Goal: Task Accomplishment & Management: Use online tool/utility

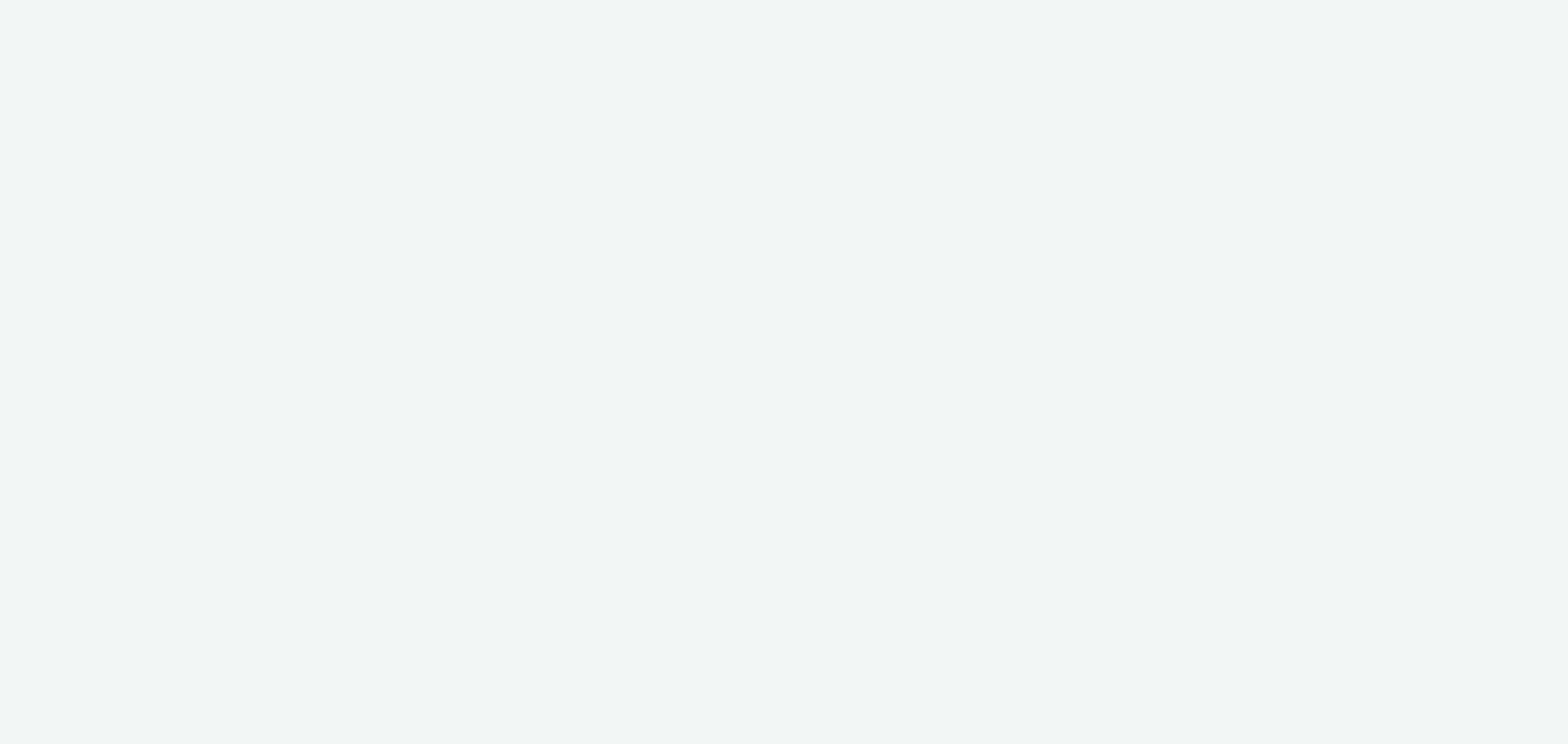
select select "79162ed7-0017-4339-93b0-3399b708648f"
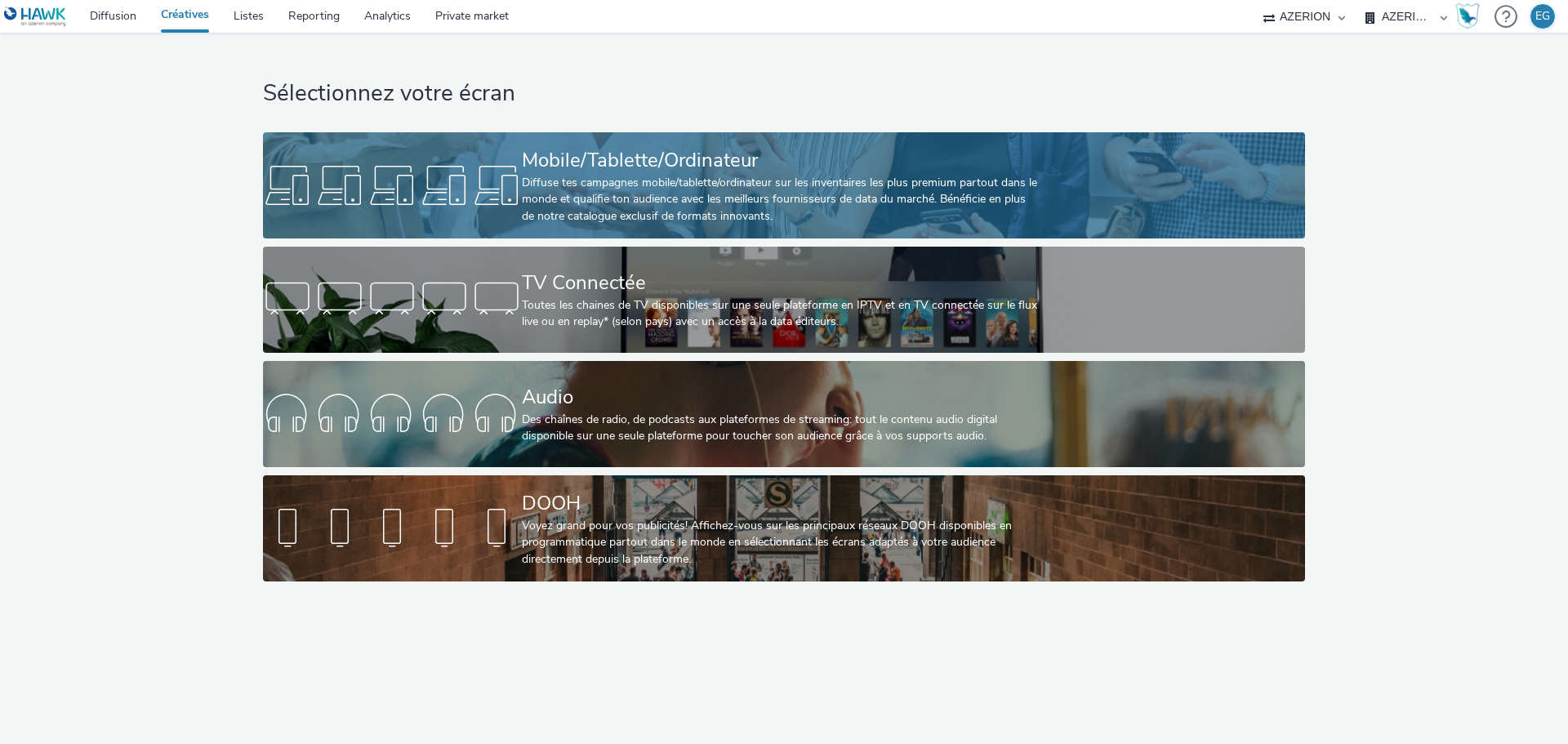
click at [566, 206] on div "Diffuse tes campagnes mobile/tablette/ordinateur sur les inventaires les plus p…" at bounding box center [780, 199] width 517 height 50
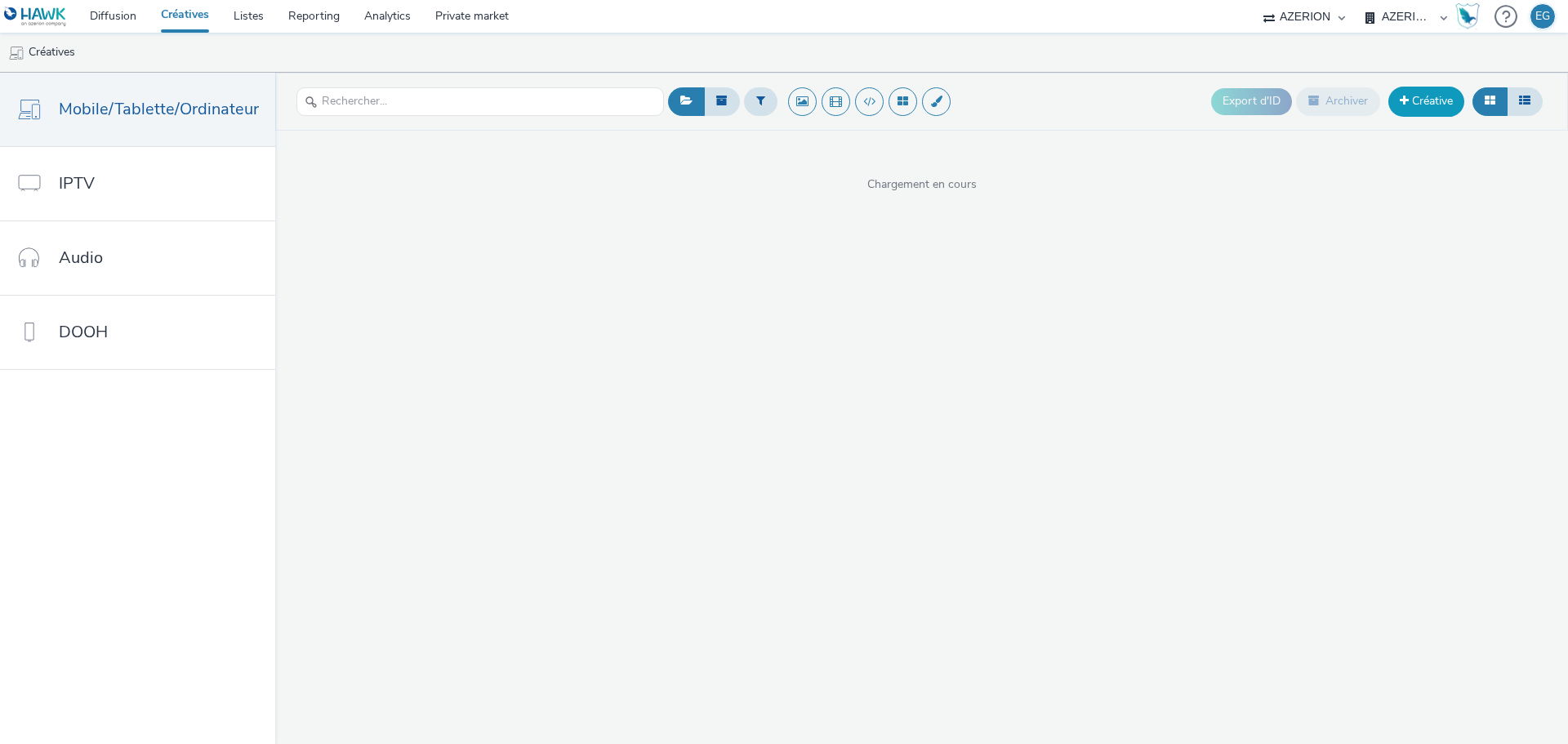
click at [1416, 109] on link "Créative" at bounding box center [1426, 101] width 76 height 29
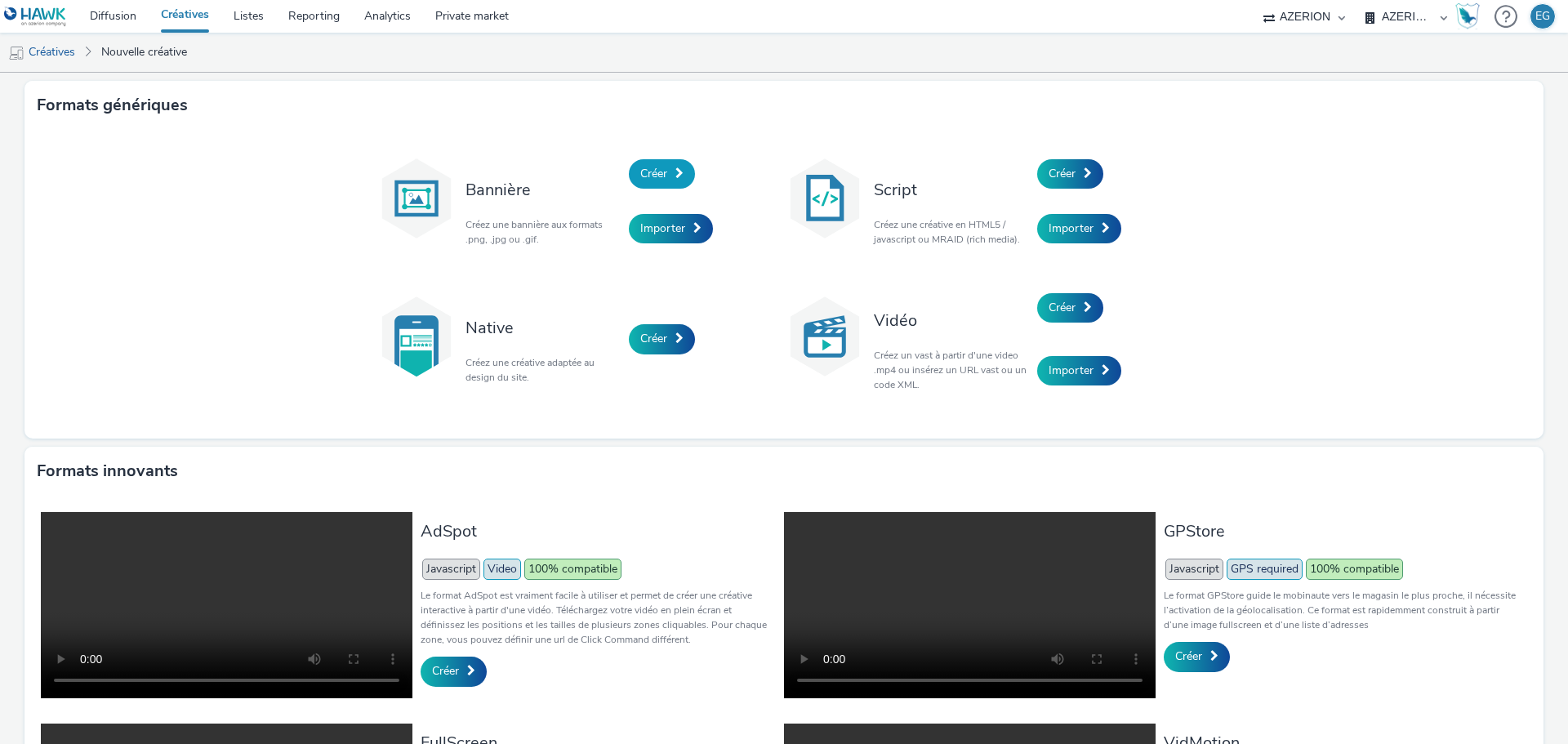
click at [645, 166] on span "Créer" at bounding box center [653, 174] width 27 height 16
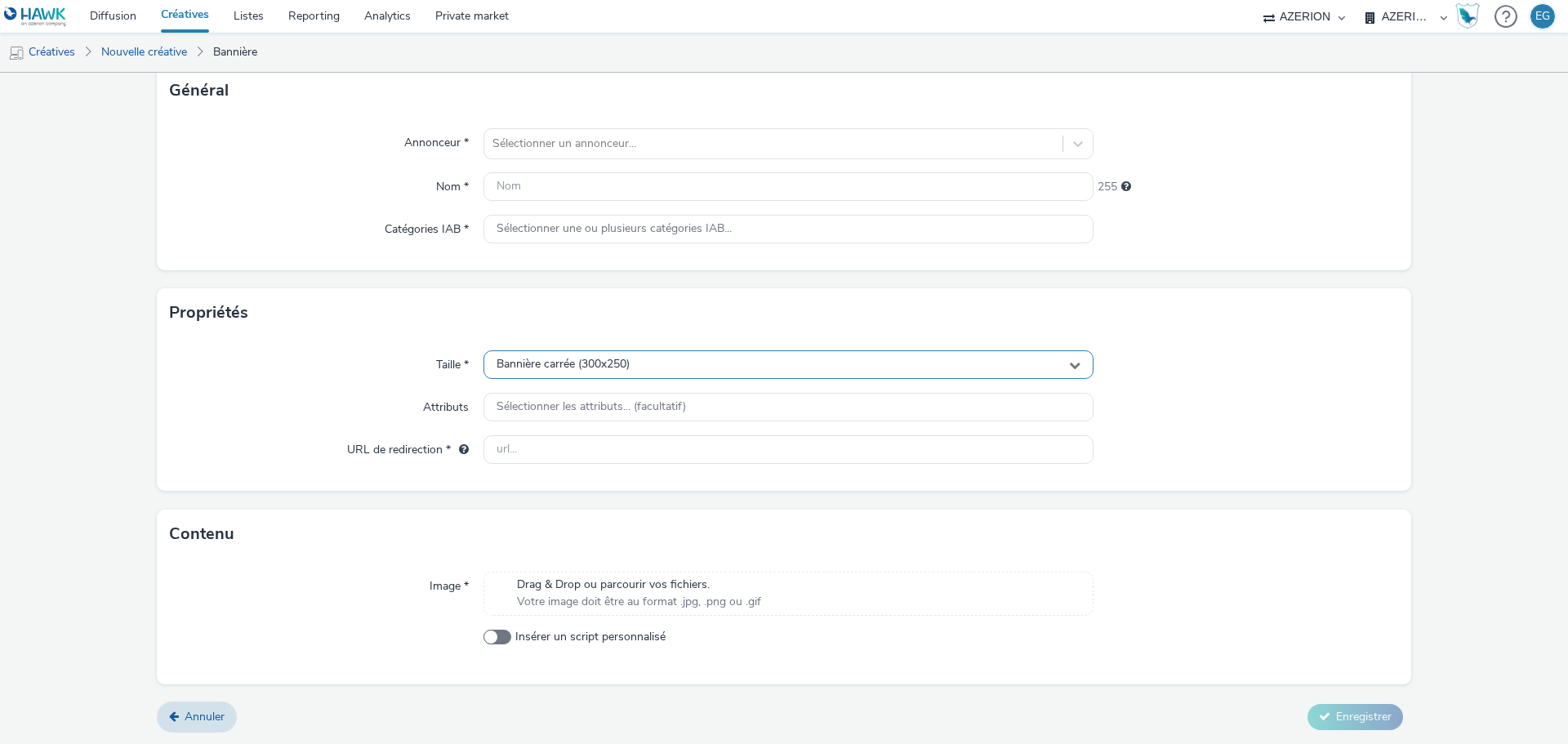
scroll to position [107, 0]
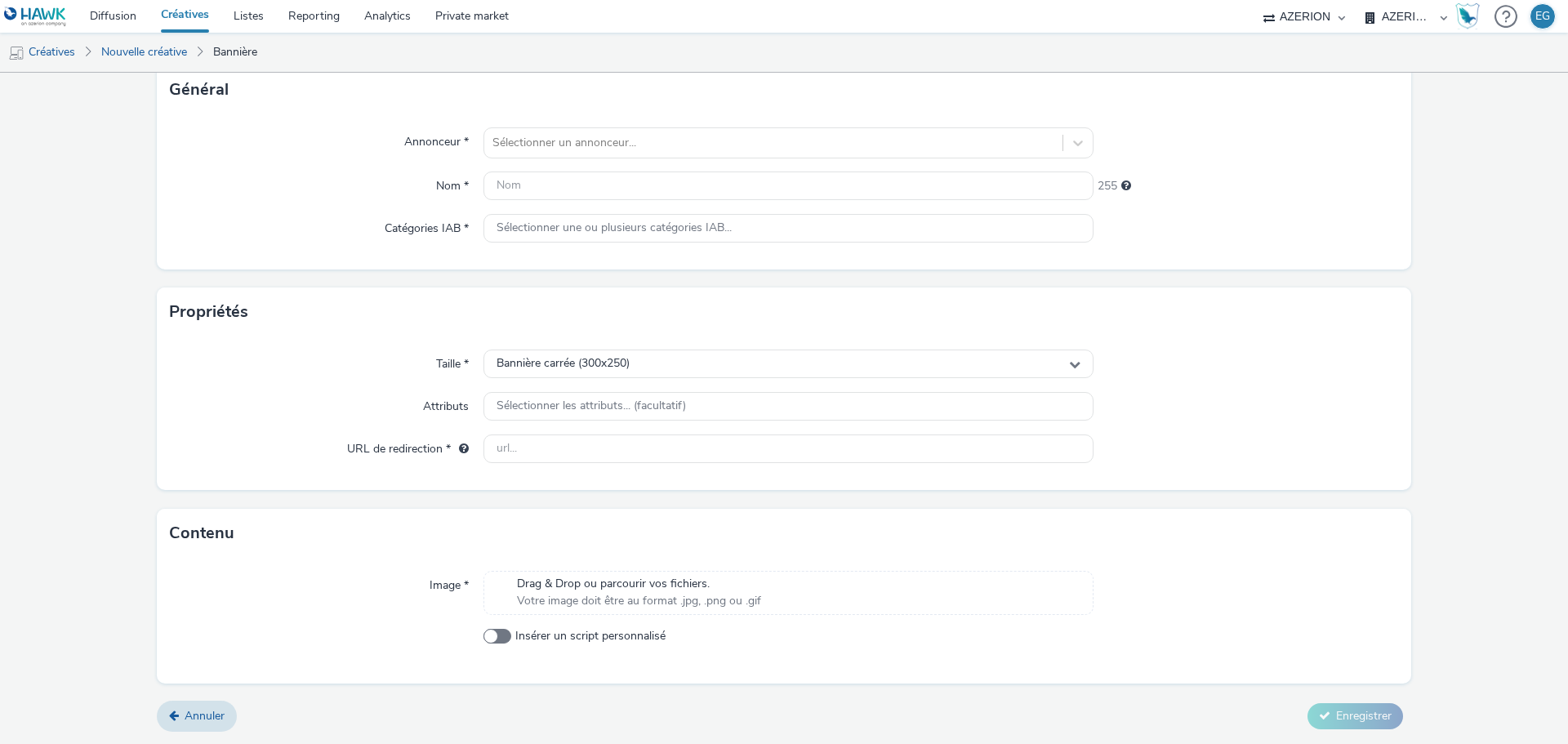
click at [622, 585] on span "Drag & Drop ou parcourir vos fichiers." at bounding box center [638, 584] width 244 height 17
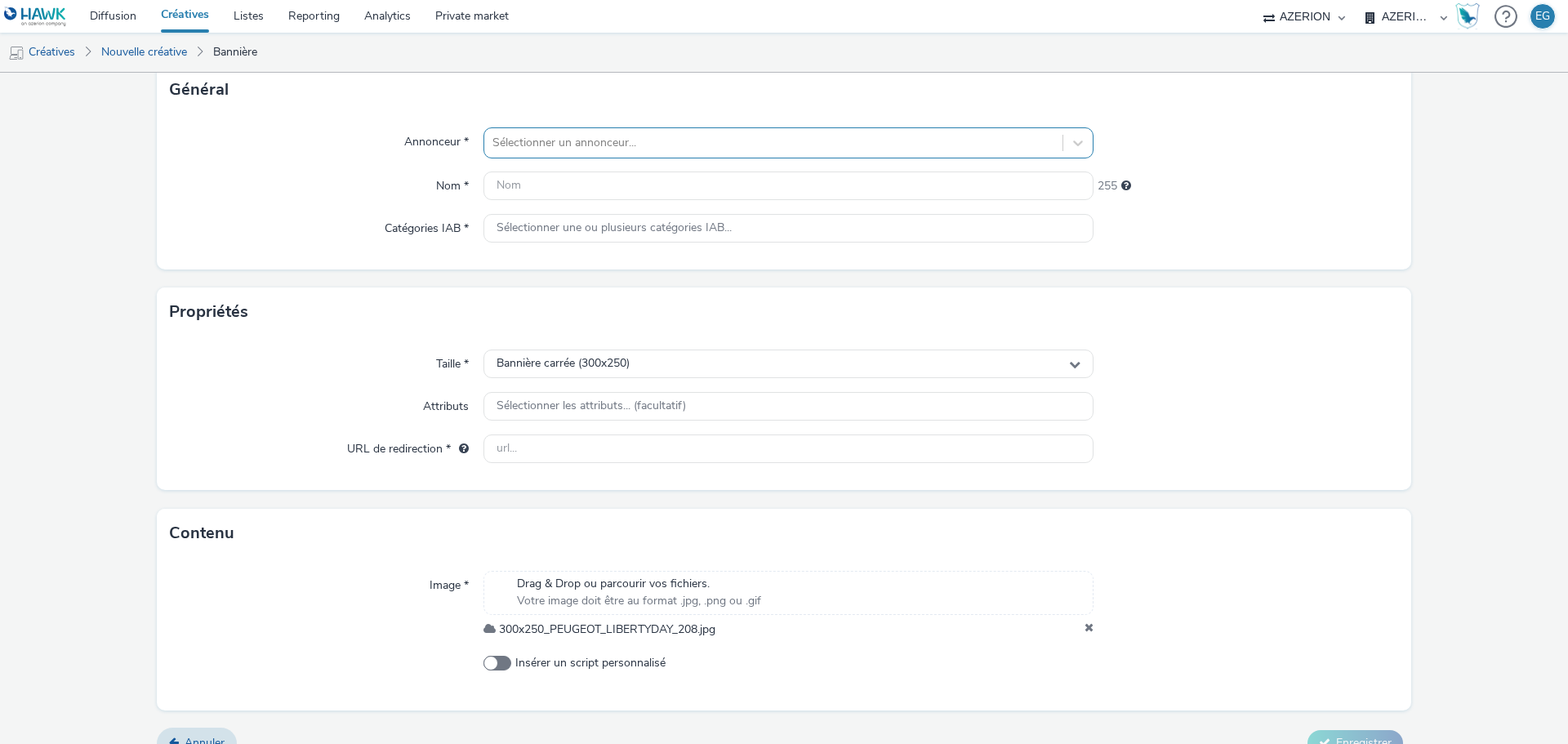
click at [590, 154] on div "Sélectionner un annonceur..." at bounding box center [773, 143] width 578 height 26
type input "peu"
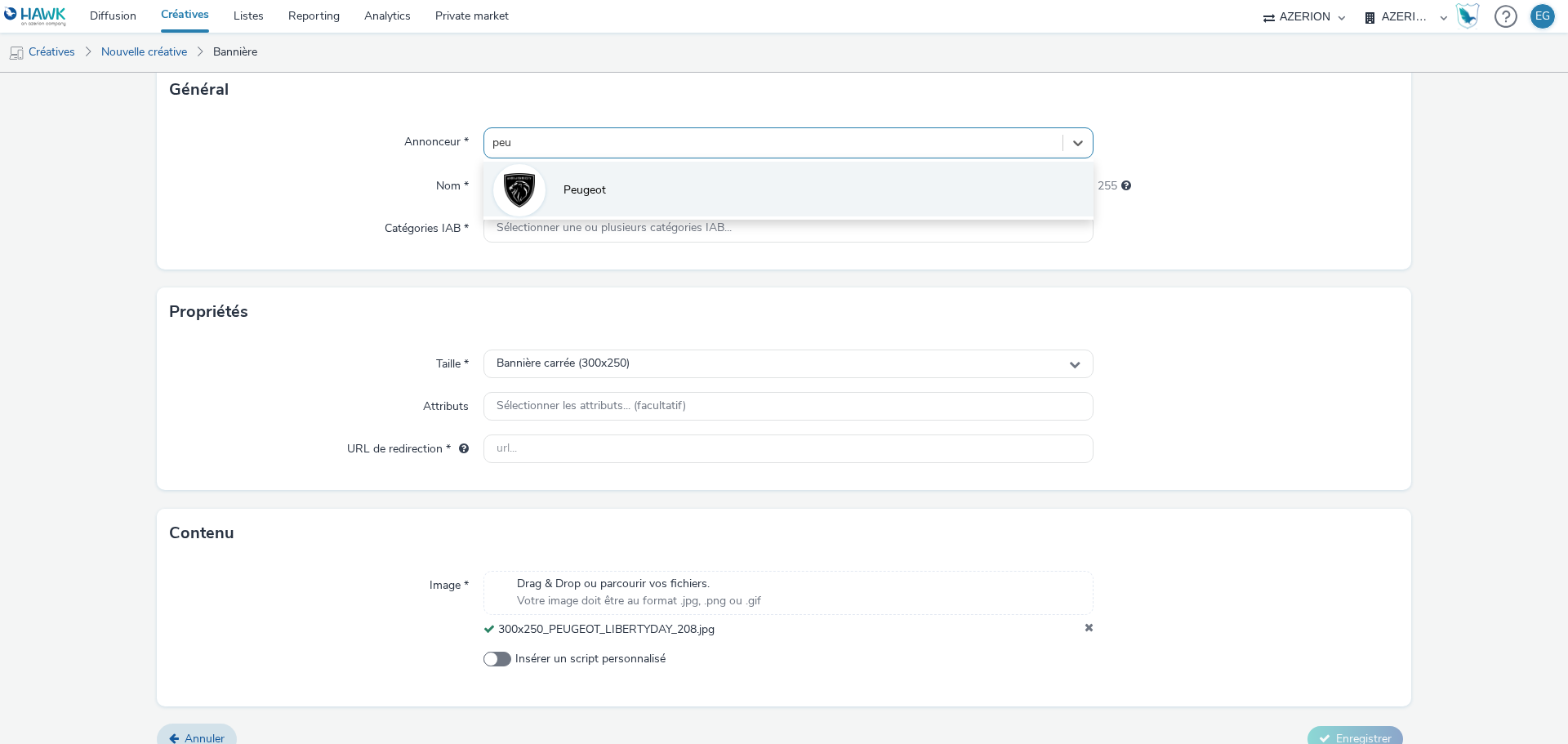
click at [584, 199] on li "Peugeot" at bounding box center [788, 188] width 610 height 54
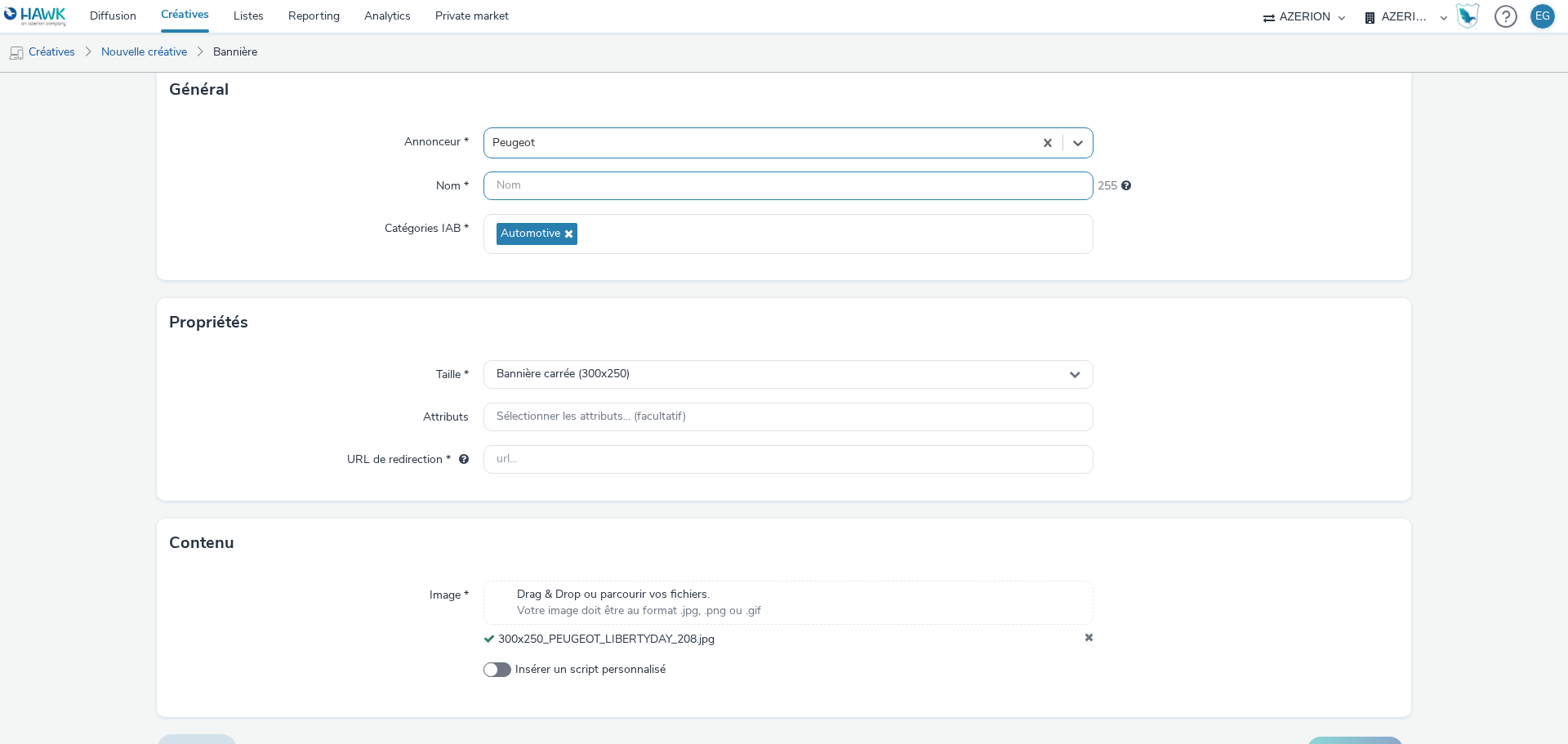
click at [569, 188] on input "text" at bounding box center [788, 186] width 610 height 28
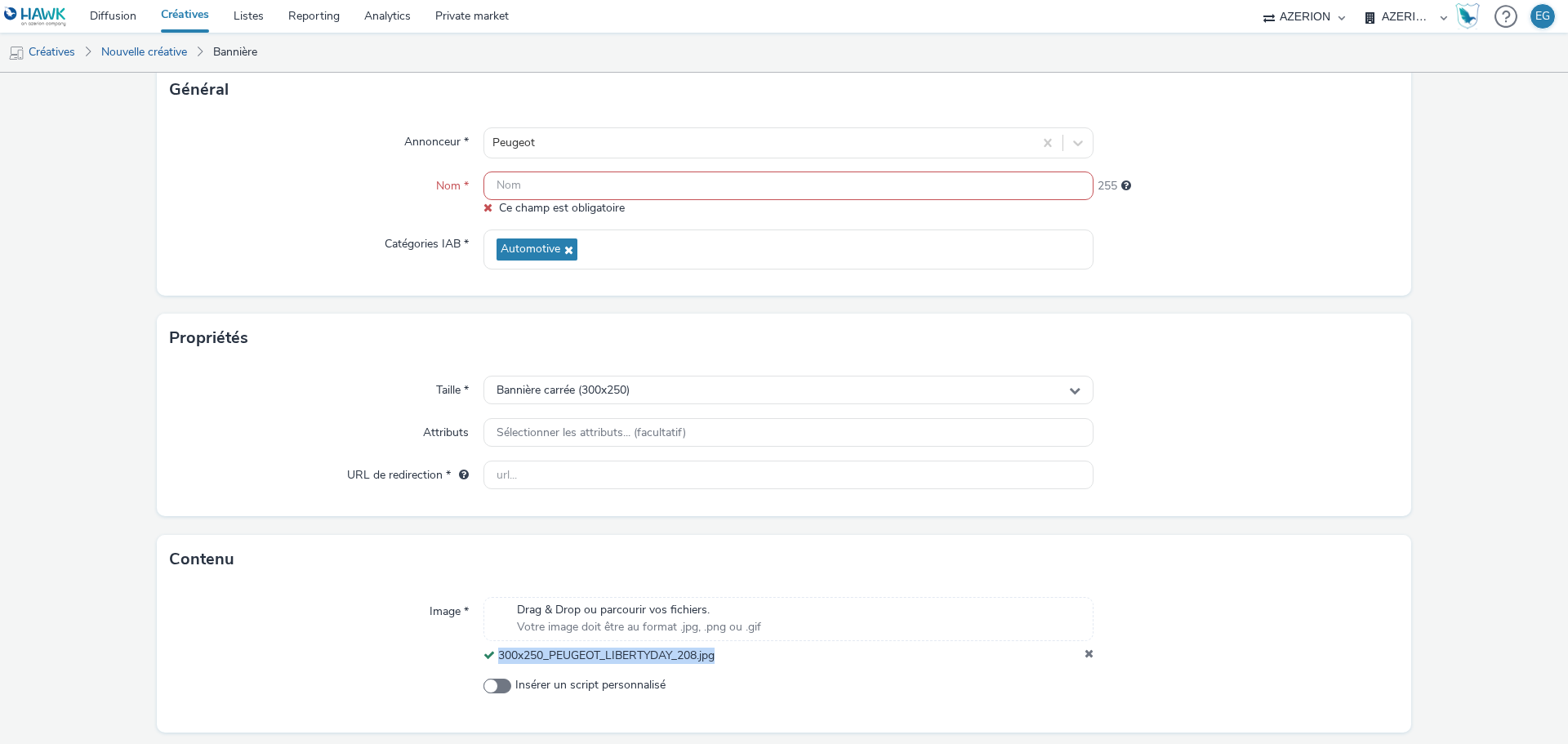
drag, startPoint x: 736, startPoint y: 643, endPoint x: 496, endPoint y: 662, distance: 240.8
click at [496, 662] on div "300x250_PEUGEOT_LIBERTYDAY_208.jpg" at bounding box center [788, 656] width 610 height 17
copy span "300x250_PEUGEOT_LIBERTYDAY_208.jpg"
click at [546, 190] on input "text" at bounding box center [788, 186] width 610 height 28
paste input "300x250_PEUGEOT_LIBERTYDAY_208.jpg"
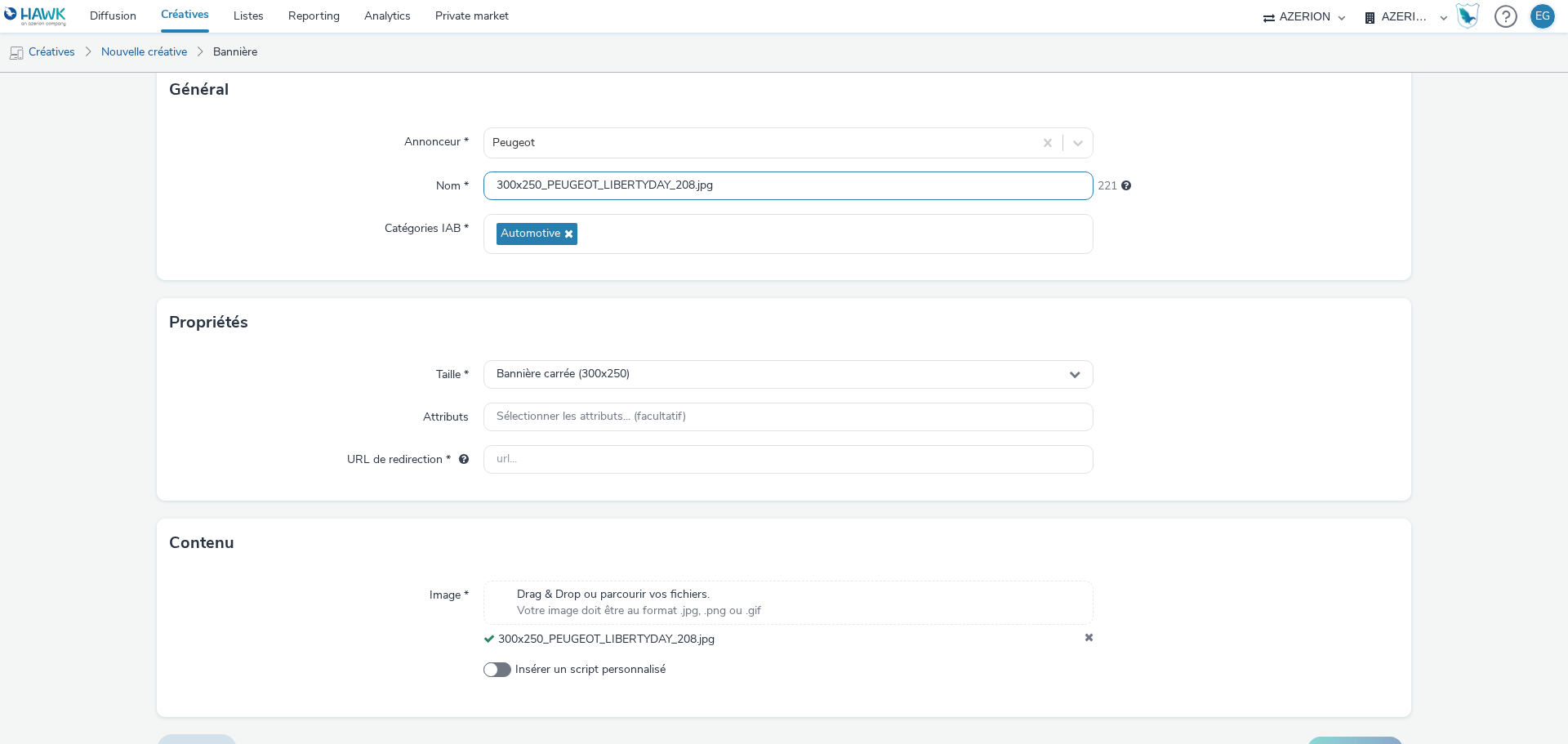
type input "300x250_PEUGEOT_LIBERTYDAY_208.jpg"
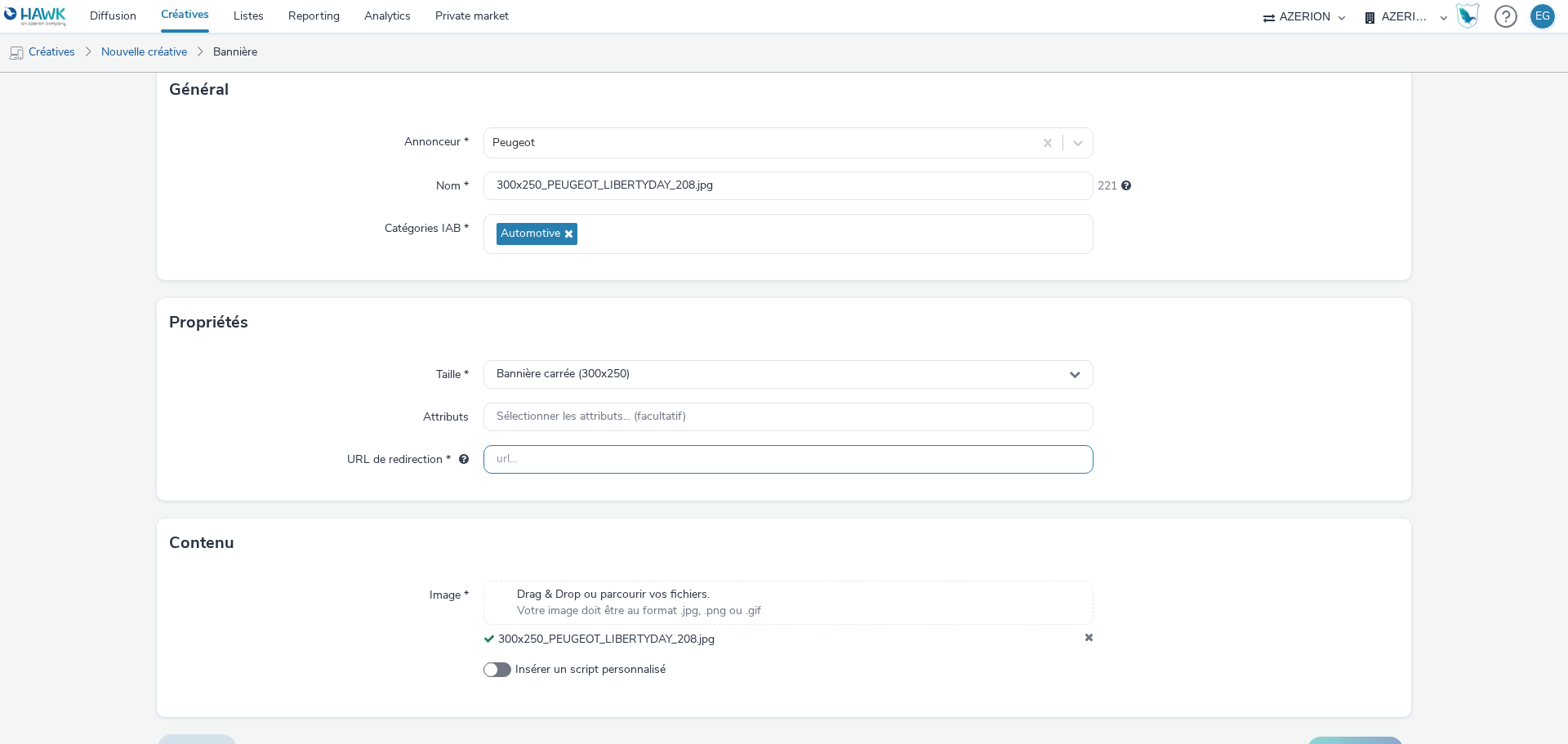
click at [546, 464] on input "text" at bounding box center [788, 458] width 610 height 28
paste input "[URL][DOMAIN_NAME]"
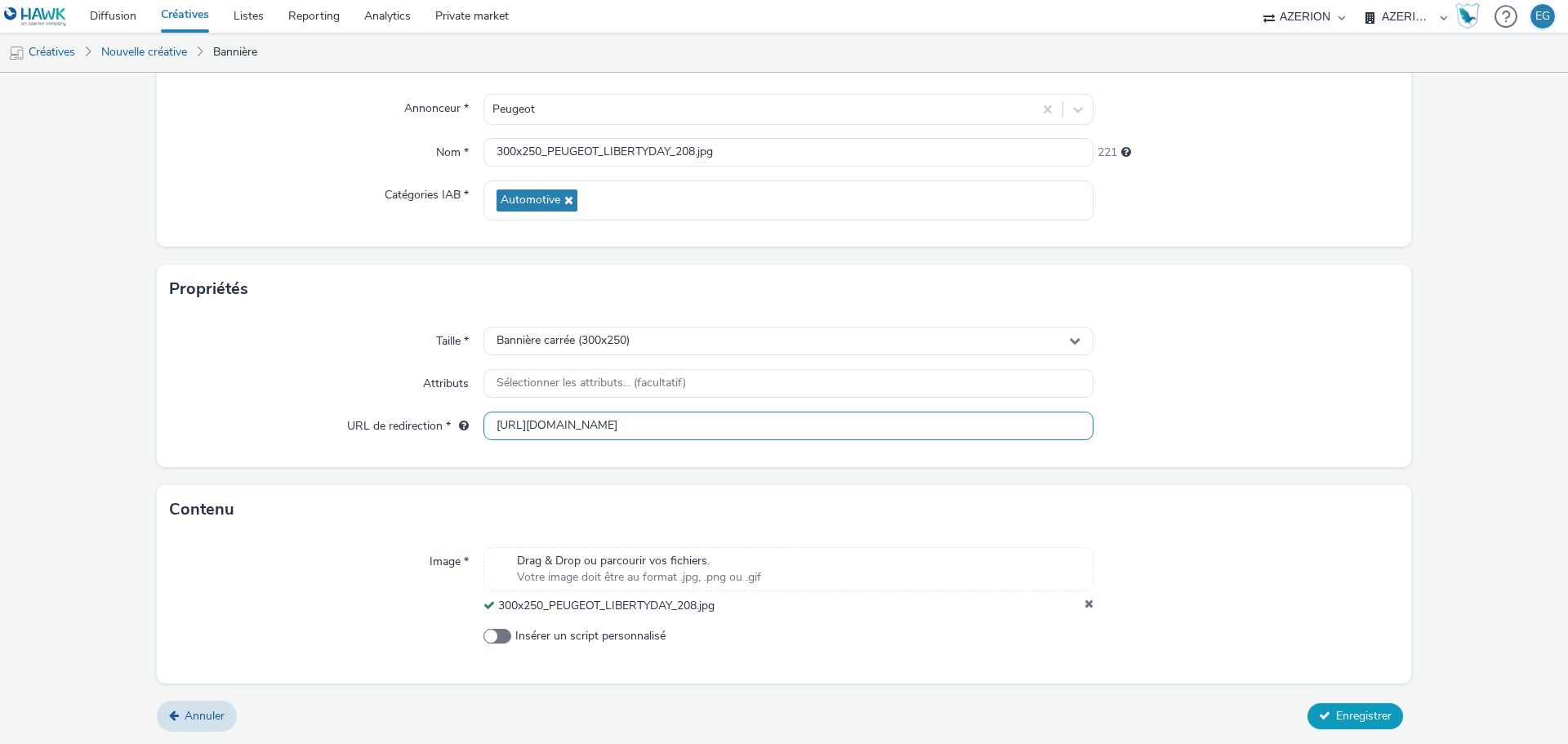
type input "[URL][DOMAIN_NAME]"
click at [1359, 710] on span "Enregistrer" at bounding box center [1363, 716] width 55 height 16
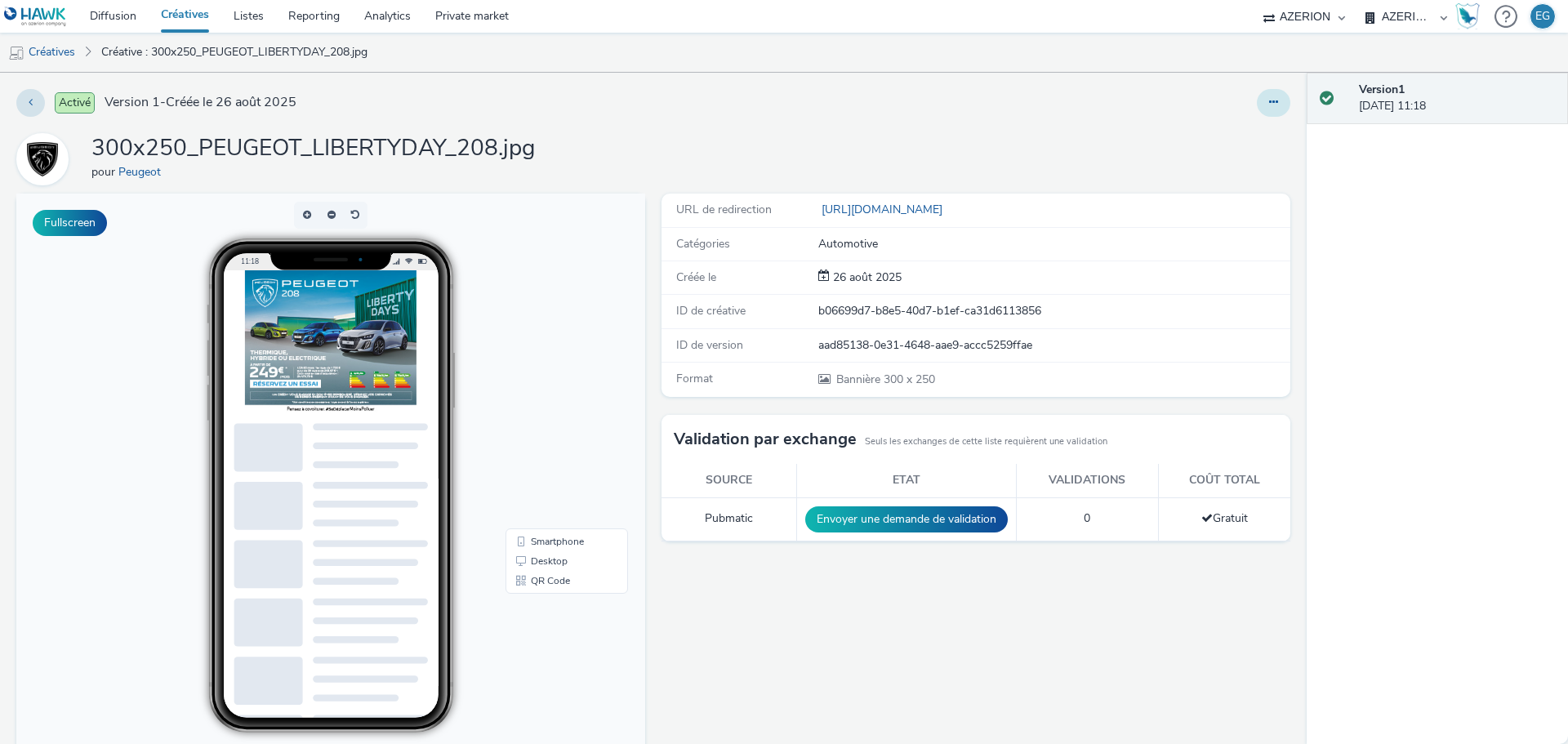
click at [1256, 107] on button at bounding box center [1273, 103] width 33 height 28
click at [1194, 161] on link "Dupliquer" at bounding box center [1228, 168] width 122 height 33
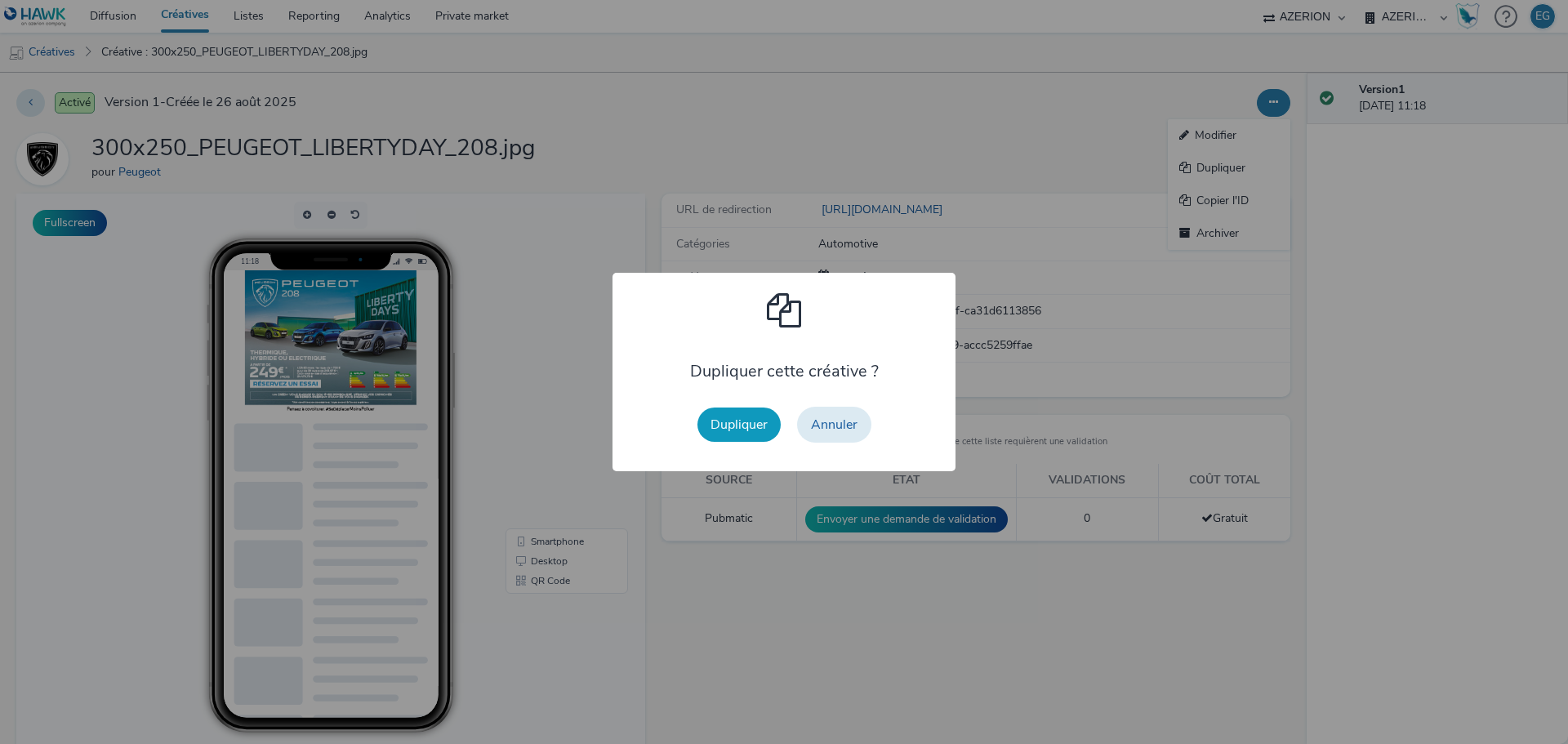
click at [761, 417] on button "Dupliquer" at bounding box center [739, 424] width 83 height 34
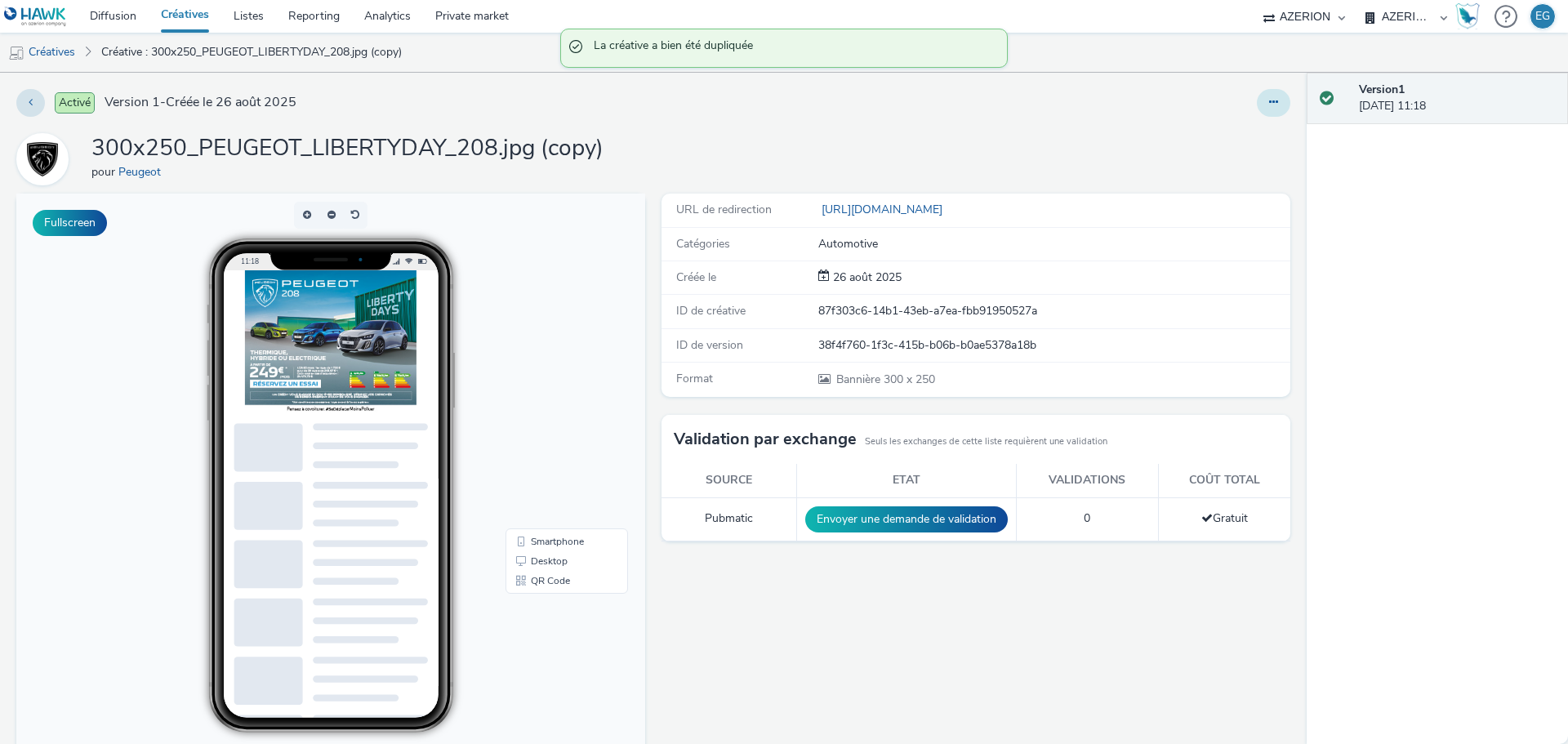
click at [1269, 100] on icon at bounding box center [1273, 102] width 9 height 12
click at [1221, 141] on link "Modifier" at bounding box center [1228, 136] width 122 height 33
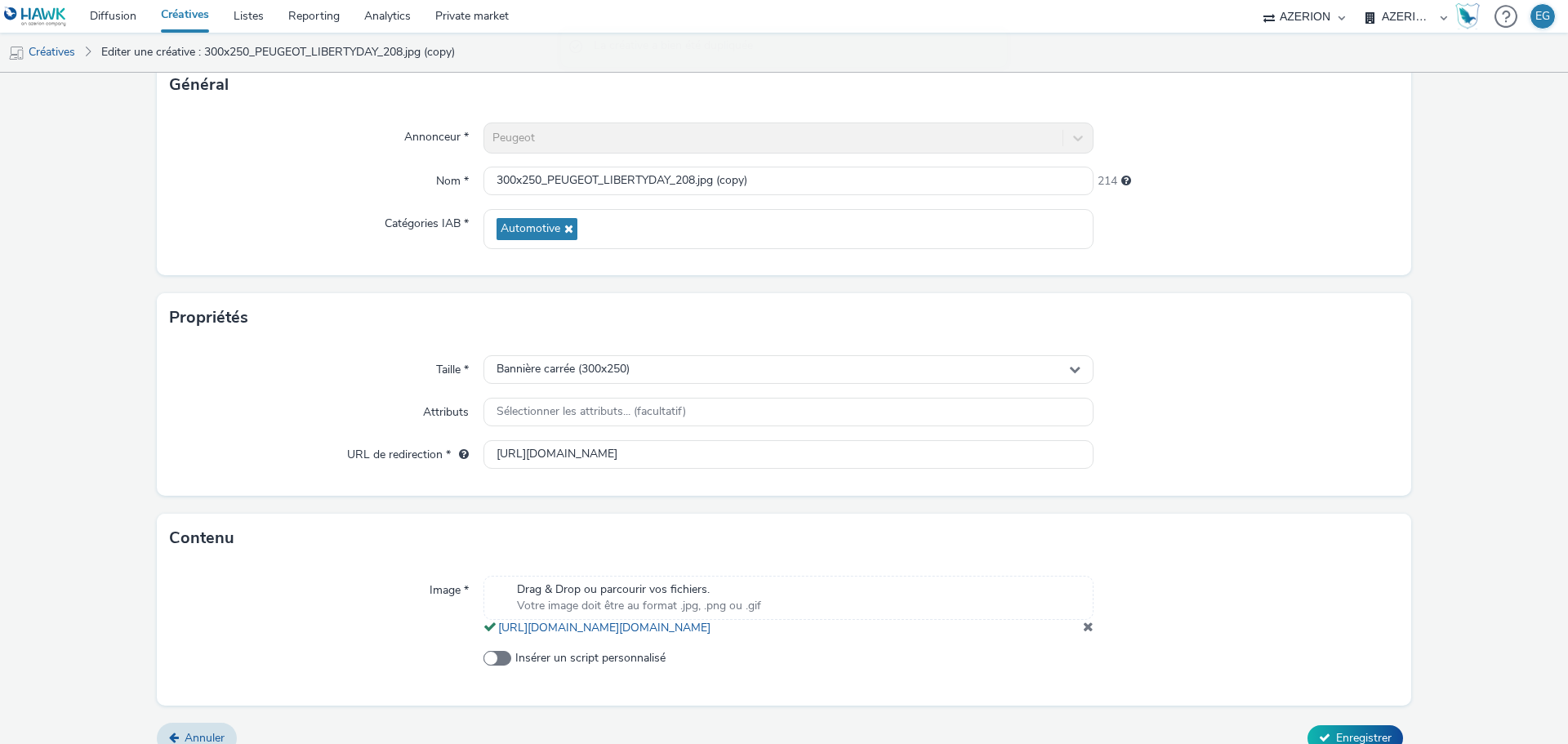
scroll to position [152, 0]
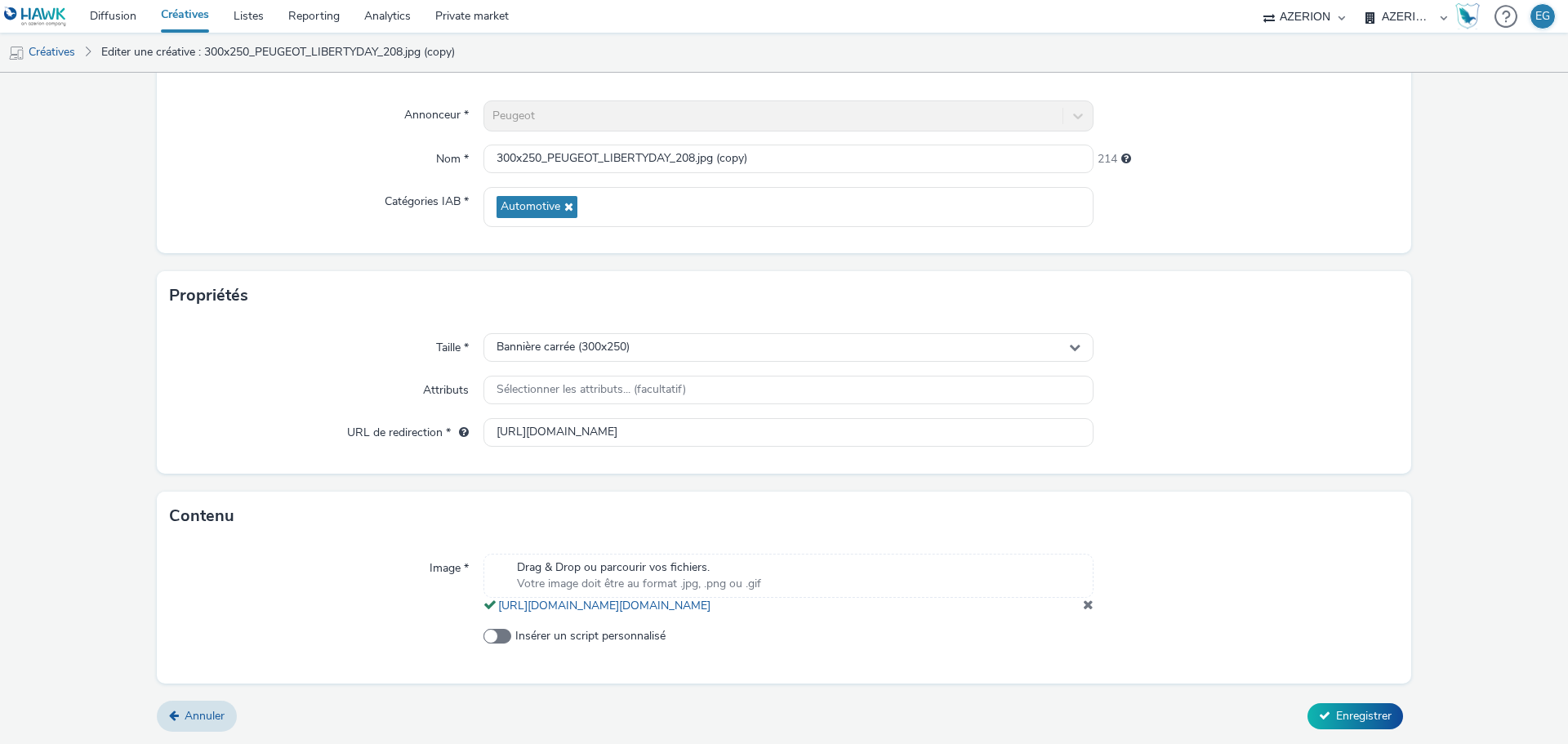
click at [1083, 601] on span at bounding box center [1087, 604] width 11 height 13
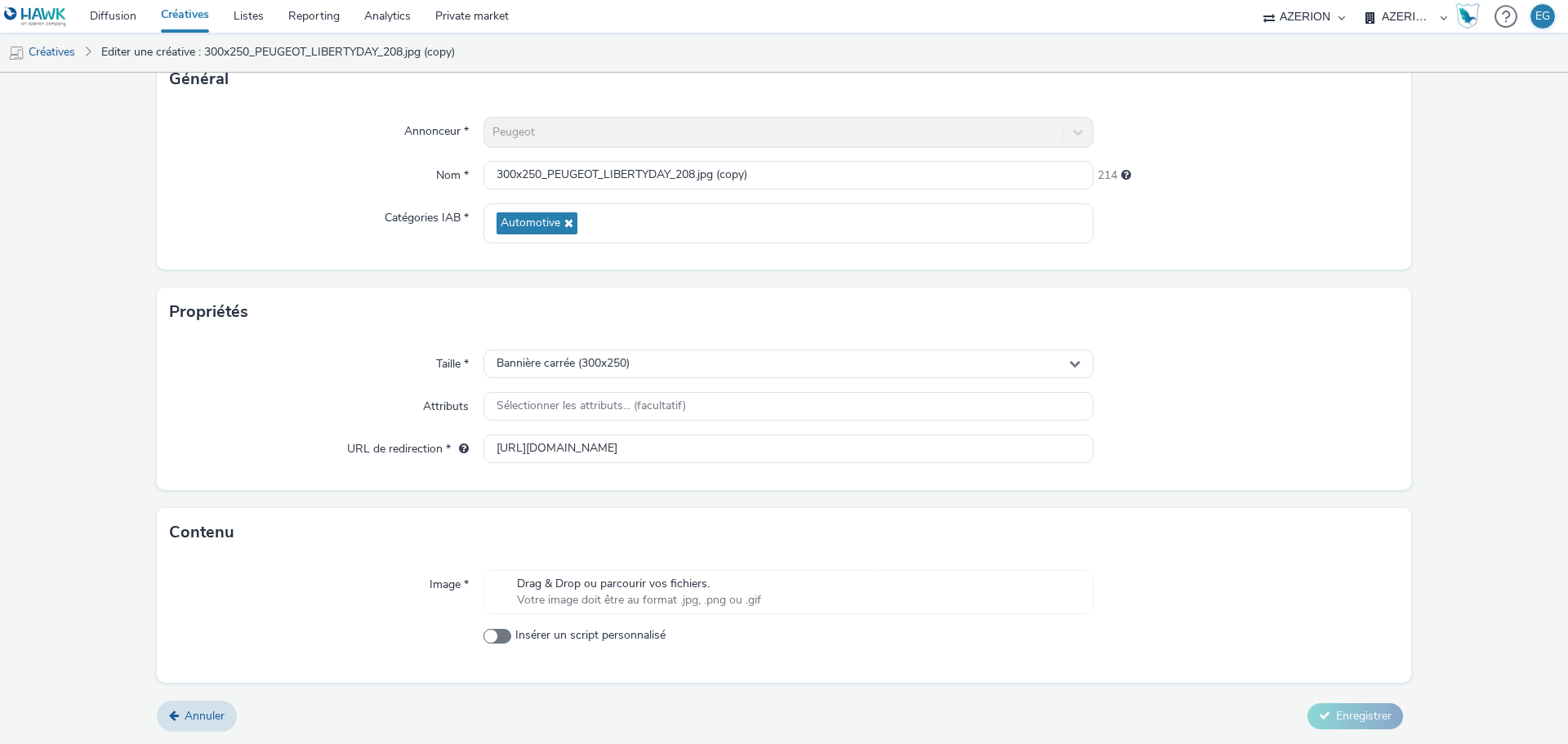
scroll to position [118, 0]
click at [619, 573] on div "Drag & Drop ou parcourir vos fichiers. Votre image doit être au format .jpg, .p…" at bounding box center [788, 592] width 610 height 44
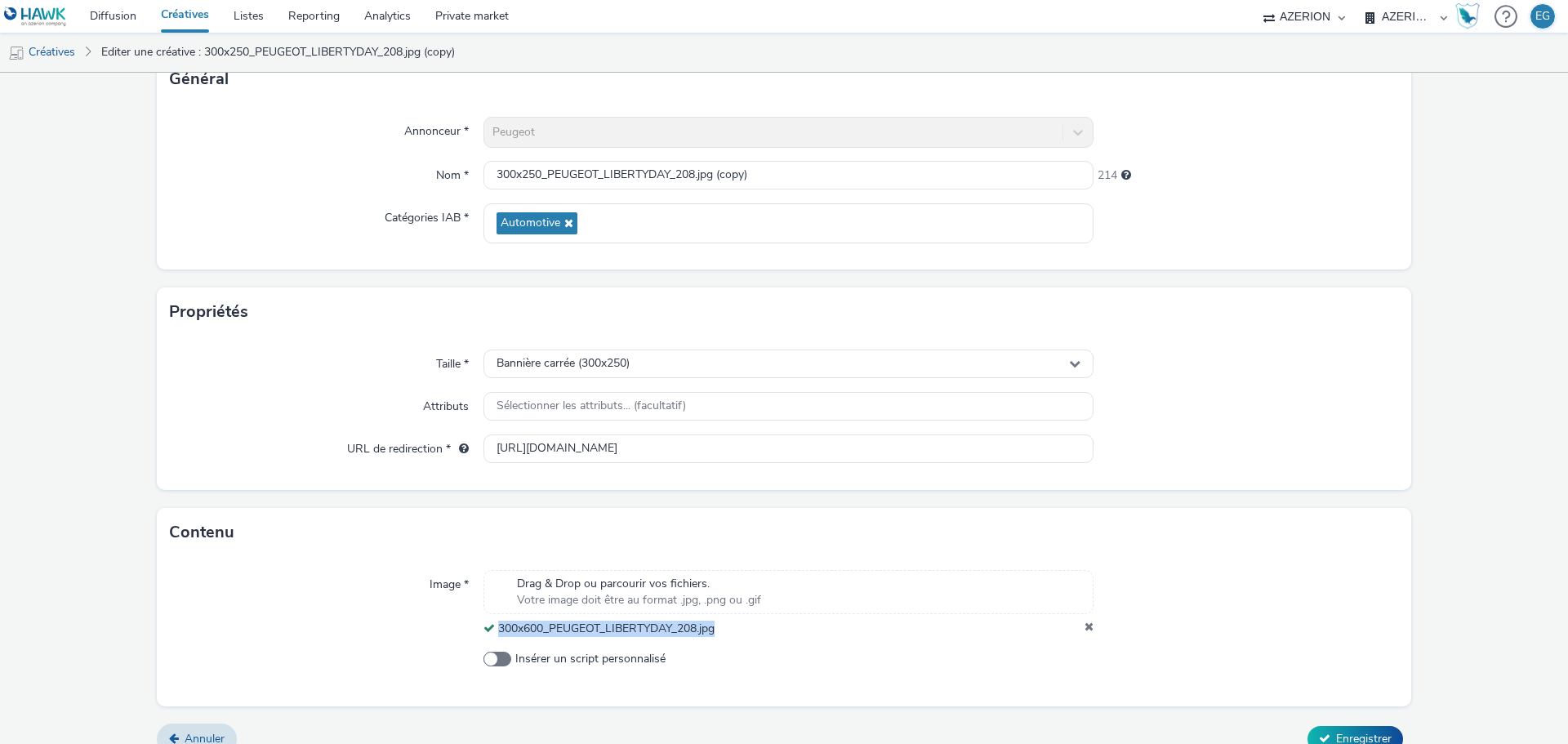
drag, startPoint x: 686, startPoint y: 629, endPoint x: 495, endPoint y: 626, distance: 191.0
click at [495, 626] on div "300x600_PEUGEOT_LIBERTYDAY_208.jpg" at bounding box center [788, 628] width 610 height 17
copy span "300x600_PEUGEOT_LIBERTYDAY_208.jpg"
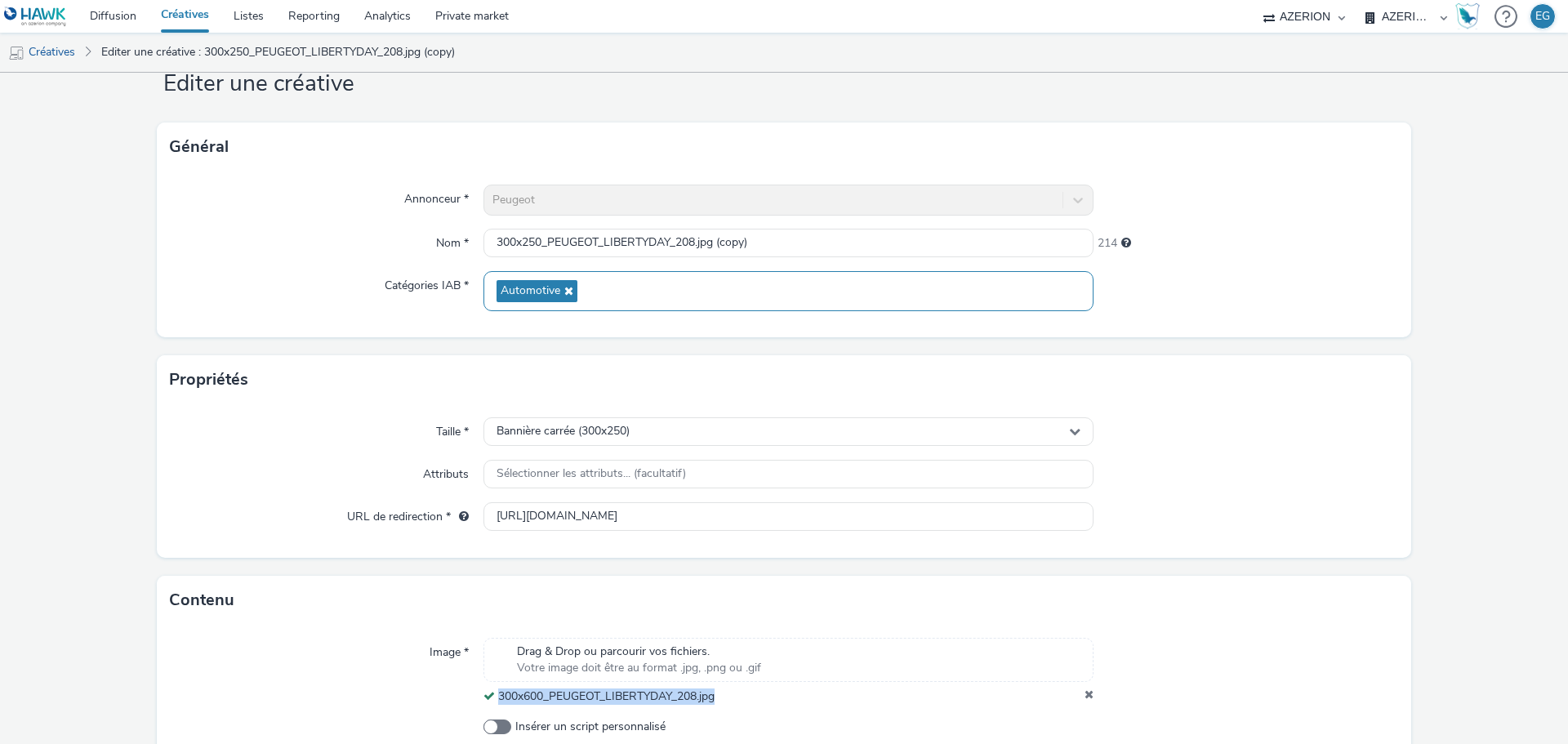
scroll to position [0, 0]
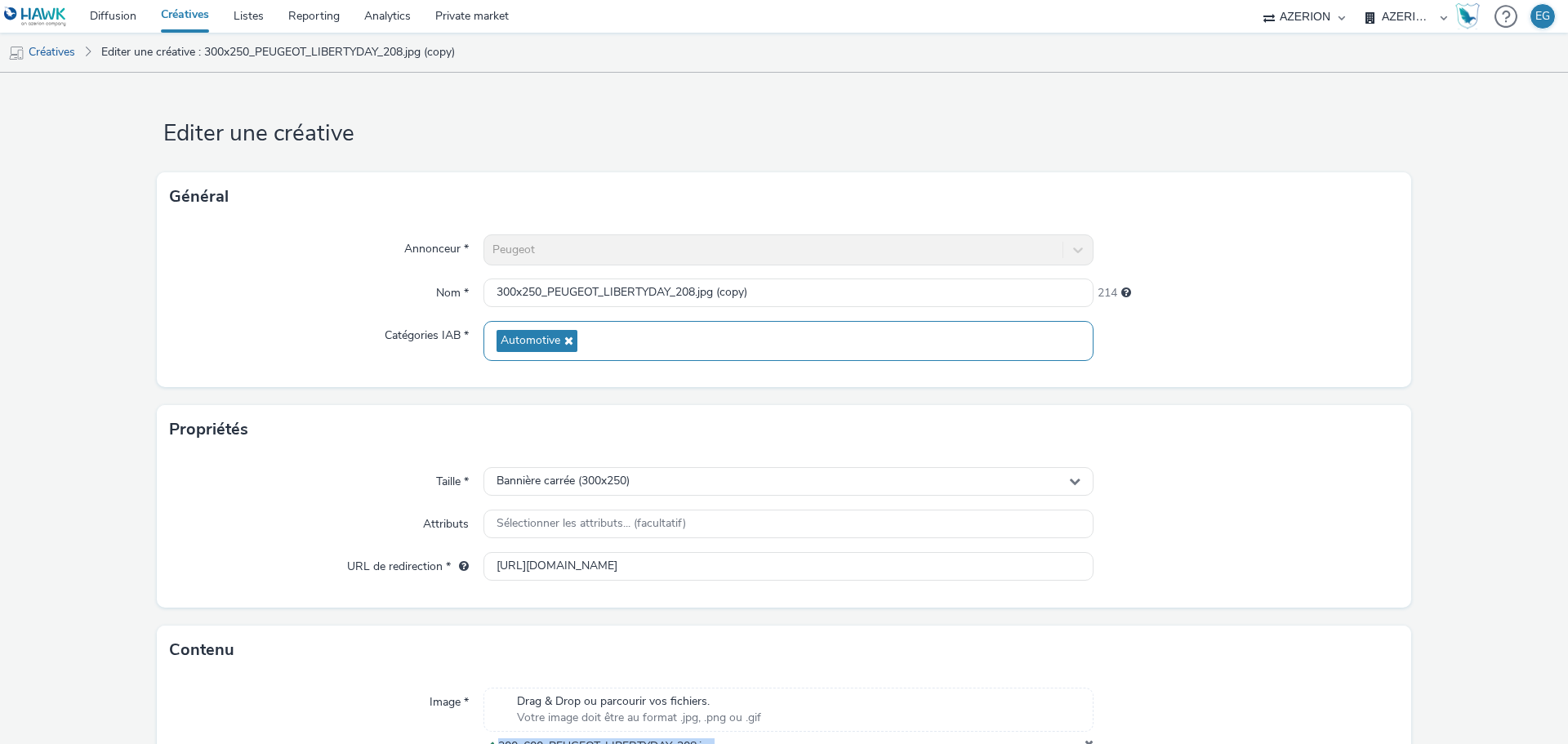
click at [583, 321] on div "Automotive" at bounding box center [788, 340] width 610 height 40
click at [587, 300] on input "300x250_PEUGEOT_LIBERTYDAY_208.jpg (copy)" at bounding box center [788, 292] width 610 height 28
paste input "600_PEUGEOT_LIBERTYDAY_208.jpg"
type input "300x600_PEUGEOT_LIBERTYDAY_208.jpg"
click at [630, 479] on div "Bannière carrée (300x250)" at bounding box center [788, 481] width 610 height 28
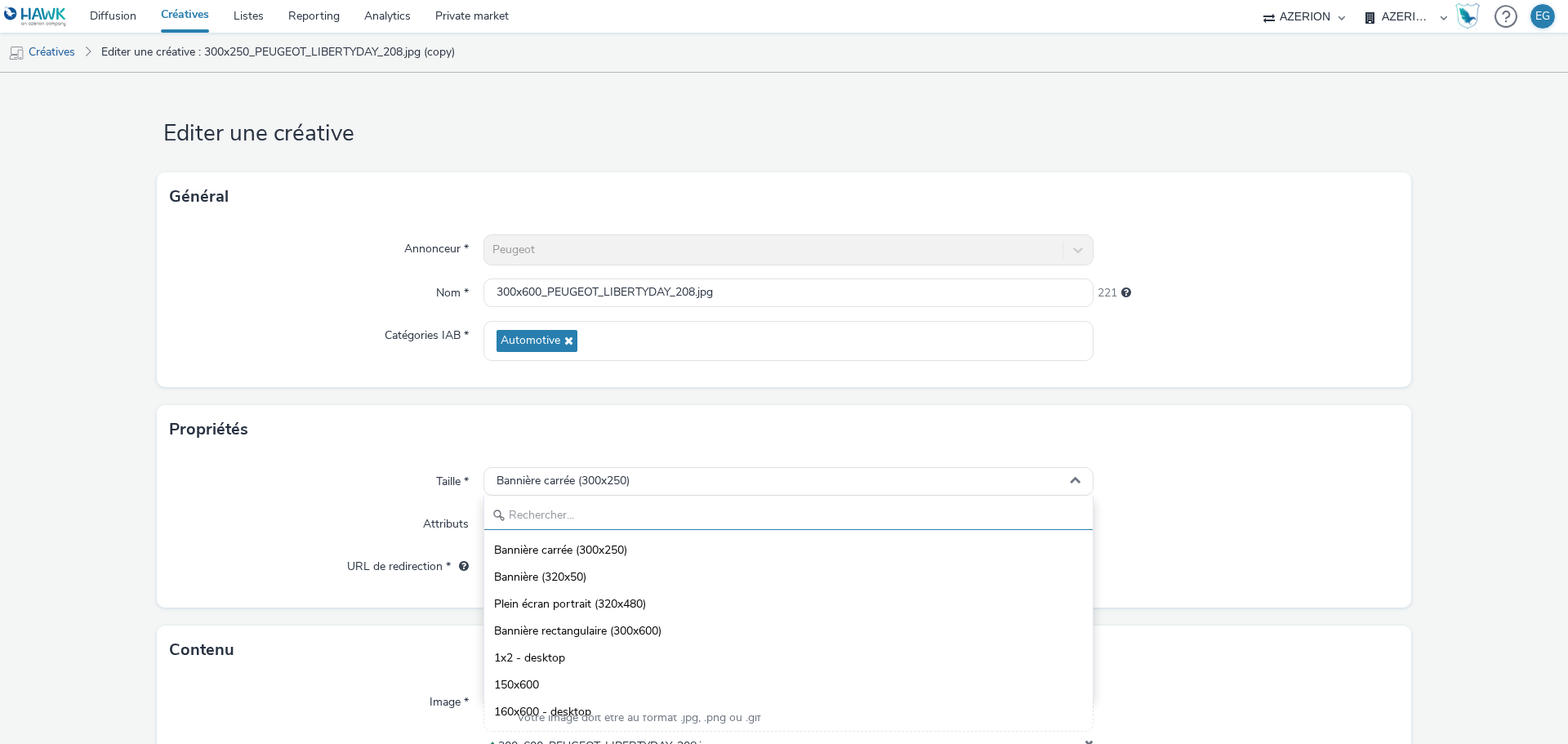
click at [596, 521] on input "text" at bounding box center [788, 515] width 608 height 28
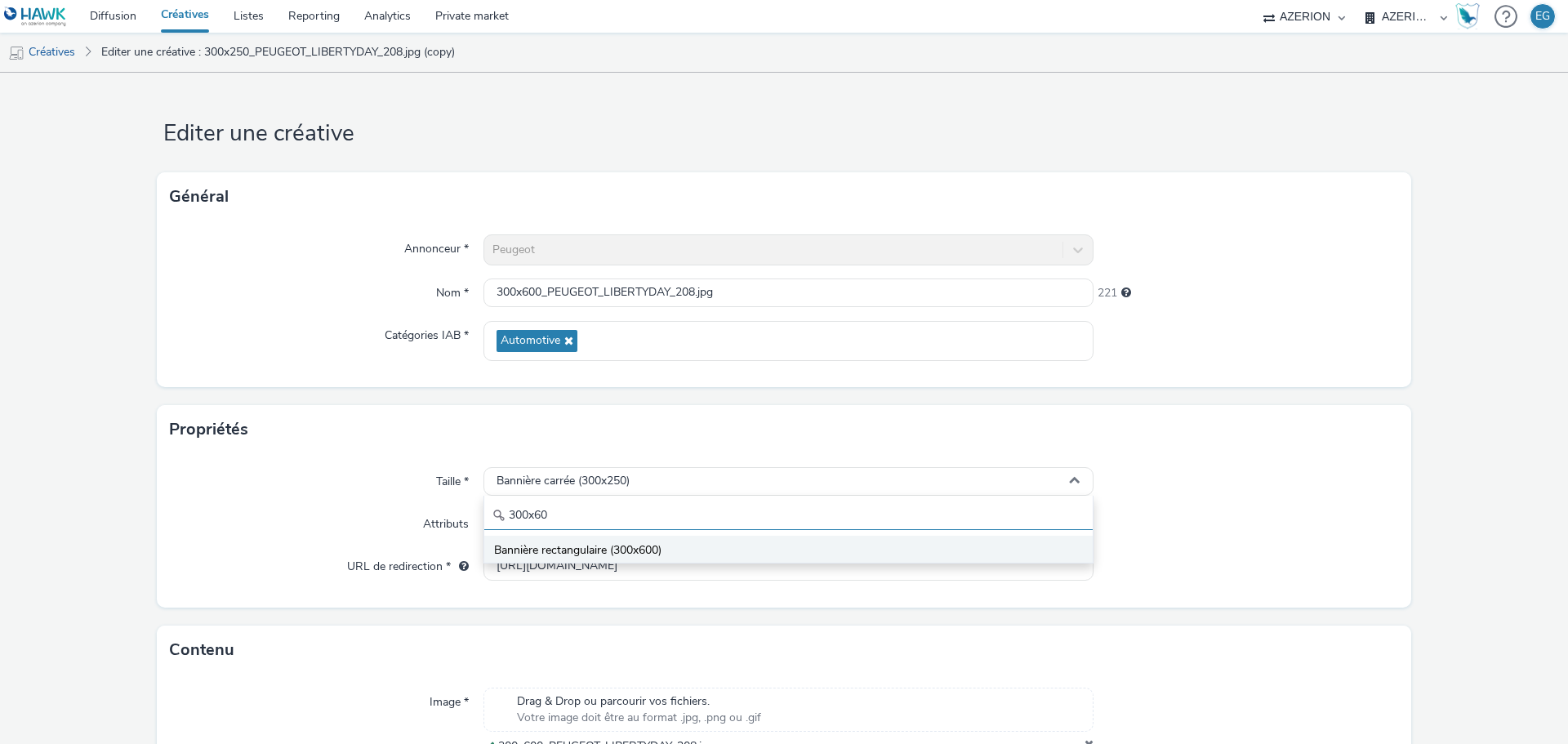
type input "300x60"
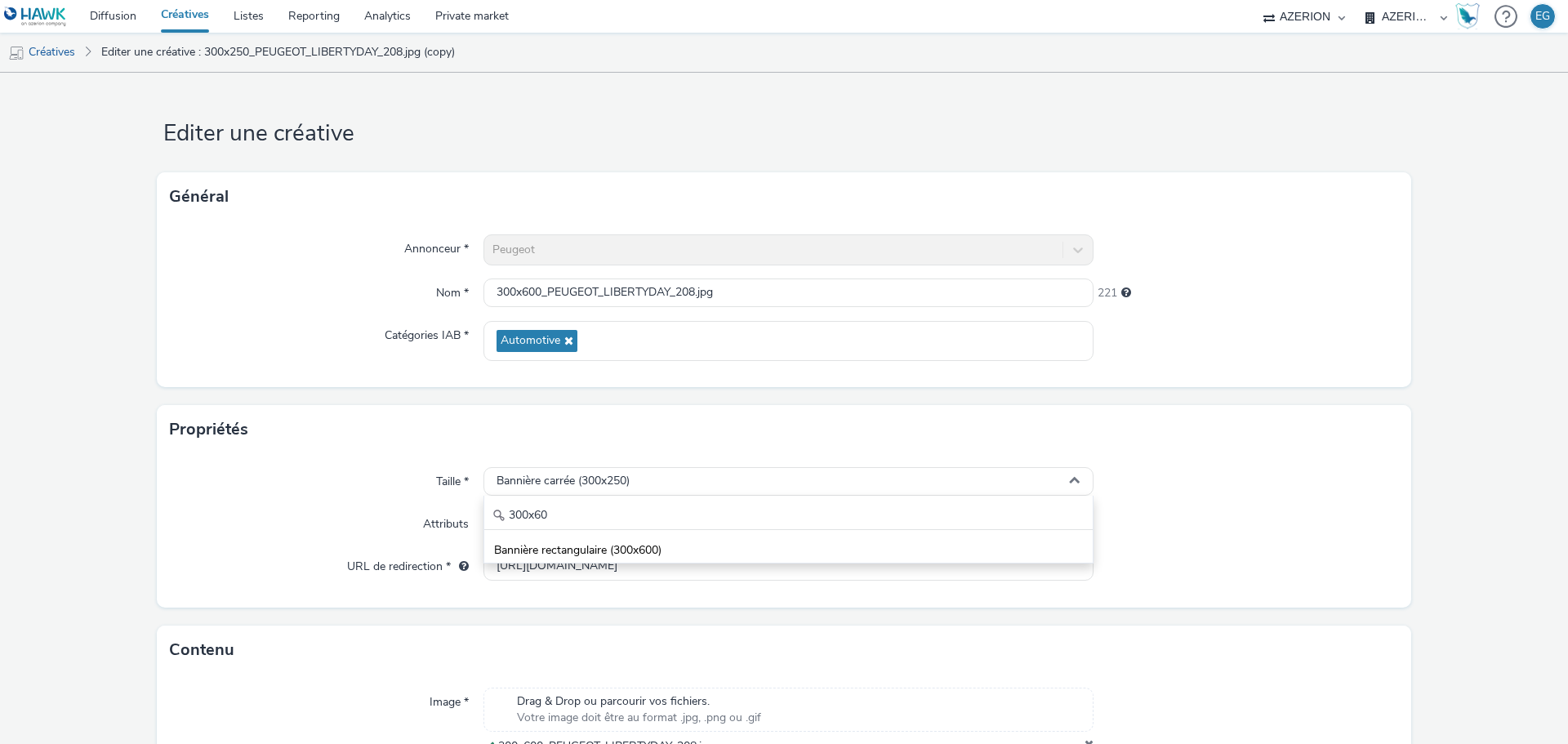
drag, startPoint x: 634, startPoint y: 547, endPoint x: 526, endPoint y: 548, distance: 108.0
click at [634, 548] on span "Bannière rectangulaire (300x600)" at bounding box center [578, 550] width 167 height 17
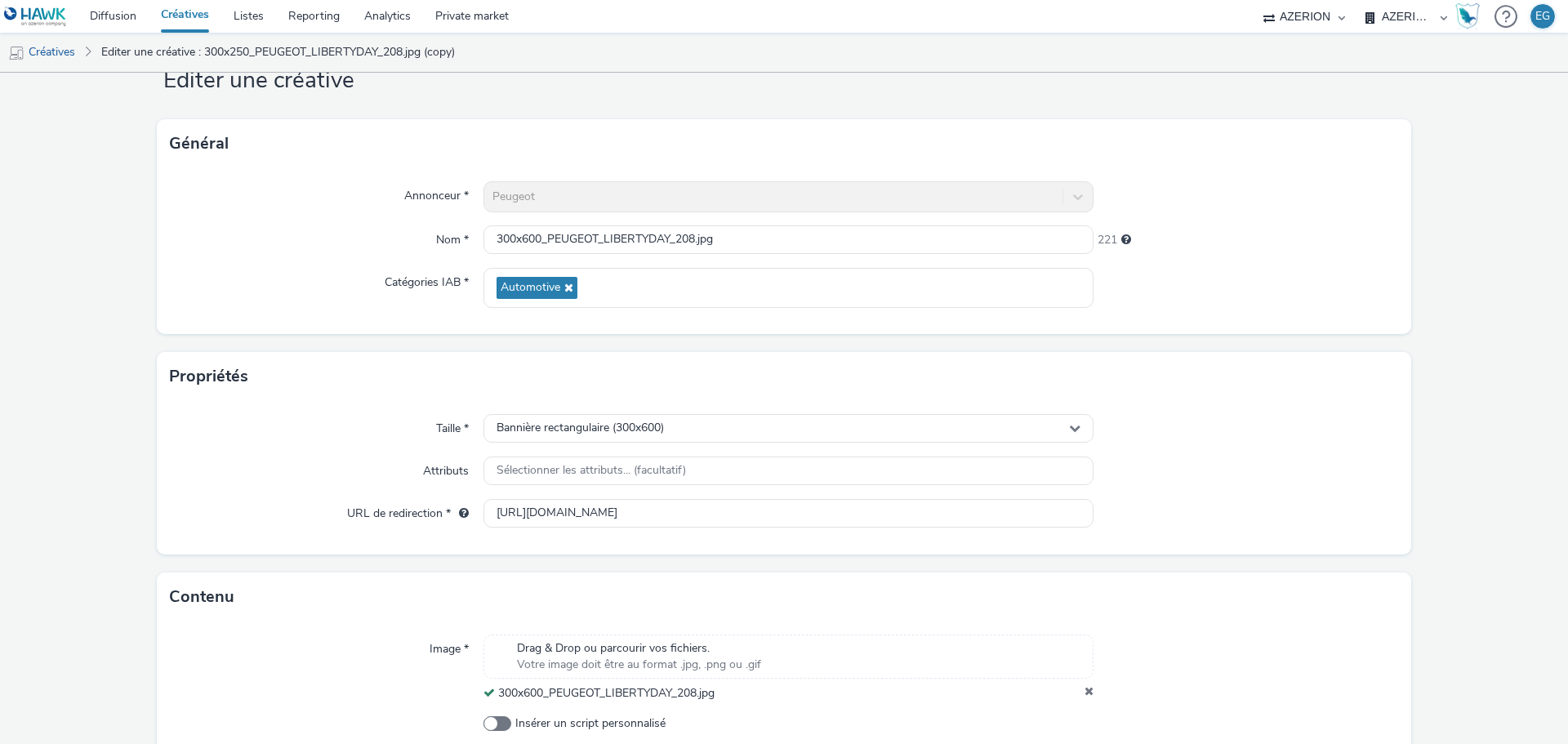
scroll to position [141, 0]
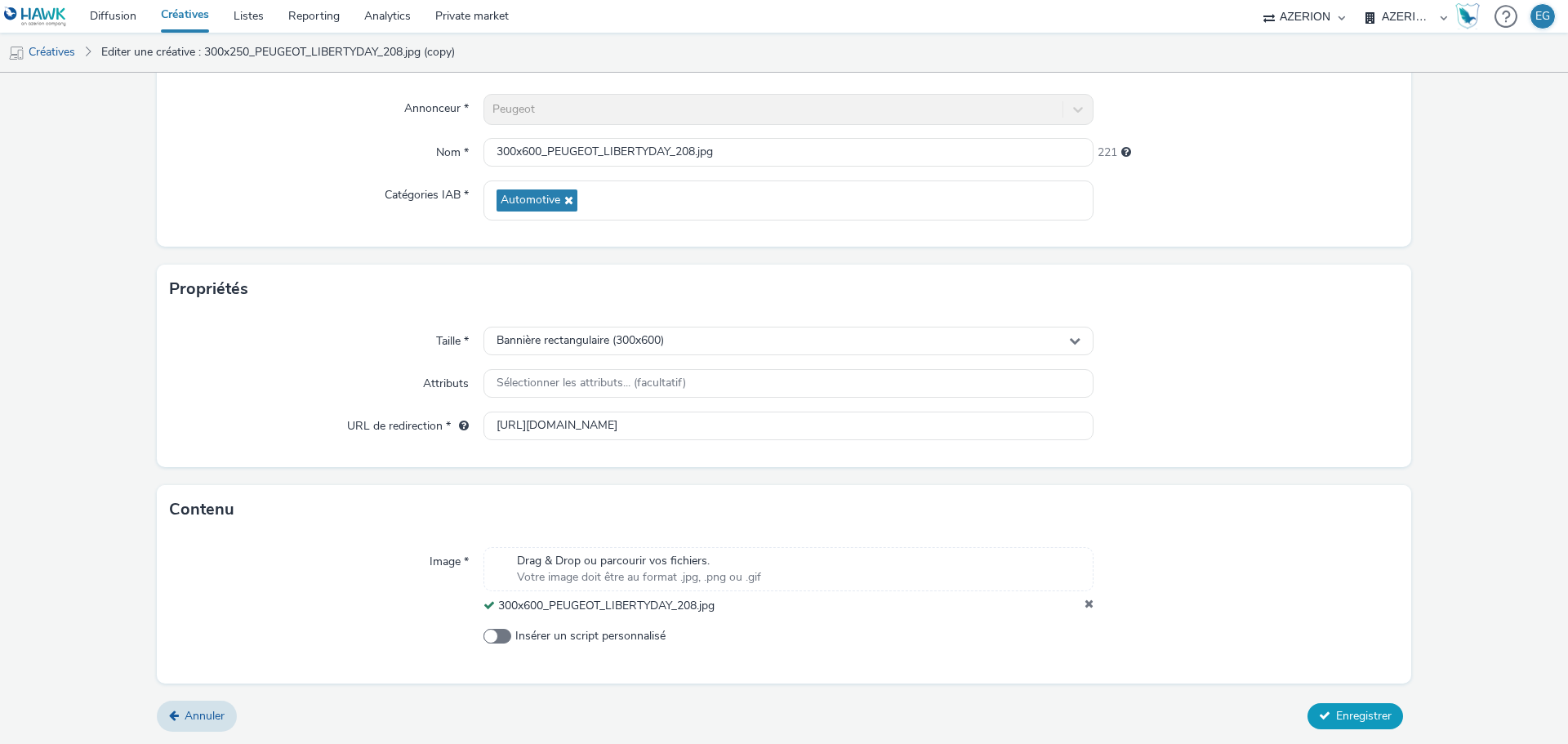
click at [1347, 716] on span "Enregistrer" at bounding box center [1363, 716] width 55 height 16
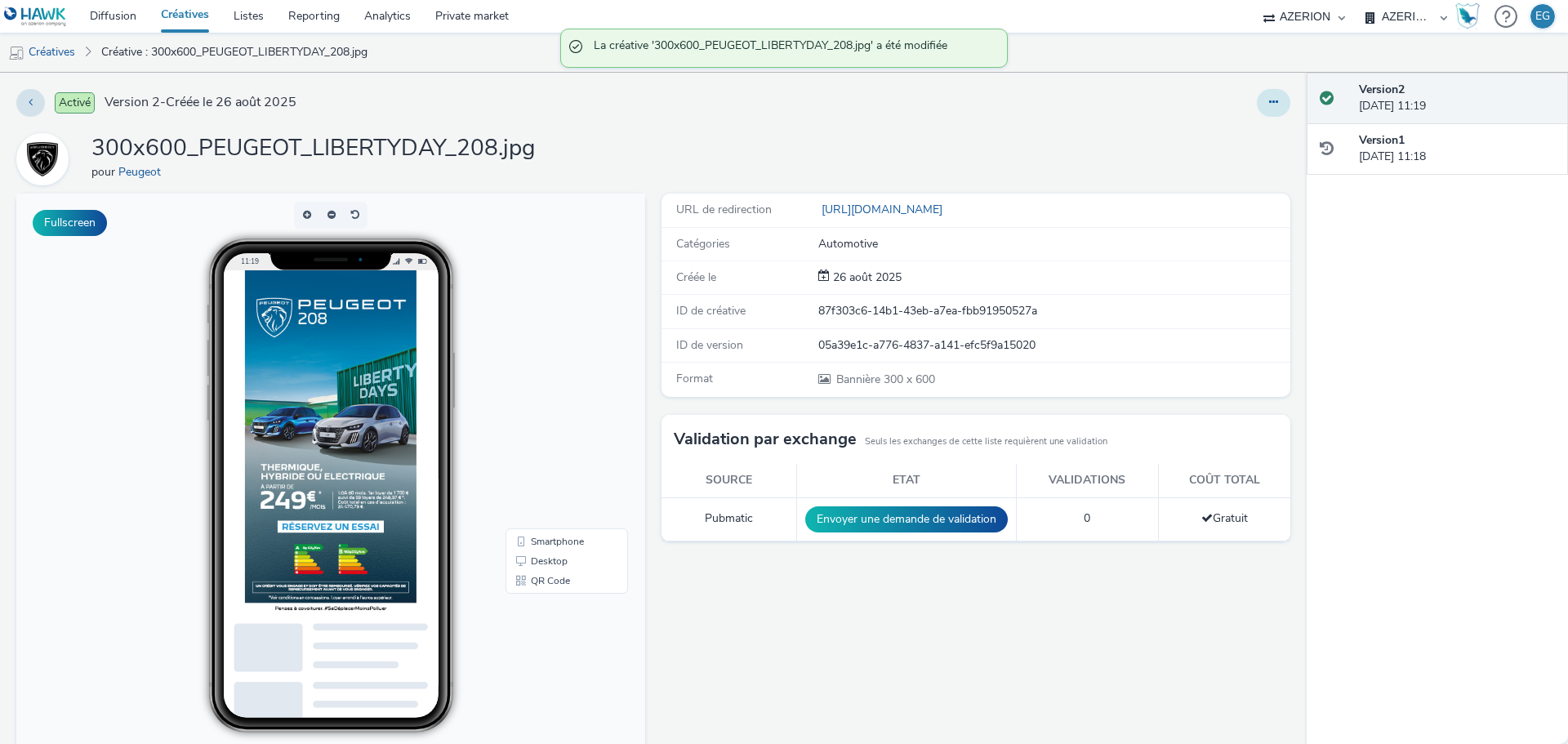
click at [1267, 99] on button at bounding box center [1273, 103] width 33 height 28
click at [1228, 165] on link "Dupliquer" at bounding box center [1228, 168] width 122 height 33
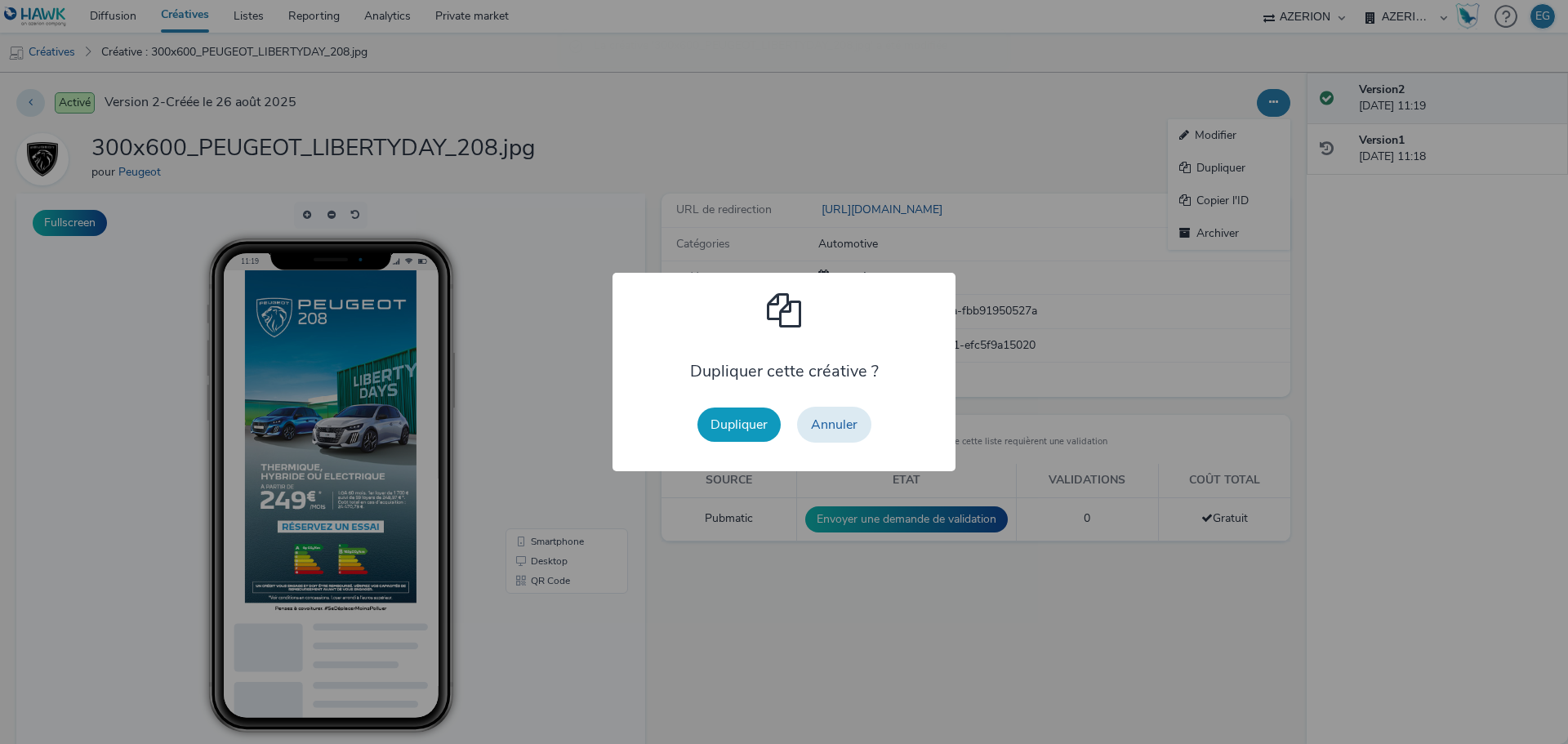
click at [762, 430] on button "Dupliquer" at bounding box center [739, 424] width 83 height 34
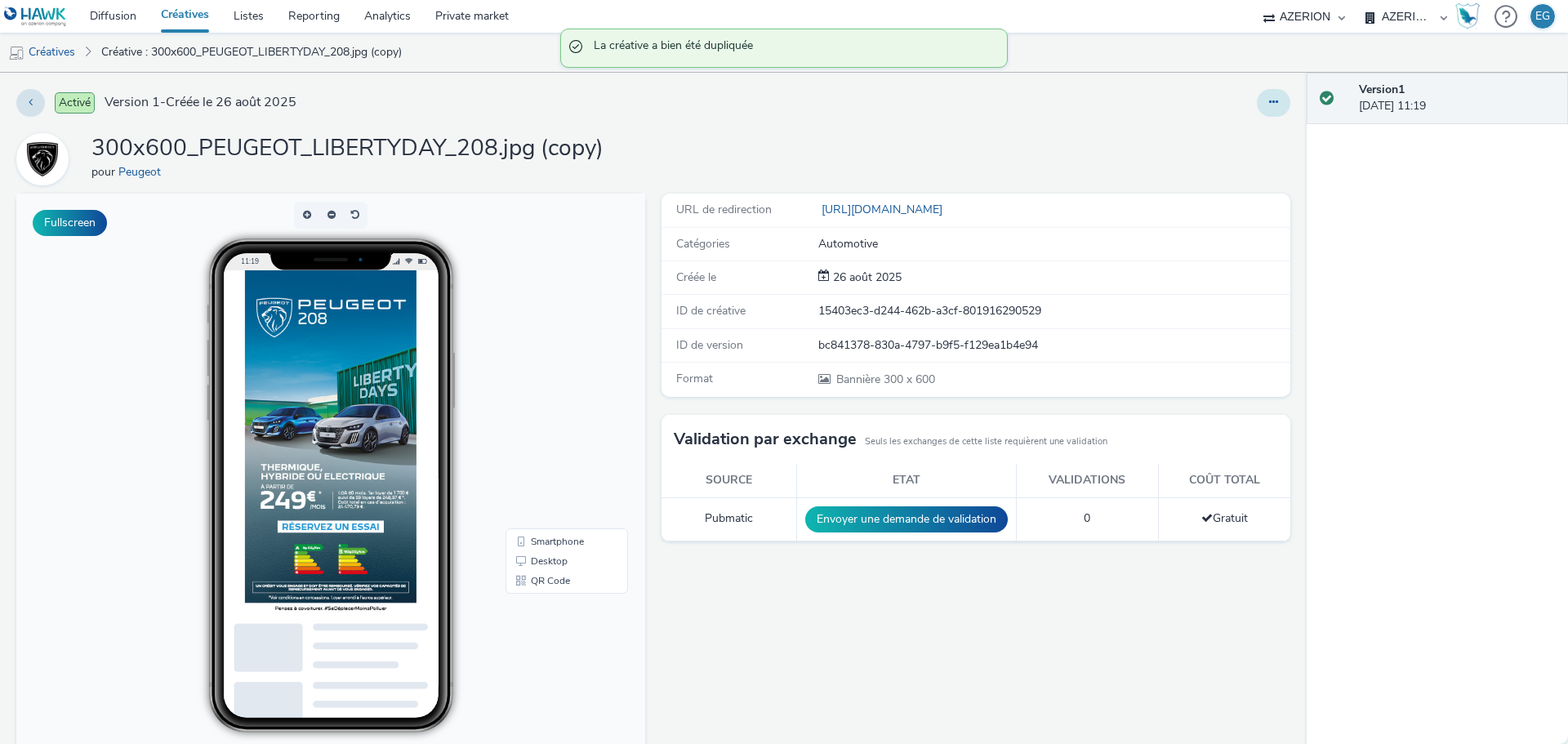
click at [1269, 96] on icon at bounding box center [1273, 102] width 9 height 12
click at [1223, 135] on link "Modifier" at bounding box center [1228, 136] width 122 height 33
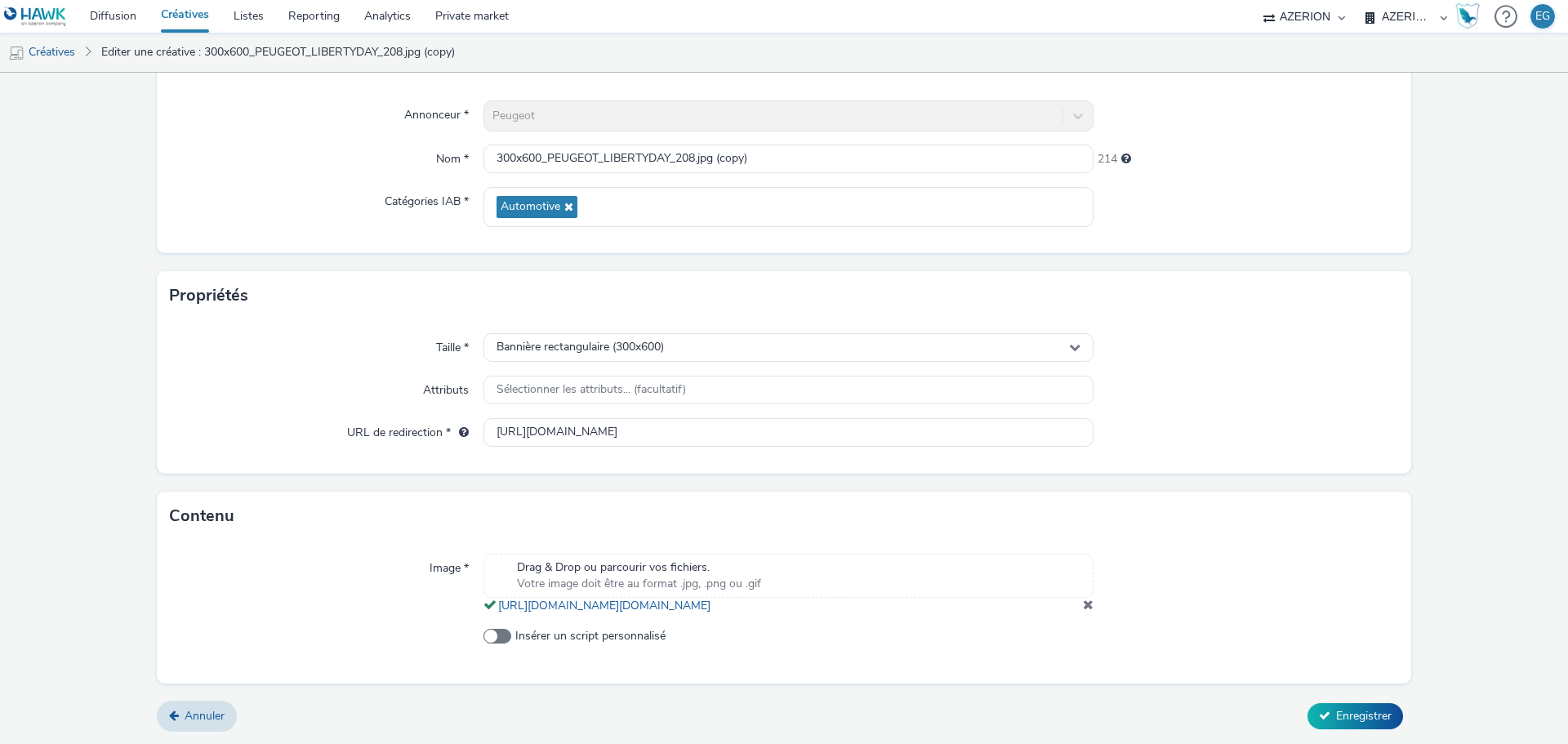
click at [1083, 601] on span at bounding box center [1087, 604] width 11 height 13
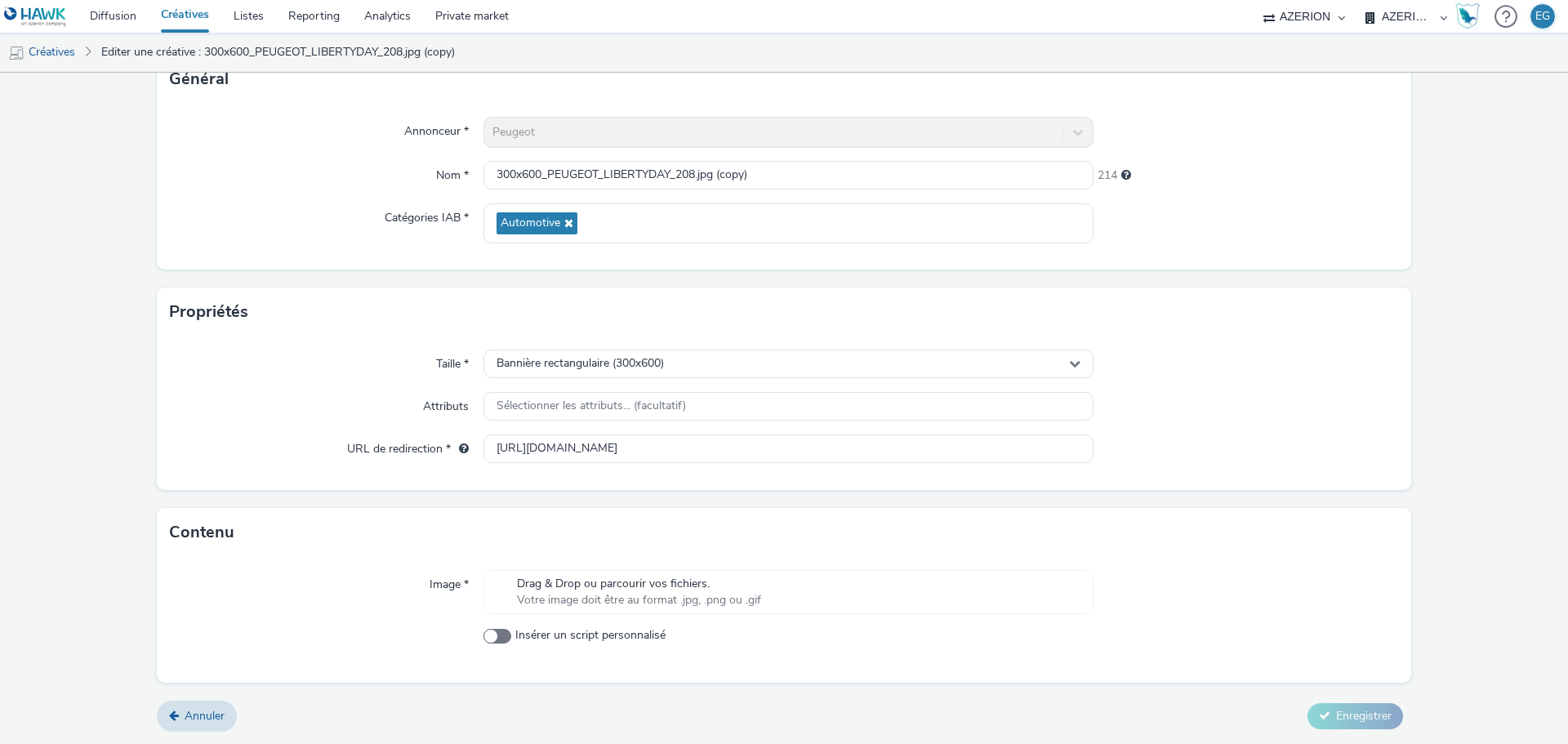
scroll to position [118, 0]
click at [909, 578] on div "Drag & Drop ou parcourir vos fichiers. Votre image doit être au format .jpg, .p…" at bounding box center [788, 592] width 610 height 44
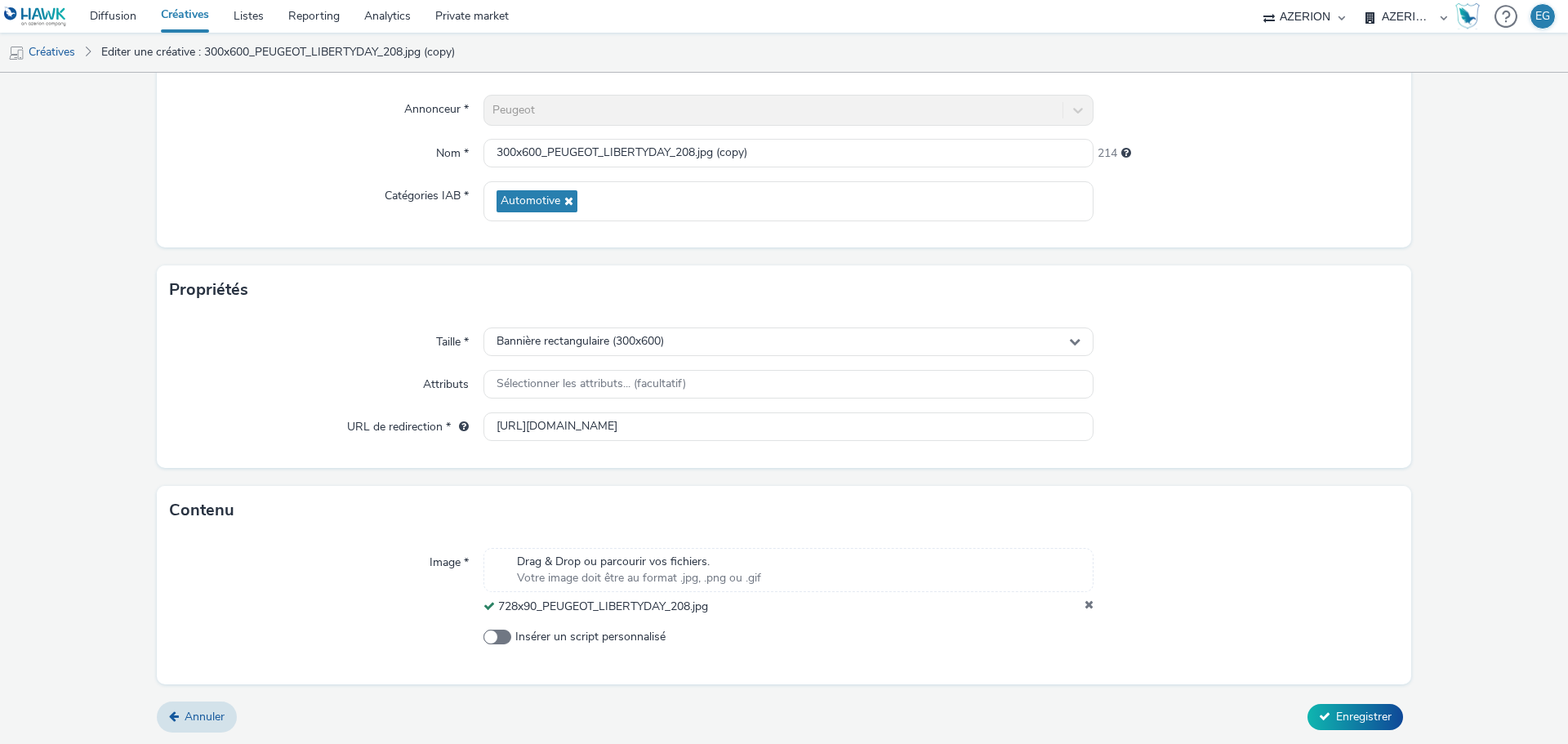
scroll to position [141, 0]
drag, startPoint x: 663, startPoint y: 605, endPoint x: 495, endPoint y: 613, distance: 168.2
click at [495, 613] on div "728x90_PEUGEOT_LIBERTYDAY_208.jpg" at bounding box center [788, 606] width 610 height 17
copy span "728x90_PEUGEOT_LIBERTYDAY_208.jpg"
click at [627, 147] on input "300x600_PEUGEOT_LIBERTYDAY_208.jpg (copy)" at bounding box center [788, 152] width 610 height 28
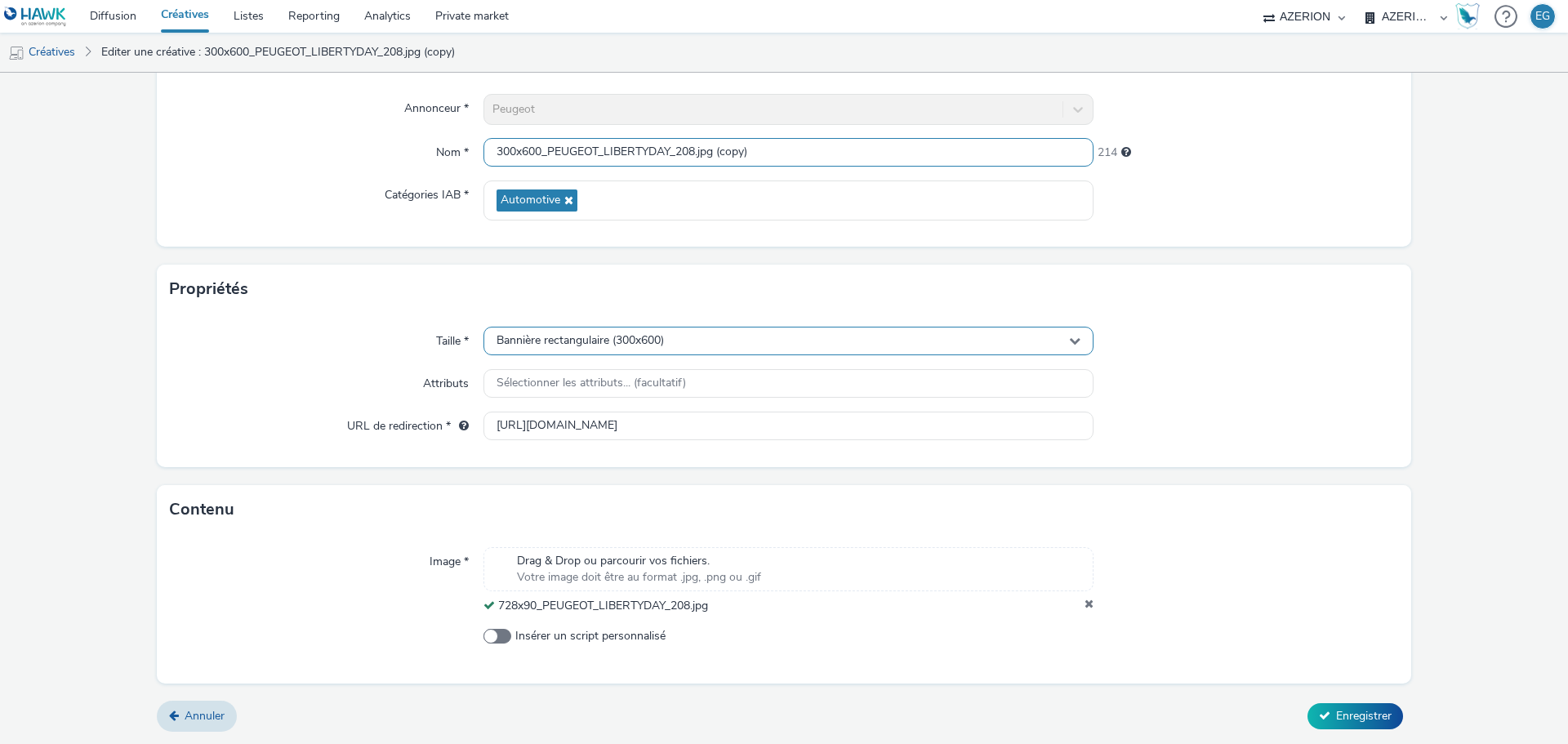
paste input "728x90_PEUGEOT_LIBERTYDAY_208.jpg"
type input "728x90_PEUGEOT_LIBERTYDAY_208.jpg"
click at [648, 345] on span "Bannière rectangulaire (300x600)" at bounding box center [580, 341] width 167 height 14
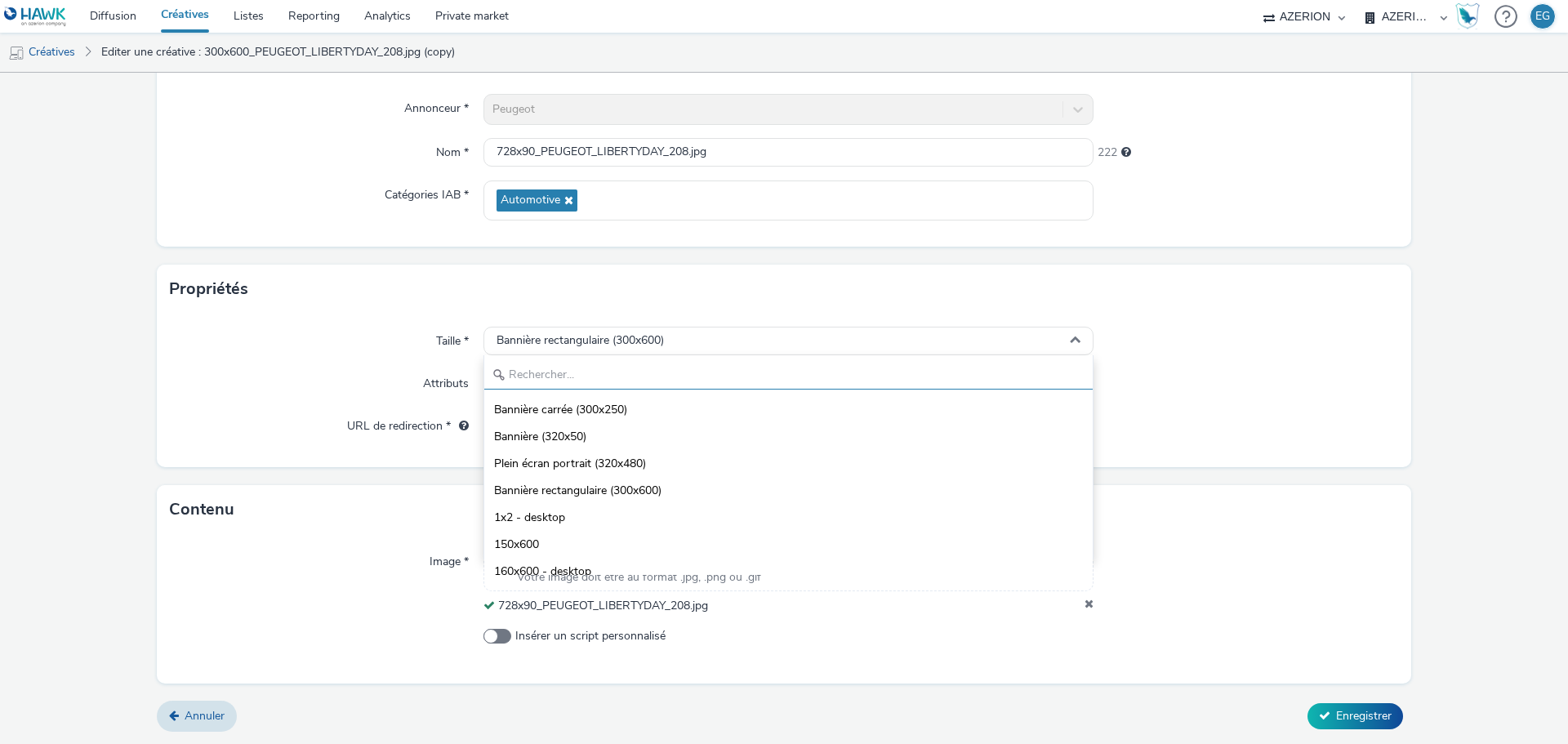
click at [642, 362] on input "text" at bounding box center [788, 375] width 608 height 28
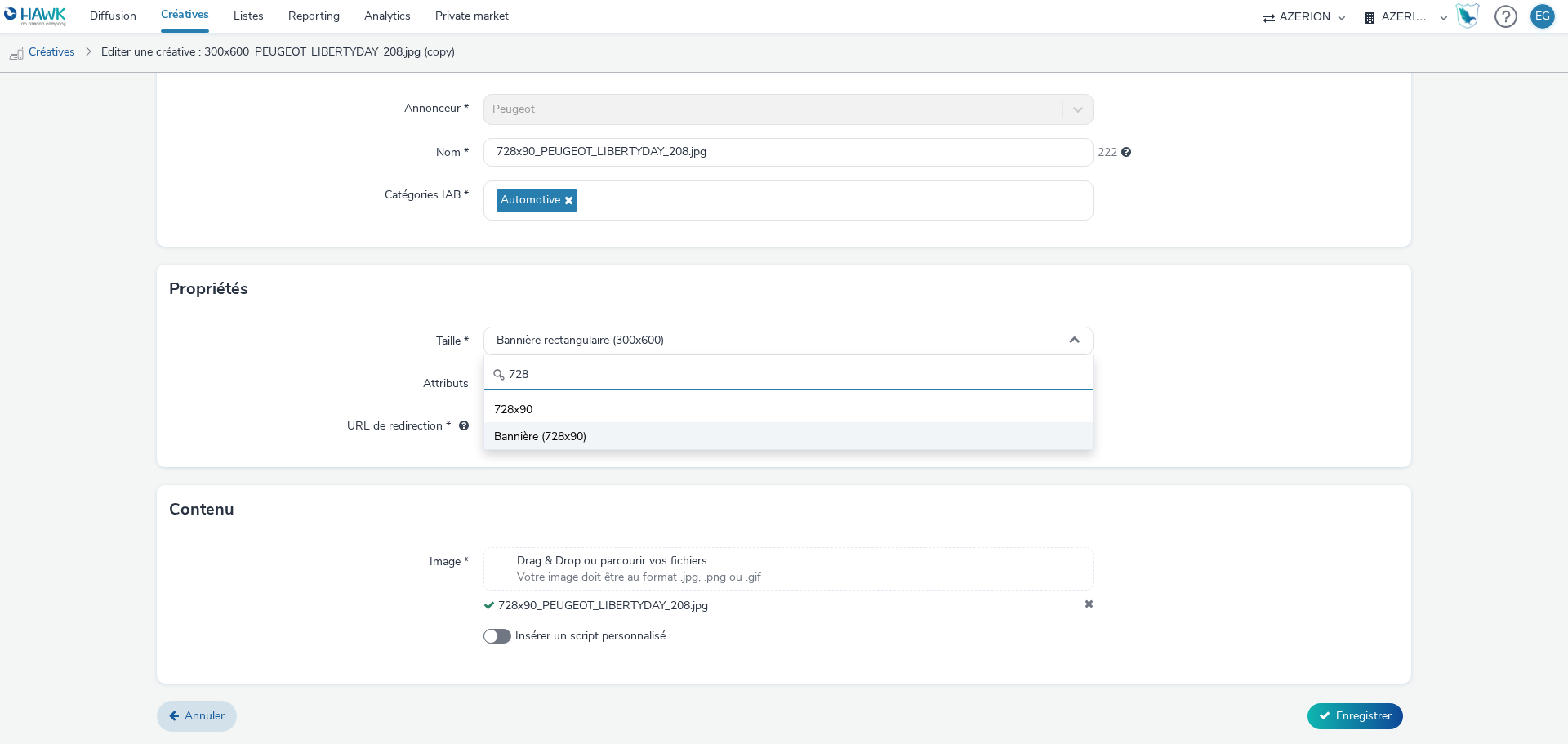
type input "728"
click at [634, 432] on li "Bannière (728x90)" at bounding box center [788, 436] width 608 height 27
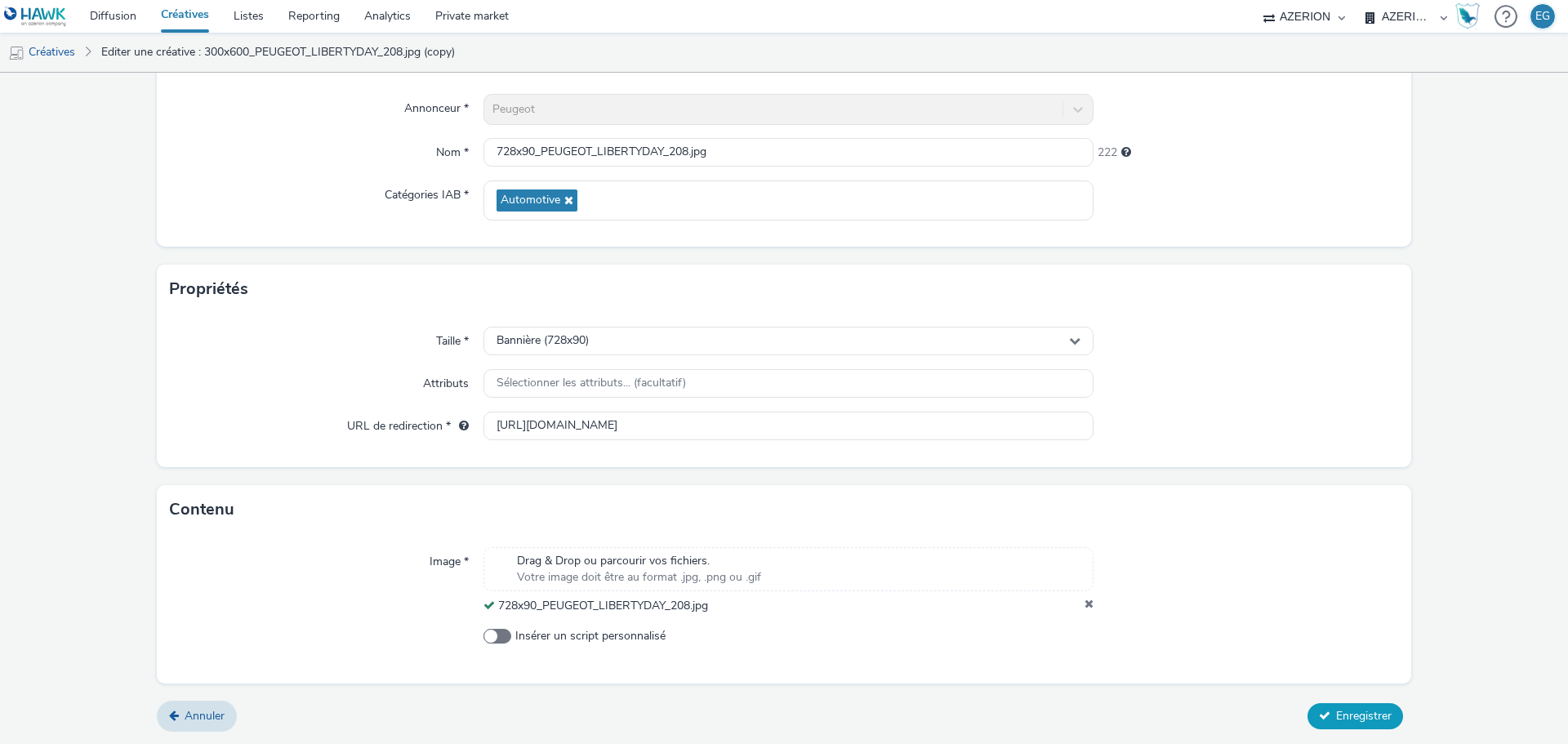
click at [1379, 718] on span "Enregistrer" at bounding box center [1363, 716] width 55 height 16
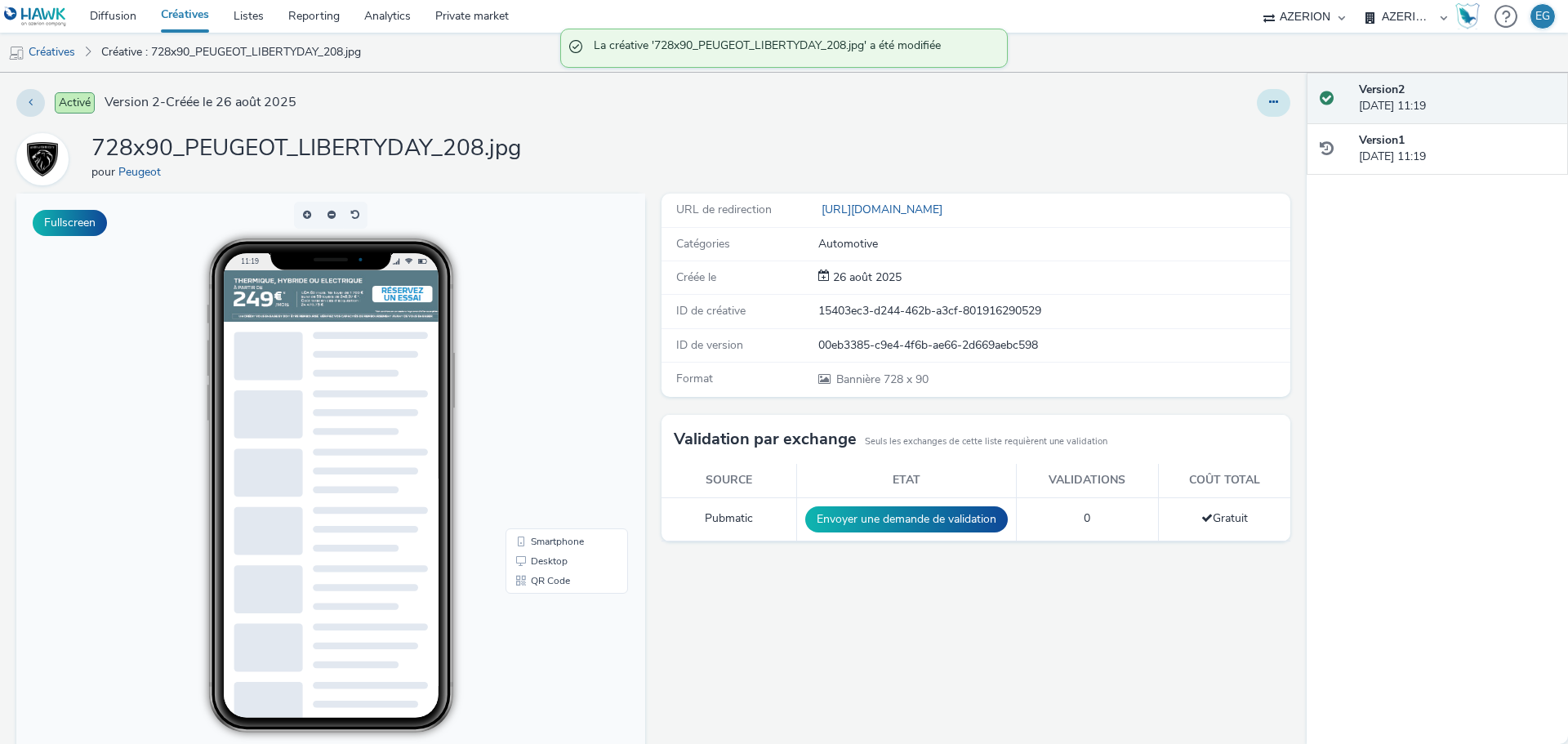
click at [1269, 102] on icon at bounding box center [1273, 102] width 9 height 12
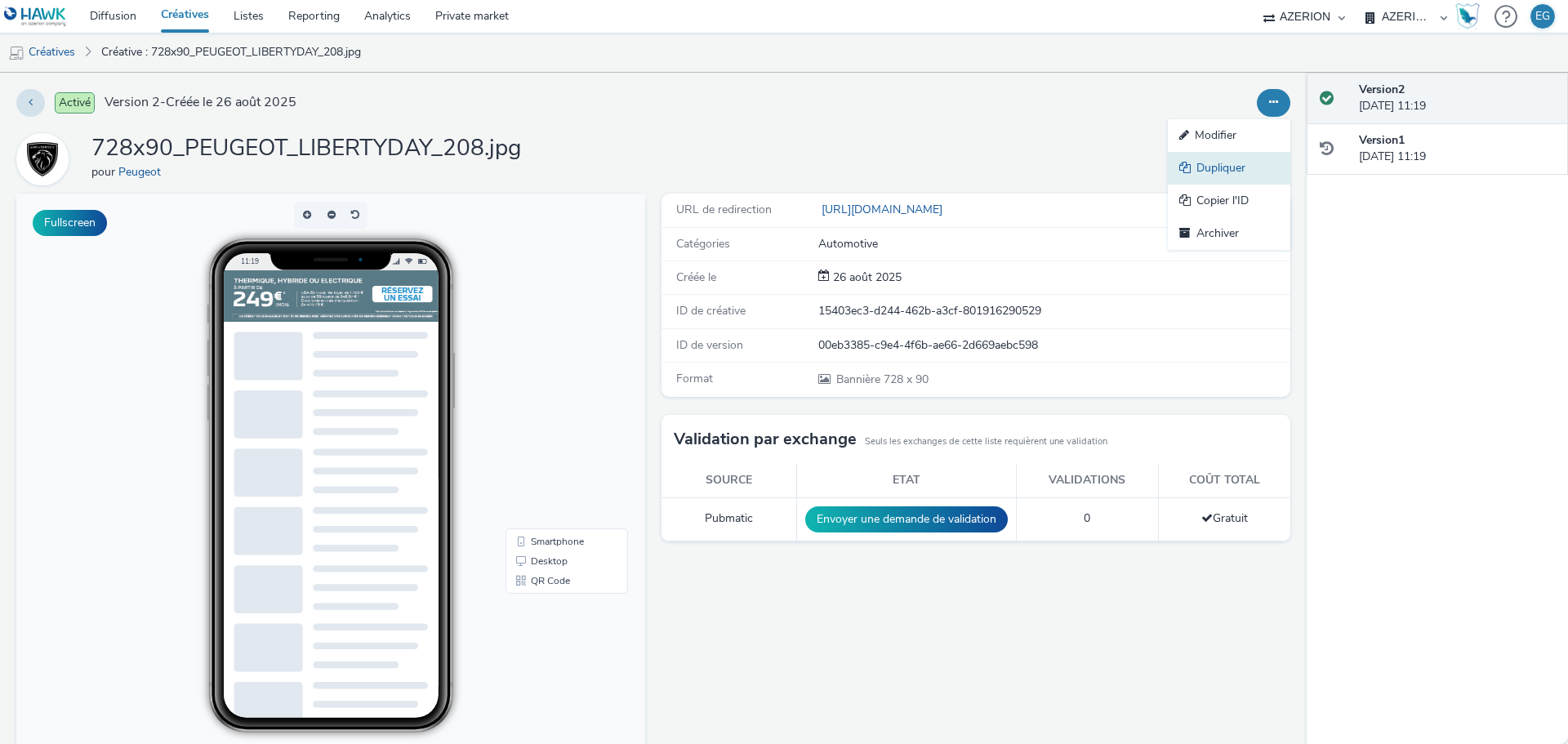
click at [1224, 171] on link "Dupliquer" at bounding box center [1228, 168] width 122 height 33
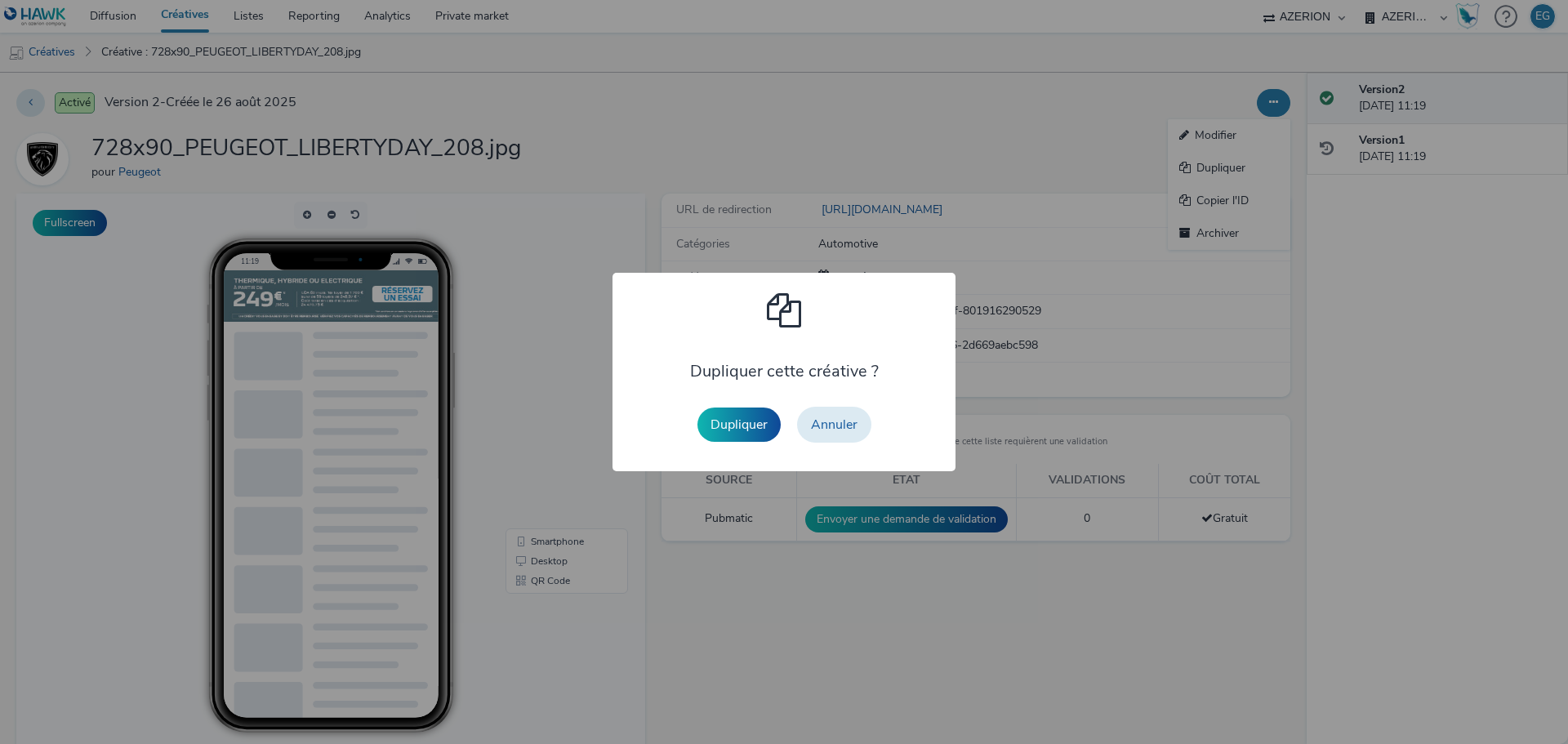
click at [735, 425] on button "Dupliquer" at bounding box center [739, 424] width 83 height 34
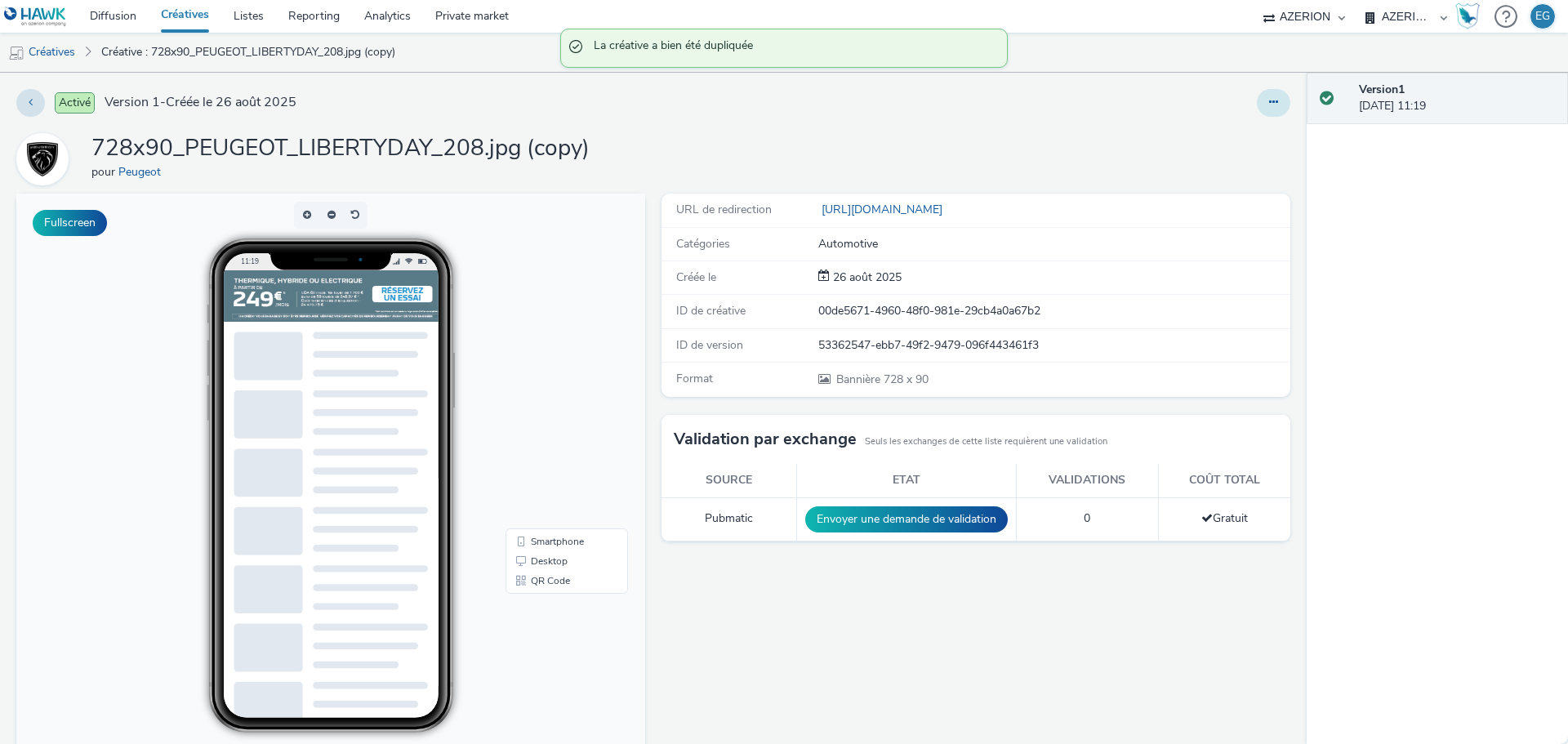
click at [1261, 111] on button at bounding box center [1273, 103] width 33 height 28
click at [1245, 140] on link "Modifier" at bounding box center [1228, 136] width 122 height 33
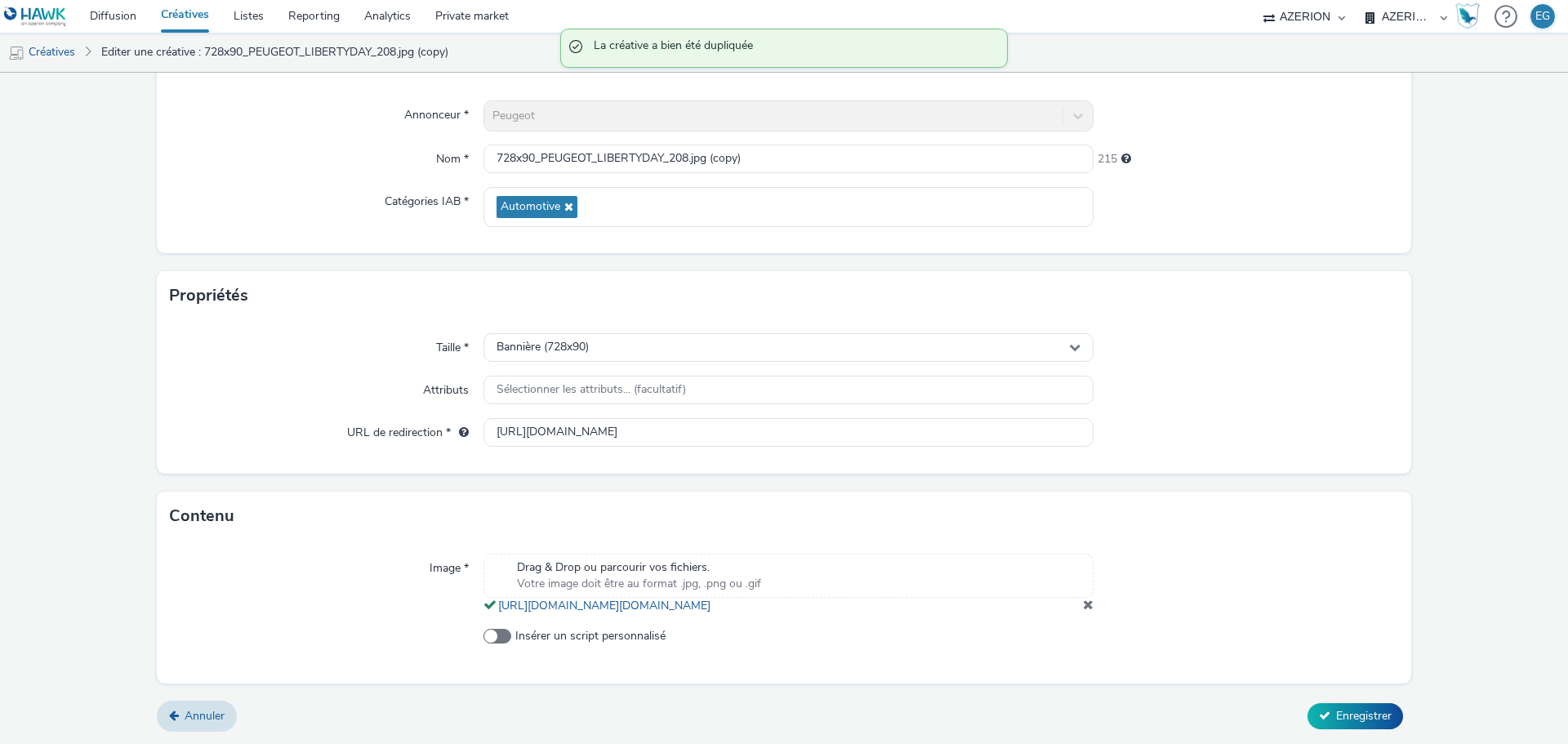
click at [1083, 603] on span at bounding box center [1087, 604] width 11 height 13
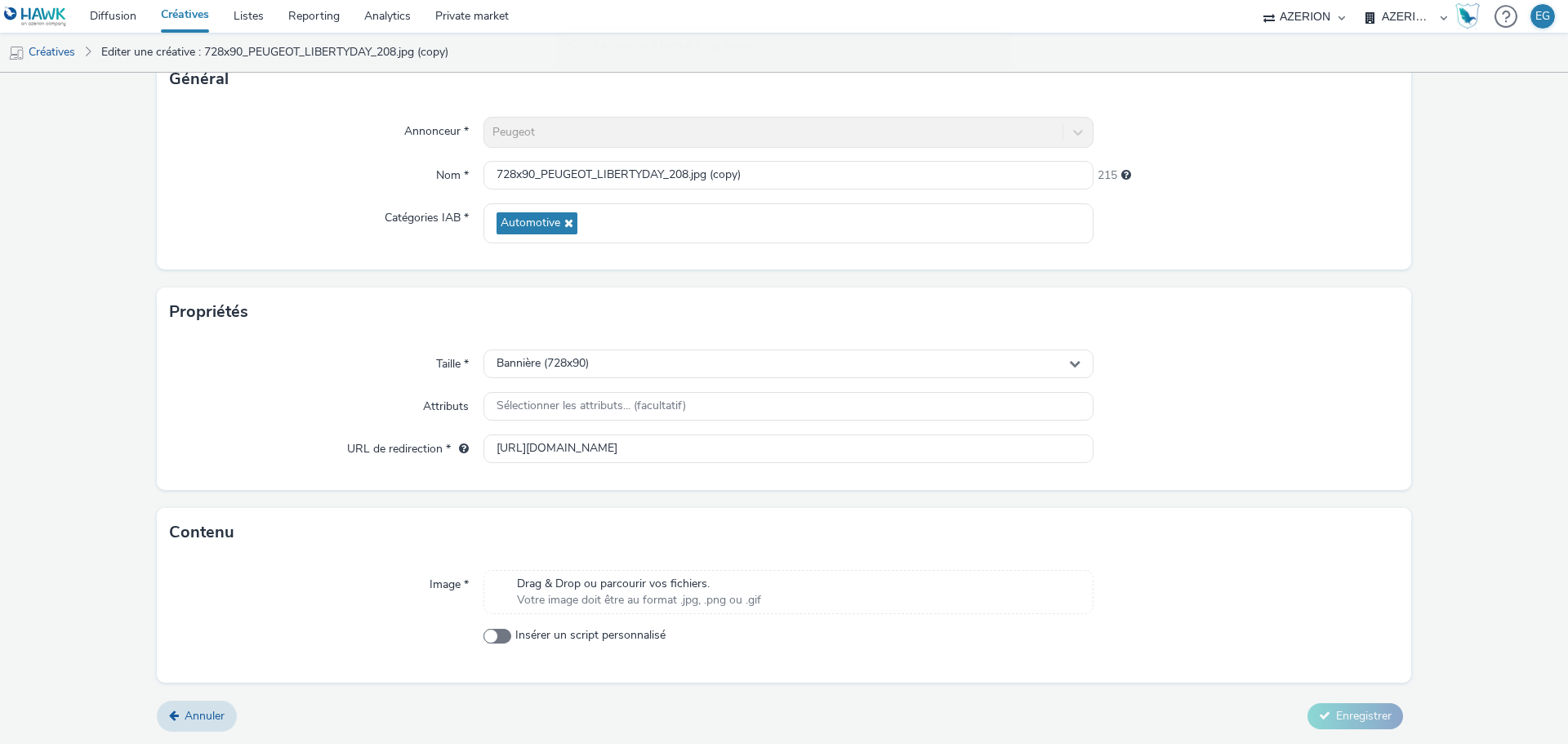
click at [625, 588] on span "Drag & Drop ou parcourir vos fichiers." at bounding box center [638, 584] width 244 height 17
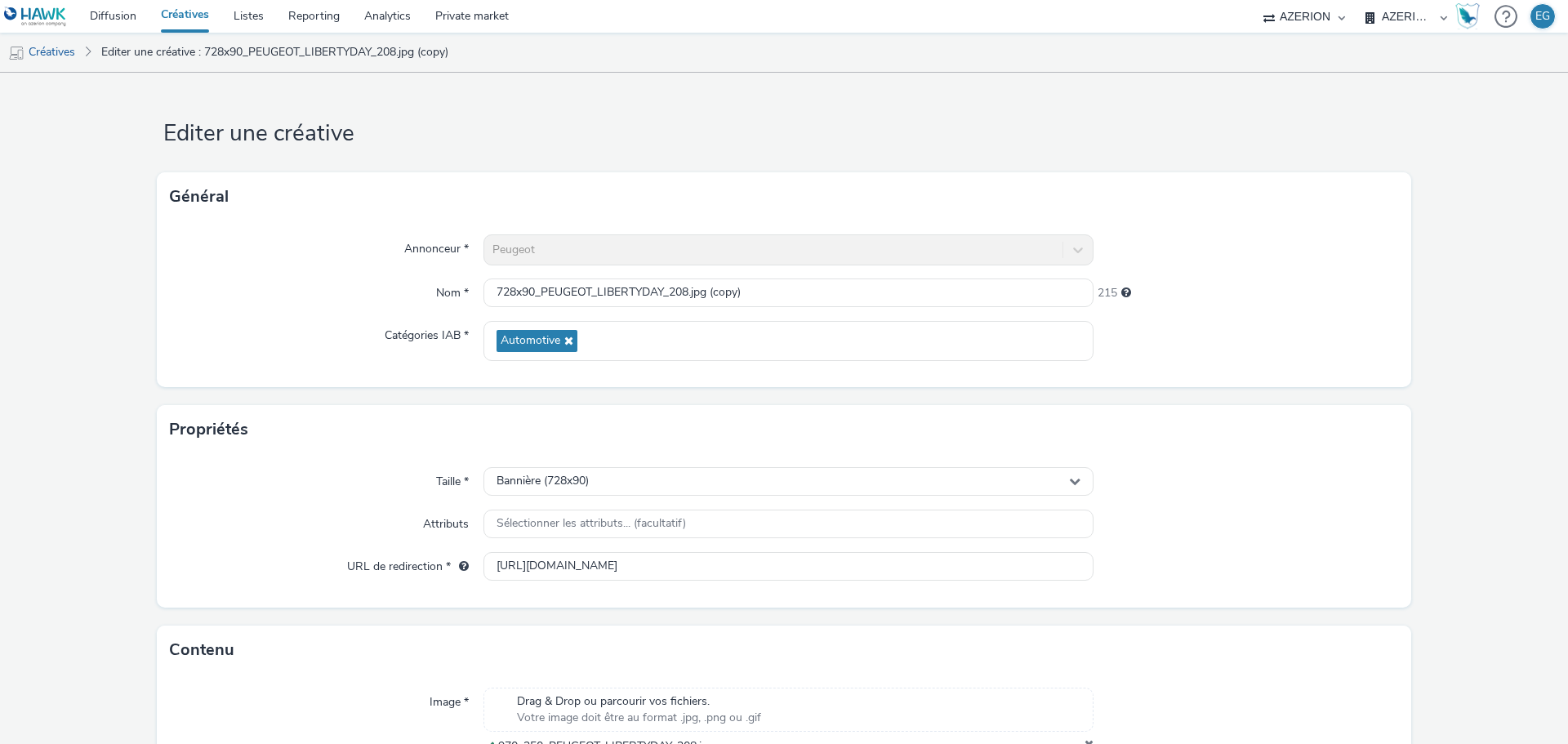
scroll to position [141, 0]
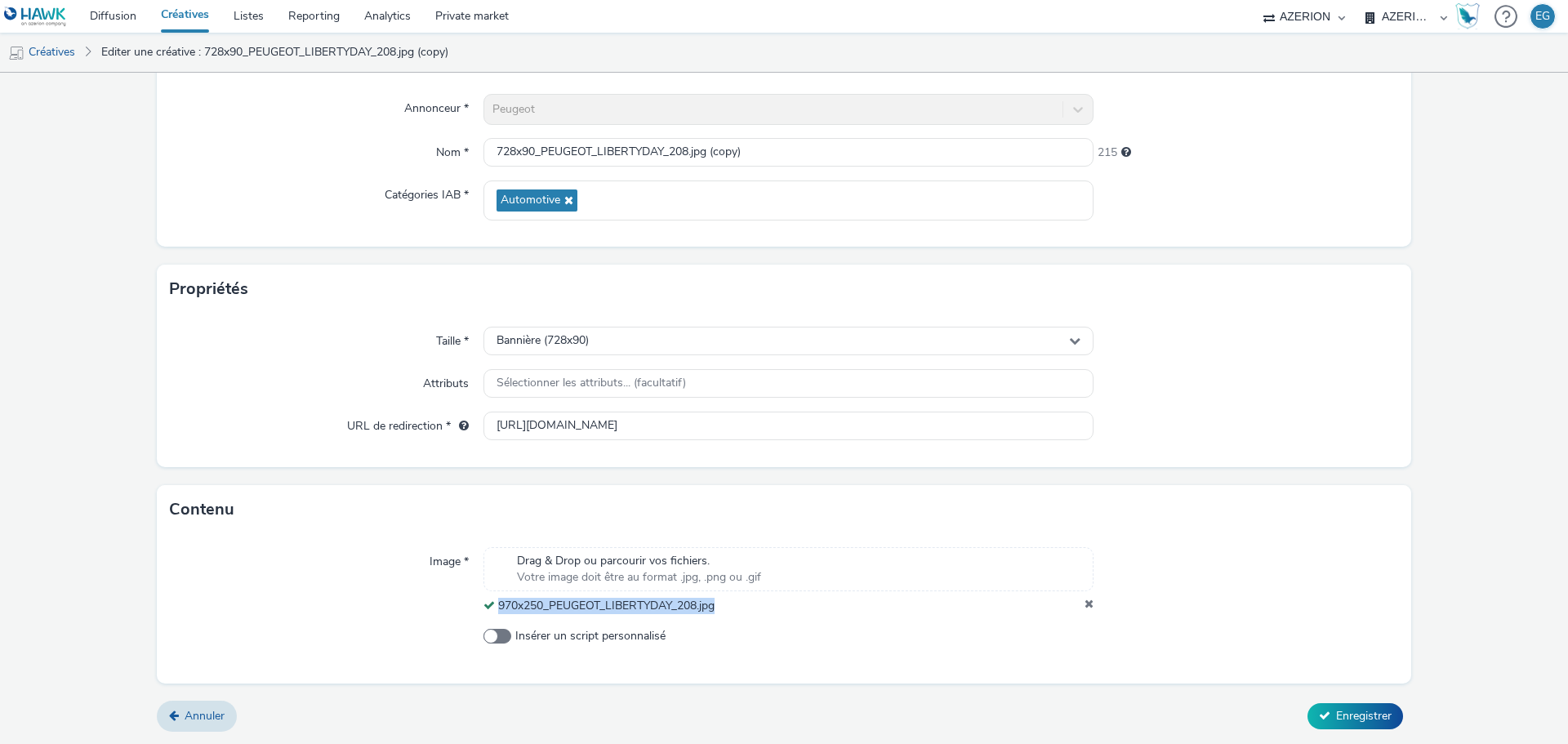
drag, startPoint x: 719, startPoint y: 604, endPoint x: 495, endPoint y: 603, distance: 224.0
click at [495, 603] on div "970x250_PEUGEOT_LIBERTYDAY_208.jpg" at bounding box center [788, 606] width 610 height 17
copy span "970x250_PEUGEOT_LIBERTYDAY_208.jpg"
click at [580, 147] on input "728x90_PEUGEOT_LIBERTYDAY_208.jpg (copy)" at bounding box center [788, 152] width 610 height 28
paste input "970x250_PEUGEOT_LIBERTYDAY_208.jpg"
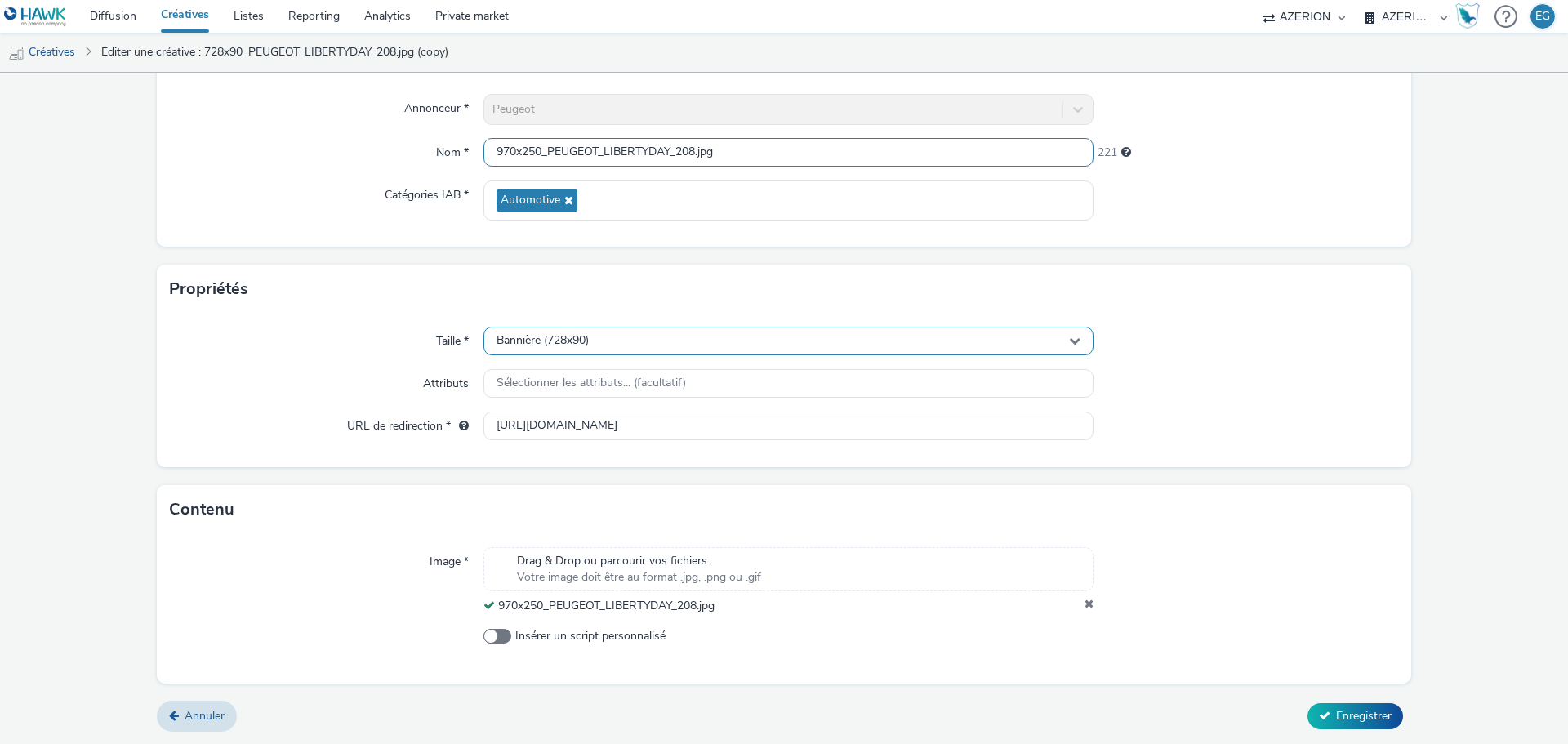
type input "970x250_PEUGEOT_LIBERTYDAY_208.jpg"
click at [556, 336] on span "Bannière (728x90)" at bounding box center [542, 341] width 92 height 14
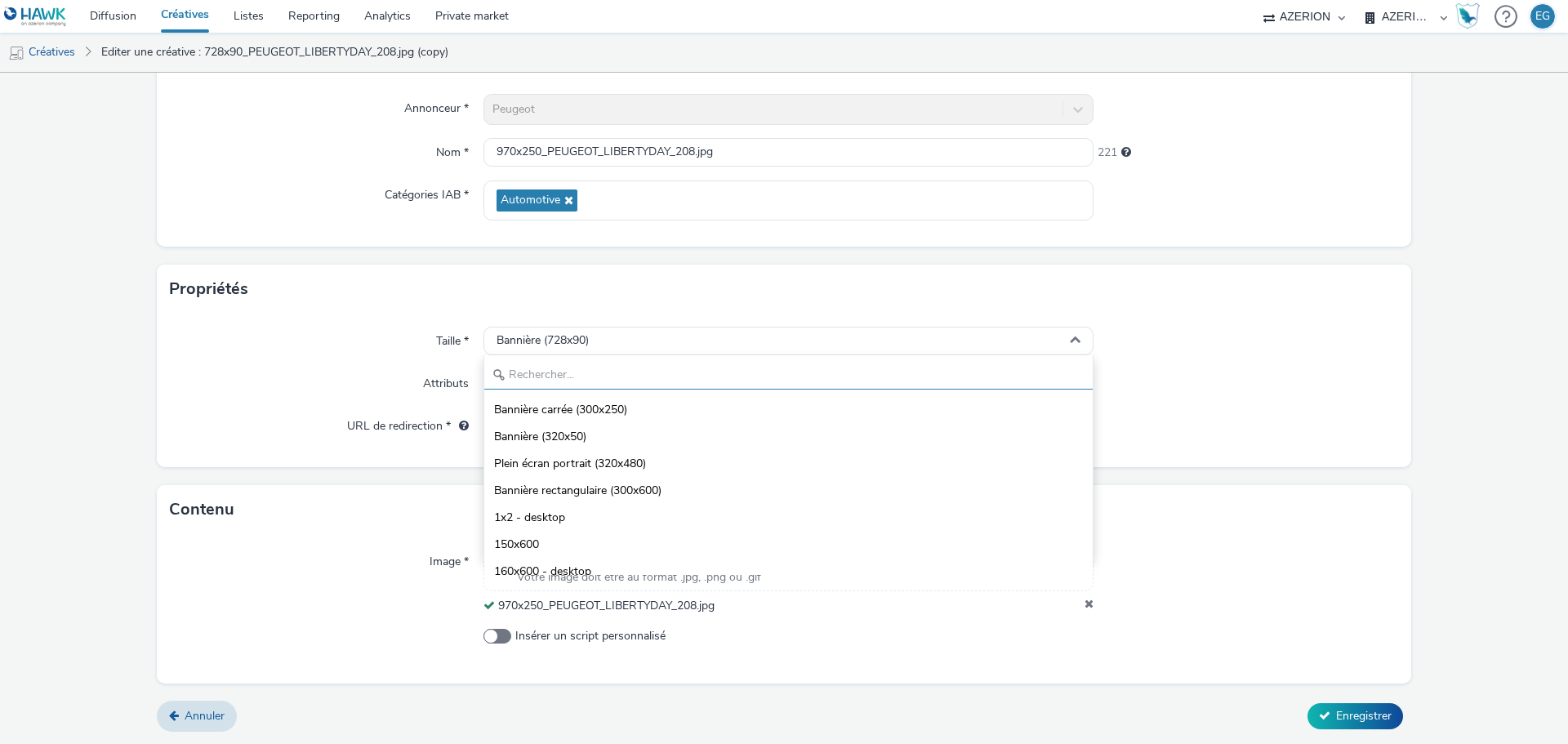
click at [592, 378] on input "text" at bounding box center [788, 375] width 608 height 28
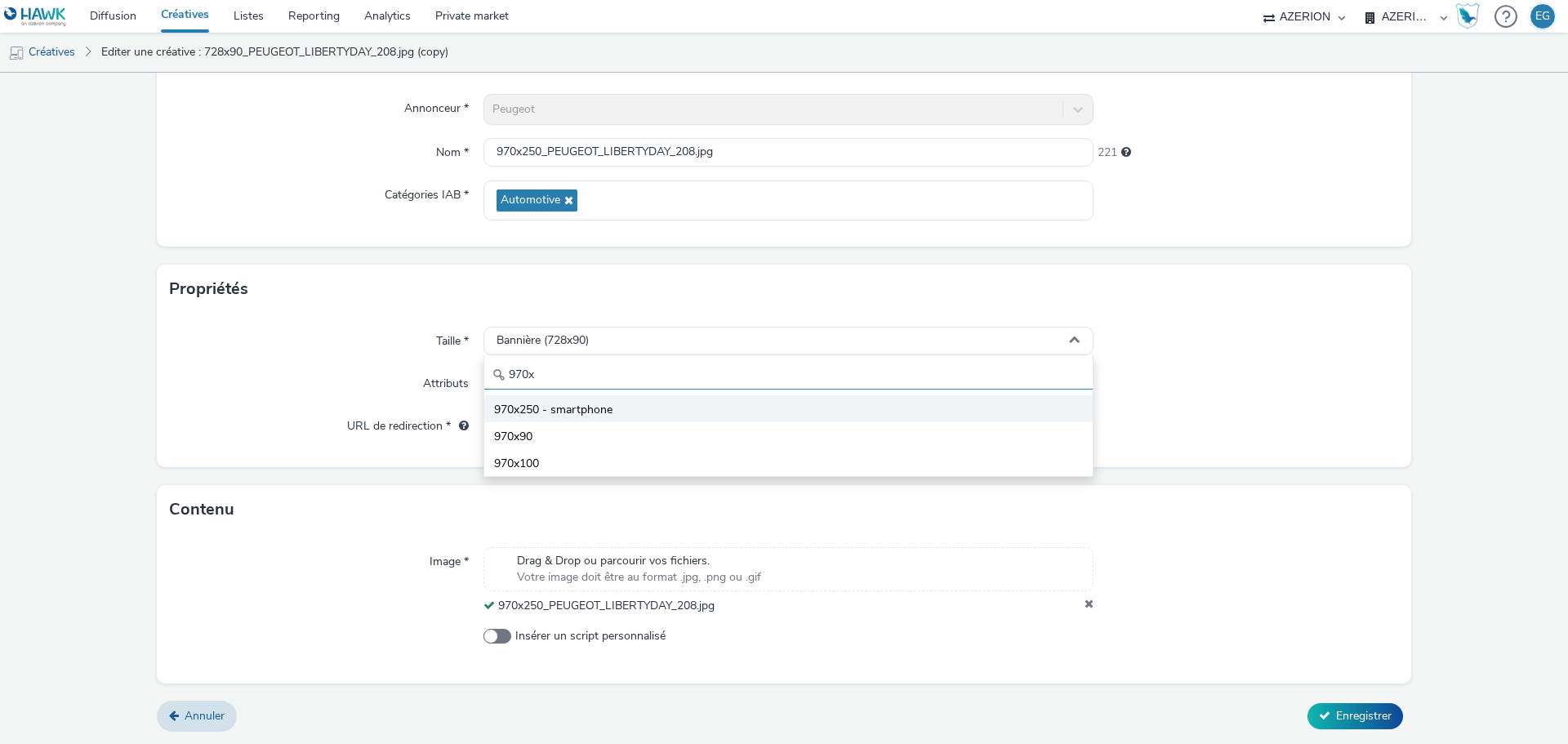
type input "970x"
click at [576, 412] on span "970x250 - smartphone" at bounding box center [553, 410] width 118 height 17
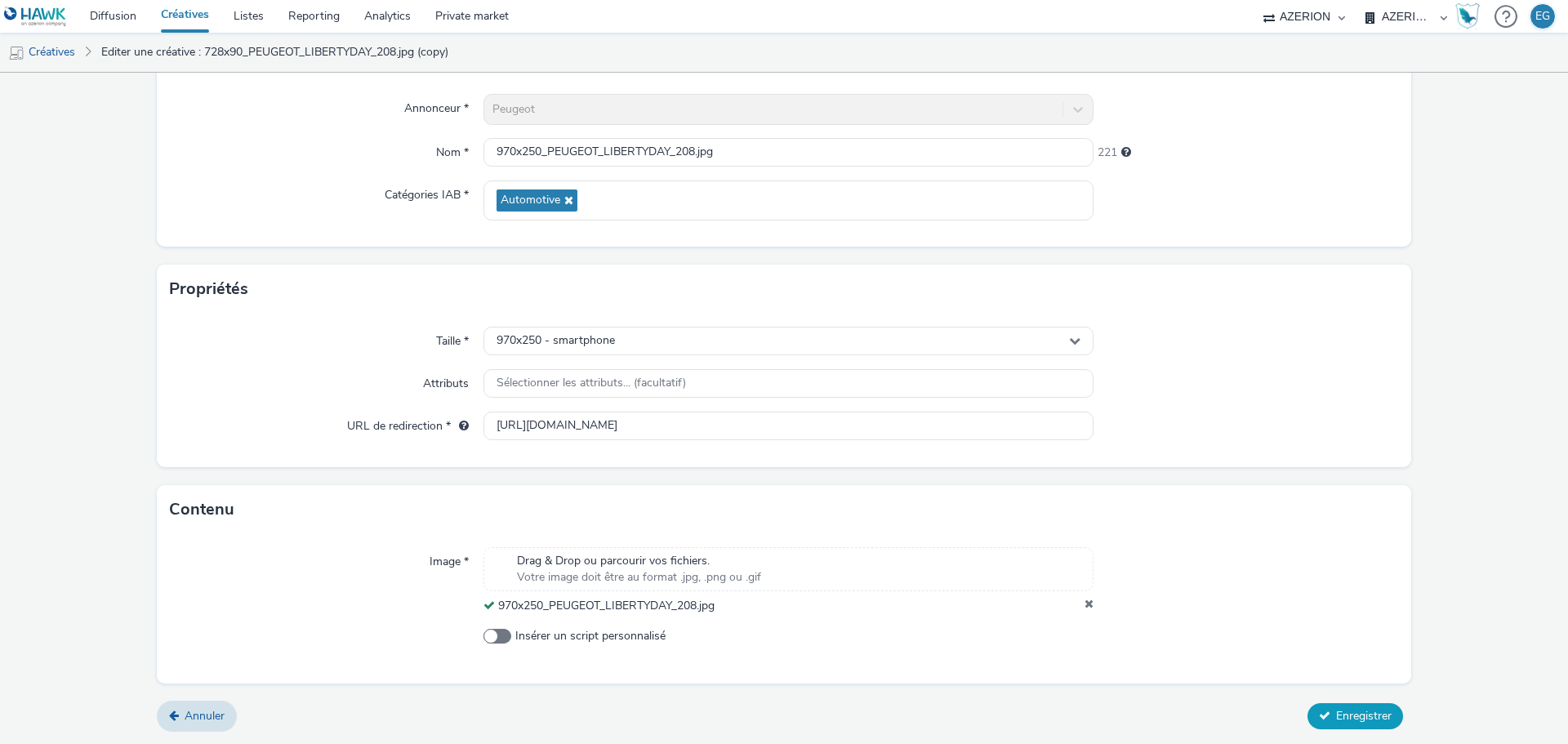
click at [1350, 711] on span "Enregistrer" at bounding box center [1363, 716] width 55 height 16
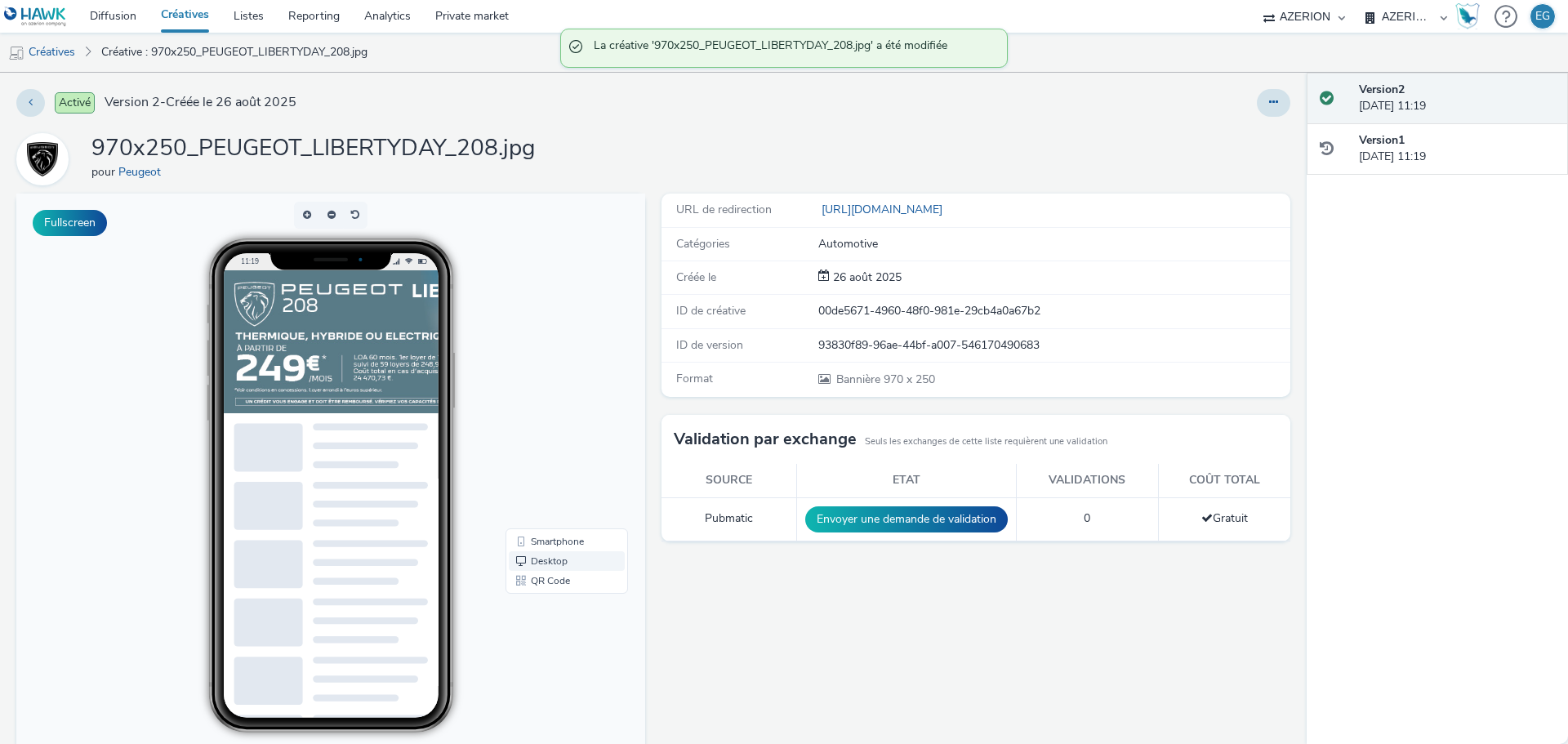
click at [517, 562] on link "Desktop" at bounding box center [566, 561] width 116 height 19
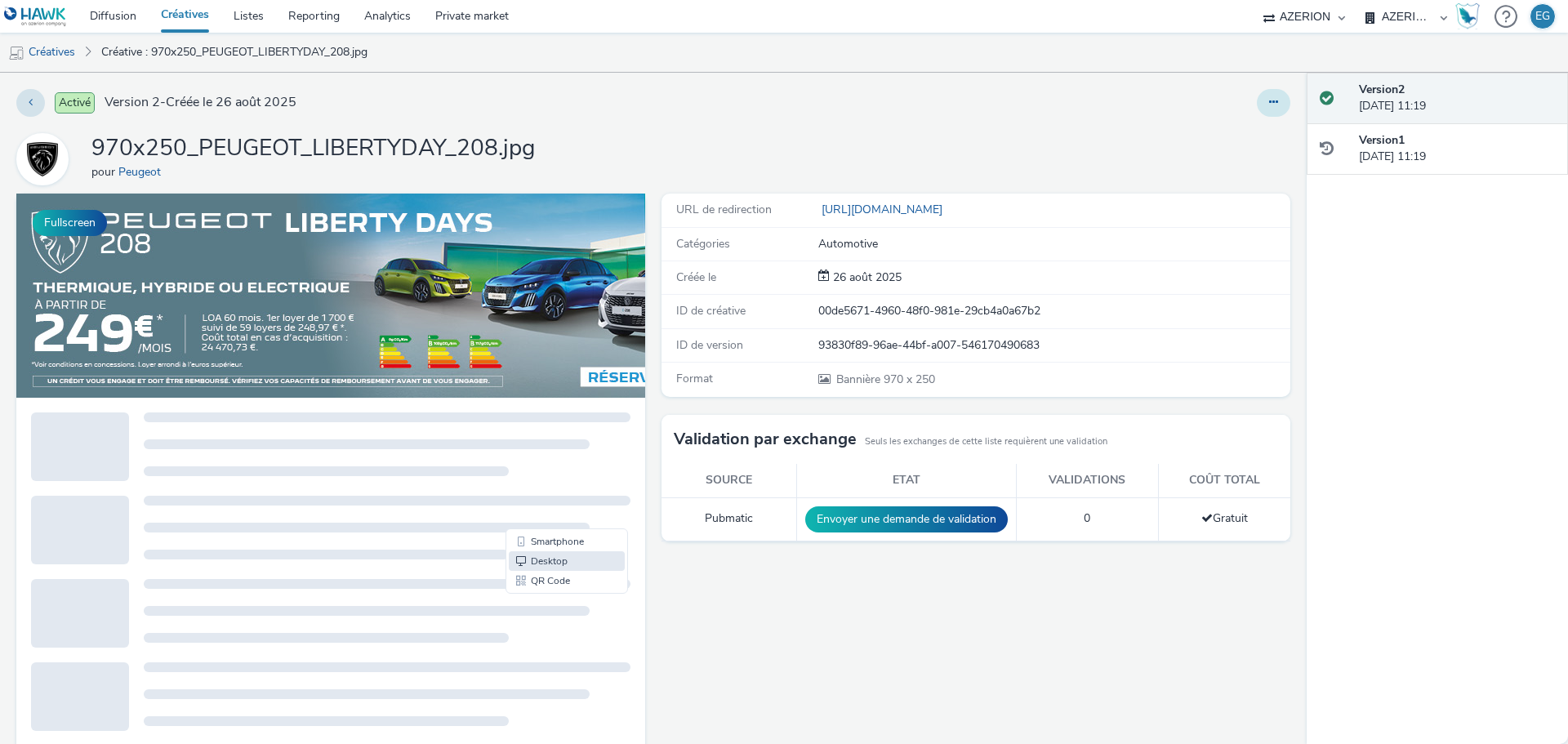
click at [1269, 101] on button at bounding box center [1273, 103] width 33 height 28
click at [1210, 170] on link "Dupliquer" at bounding box center [1228, 168] width 122 height 33
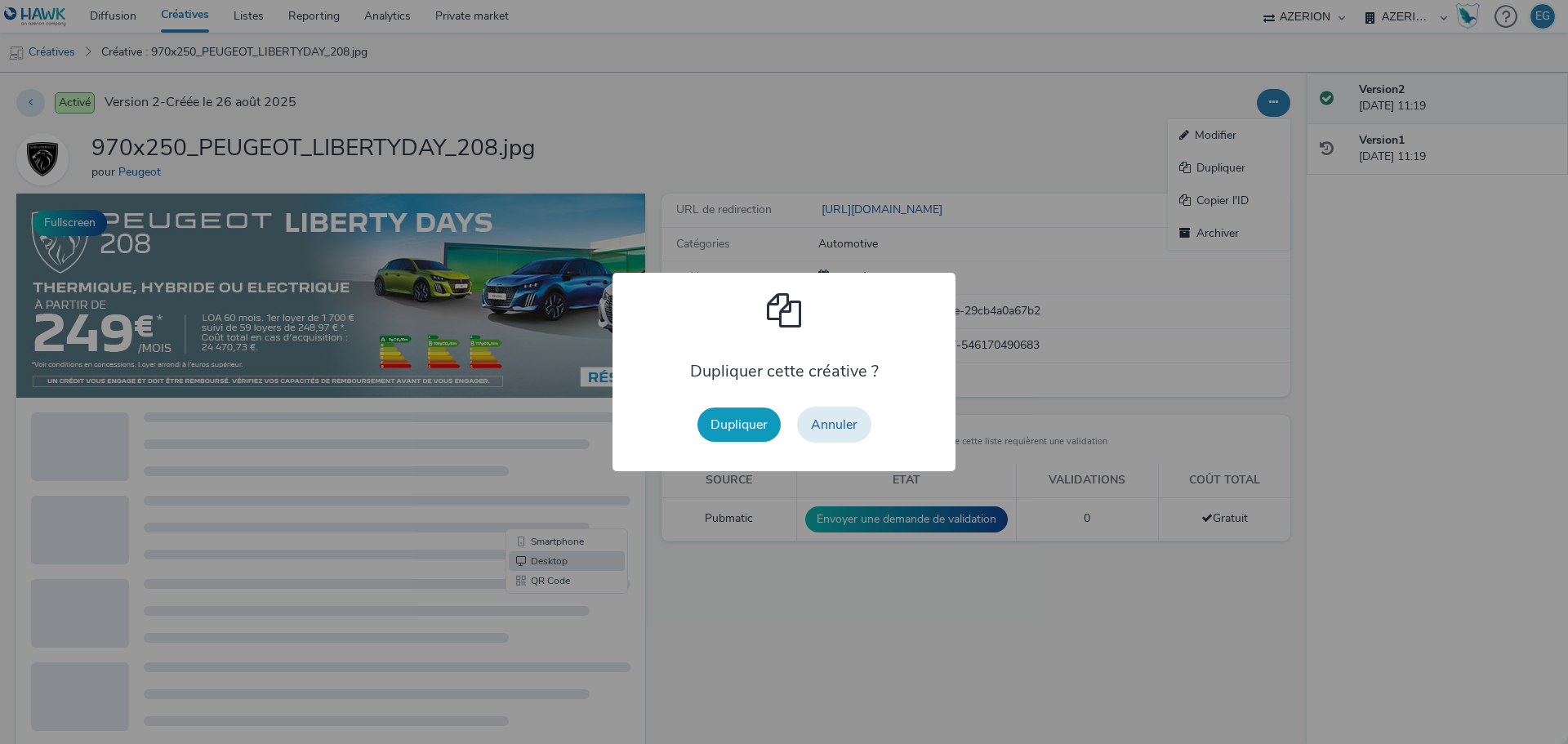
click at [724, 429] on button "Dupliquer" at bounding box center [739, 424] width 83 height 34
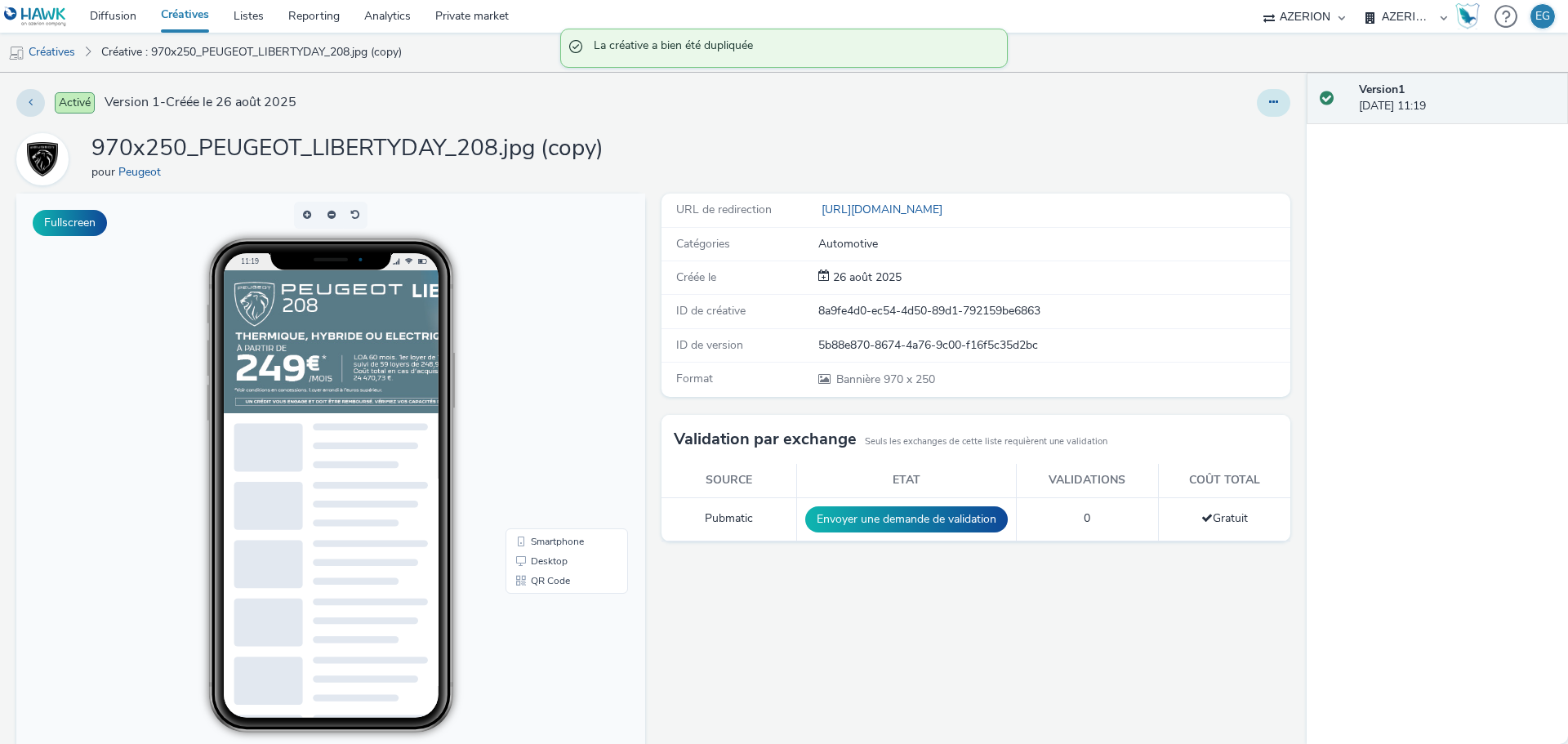
click at [1269, 100] on icon at bounding box center [1273, 102] width 9 height 12
click at [1218, 132] on link "Modifier" at bounding box center [1228, 136] width 122 height 33
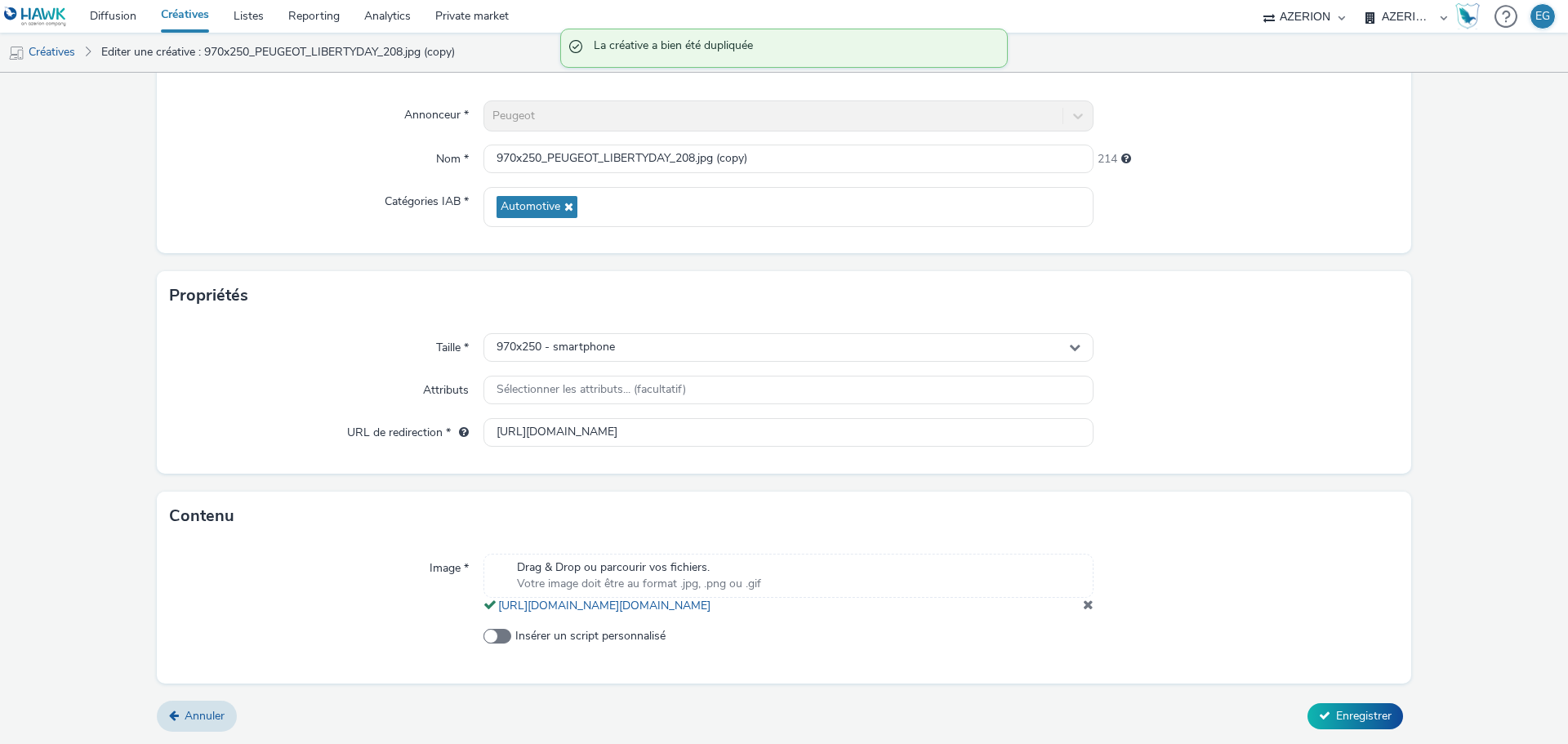
click at [1083, 608] on span at bounding box center [1087, 604] width 11 height 13
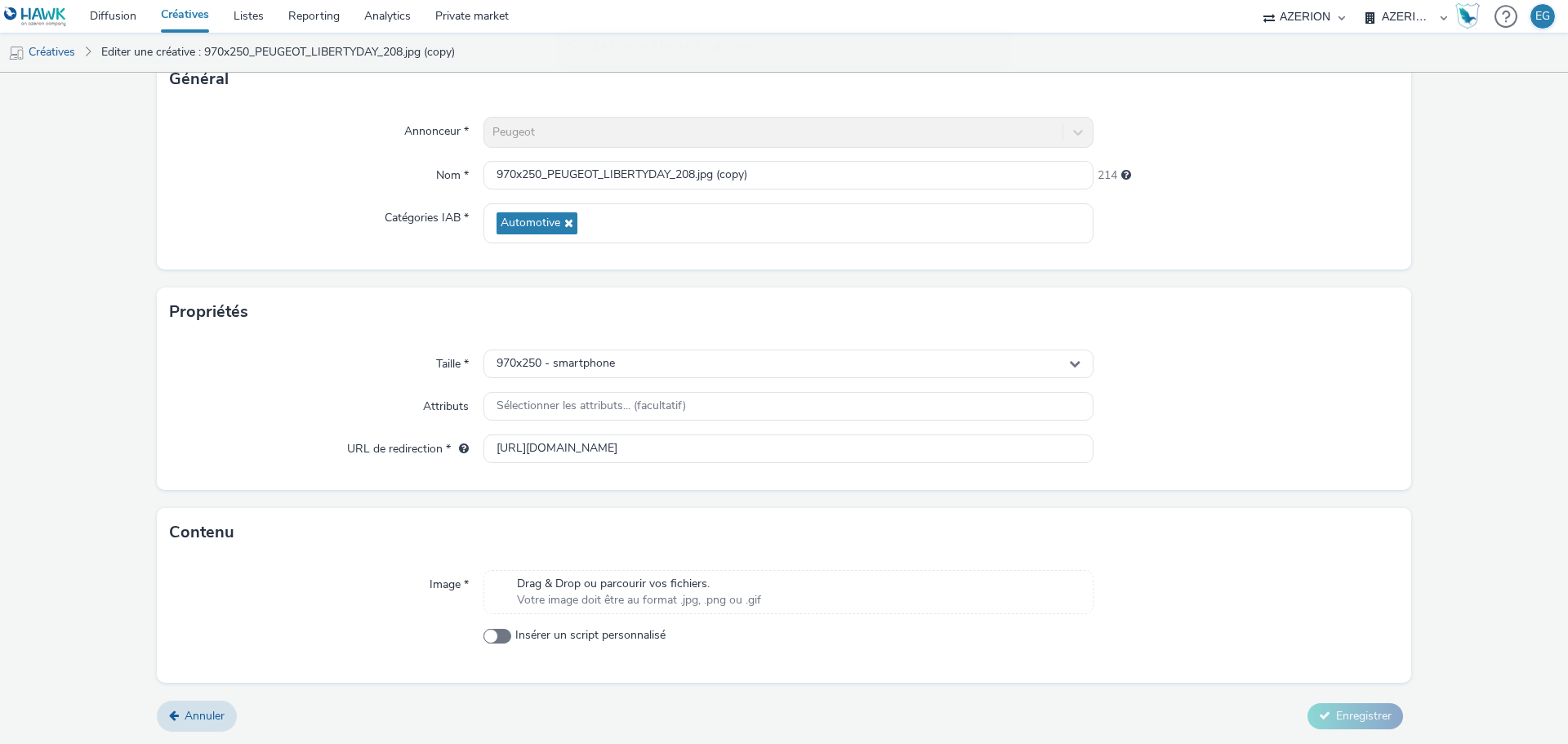
click at [772, 572] on div "Drag & Drop ou parcourir vos fichiers. Votre image doit être au format .jpg, .p…" at bounding box center [788, 592] width 610 height 44
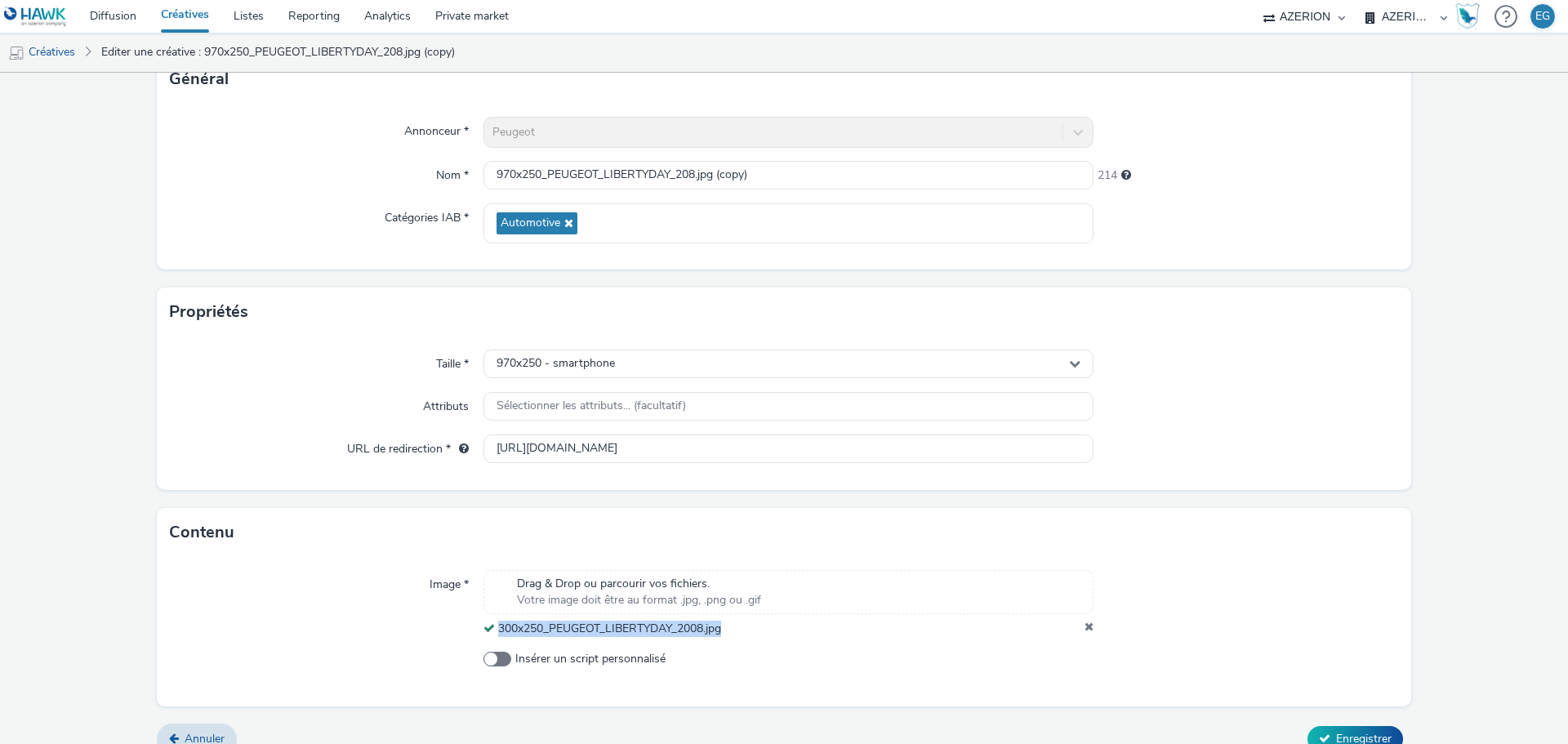
drag, startPoint x: 732, startPoint y: 625, endPoint x: 497, endPoint y: 630, distance: 235.1
click at [497, 630] on div "300x250_PEUGEOT_LIBERTYDAY_2008.jpg" at bounding box center [788, 628] width 610 height 17
copy span "300x250_PEUGEOT_LIBERTYDAY_2008.jpg"
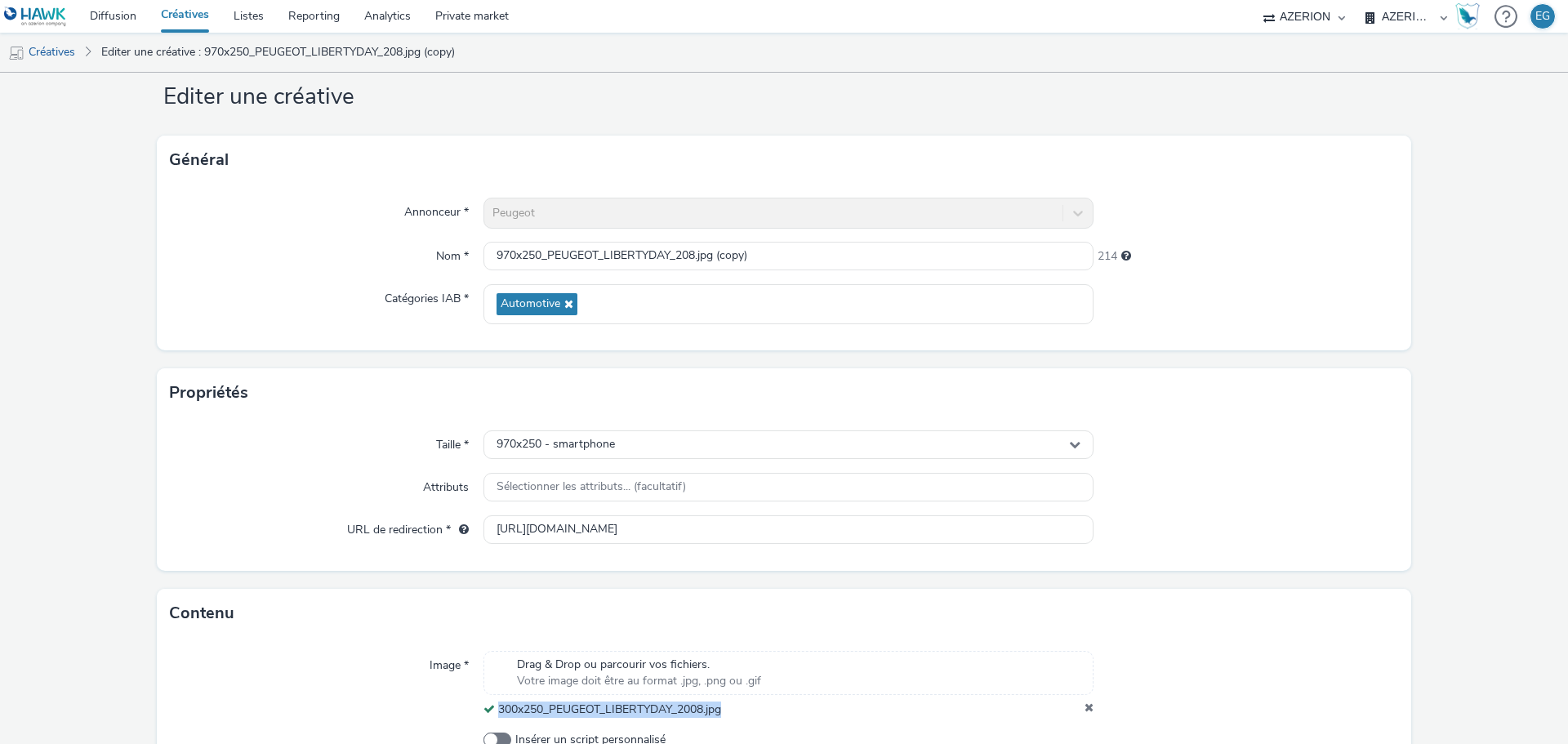
scroll to position [0, 0]
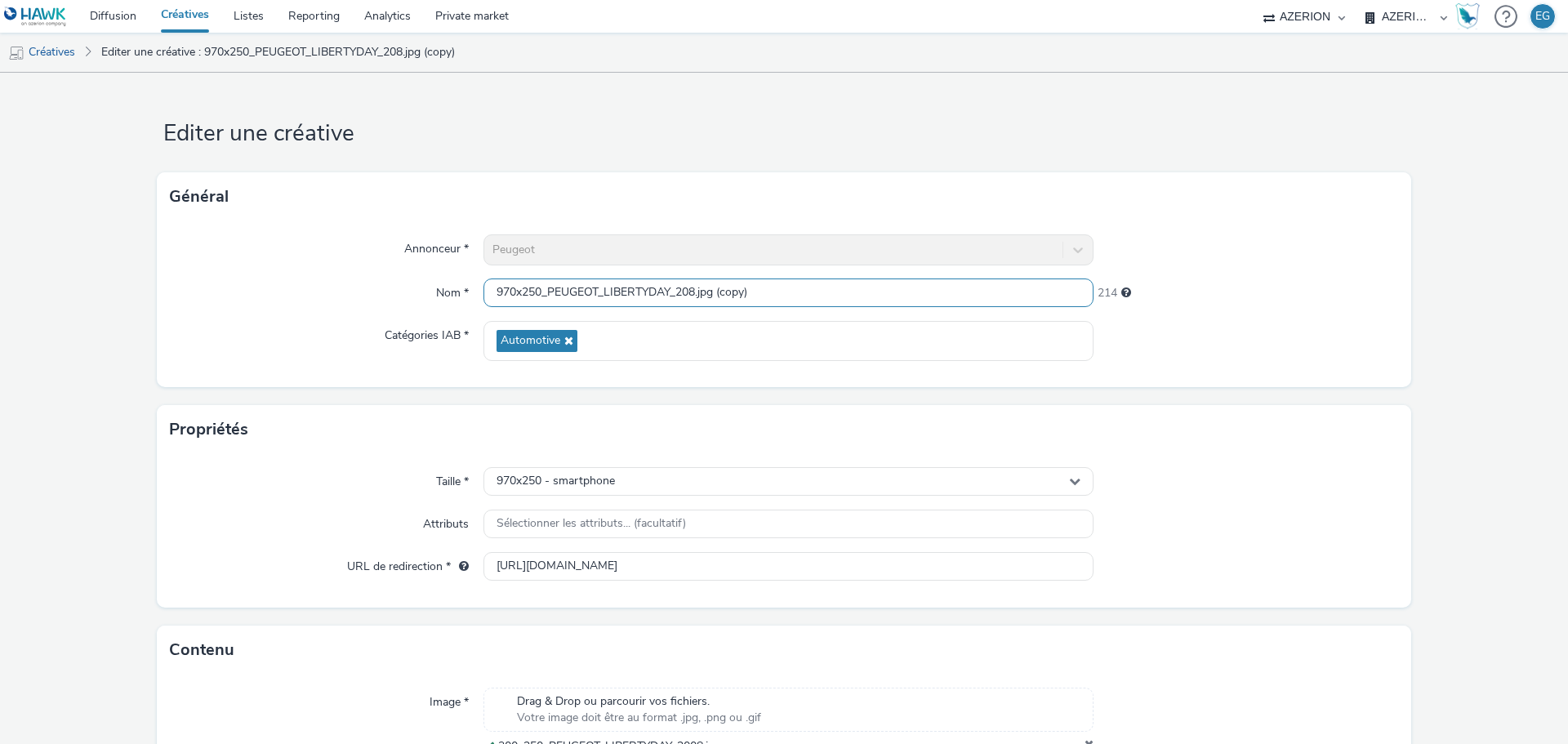
click at [532, 296] on input "970x250_PEUGEOT_LIBERTYDAY_208.jpg (copy)" at bounding box center [788, 292] width 610 height 28
paste input "300x250_PEUGEOT_LIBERTYDAY_2008.jpg"
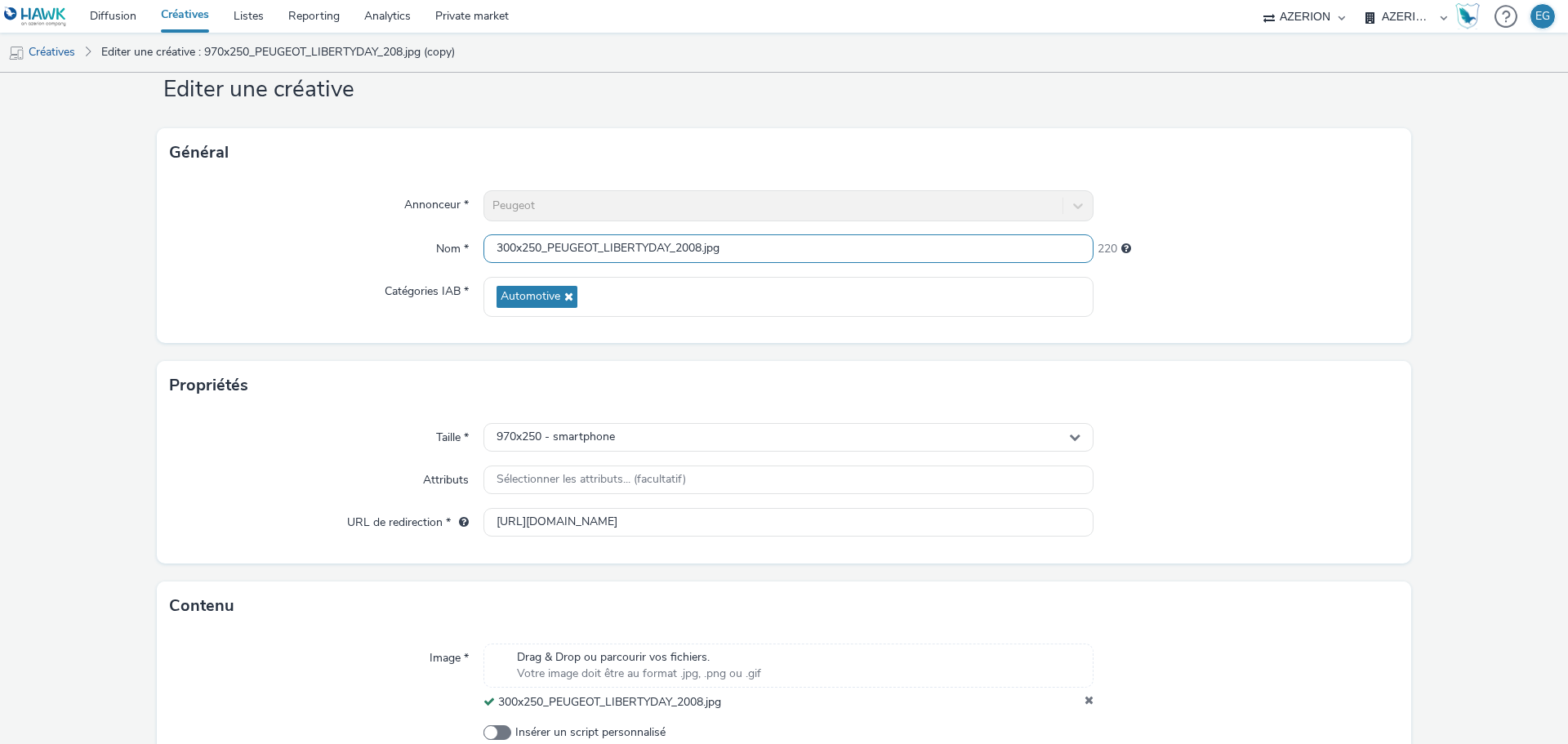
scroll to position [141, 0]
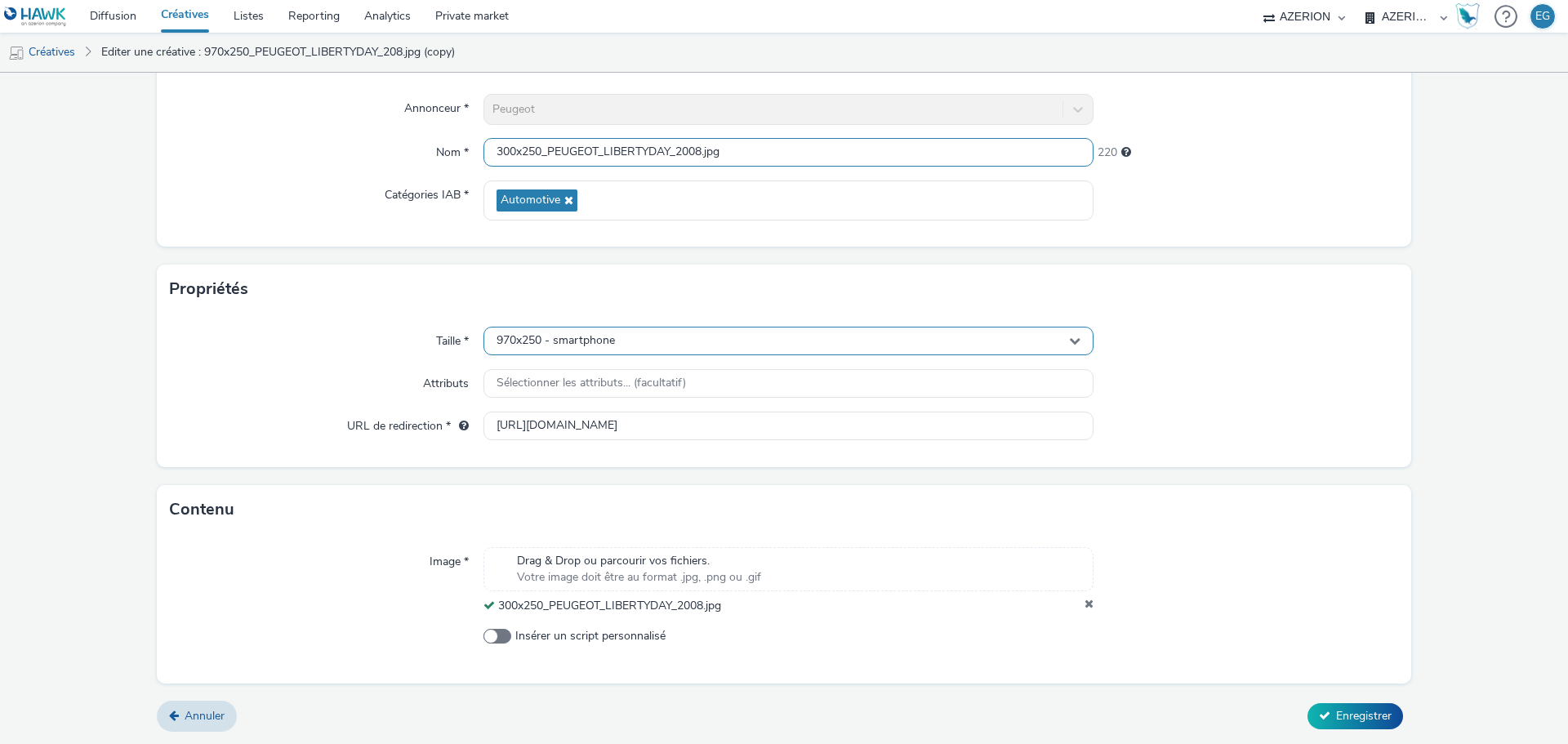
type input "300x250_PEUGEOT_LIBERTYDAY_2008.jpg"
click at [562, 338] on span "970x250 - smartphone" at bounding box center [555, 341] width 118 height 14
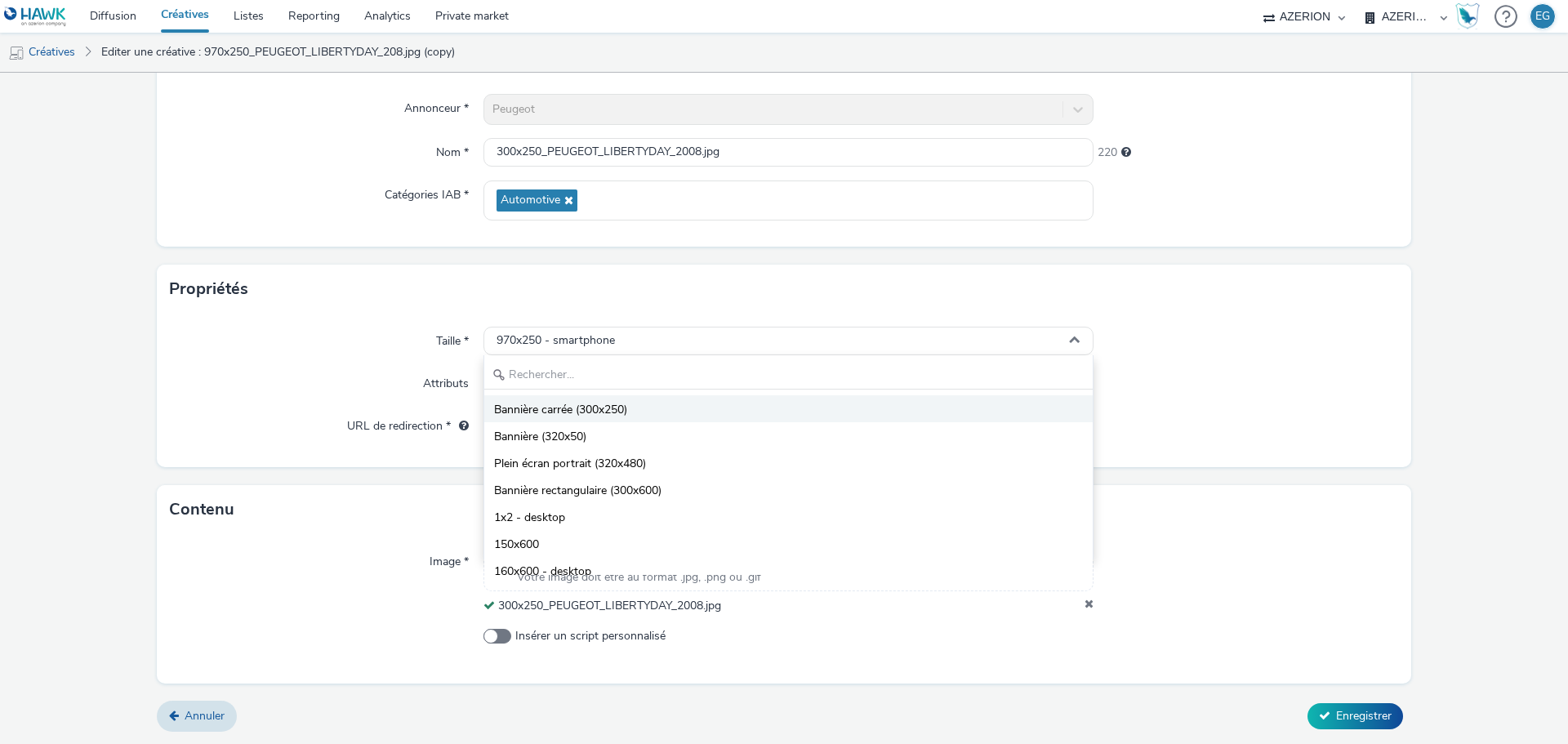
click at [590, 409] on span "Bannière carrée (300x250)" at bounding box center [560, 410] width 133 height 17
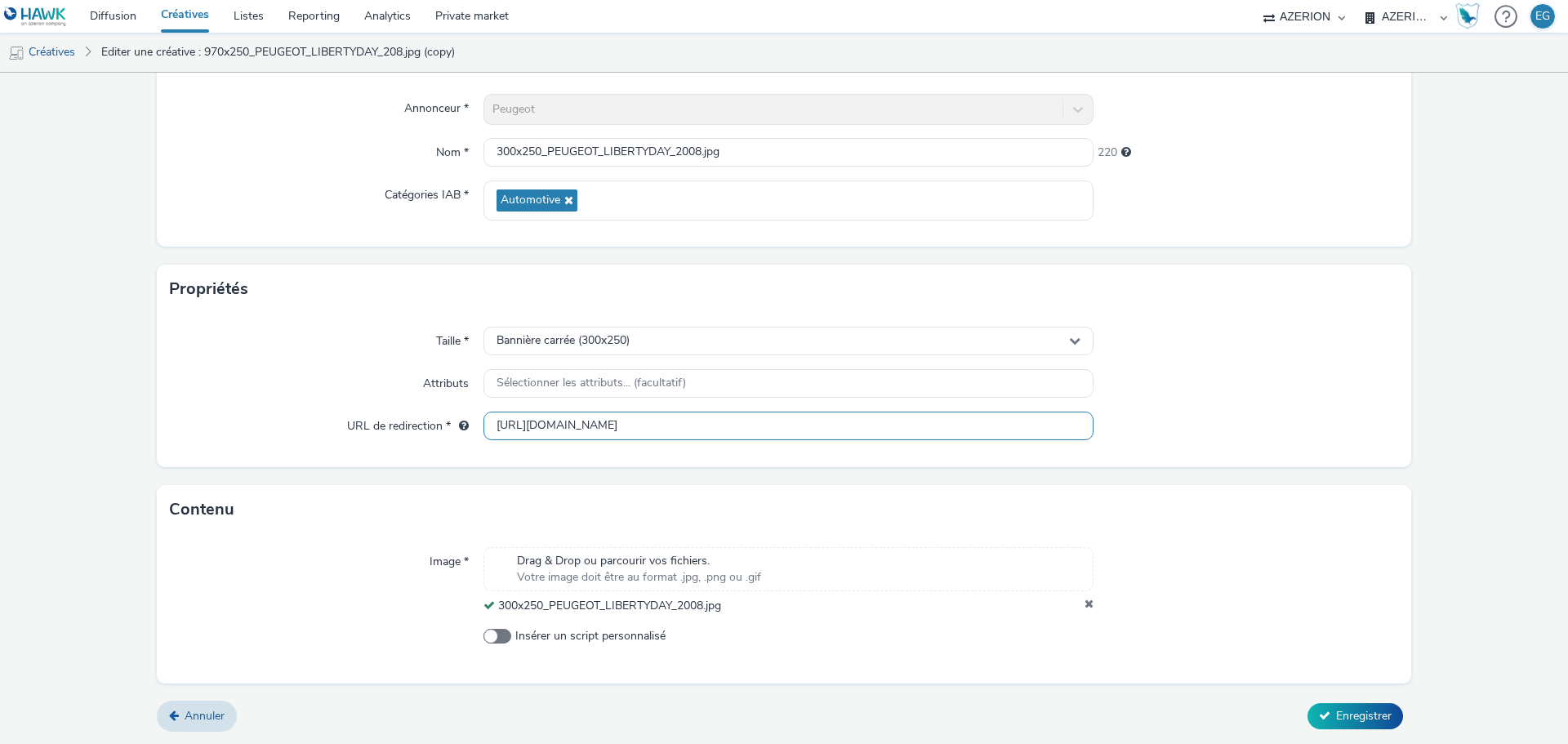
click at [650, 429] on input "[URL][DOMAIN_NAME]" at bounding box center [788, 425] width 610 height 28
paste input "2008"
type input "[URL][DOMAIN_NAME]"
click at [1277, 437] on div at bounding box center [1246, 426] width 305 height 29
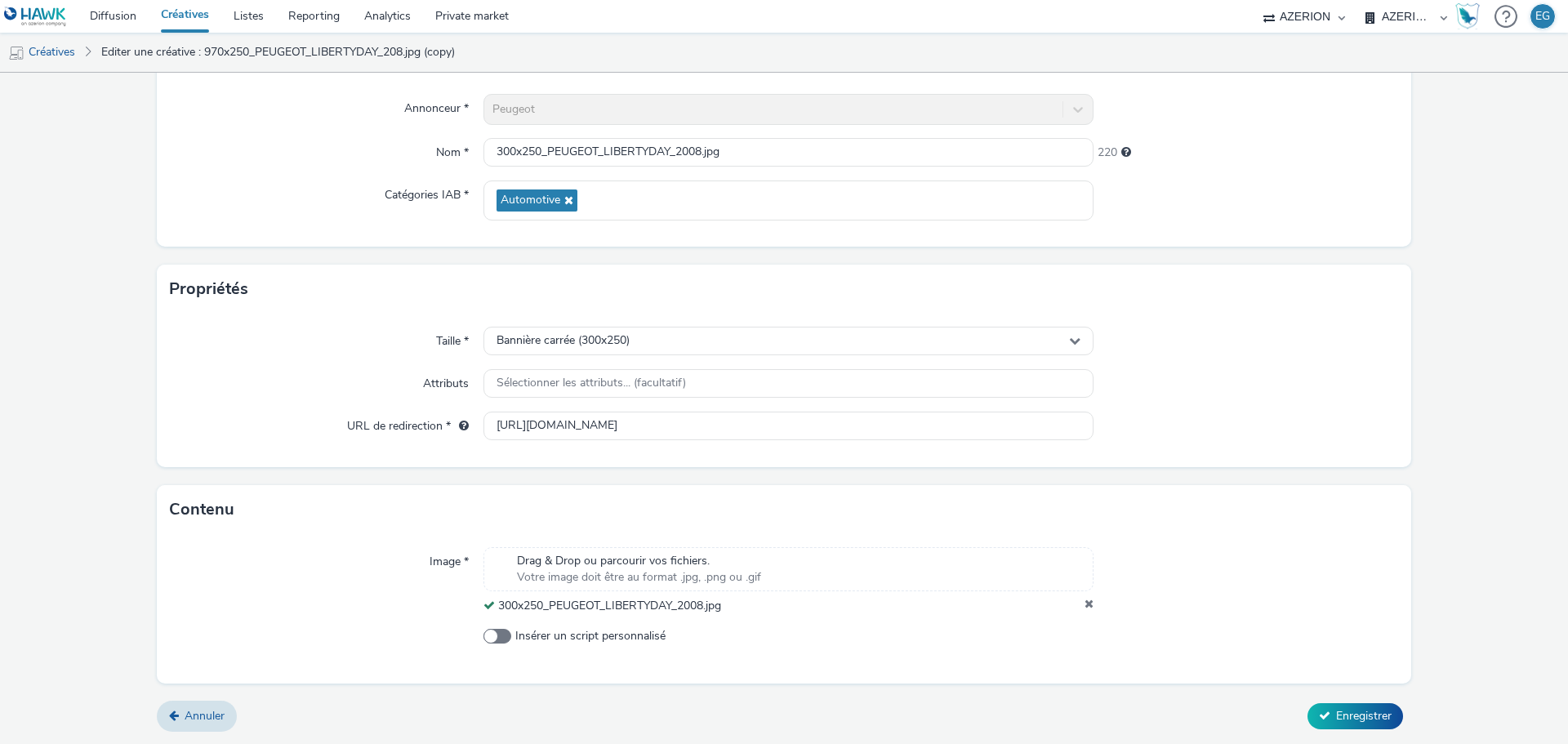
scroll to position [0, 0]
click at [1353, 718] on span "Enregistrer" at bounding box center [1363, 716] width 55 height 16
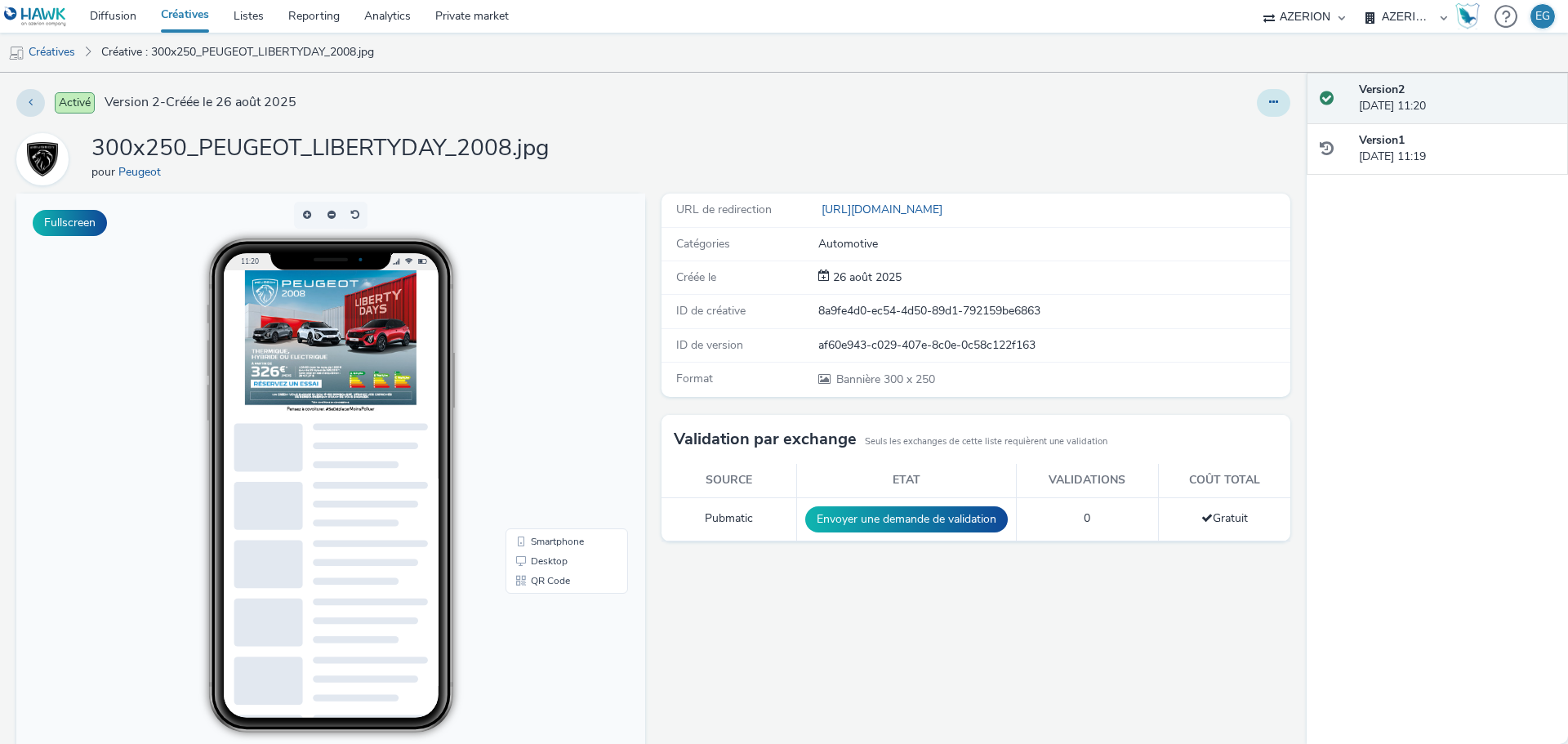
click at [1269, 110] on button at bounding box center [1273, 103] width 33 height 28
click at [1232, 163] on link "Dupliquer" at bounding box center [1228, 168] width 122 height 33
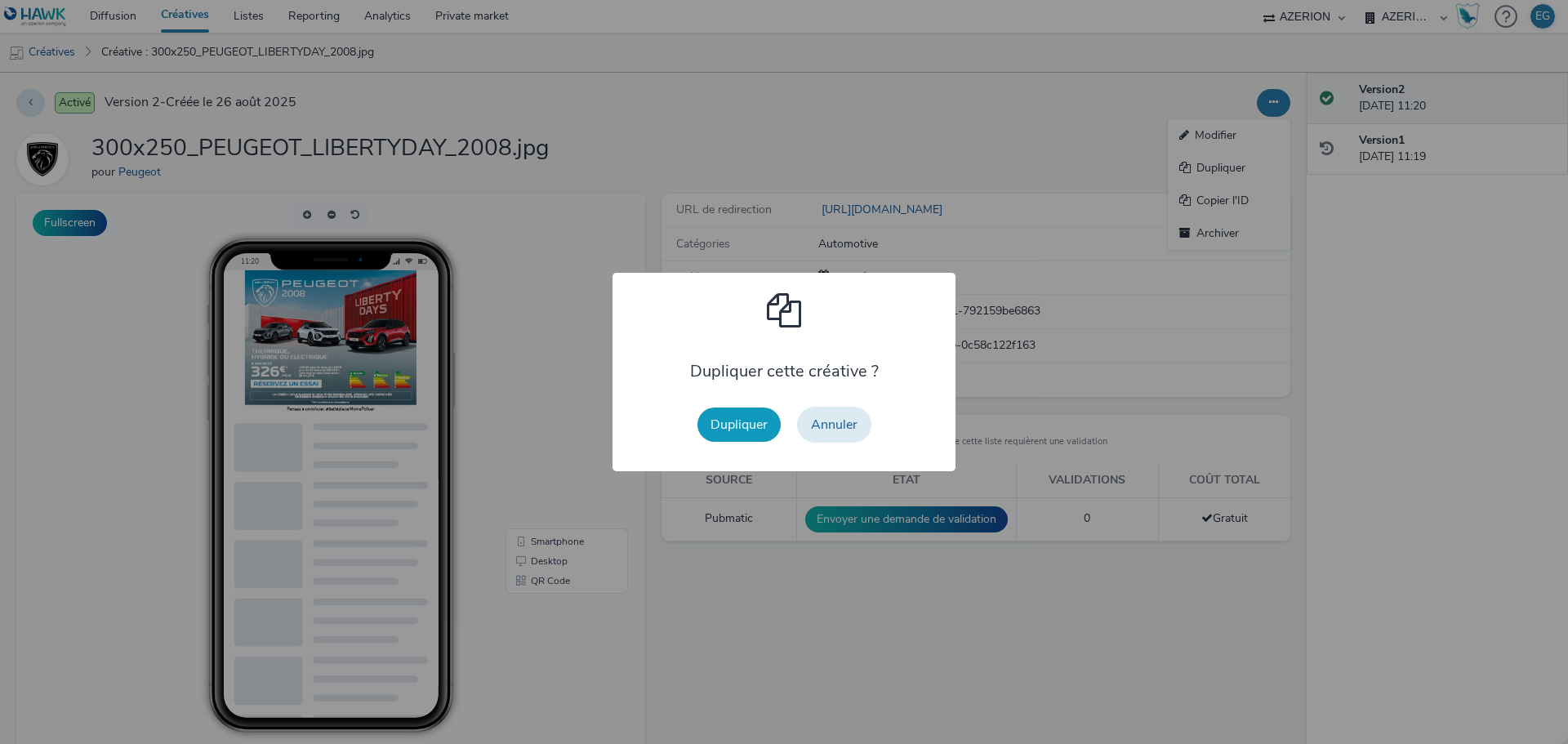
click at [709, 431] on button "Dupliquer" at bounding box center [739, 424] width 83 height 34
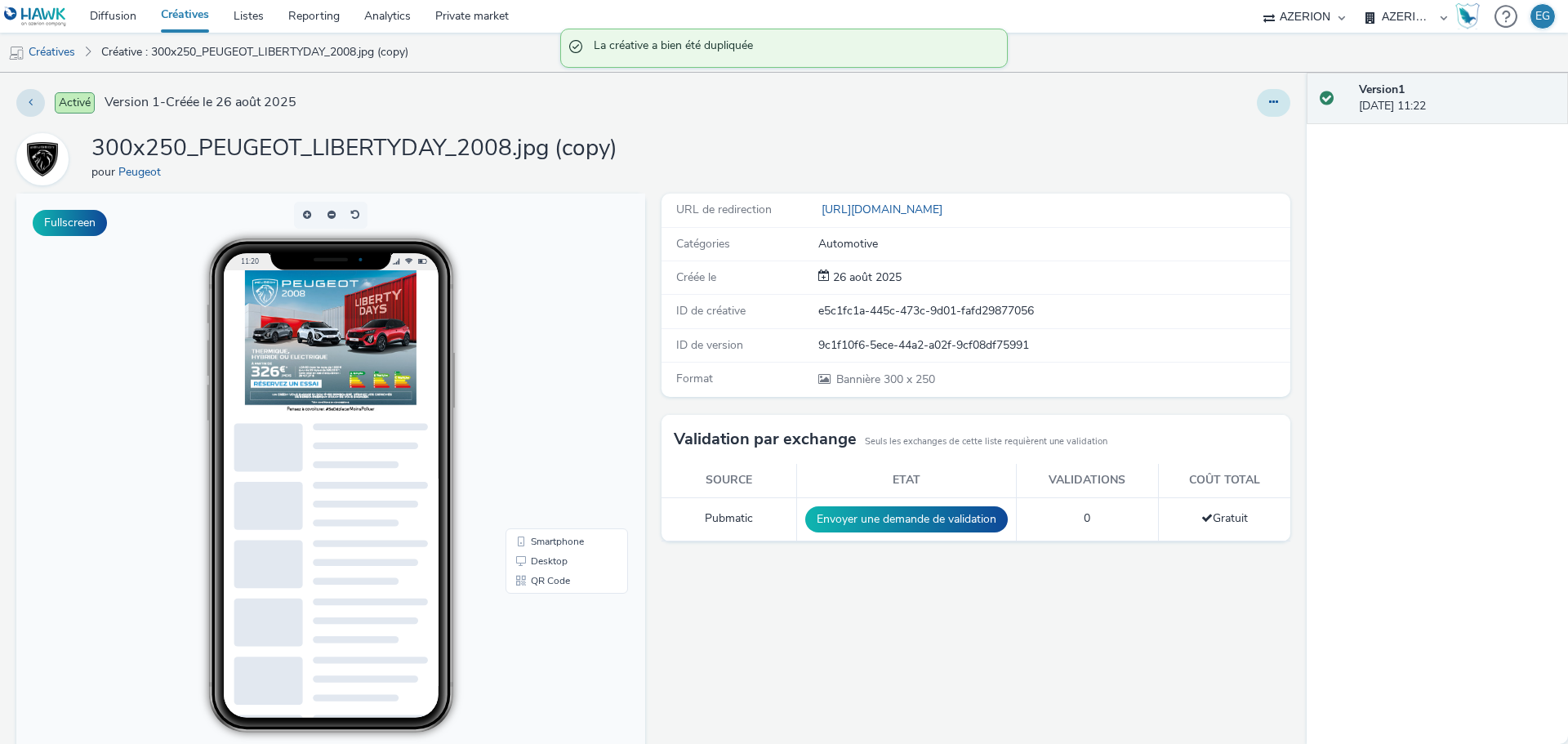
drag, startPoint x: 1261, startPoint y: 109, endPoint x: 1252, endPoint y: 113, distance: 9.8
click at [1261, 109] on button at bounding box center [1273, 103] width 33 height 28
click at [1209, 152] on link "Dupliquer" at bounding box center [1228, 168] width 122 height 33
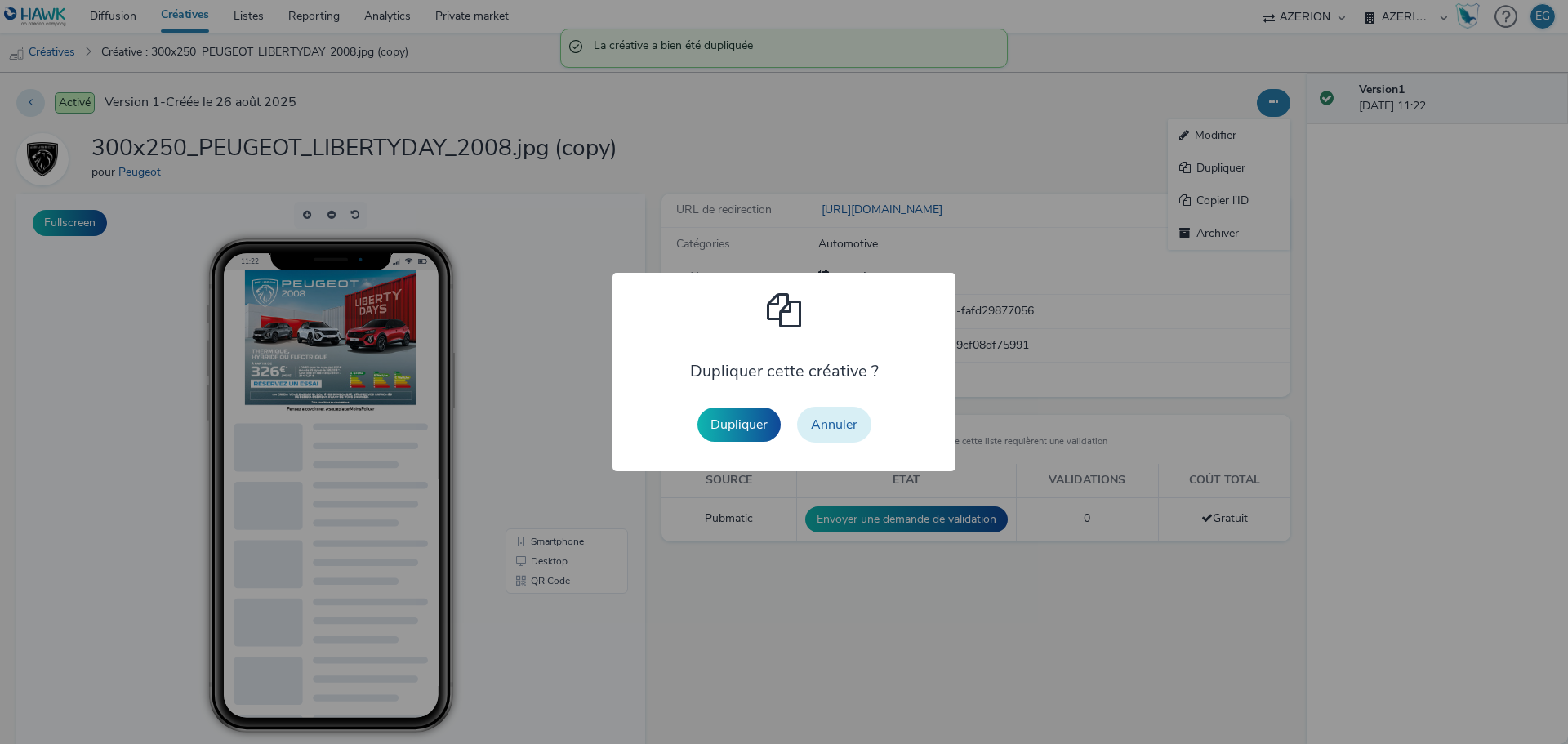
click at [860, 413] on button "Annuler" at bounding box center [834, 424] width 75 height 36
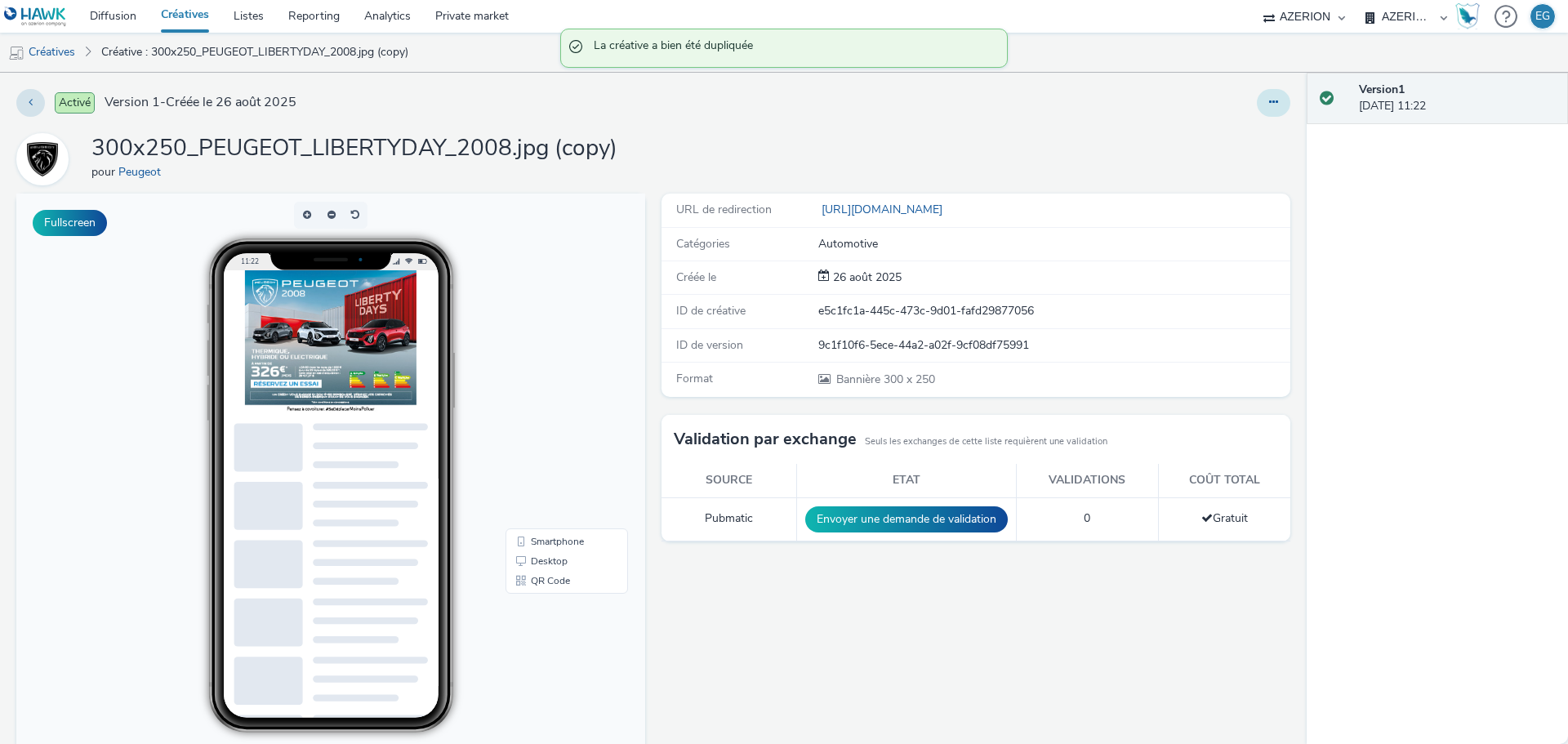
click at [1256, 96] on button at bounding box center [1273, 103] width 33 height 28
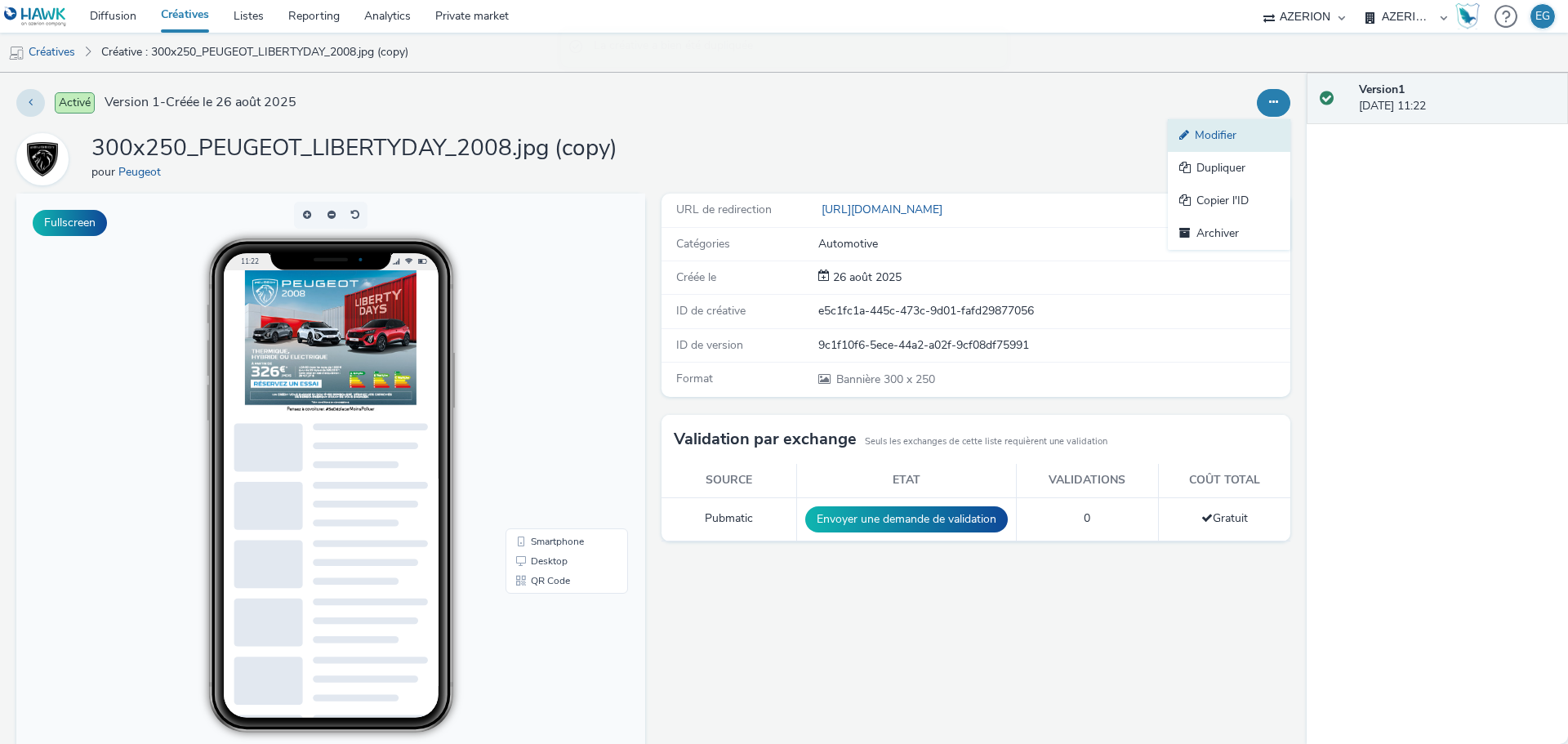
click at [1223, 125] on link "Modifier" at bounding box center [1228, 136] width 122 height 33
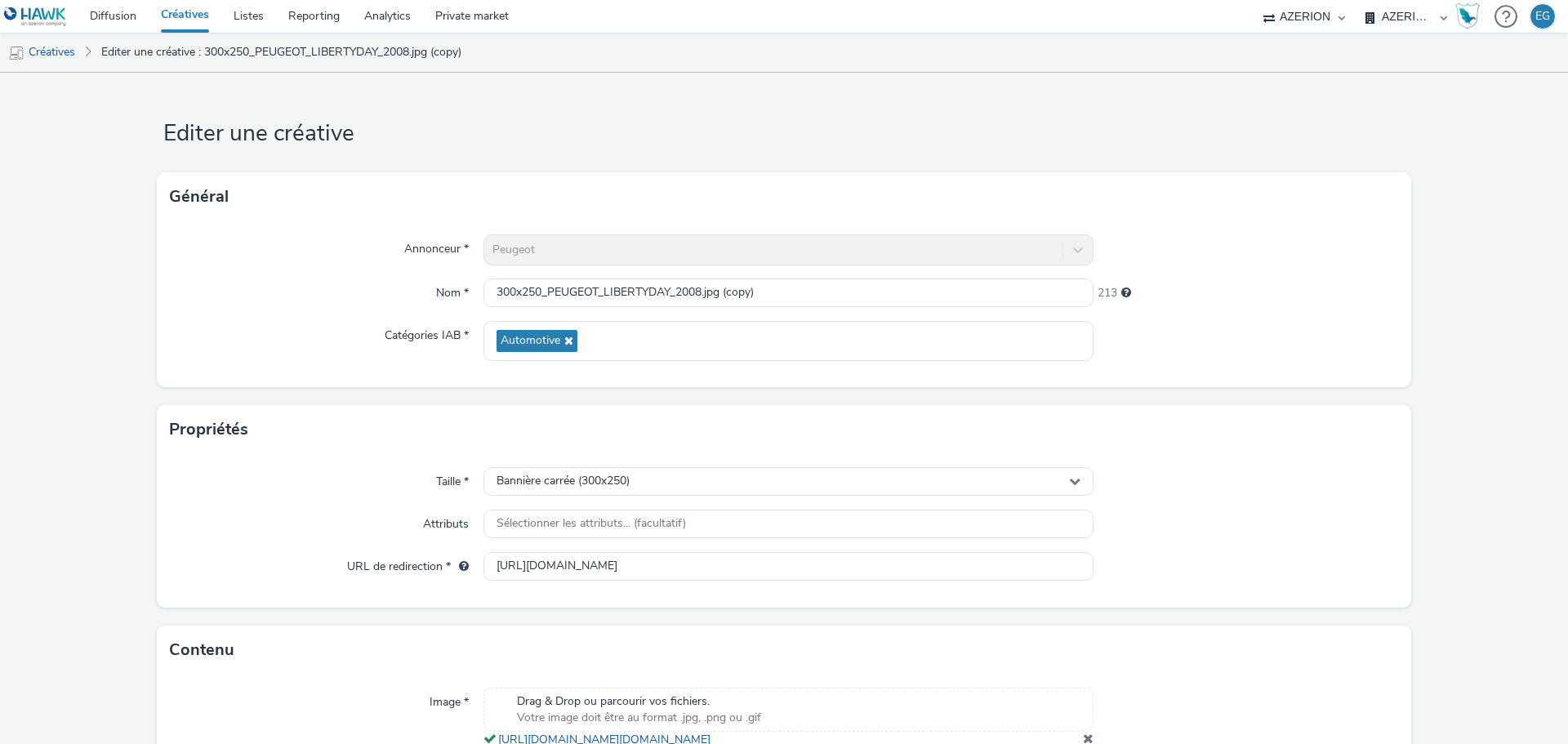
scroll to position [152, 0]
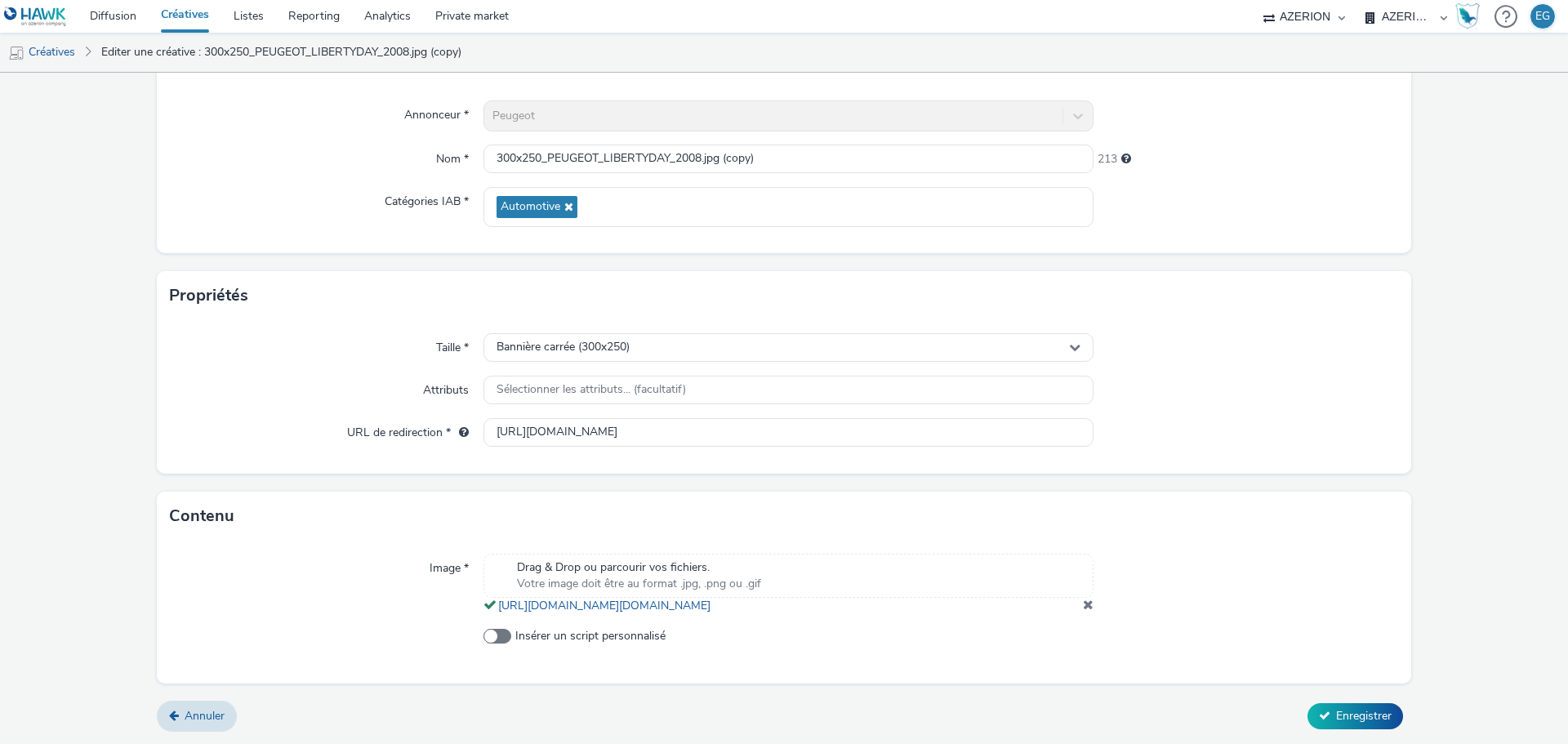
click at [1093, 604] on div at bounding box center [1246, 584] width 305 height 60
click at [1083, 600] on span at bounding box center [1087, 604] width 11 height 13
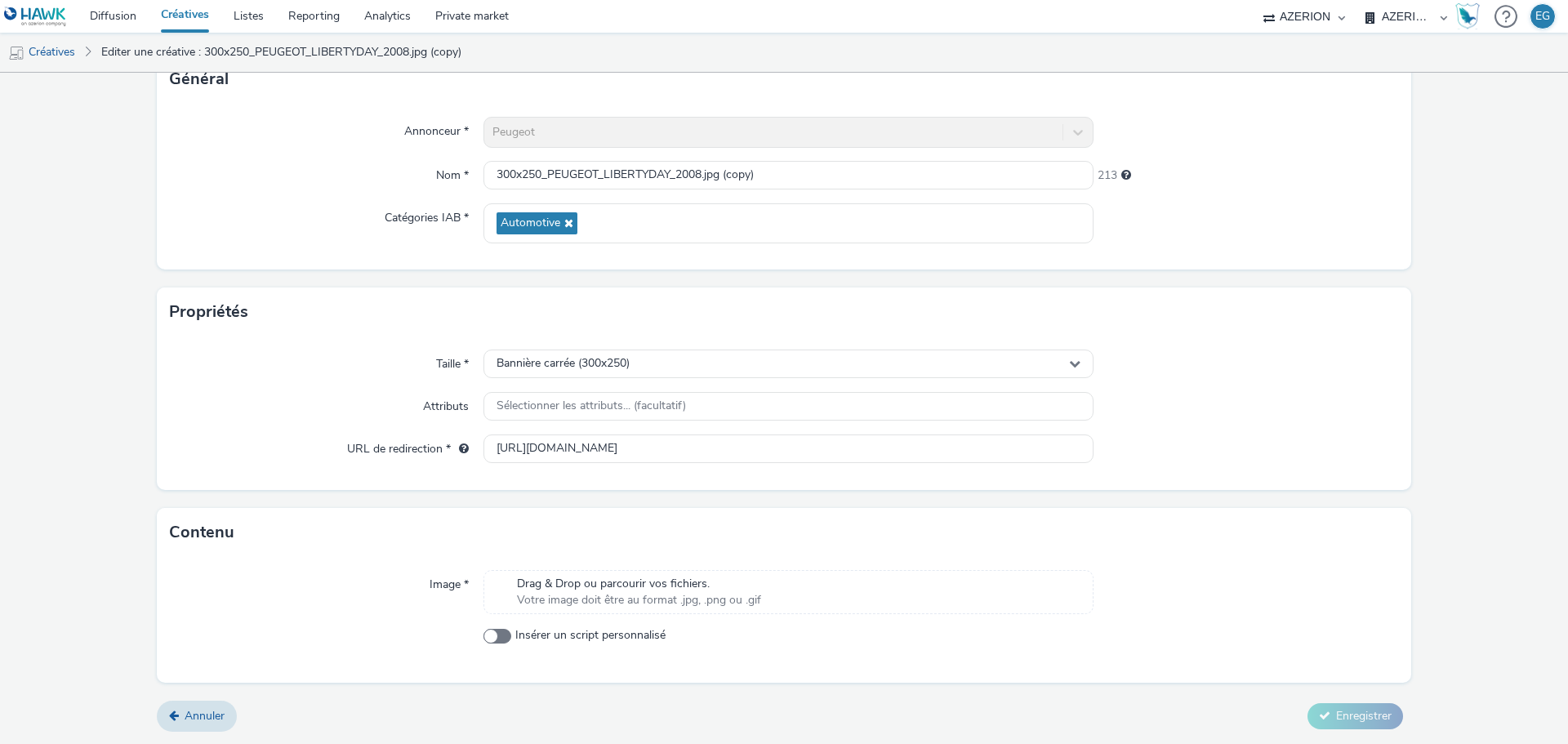
scroll to position [118, 0]
click at [791, 595] on div "Drag & Drop ou parcourir vos fichiers. Votre image doit être au format .jpg, .p…" at bounding box center [788, 592] width 610 height 44
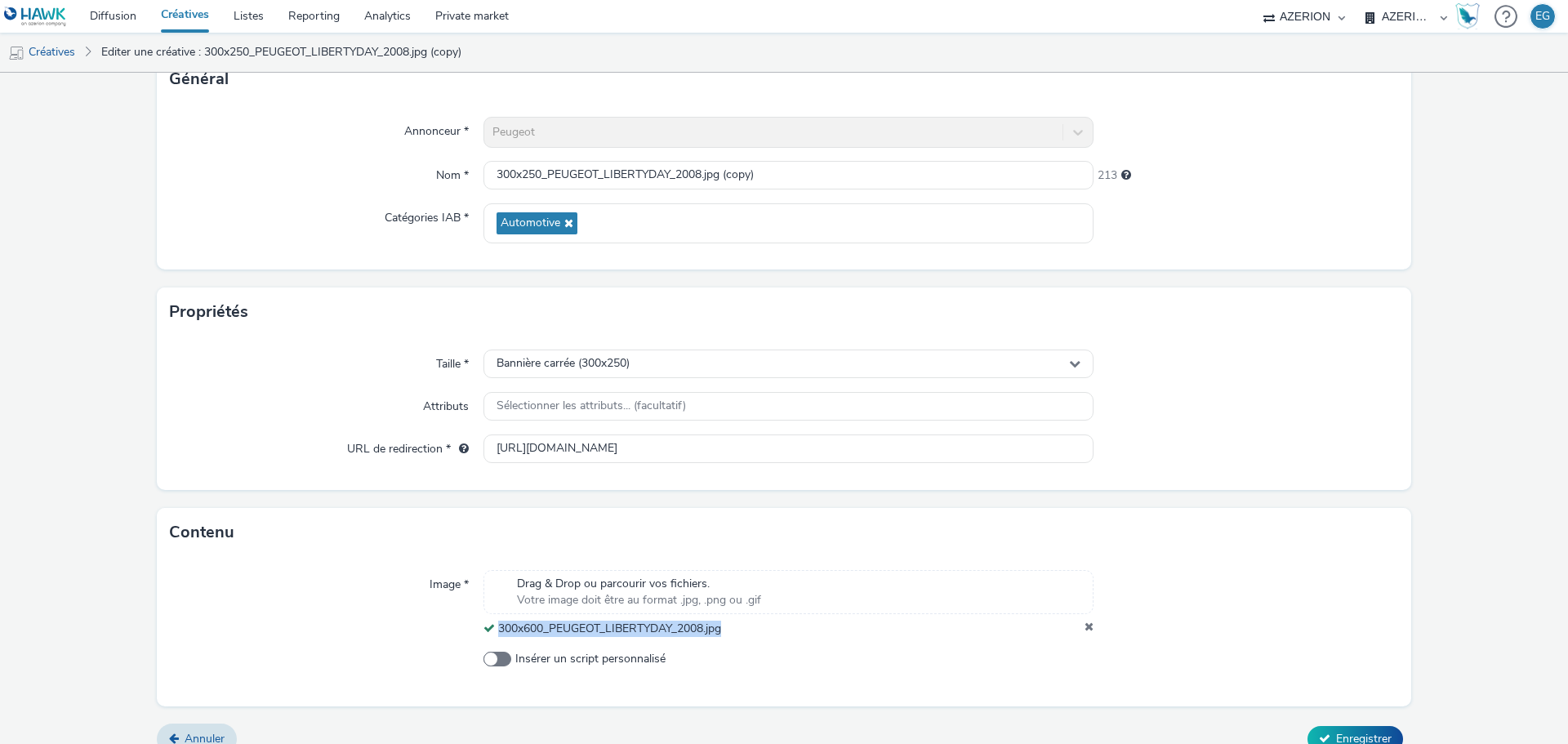
drag, startPoint x: 721, startPoint y: 628, endPoint x: 490, endPoint y: 636, distance: 231.1
click at [490, 636] on div "300x600_PEUGEOT_LIBERTYDAY_2008.jpg" at bounding box center [788, 628] width 610 height 17
copy span "300x600_PEUGEOT_LIBERTYDAY_2008.jpg"
click at [579, 169] on input "300x250_PEUGEOT_LIBERTYDAY_2008.jpg (copy)" at bounding box center [788, 175] width 610 height 28
paste input "600_PEUGEOT_LIBERTYDAY_2008.jpg"
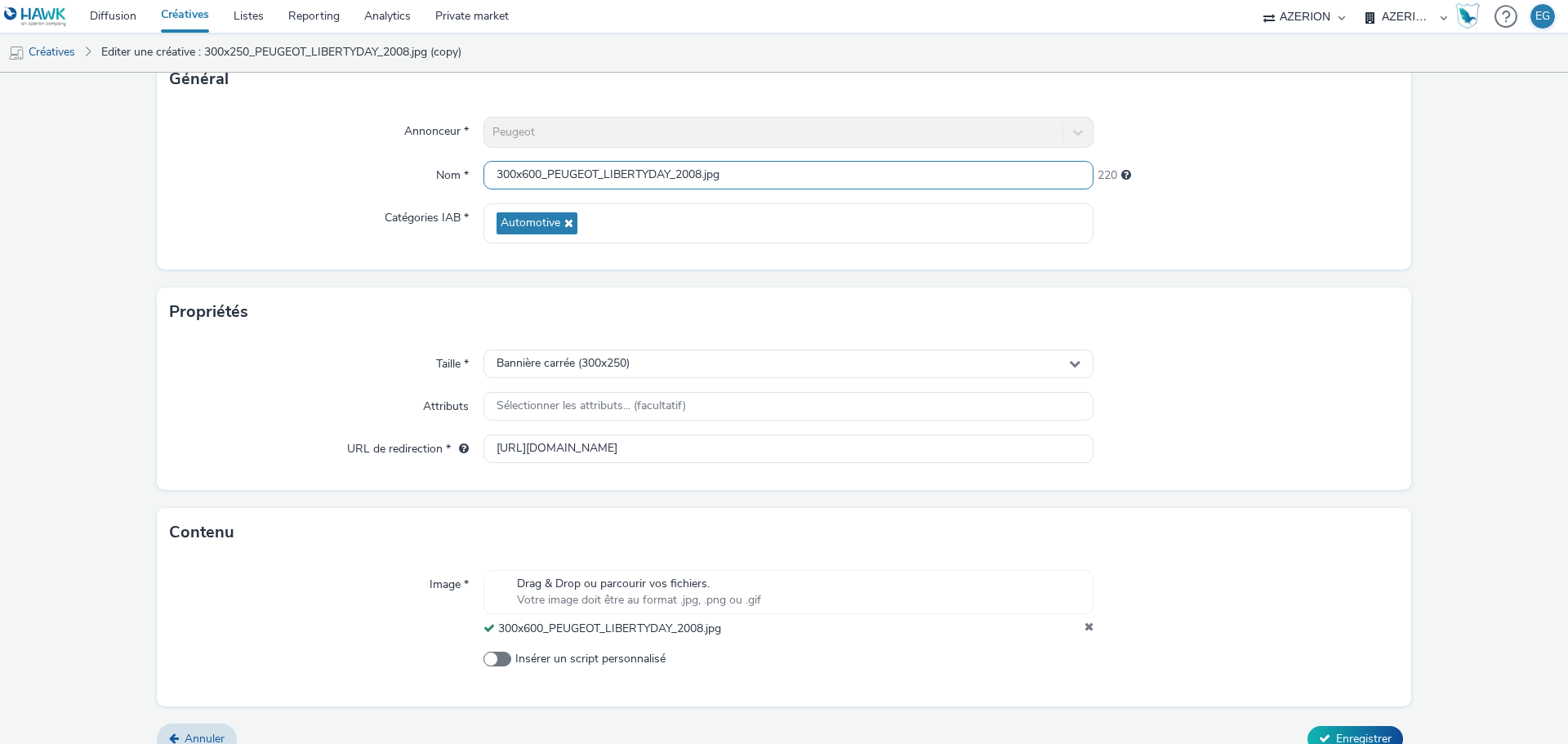
type input "300x600_PEUGEOT_LIBERTYDAY_2008.jpg"
click at [581, 335] on div "Propriétés" at bounding box center [784, 312] width 1254 height 49
click at [581, 346] on div "Taille * Bannière carrée (300x250) Attributs Sélectionner les attributs... (fac…" at bounding box center [784, 413] width 1254 height 153
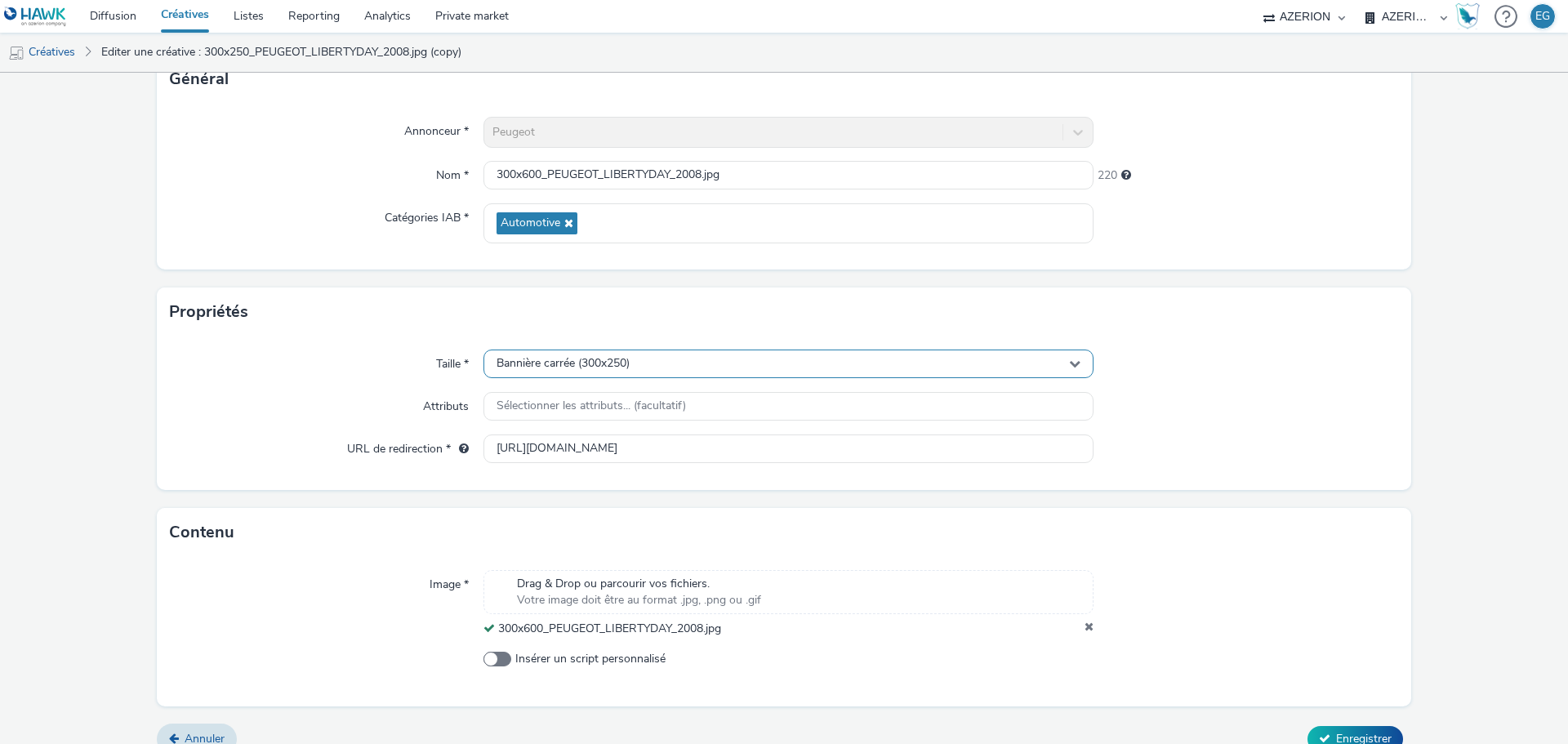
click at [577, 371] on div "Bannière carrée (300x250)" at bounding box center [788, 363] width 610 height 28
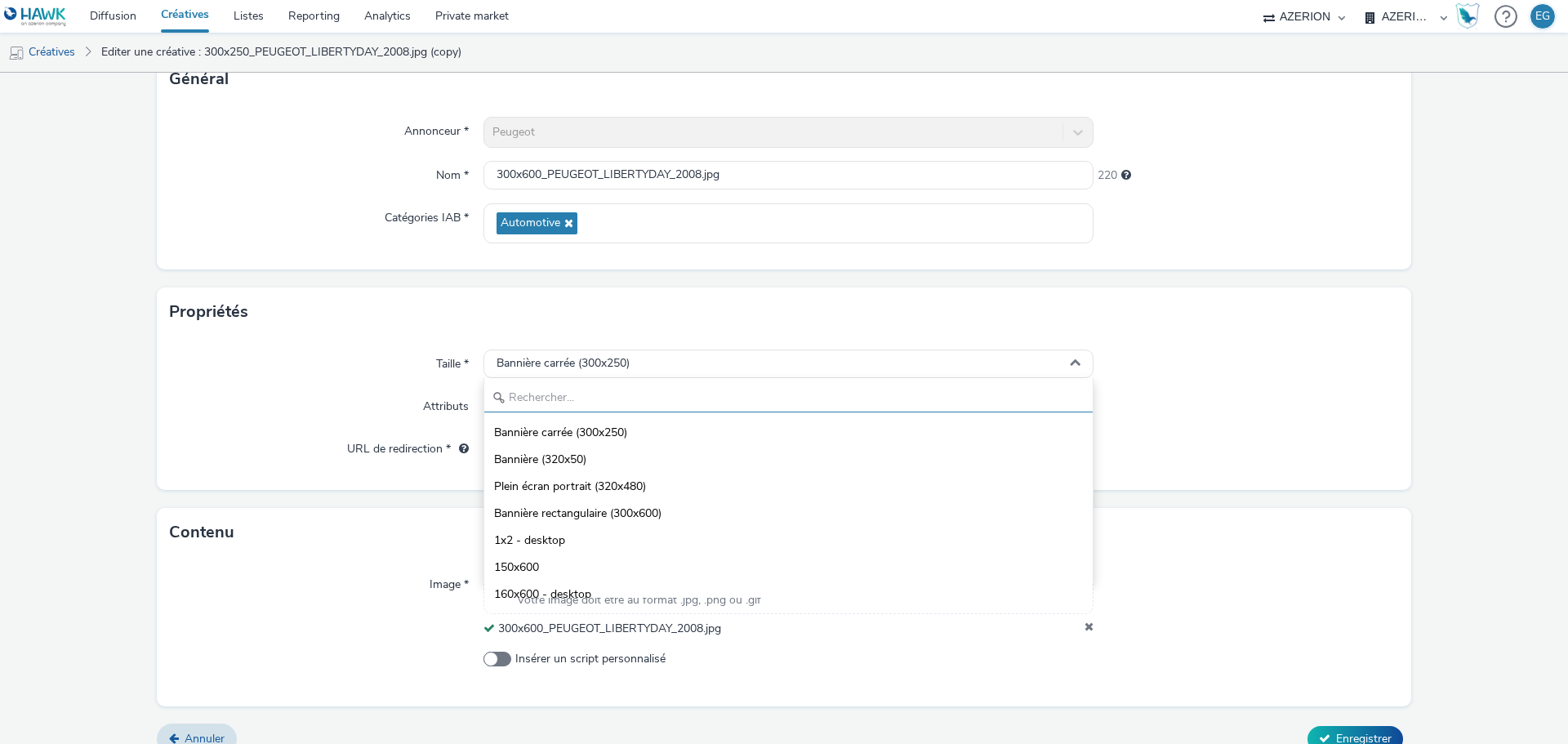
click at [558, 403] on input "text" at bounding box center [788, 397] width 608 height 28
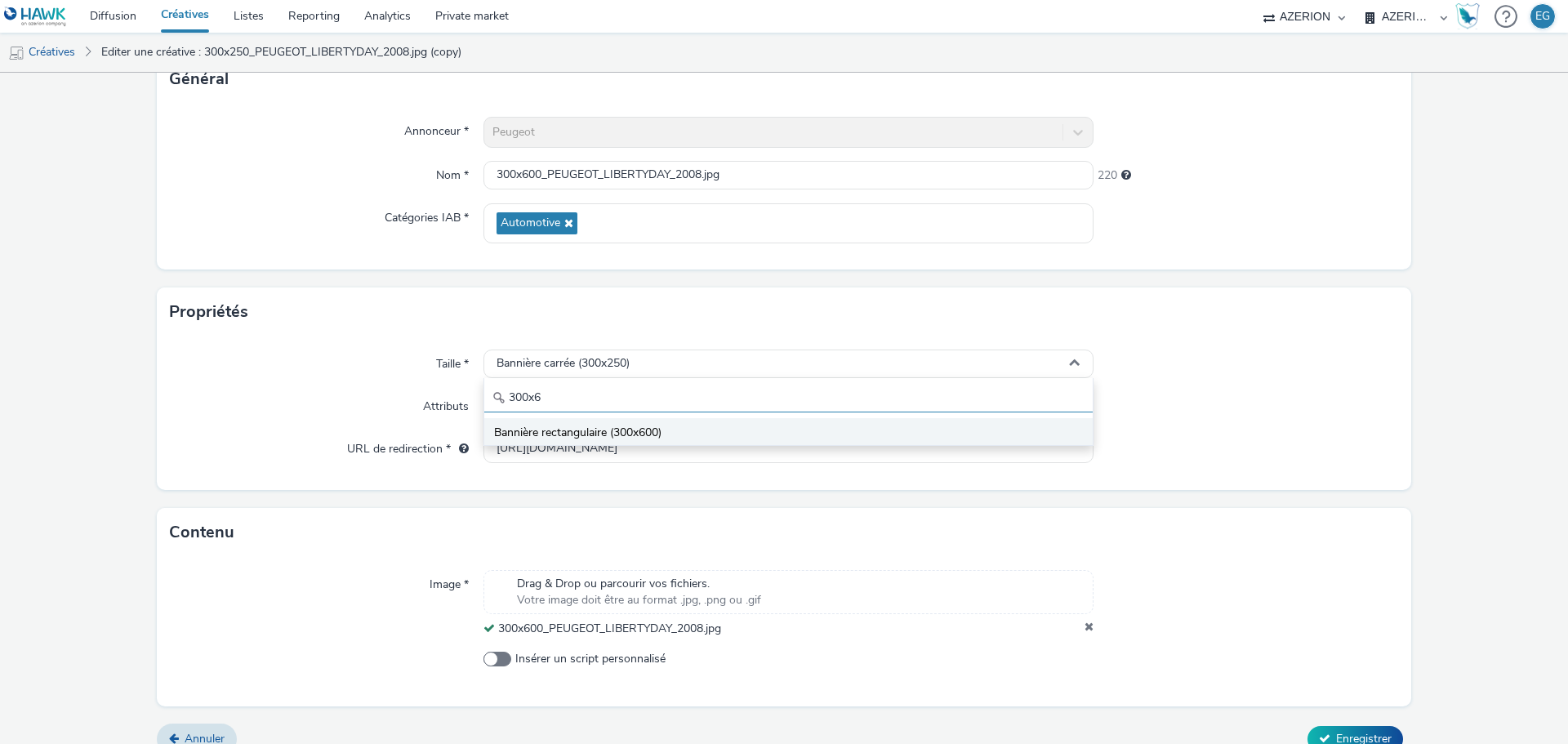
type input "300x6"
click at [566, 427] on span "Bannière rectangulaire (300x600)" at bounding box center [578, 432] width 167 height 17
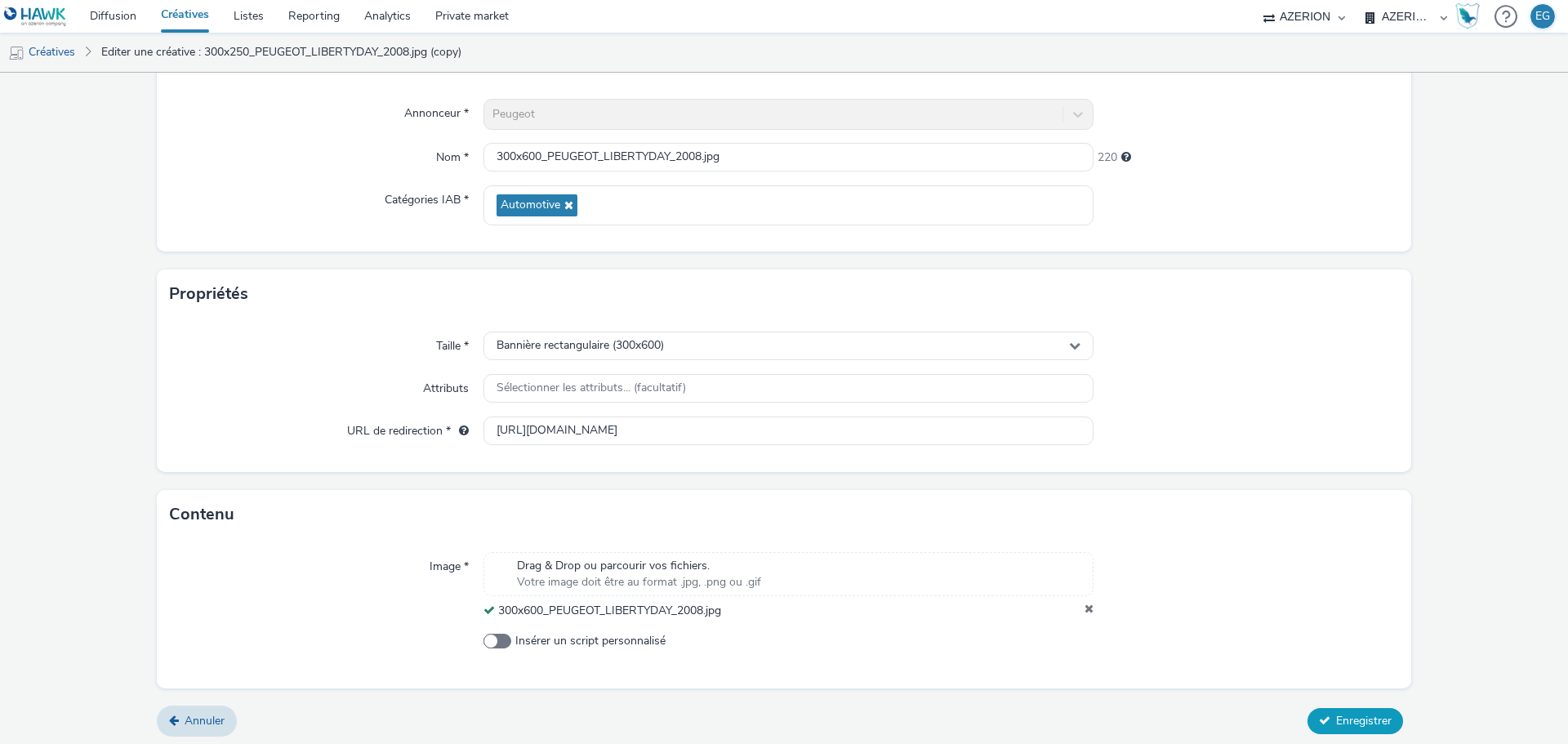
scroll to position [141, 0]
click at [1350, 721] on span "Enregistrer" at bounding box center [1363, 716] width 55 height 16
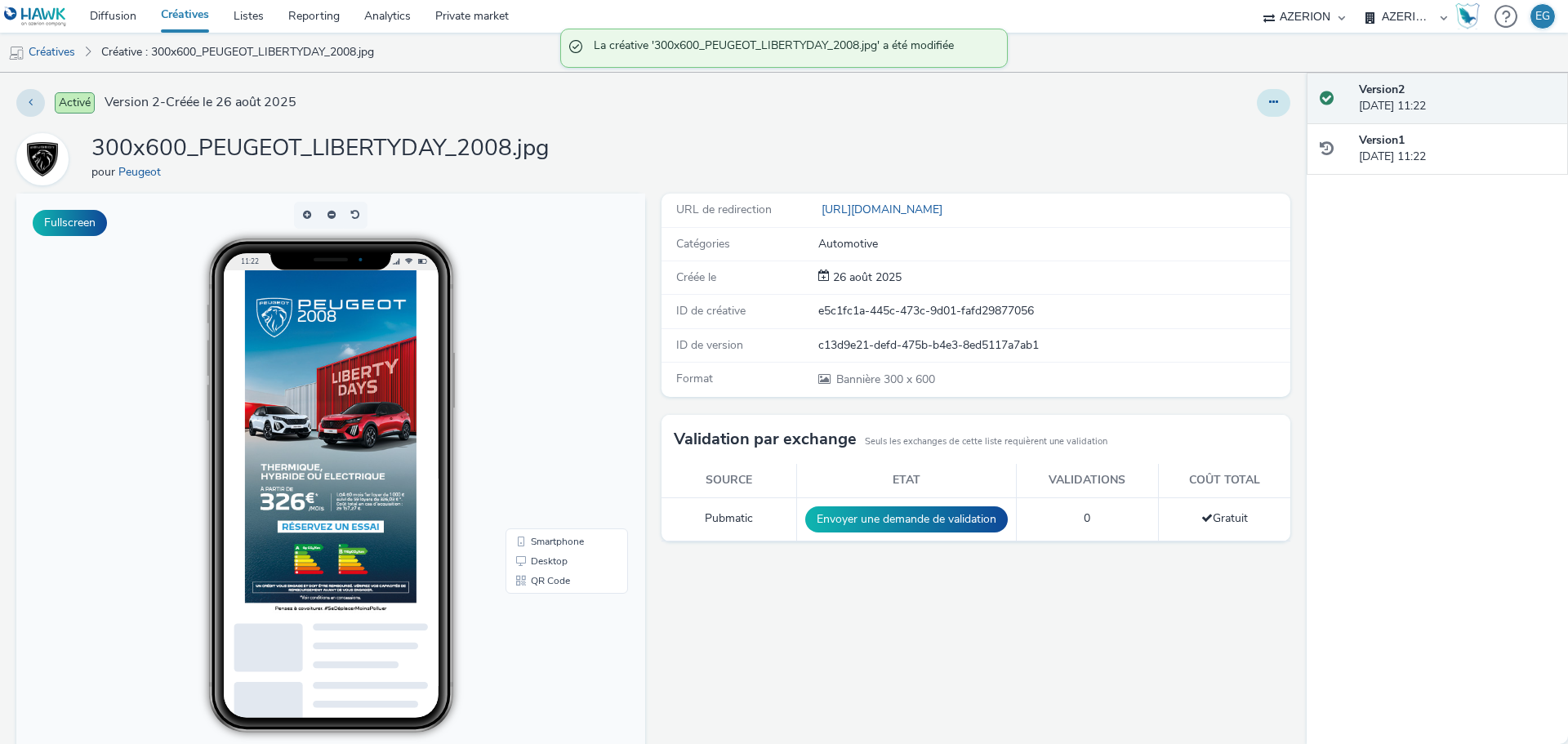
click at [1270, 108] on button at bounding box center [1273, 103] width 33 height 28
click at [1202, 170] on link "Dupliquer" at bounding box center [1228, 168] width 122 height 33
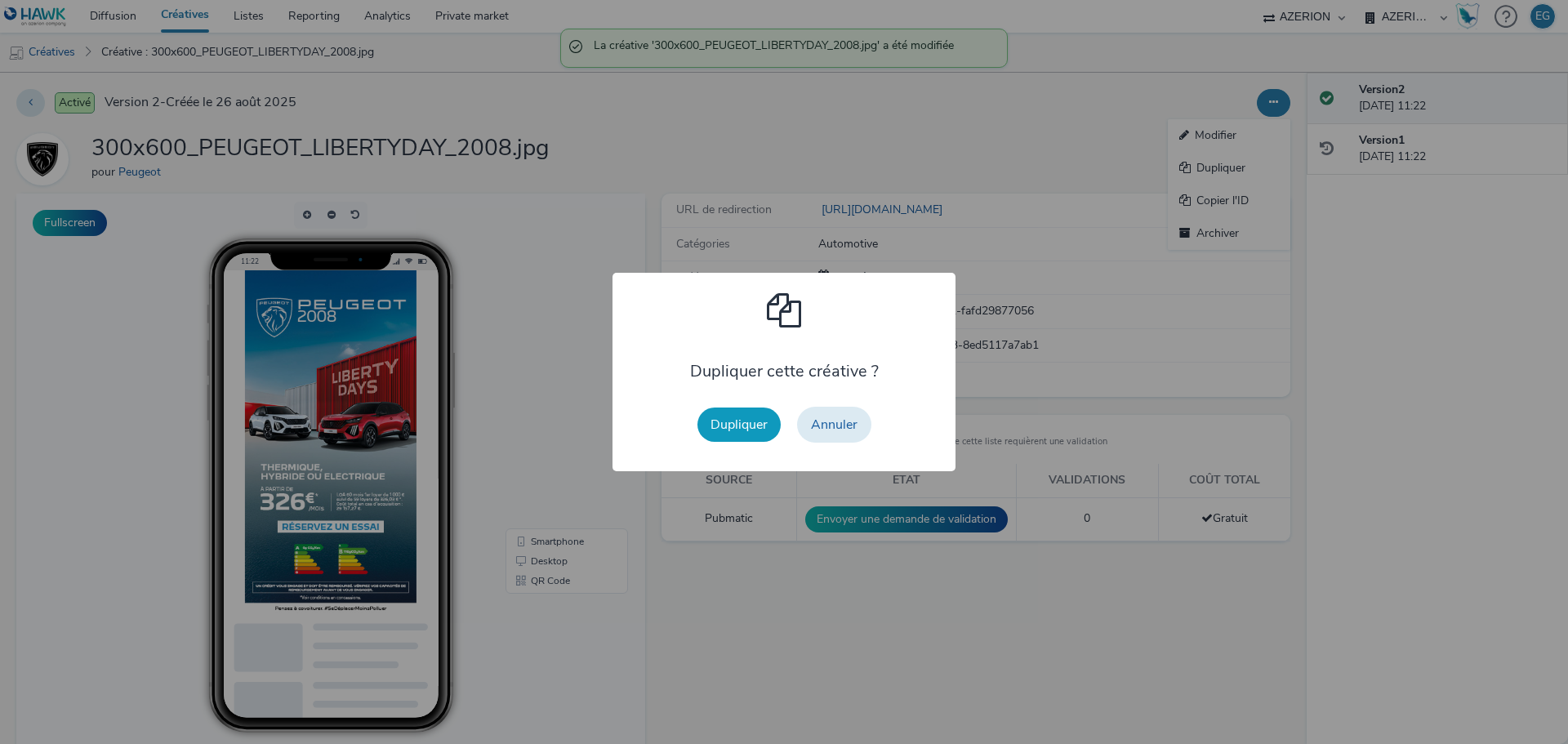
click at [725, 428] on button "Dupliquer" at bounding box center [739, 424] width 83 height 34
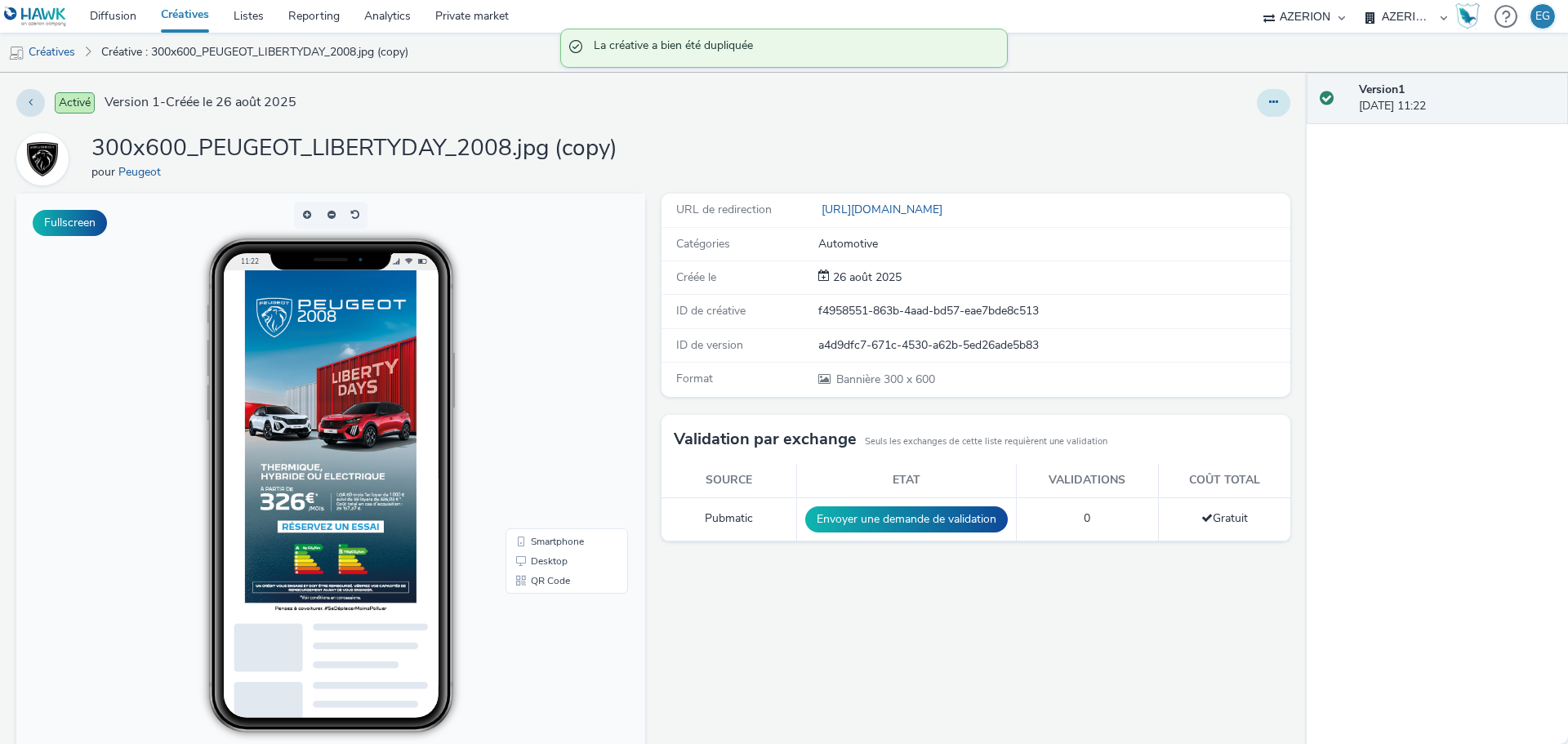
click at [1269, 101] on icon at bounding box center [1273, 102] width 9 height 12
click at [1195, 136] on link "Modifier" at bounding box center [1228, 136] width 122 height 33
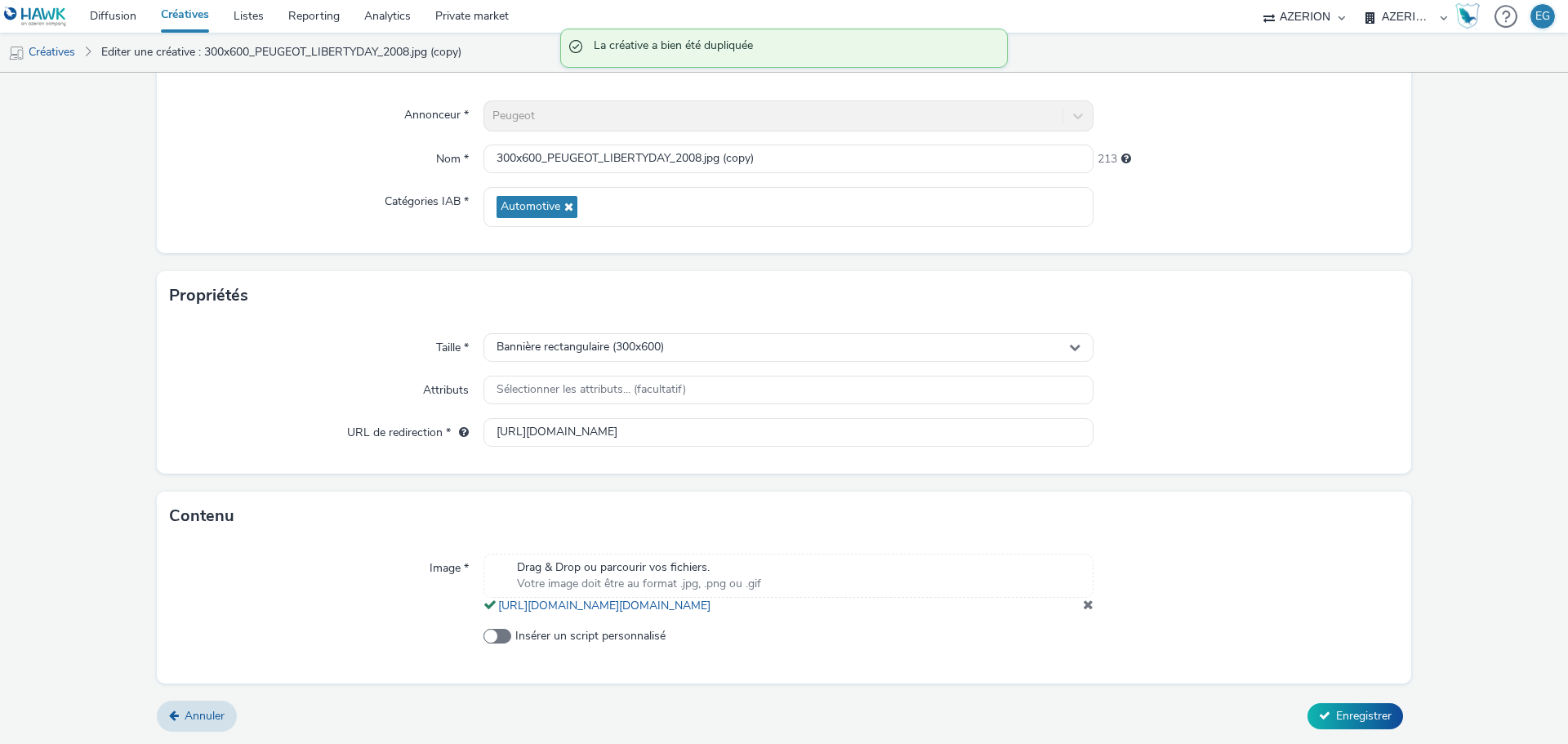
click at [1083, 607] on span at bounding box center [1087, 604] width 11 height 13
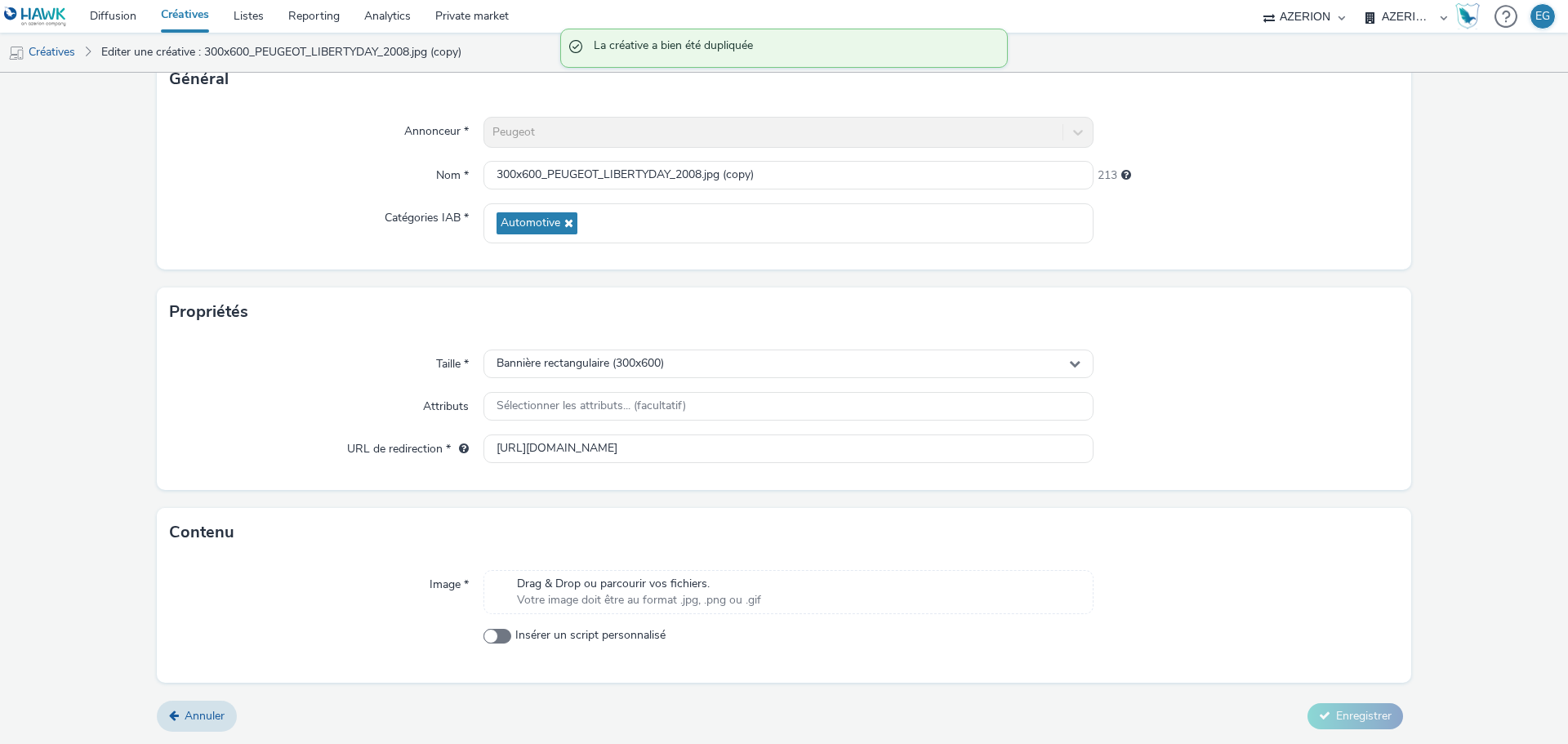
scroll to position [118, 0]
click at [886, 585] on div "Drag & Drop ou parcourir vos fichiers. Votre image doit être au format .jpg, .p…" at bounding box center [788, 592] width 610 height 44
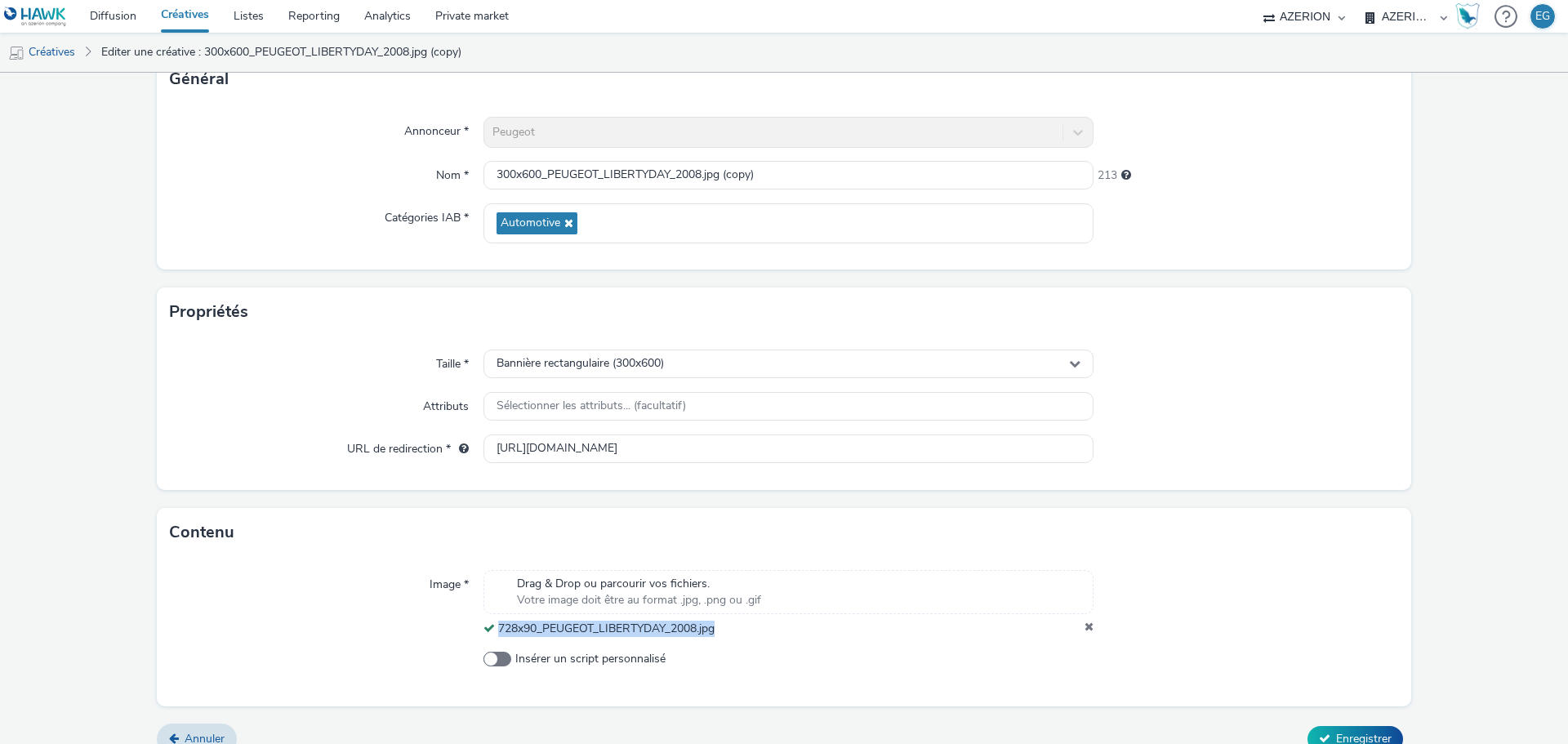
drag, startPoint x: 639, startPoint y: 626, endPoint x: 495, endPoint y: 628, distance: 144.0
click at [495, 628] on div "728x90_PEUGEOT_LIBERTYDAY_2008.jpg" at bounding box center [788, 628] width 610 height 17
copy span "728x90_PEUGEOT_LIBERTYDAY_2008.jpg"
click at [564, 183] on input "300x600_PEUGEOT_LIBERTYDAY_2008.jpg (copy)" at bounding box center [788, 175] width 610 height 28
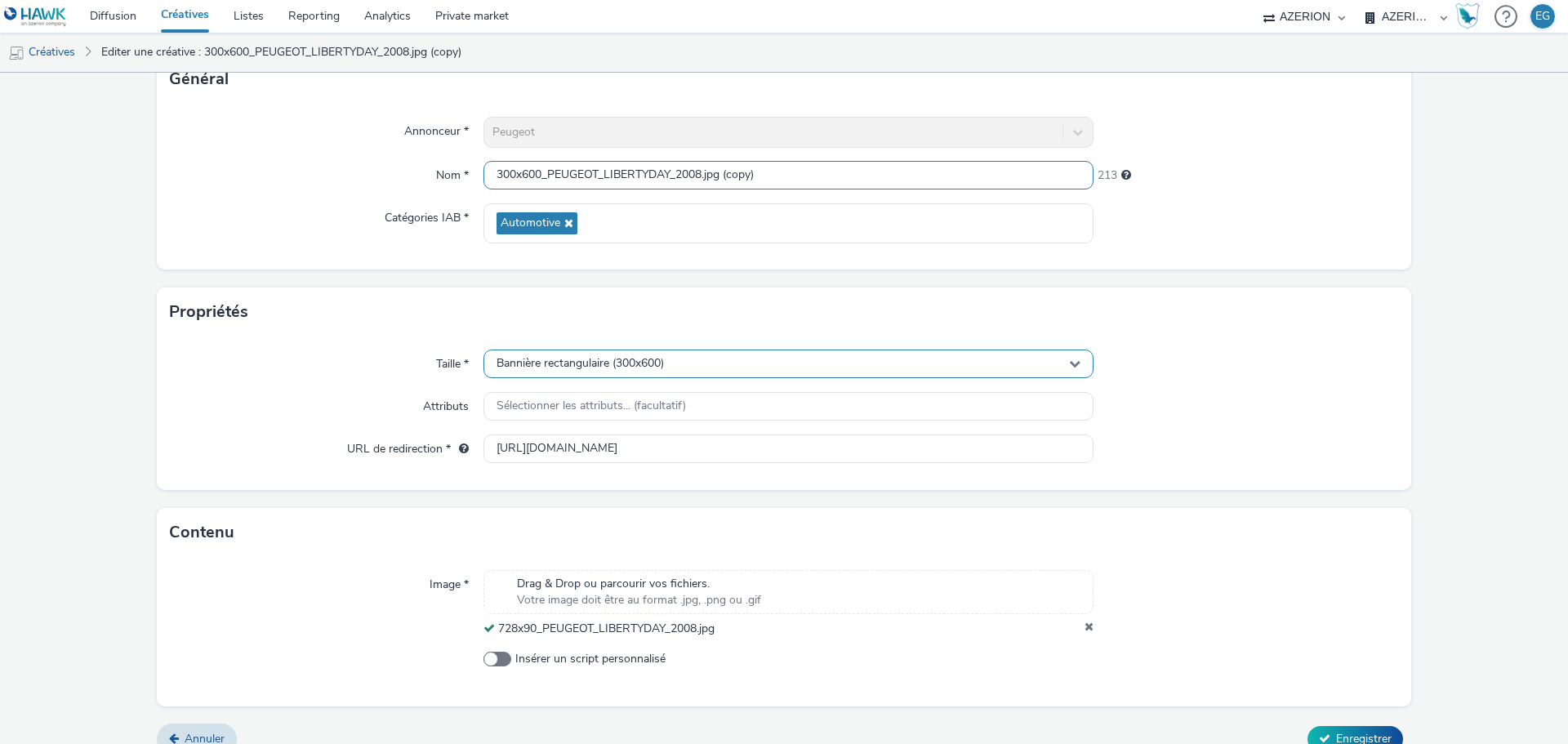
paste input "728x90_PEUGEOT_LIBERTYDAY_2008.jpg"
type input "728x90_PEUGEOT_LIBERTYDAY_2008.jpg"
click at [562, 359] on span "Bannière rectangulaire (300x600)" at bounding box center [580, 363] width 167 height 14
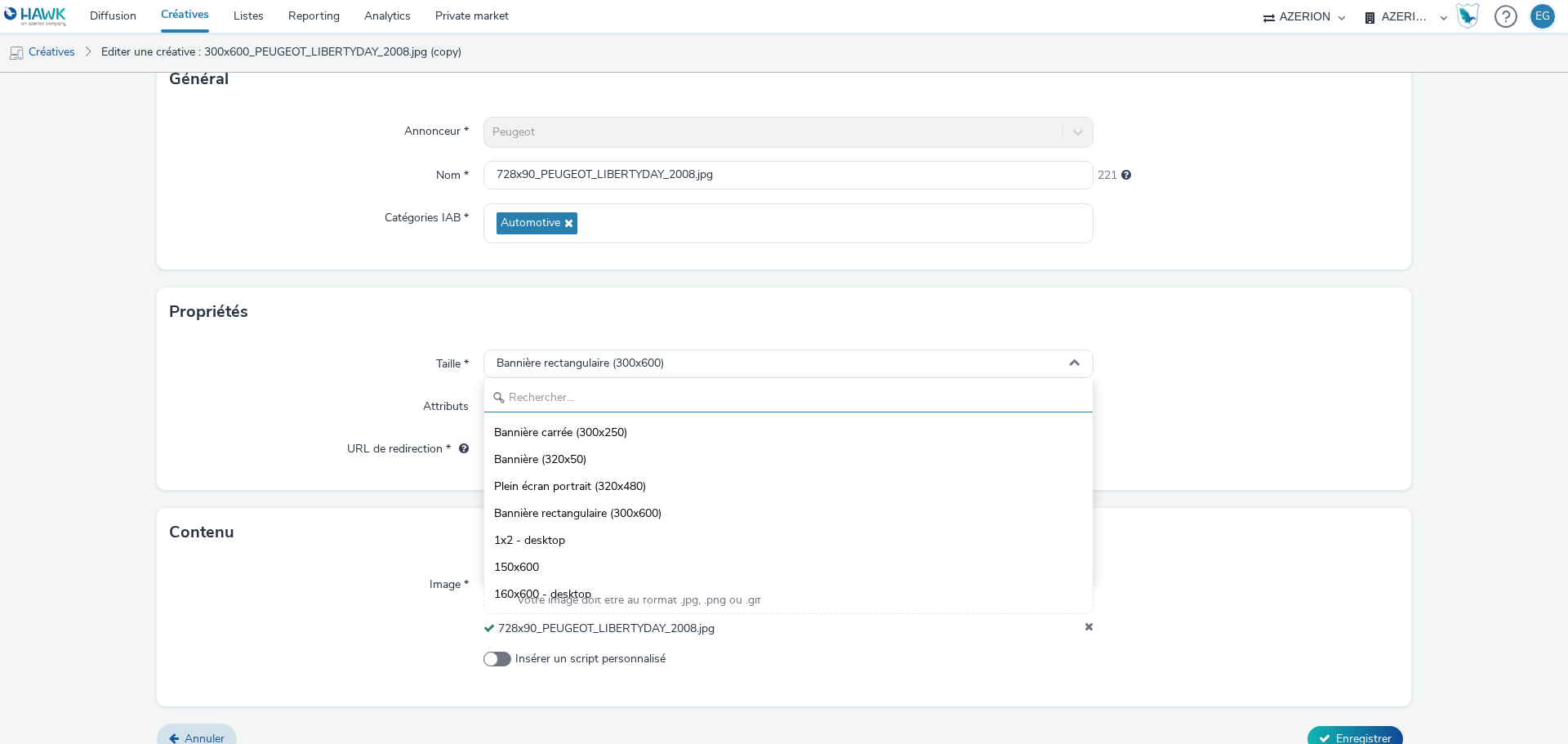
click at [559, 392] on input "text" at bounding box center [788, 397] width 608 height 28
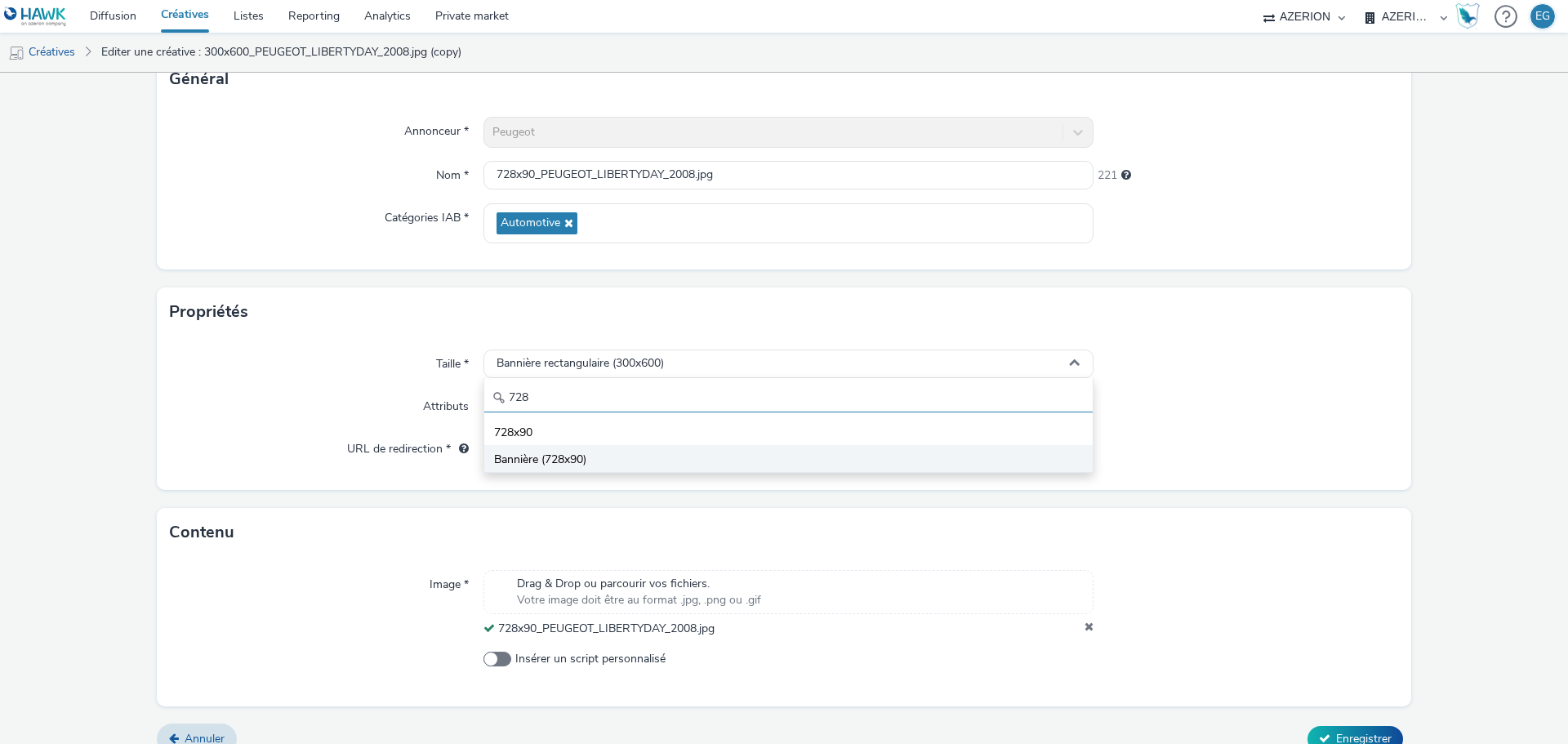
type input "728"
click at [542, 452] on span "Bannière (728x90)" at bounding box center [540, 459] width 92 height 17
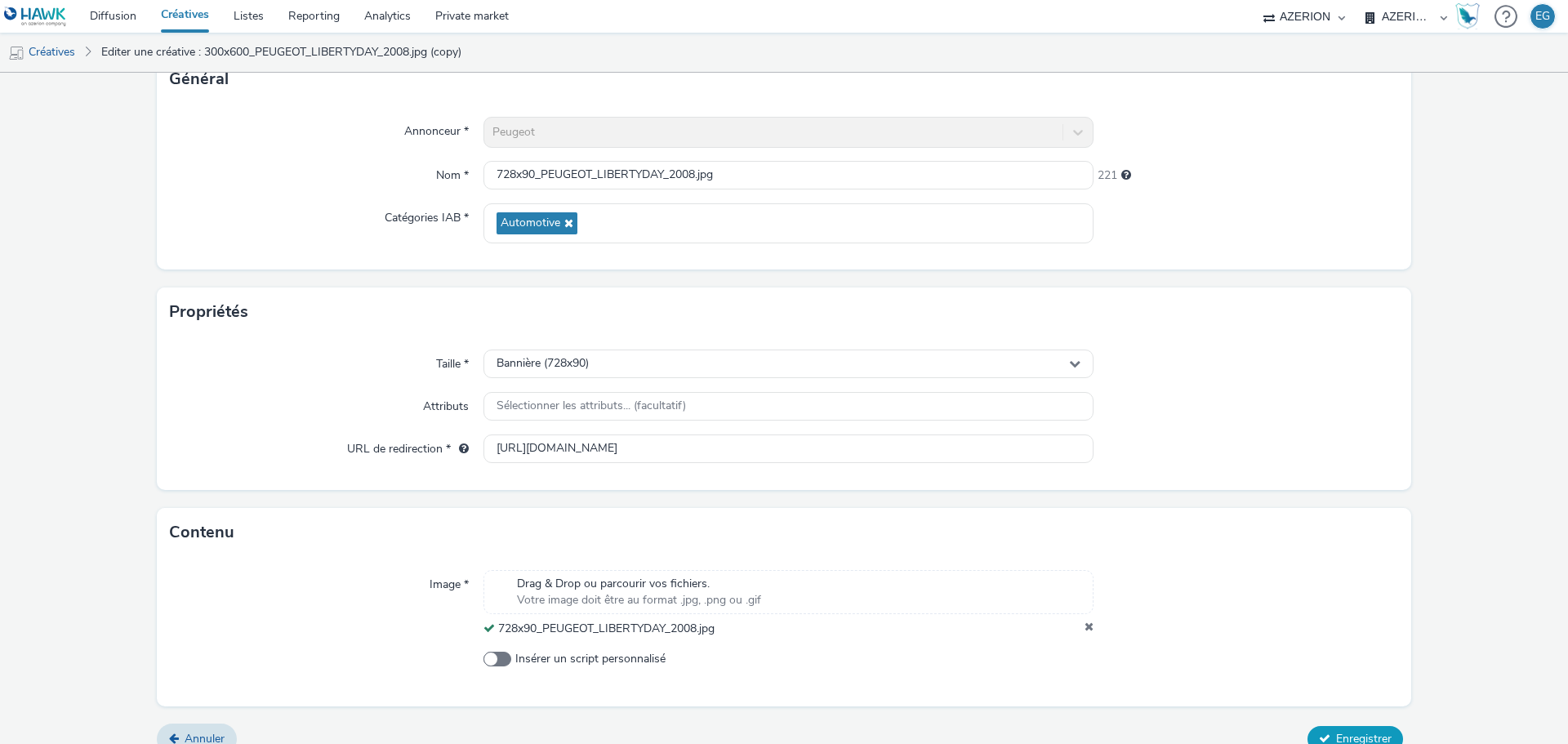
click at [1336, 740] on span "Enregistrer" at bounding box center [1363, 739] width 55 height 16
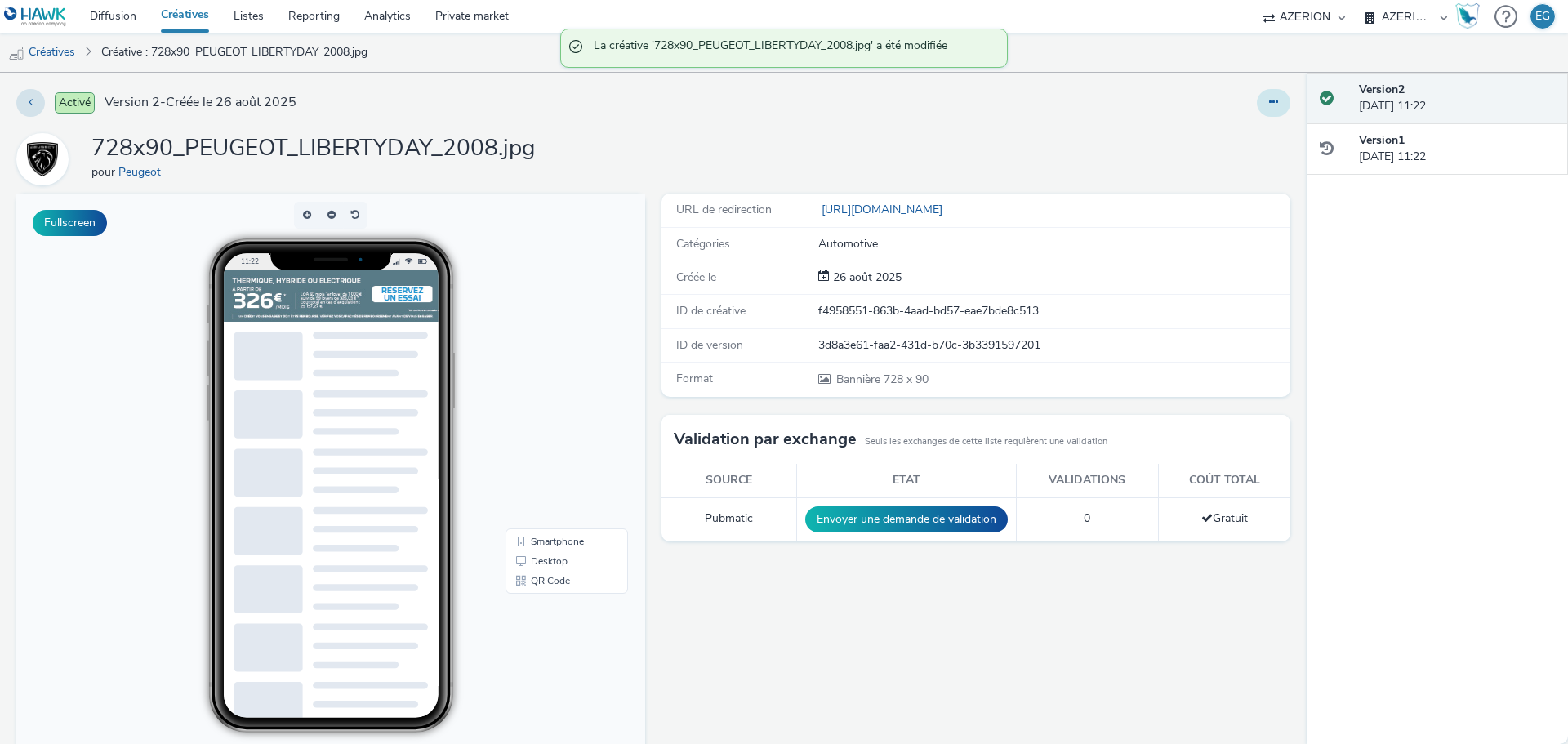
click at [1269, 98] on icon at bounding box center [1273, 102] width 9 height 12
click at [1207, 174] on link "Dupliquer" at bounding box center [1228, 168] width 122 height 33
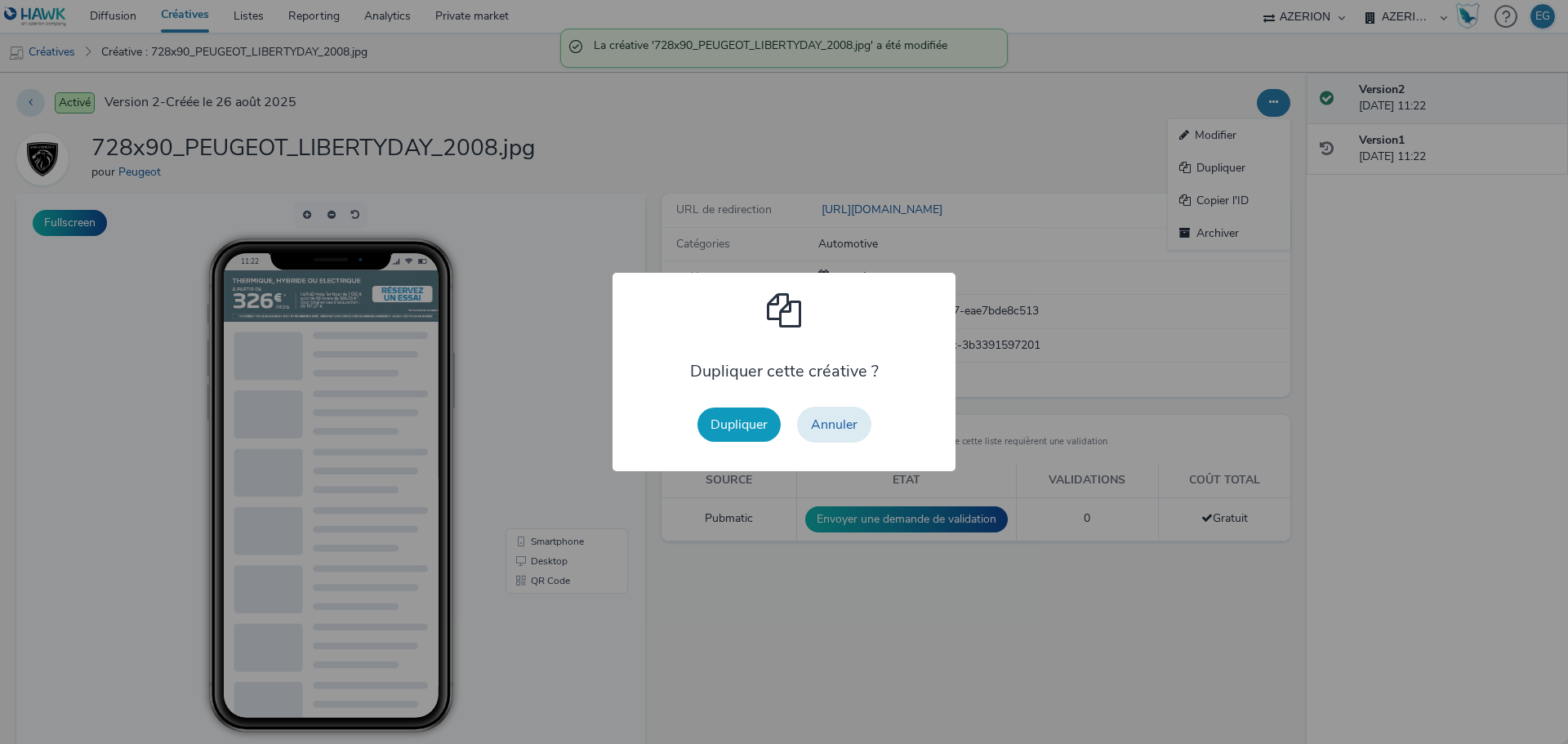
click at [723, 433] on button "Dupliquer" at bounding box center [739, 424] width 83 height 34
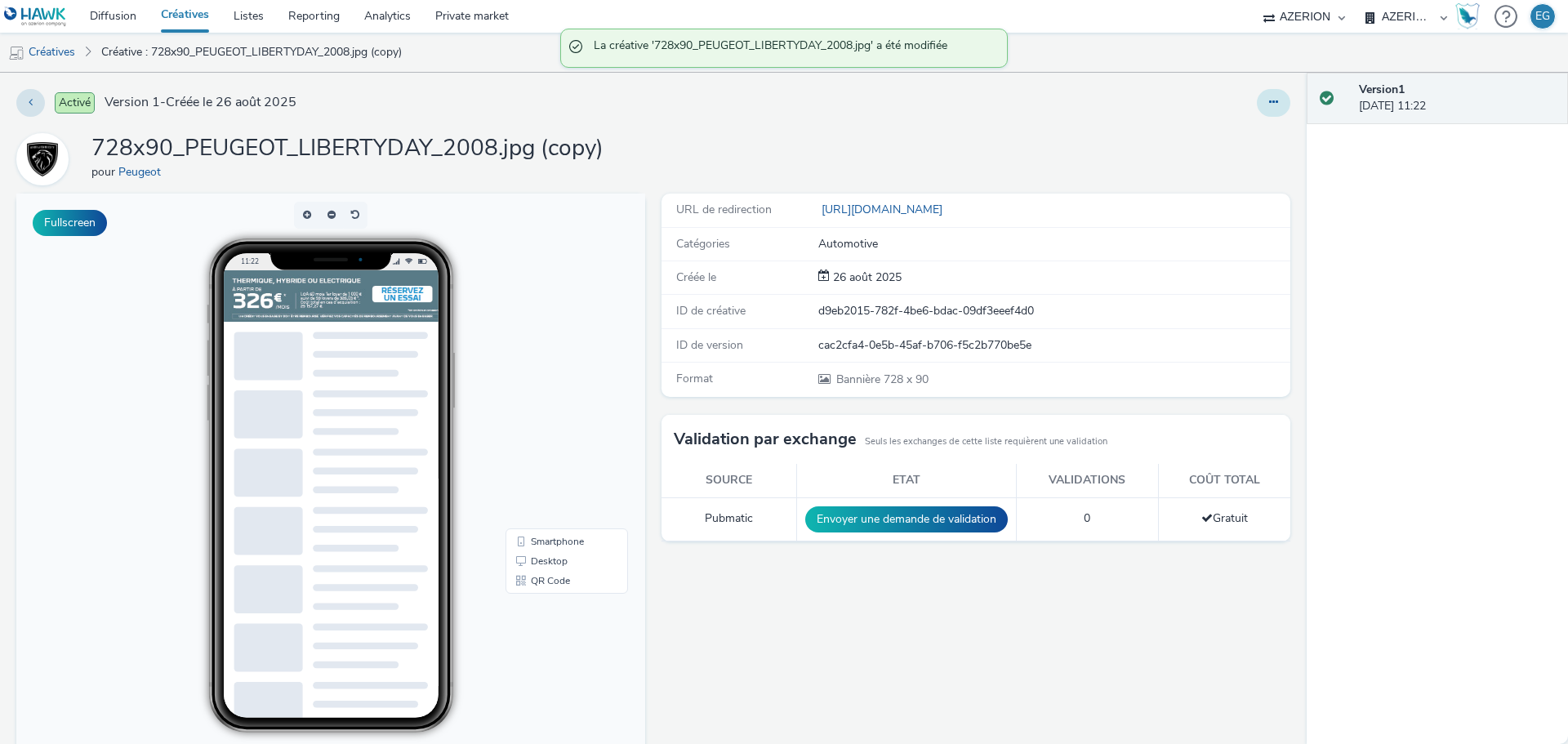
click at [1269, 107] on icon at bounding box center [1273, 102] width 9 height 12
click at [1218, 137] on link "Modifier" at bounding box center [1228, 136] width 122 height 33
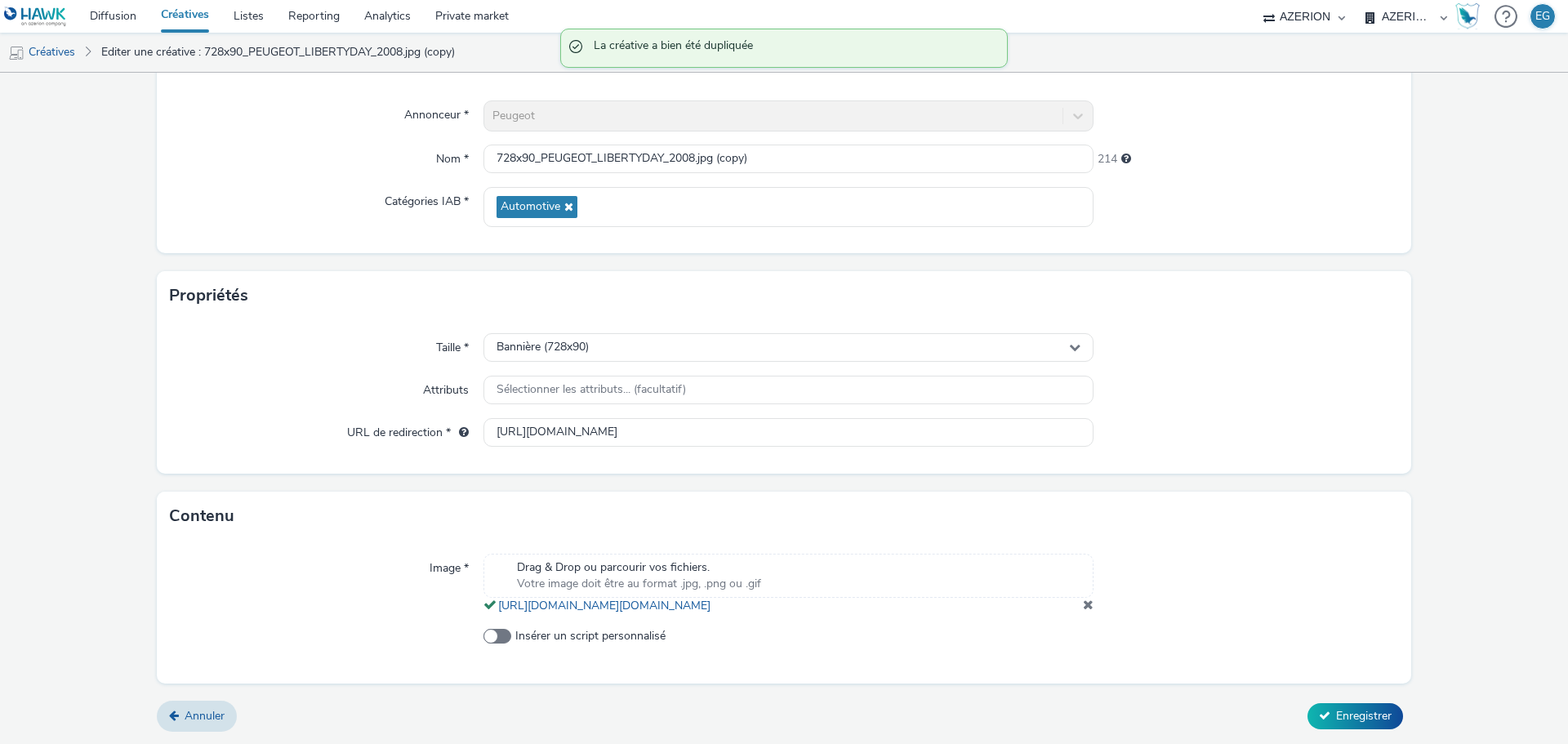
click at [1083, 607] on span at bounding box center [1087, 604] width 11 height 13
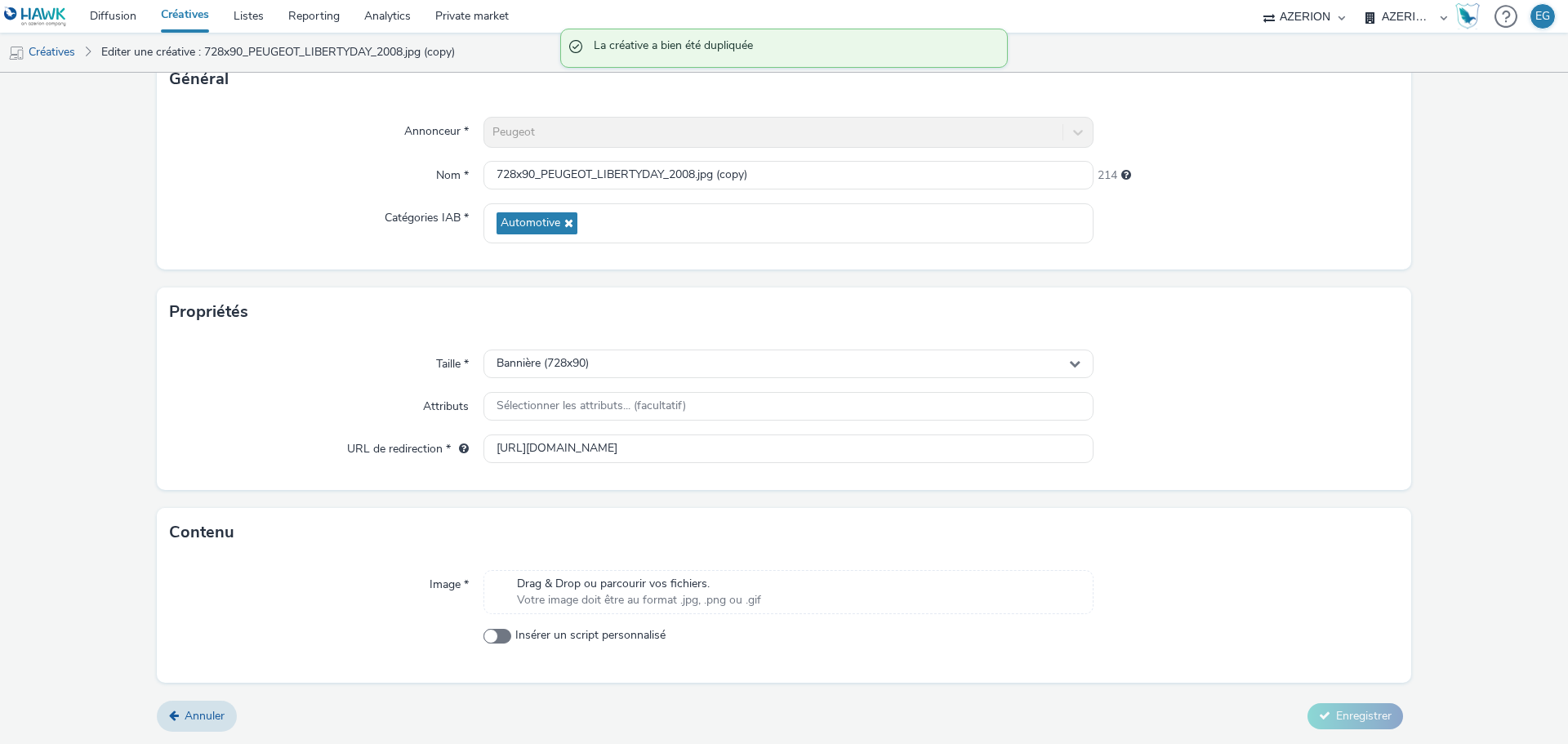
scroll to position [118, 0]
click at [883, 595] on div "Drag & Drop ou parcourir vos fichiers. Votre image doit être au format .jpg, .p…" at bounding box center [788, 592] width 610 height 44
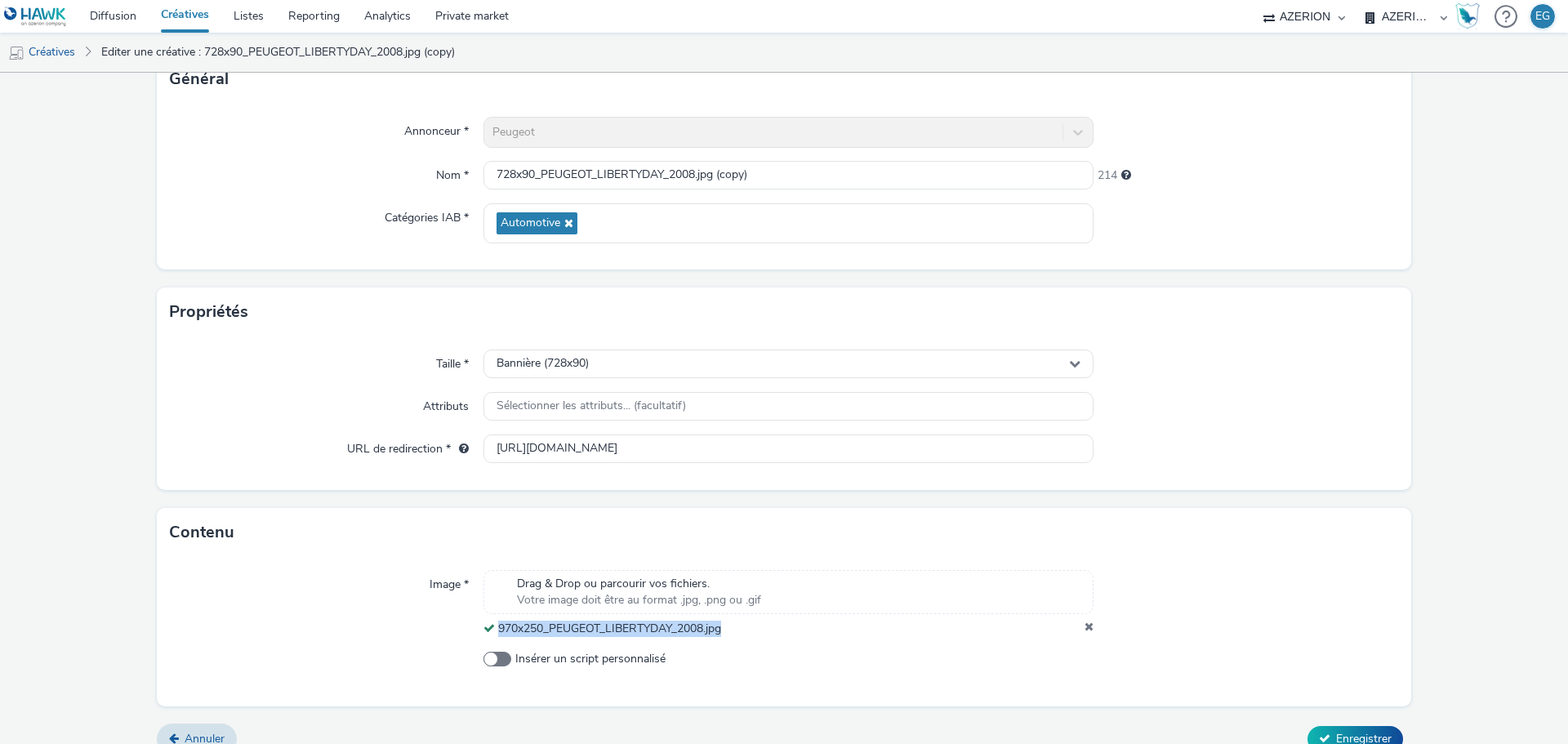
drag, startPoint x: 731, startPoint y: 630, endPoint x: 497, endPoint y: 632, distance: 234.0
click at [497, 632] on div "970x250_PEUGEOT_LIBERTYDAY_2008.jpg" at bounding box center [788, 628] width 610 height 17
copy span "970x250_PEUGEOT_LIBERTYDAY_2008.jpg"
click at [600, 169] on input "728x90_PEUGEOT_LIBERTYDAY_2008.jpg (copy)" at bounding box center [788, 175] width 610 height 28
paste input "970x250_PEUGEOT_LIBERTYDAY_2008.jpg"
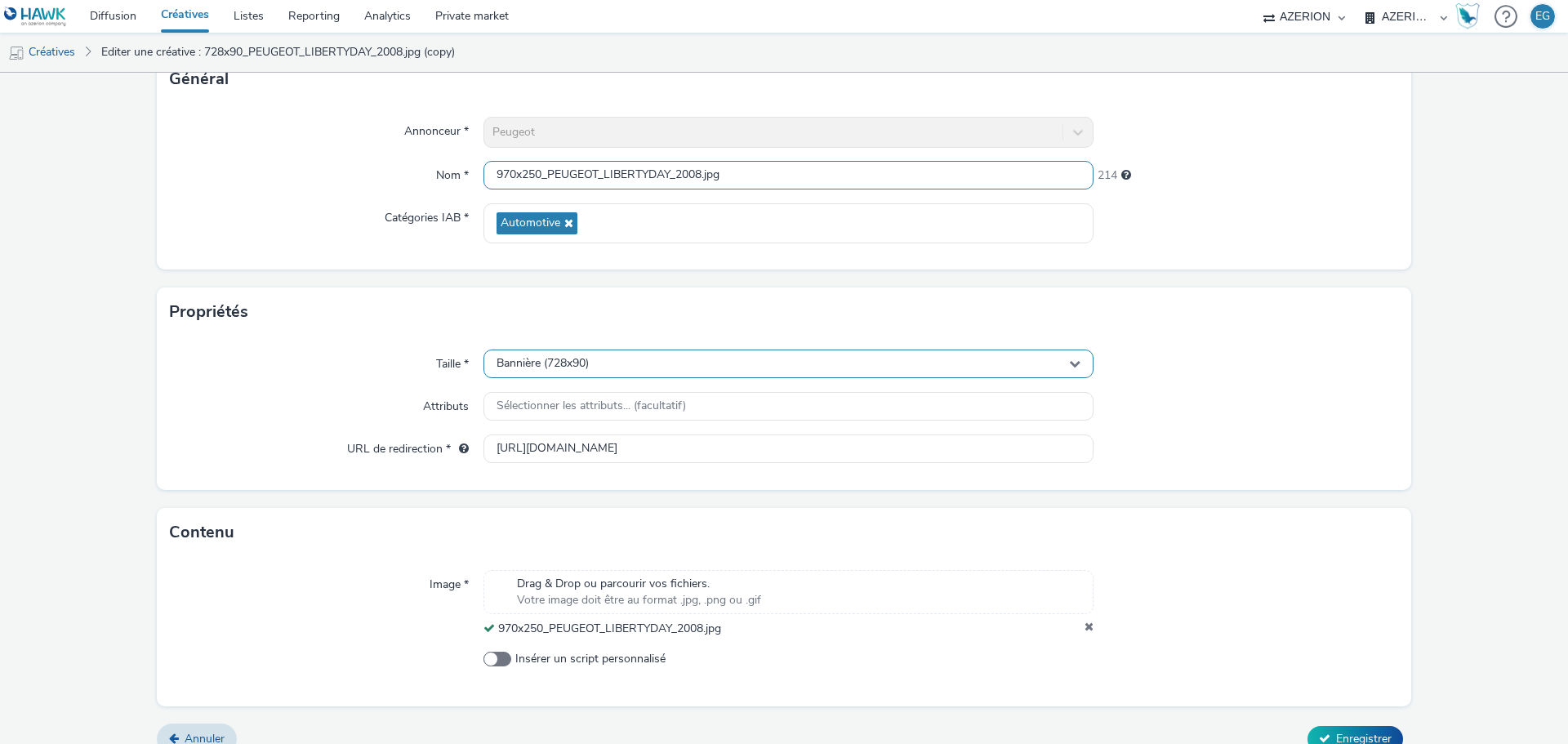
type input "970x250_PEUGEOT_LIBERTYDAY_2008.jpg"
click at [551, 362] on span "Bannière (728x90)" at bounding box center [542, 363] width 92 height 14
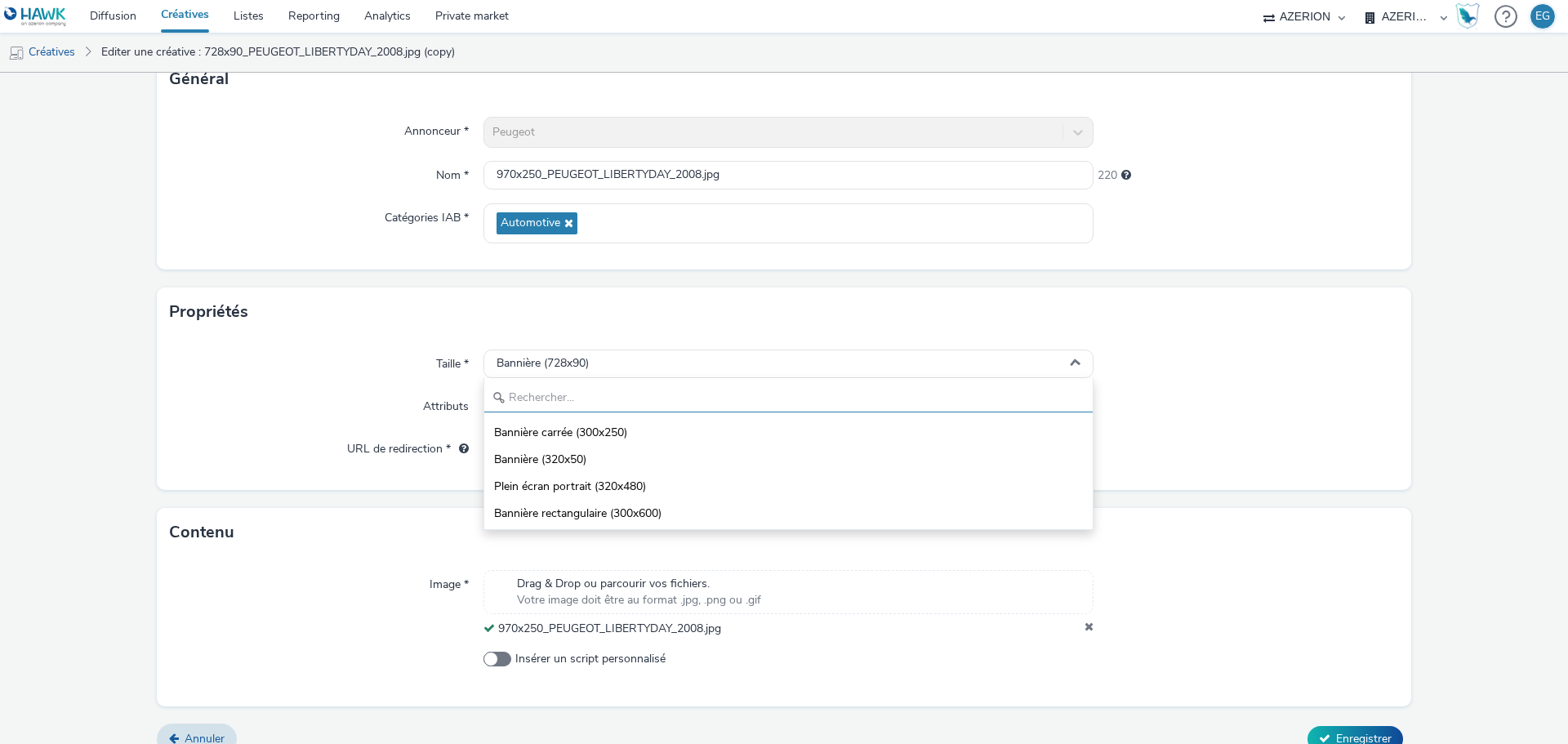
click at [533, 401] on input "text" at bounding box center [788, 397] width 608 height 28
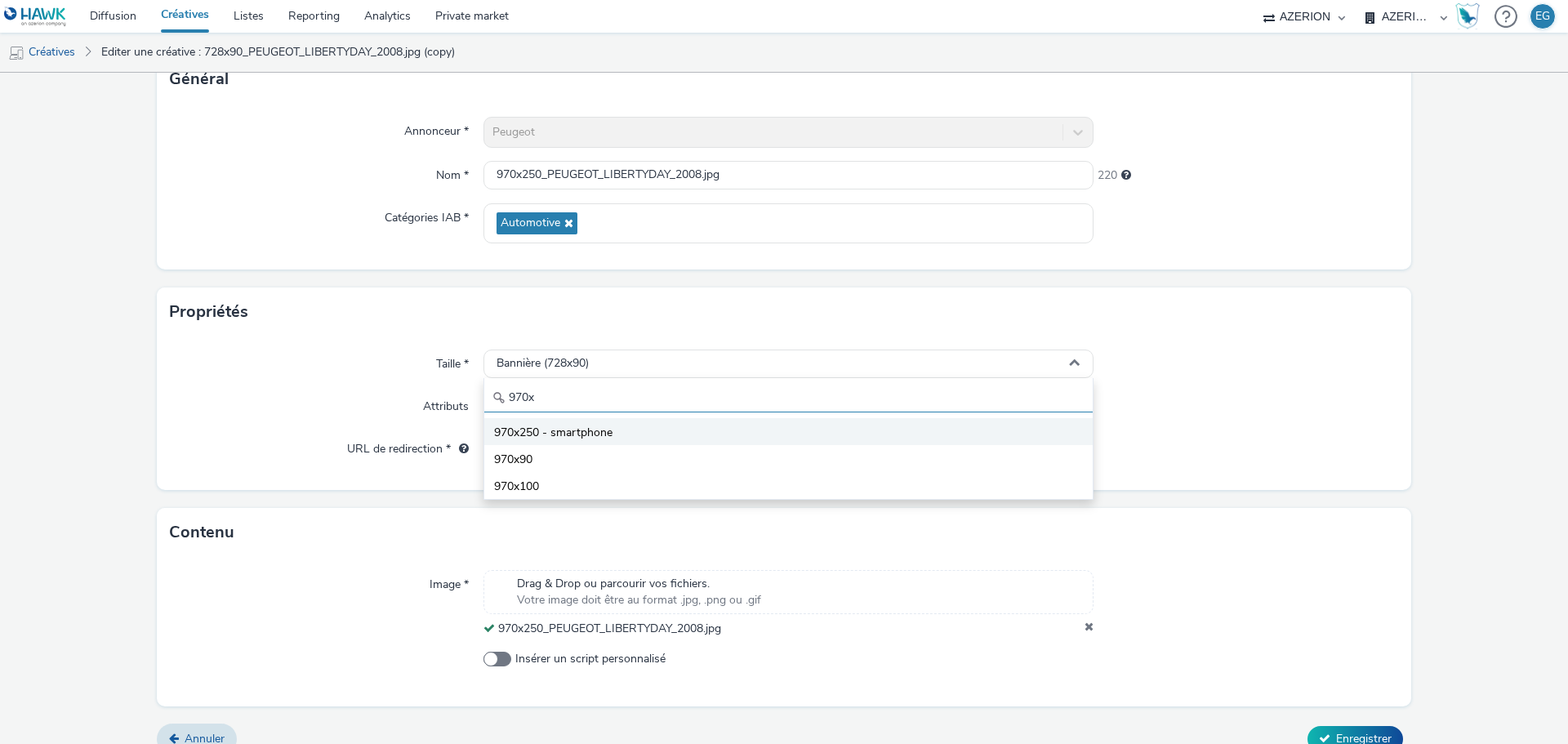
type input "970x"
click at [540, 424] on span "970x250 - smartphone" at bounding box center [553, 432] width 118 height 17
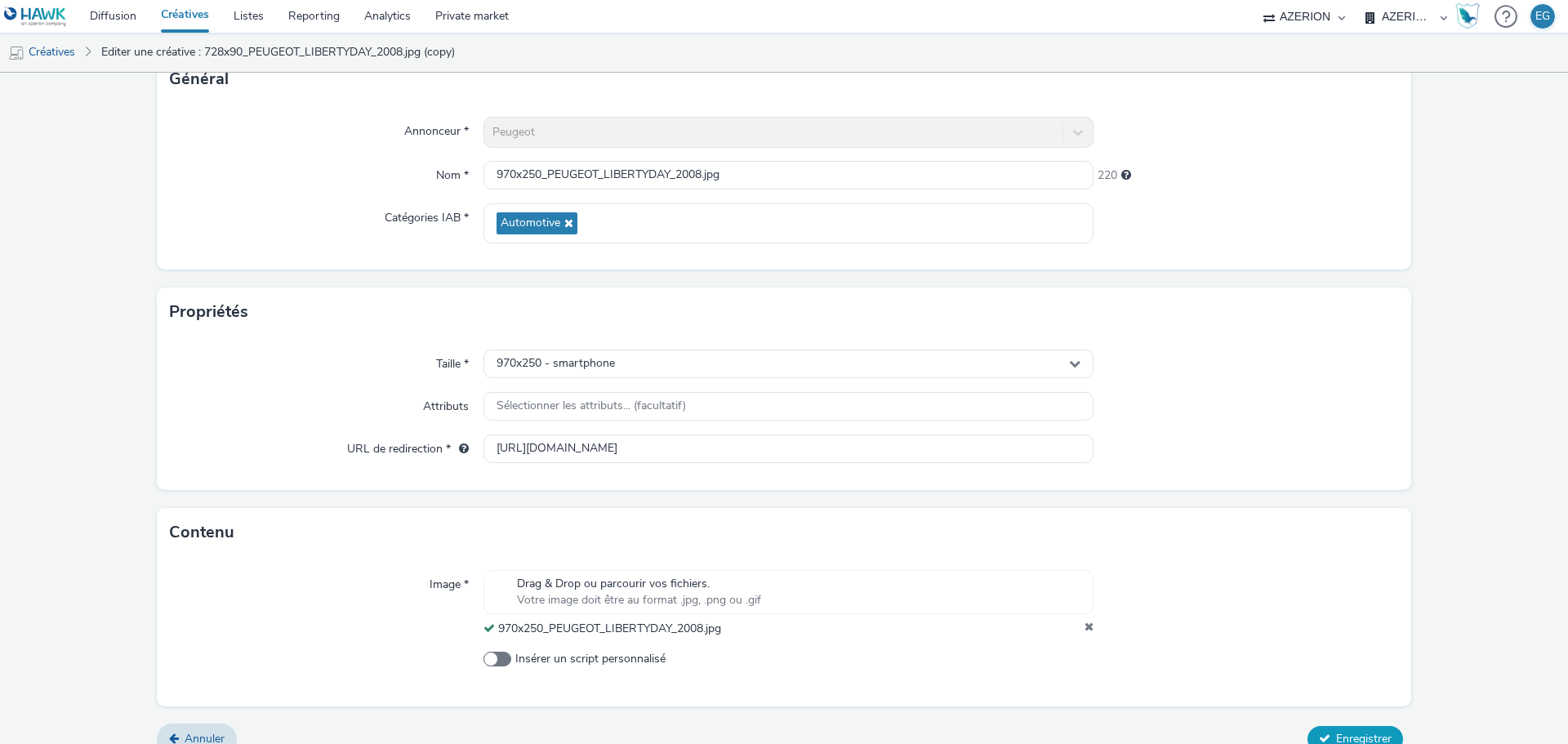
click at [1348, 737] on span "Enregistrer" at bounding box center [1363, 739] width 55 height 16
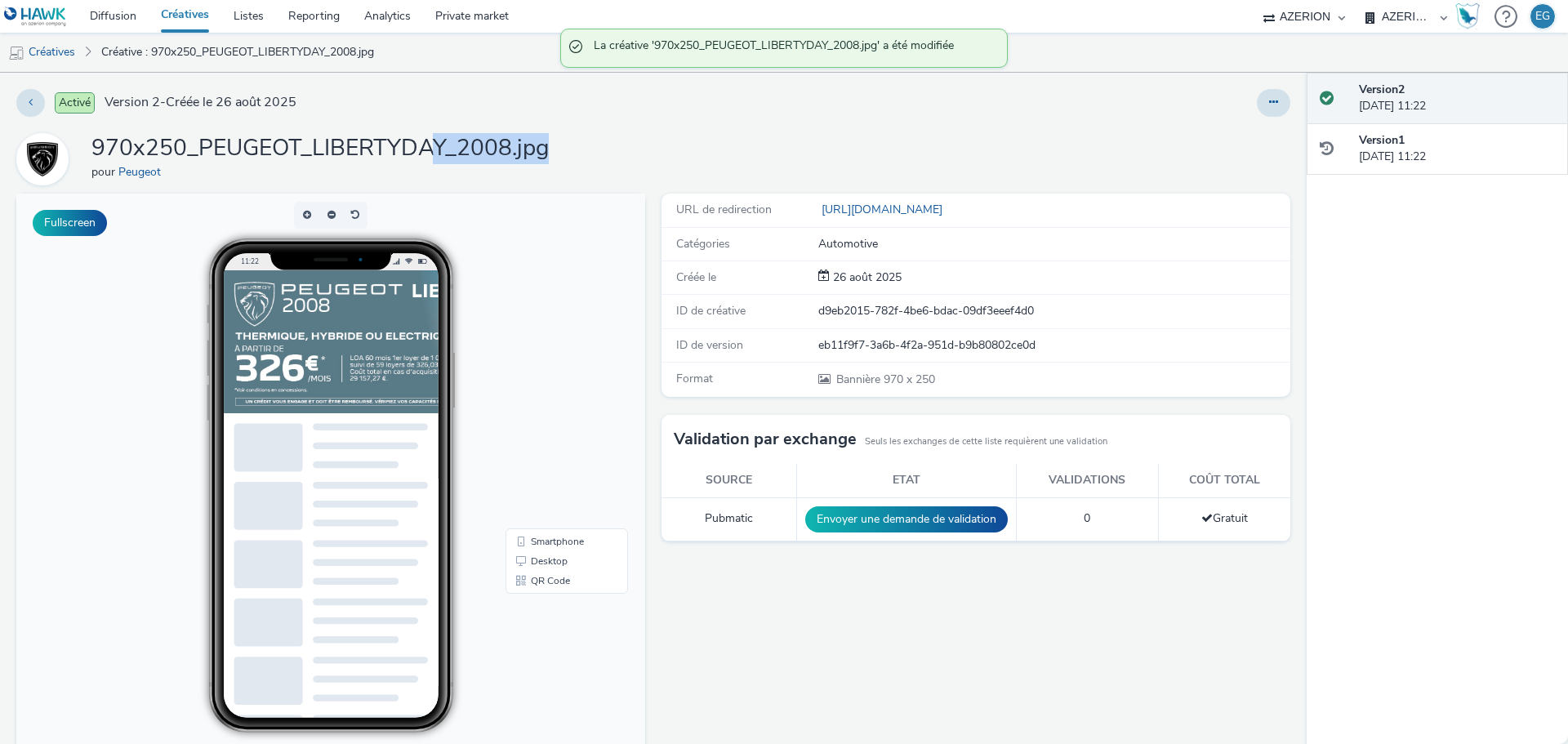
drag, startPoint x: 604, startPoint y: 155, endPoint x: 633, endPoint y: 155, distance: 29.0
click at [623, 155] on div "970x250_PEUGEOT_LIBERTYDAY_2008.jpg pour Peugeot" at bounding box center [653, 159] width 1274 height 52
click at [659, 156] on div "970x250_PEUGEOT_LIBERTYDAY_2008.jpg pour Peugeot" at bounding box center [653, 159] width 1274 height 52
click at [1269, 108] on button at bounding box center [1273, 103] width 33 height 28
click at [1214, 167] on link "Dupliquer" at bounding box center [1228, 168] width 122 height 33
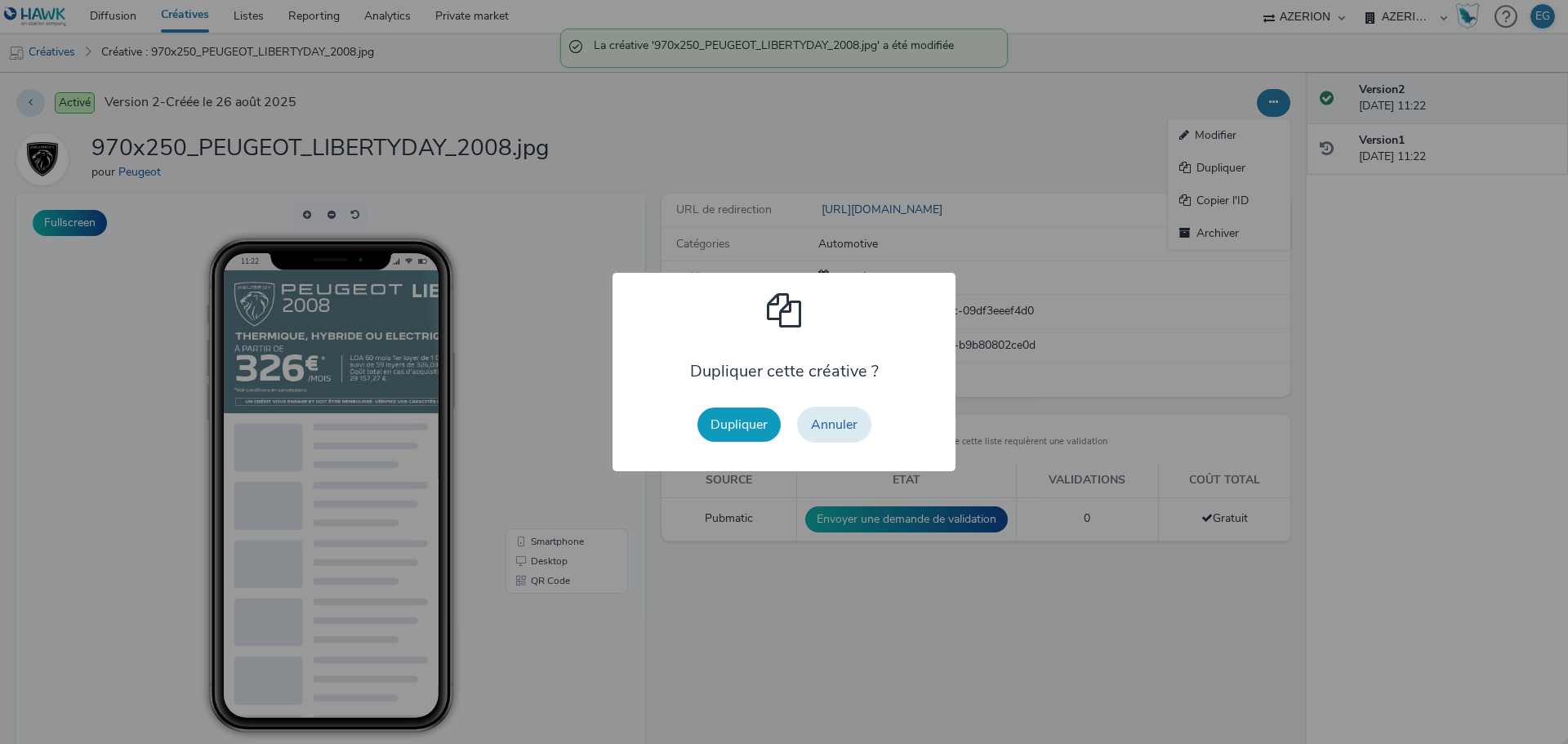
click at [755, 415] on button "Dupliquer" at bounding box center [739, 424] width 83 height 34
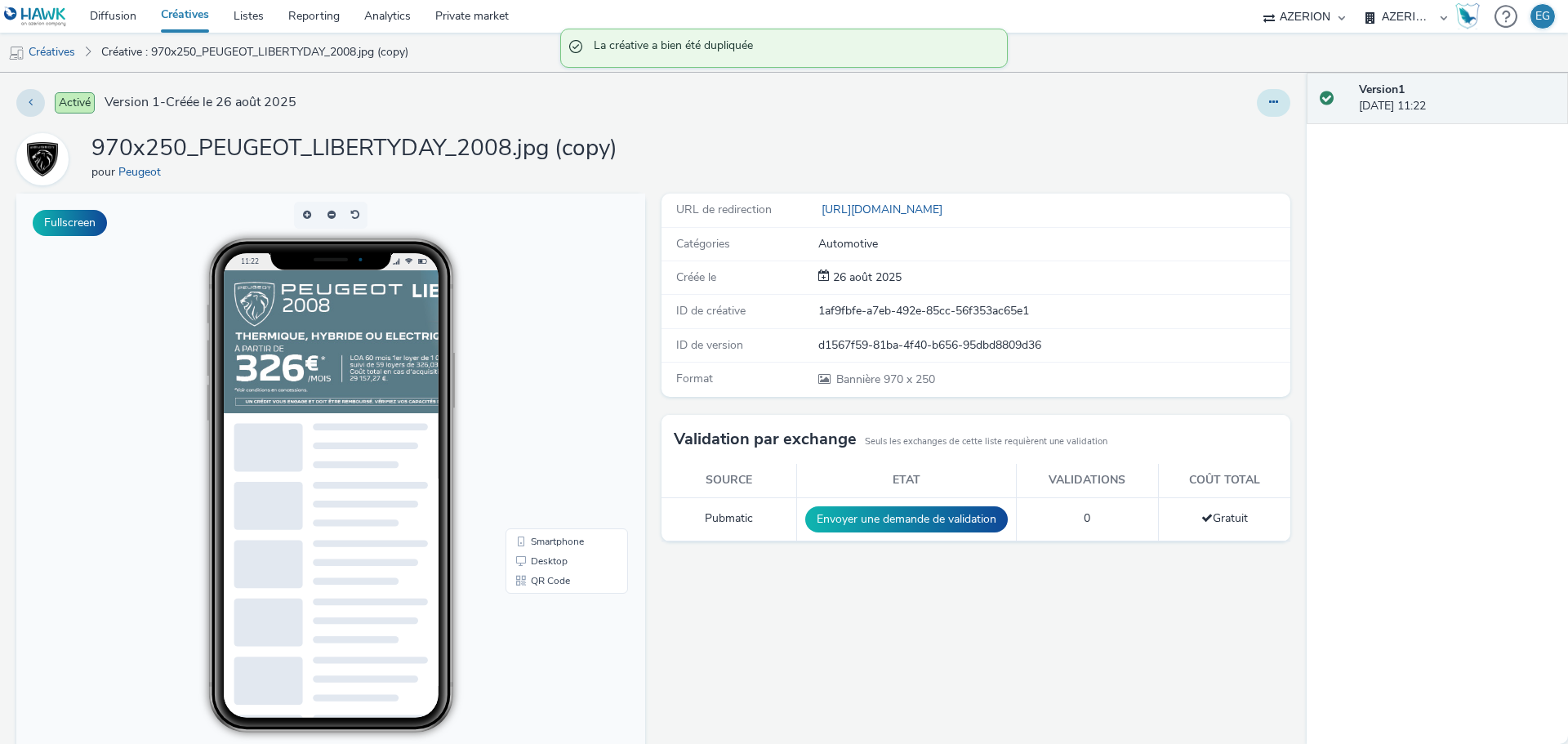
click at [1256, 103] on button at bounding box center [1273, 103] width 33 height 28
click at [1214, 133] on link "Modifier" at bounding box center [1228, 136] width 122 height 33
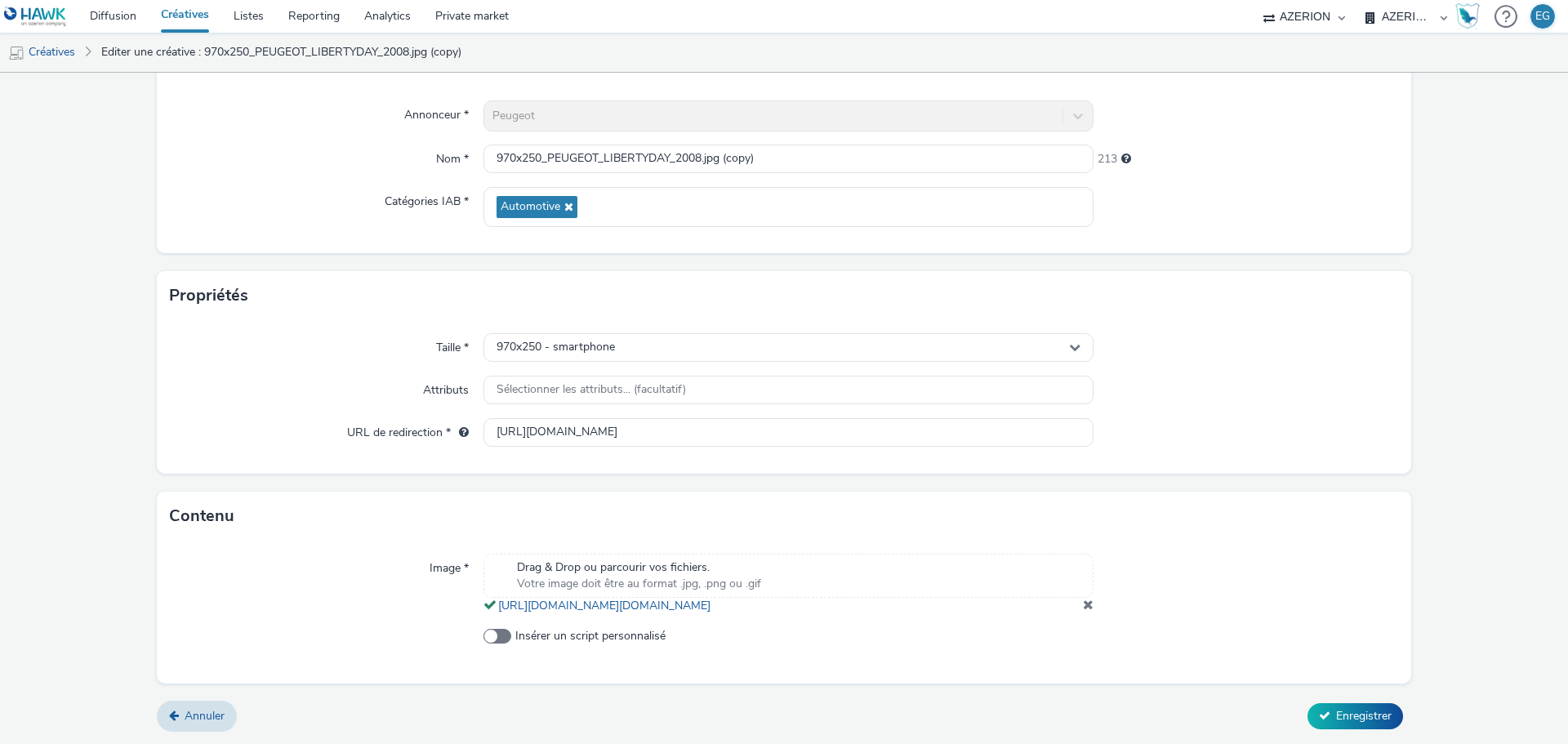
click at [1083, 609] on span at bounding box center [1087, 604] width 11 height 13
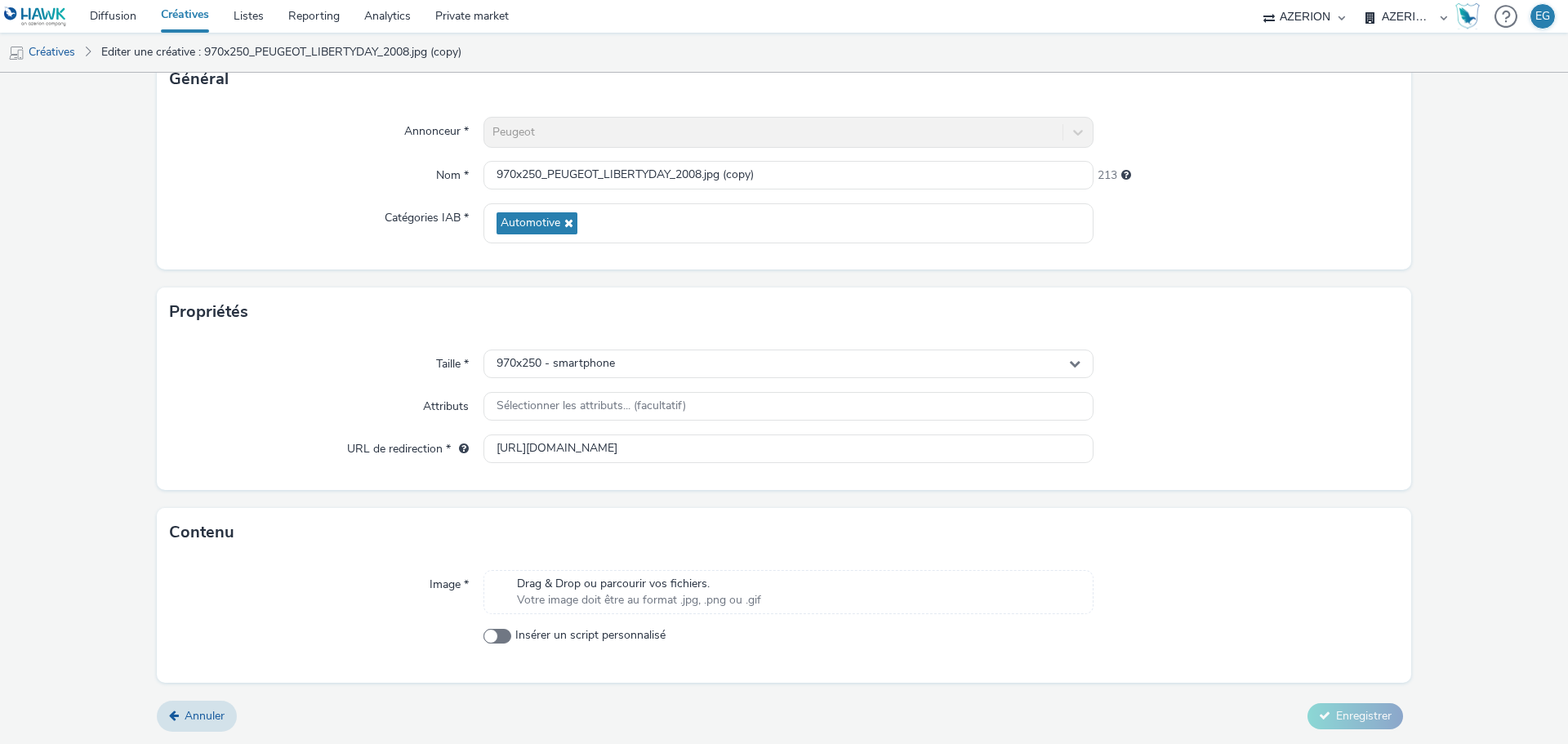
scroll to position [118, 0]
click at [782, 592] on div "Drag & Drop ou parcourir vos fichiers. Votre image doit être au format .jpg, .p…" at bounding box center [788, 592] width 610 height 44
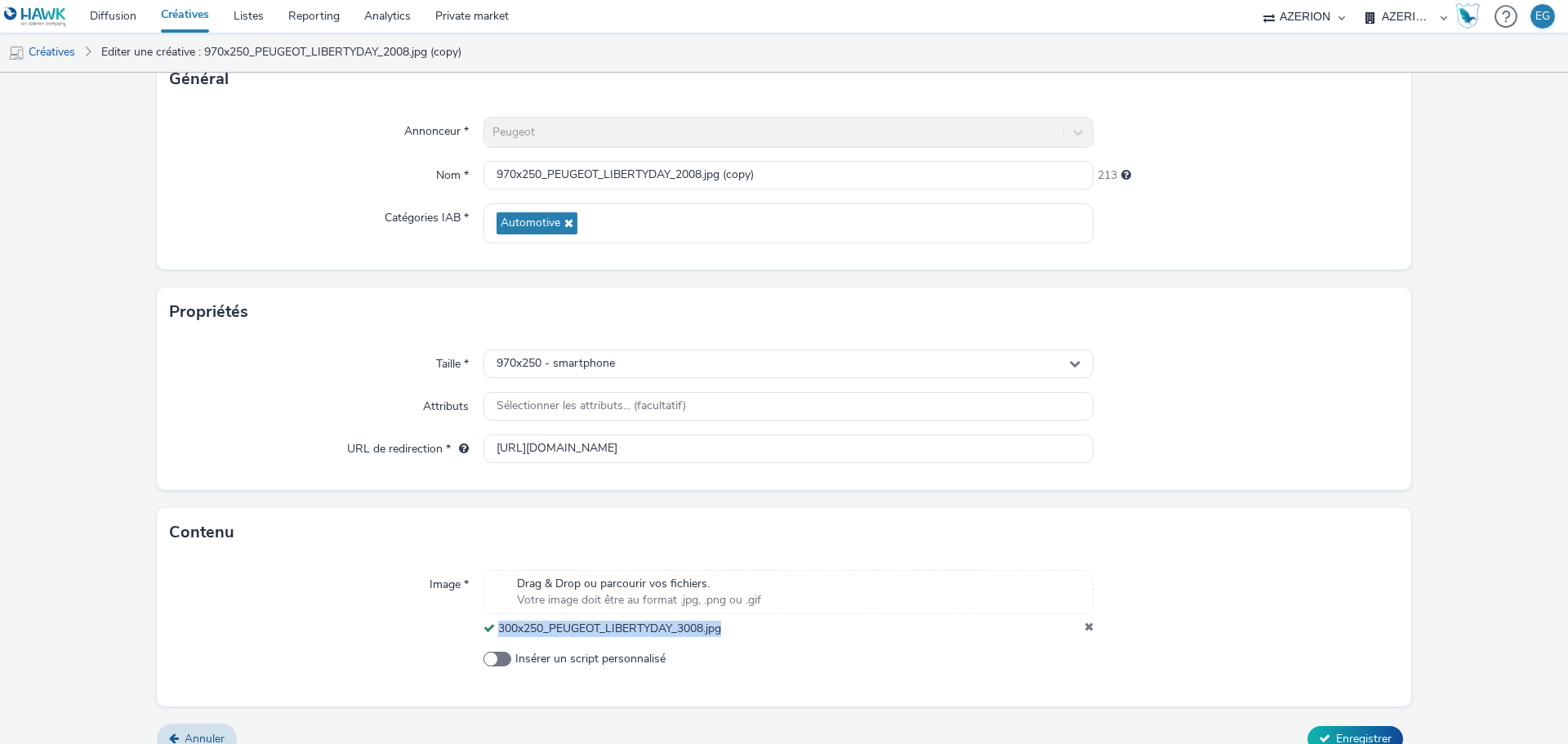
drag, startPoint x: 749, startPoint y: 626, endPoint x: 491, endPoint y: 629, distance: 258.0
click at [491, 629] on div "300x250_PEUGEOT_LIBERTYDAY_3008.jpg" at bounding box center [788, 628] width 610 height 17
copy span "300x250_PEUGEOT_LIBERTYDAY_3008.jpg"
click at [578, 181] on input "970x250_PEUGEOT_LIBERTYDAY_2008.jpg (copy)" at bounding box center [788, 175] width 610 height 28
paste input "300x250_PEUGEOT_LIBERTYDAY_3008.jpg"
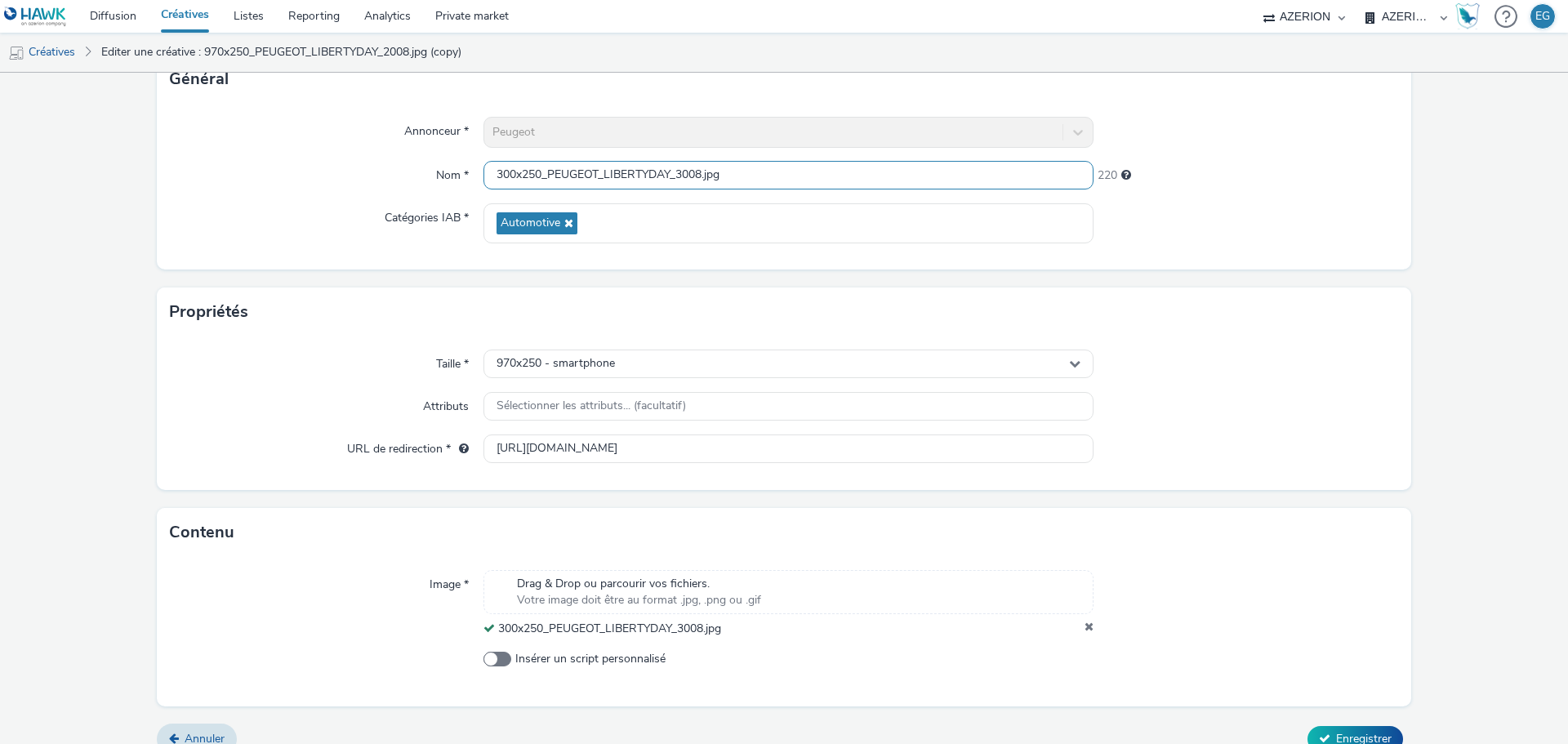
type input "300x250_PEUGEOT_LIBERTYDAY_3008.jpg"
drag, startPoint x: 570, startPoint y: 330, endPoint x: 569, endPoint y: 346, distance: 16.0
click at [570, 333] on div "Propriétés" at bounding box center [784, 312] width 1254 height 49
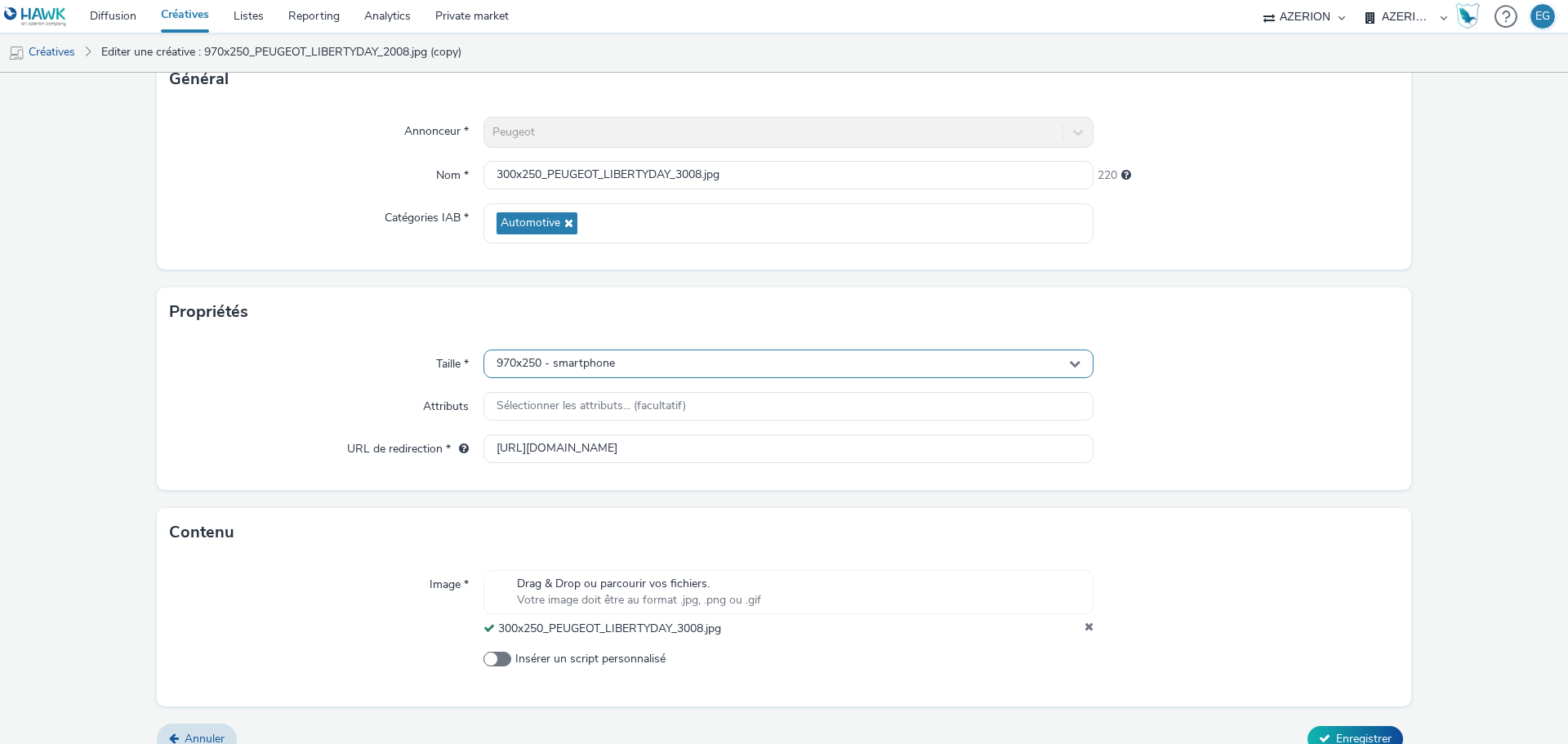
drag, startPoint x: 569, startPoint y: 346, endPoint x: 569, endPoint y: 366, distance: 20.0
click at [569, 347] on div "Taille * 970x250 - smartphone Attributs Sélectionner les attributs... (facultat…" at bounding box center [784, 413] width 1254 height 153
click at [569, 366] on span "970x250 - smartphone" at bounding box center [555, 363] width 118 height 14
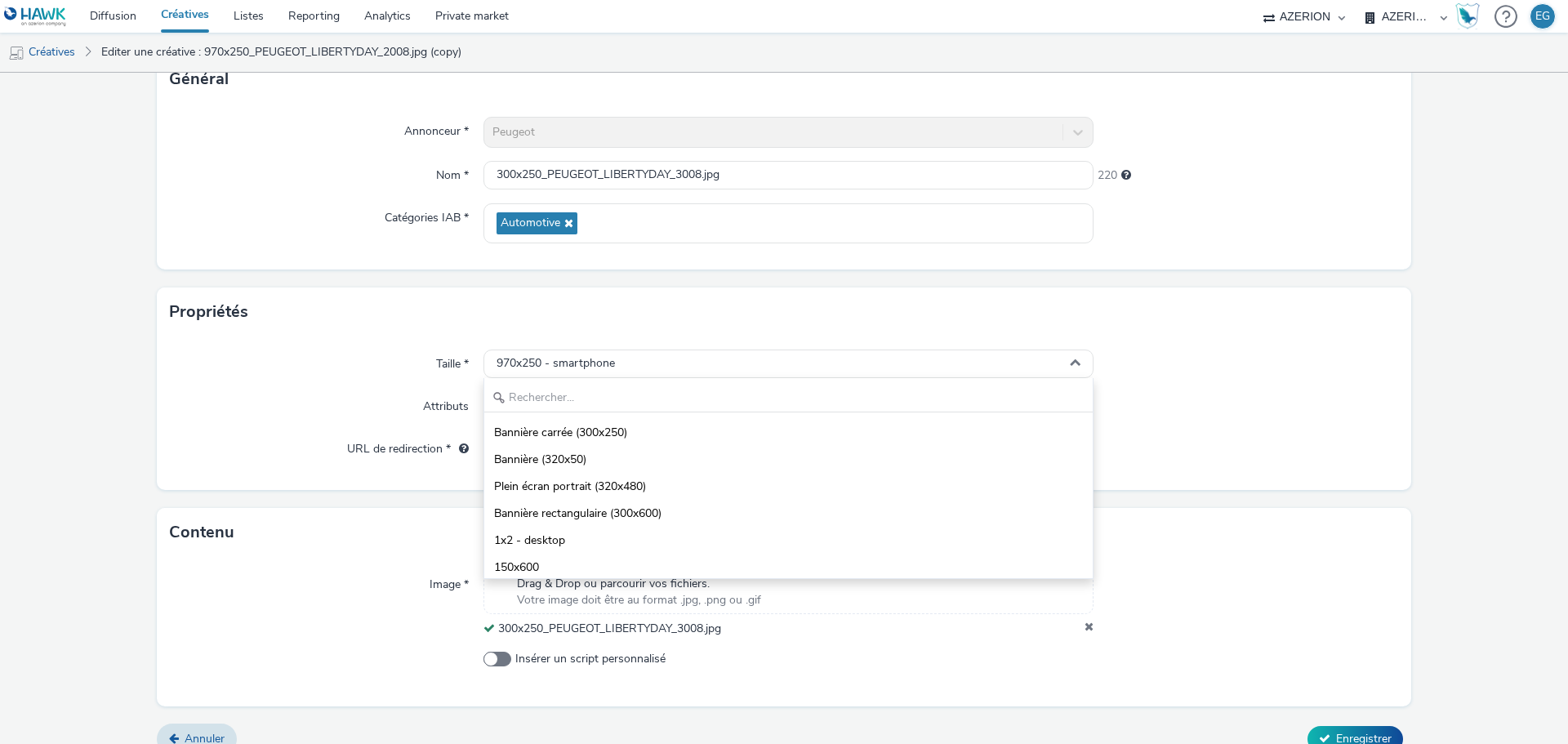
click at [567, 379] on div "Bannière carrée (300x250) Bannière (320x50) Plein écran portrait (320x480) Bann…" at bounding box center [788, 478] width 610 height 201
click at [565, 399] on span "Sélectionner les attributs... (facultatif)" at bounding box center [590, 406] width 189 height 14
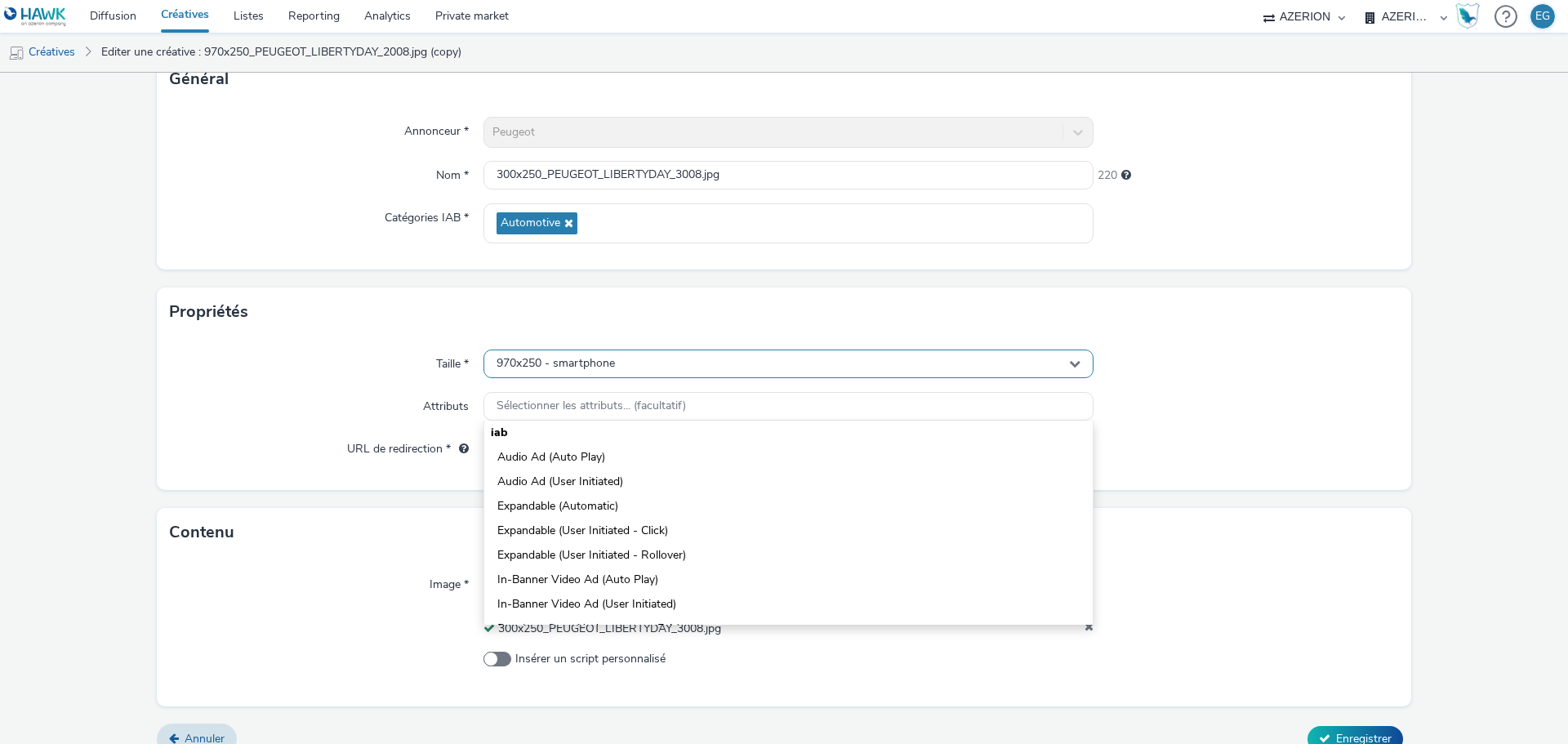
drag, startPoint x: 567, startPoint y: 377, endPoint x: 565, endPoint y: 369, distance: 8.2
click at [567, 377] on div "970x250 - smartphone" at bounding box center [788, 363] width 610 height 28
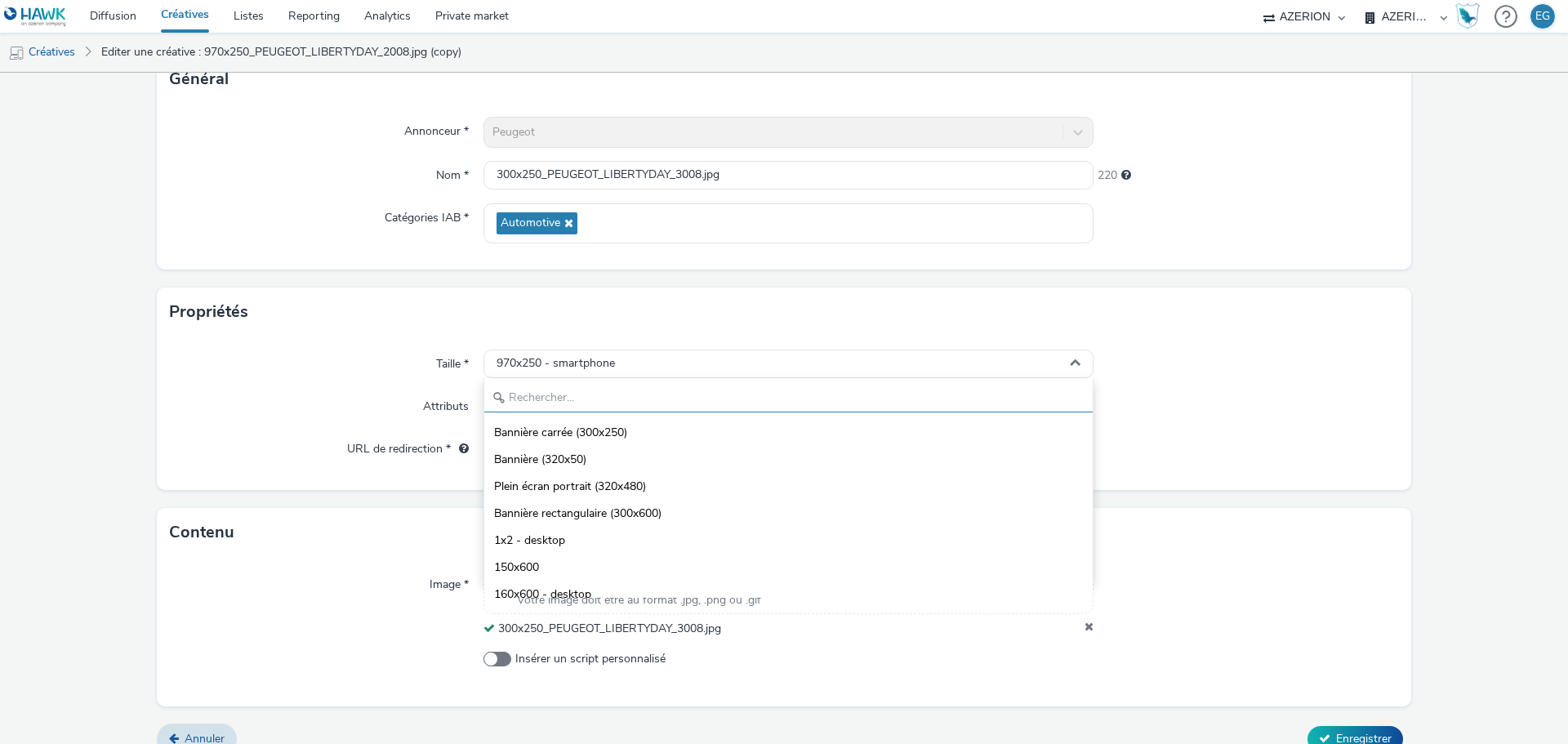
click at [551, 398] on input "text" at bounding box center [788, 397] width 608 height 28
type input "300"
click at [572, 433] on span "Bannière carrée (300x250)" at bounding box center [560, 432] width 133 height 17
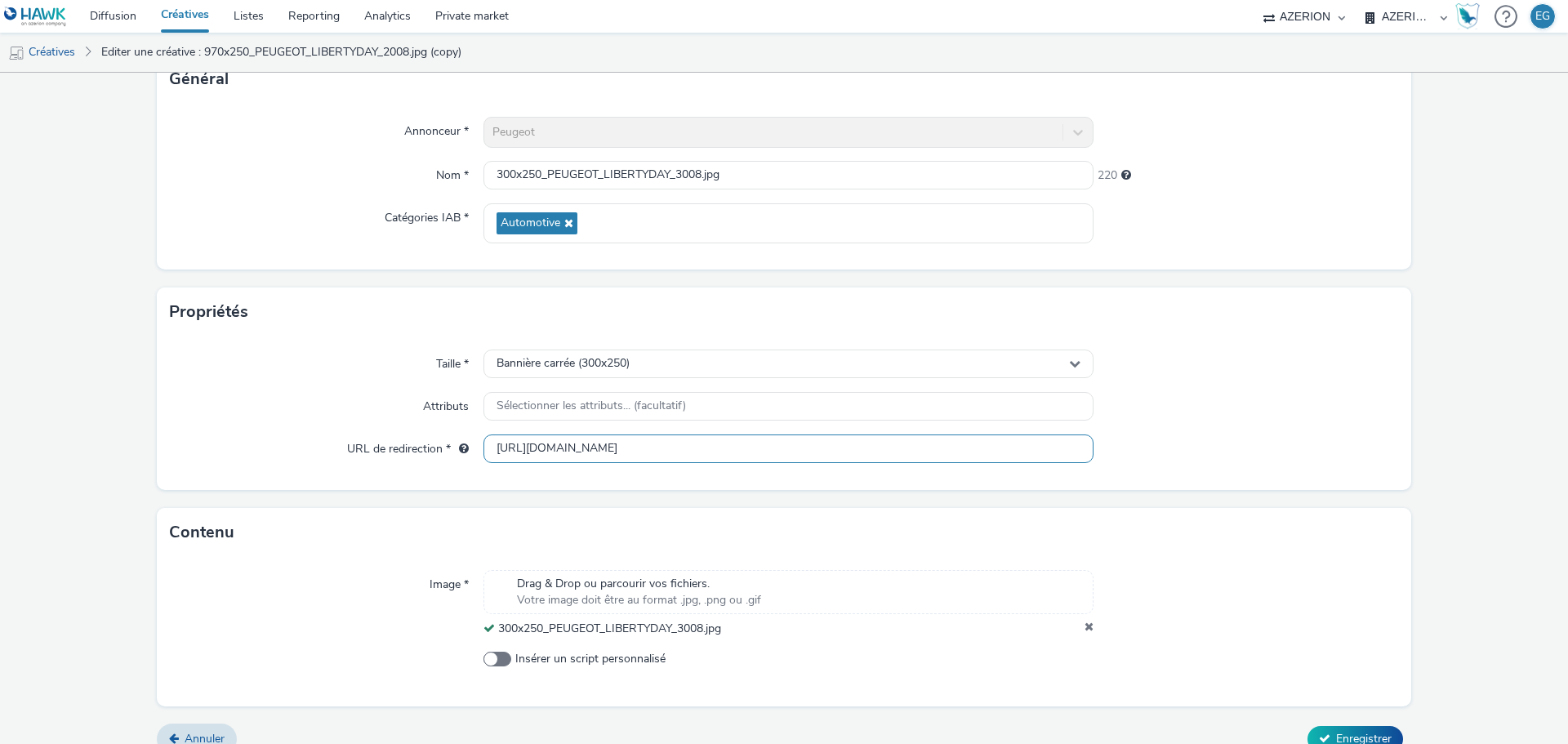
click at [639, 455] on input "[URL][DOMAIN_NAME]" at bounding box center [788, 448] width 610 height 28
paste input "3"
type input "[URL][DOMAIN_NAME]"
click at [1385, 729] on button "Enregistrer" at bounding box center [1354, 739] width 95 height 26
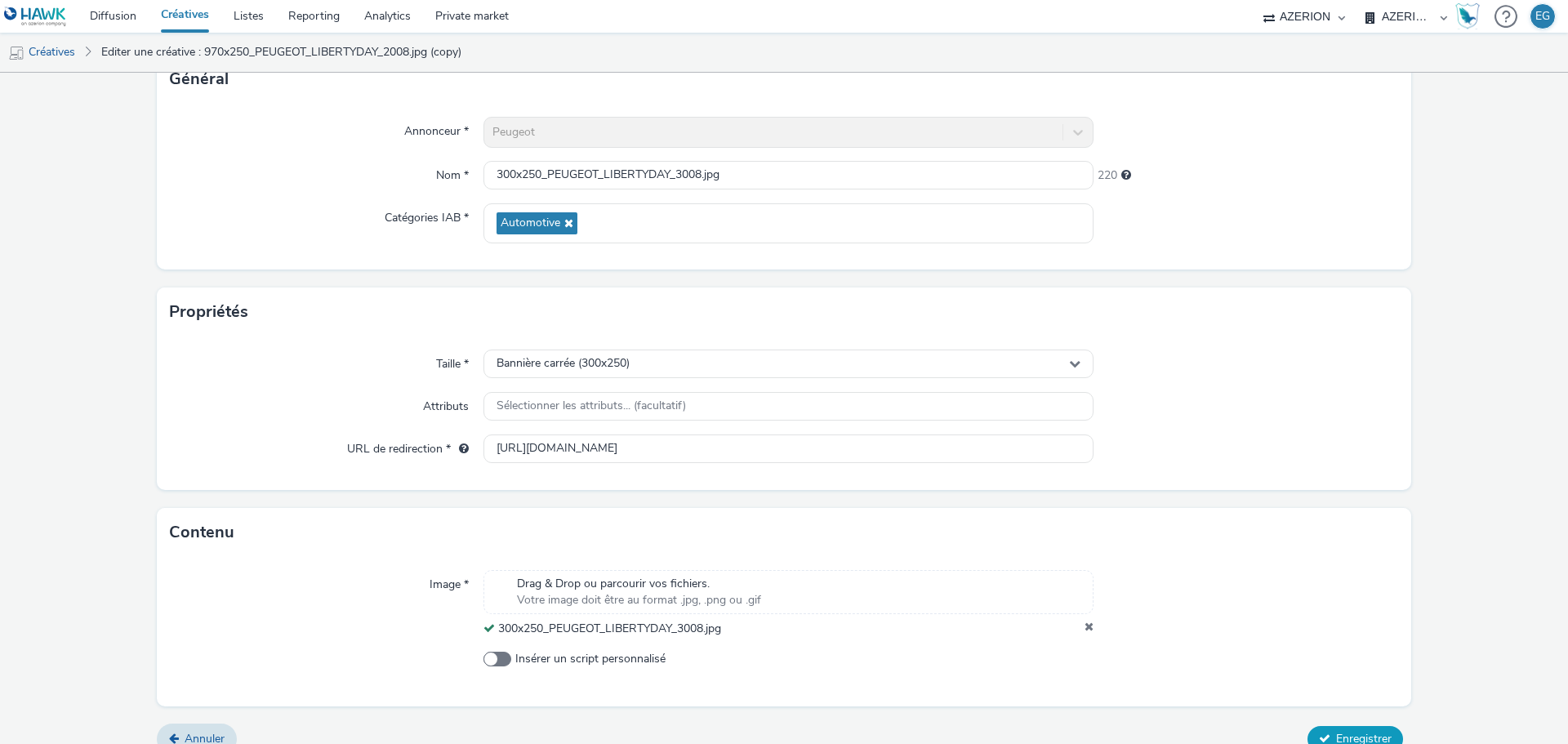
scroll to position [0, 0]
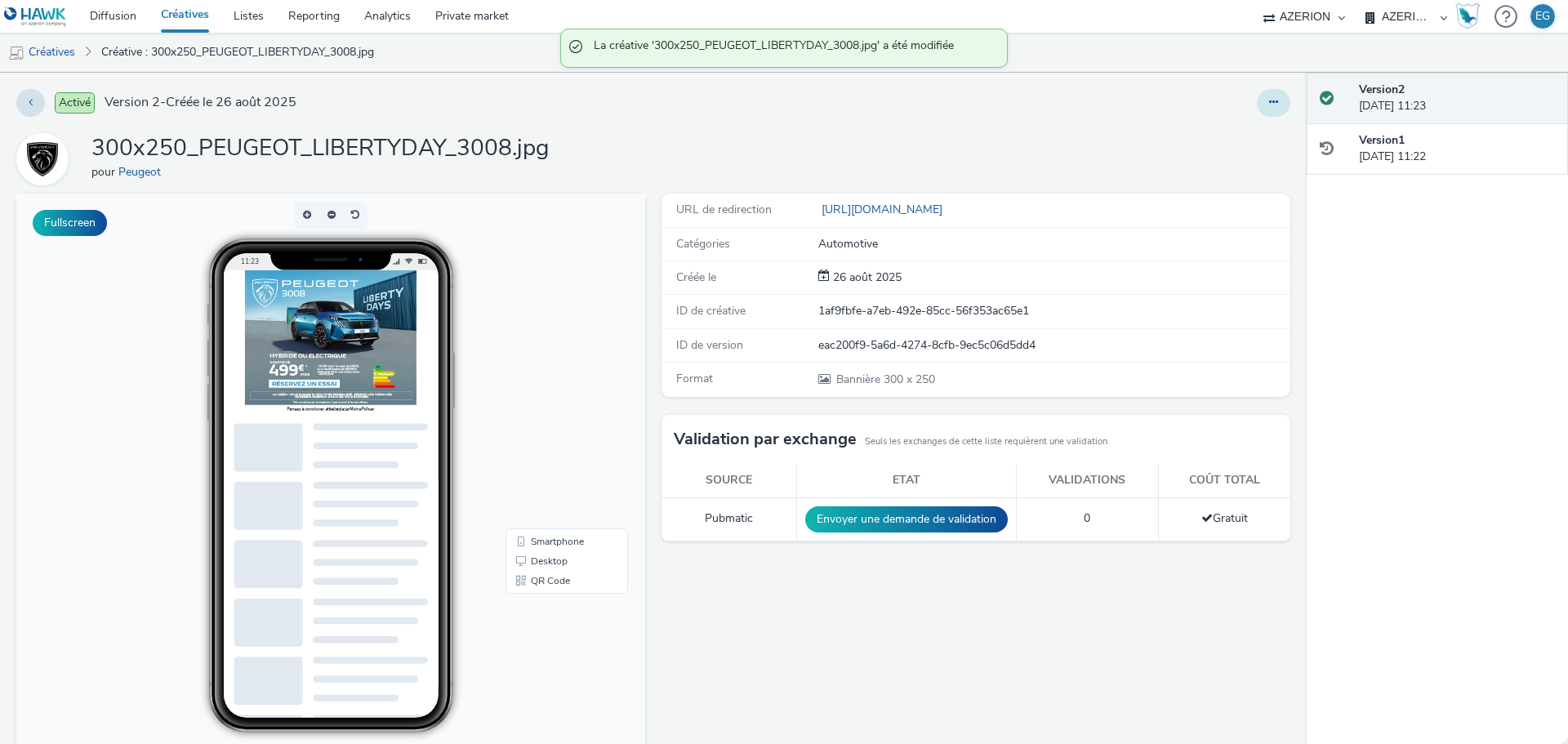
click at [1269, 104] on icon at bounding box center [1273, 102] width 9 height 12
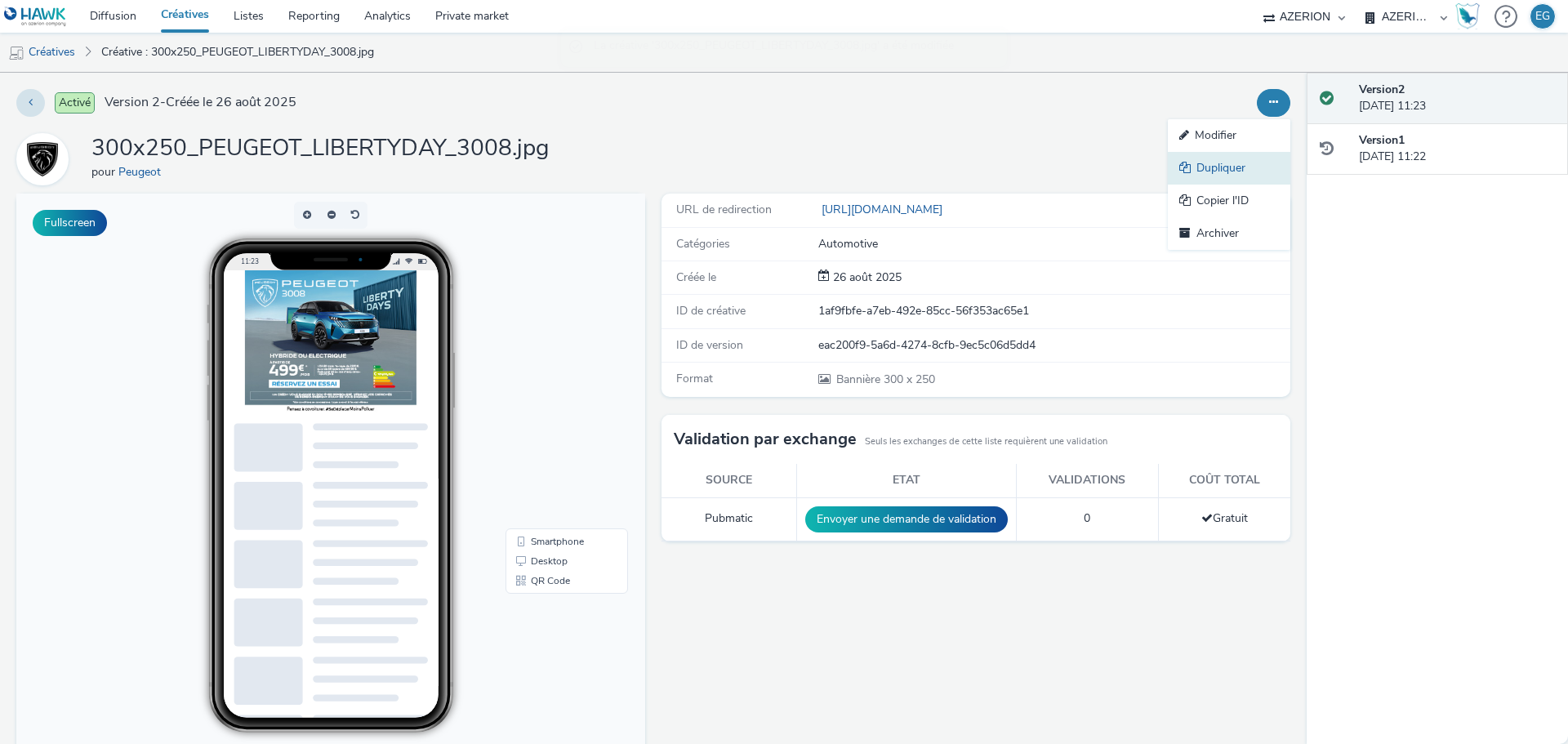
click at [1220, 165] on link "Dupliquer" at bounding box center [1228, 168] width 122 height 33
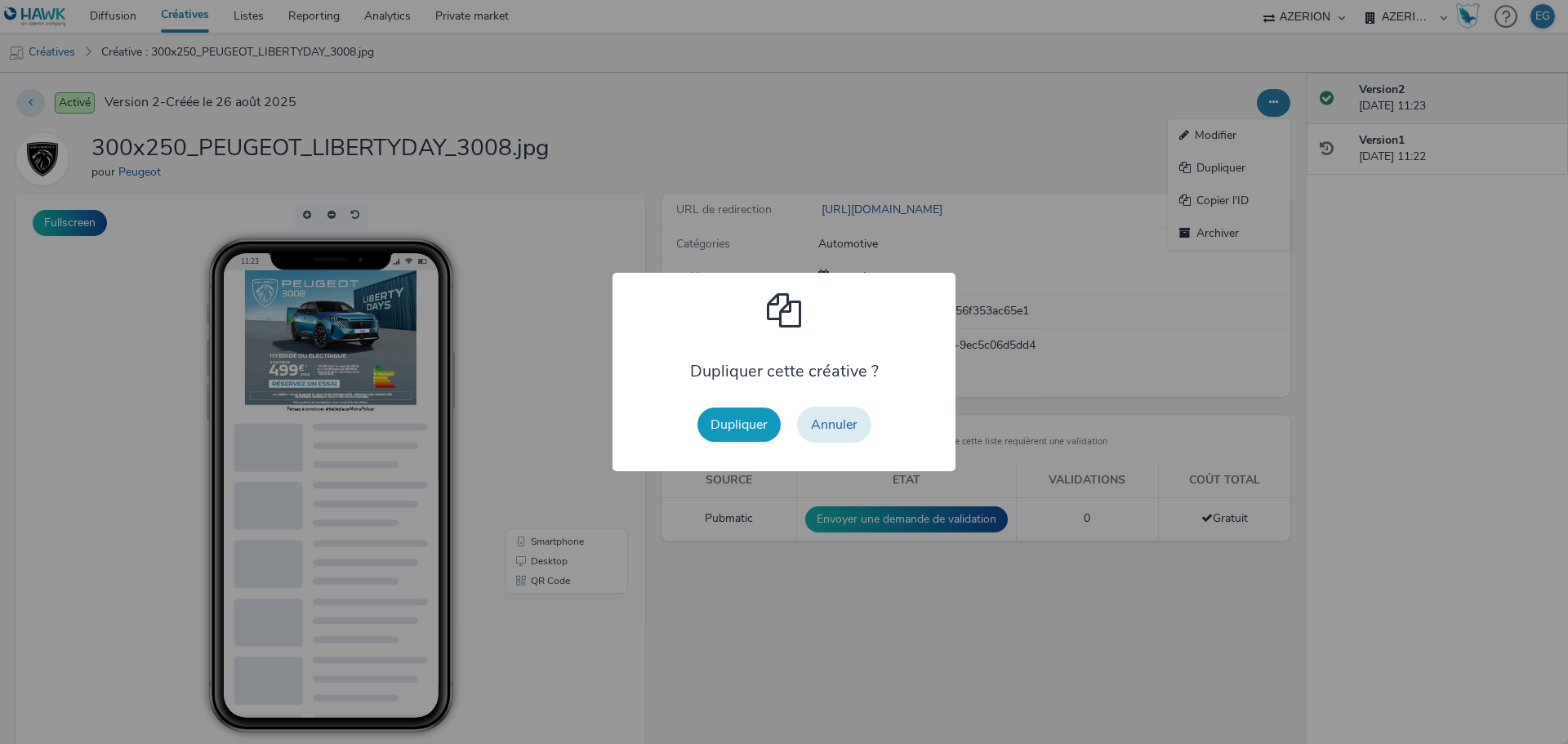
click at [716, 438] on button "Dupliquer" at bounding box center [739, 424] width 83 height 34
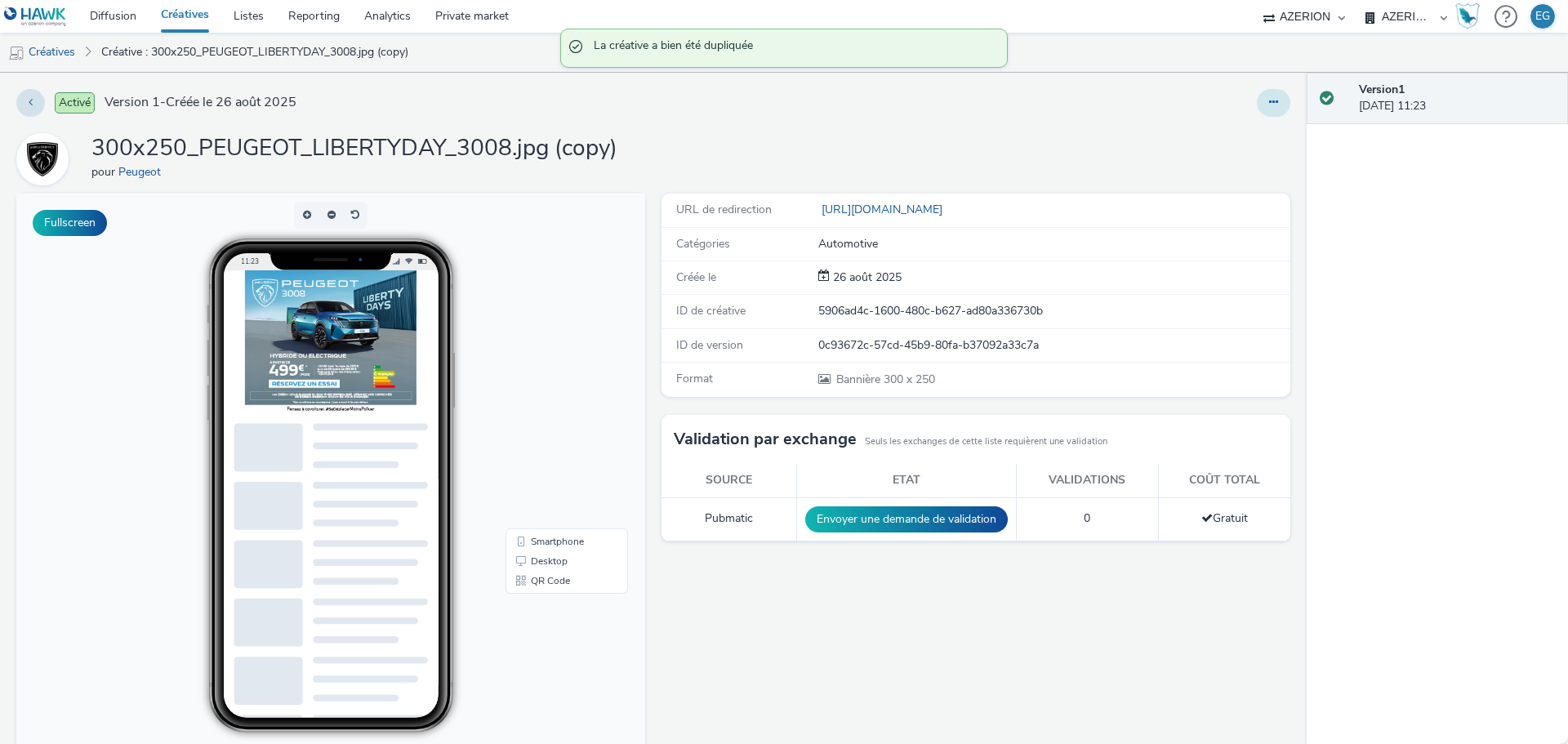
click at [1266, 96] on button at bounding box center [1273, 103] width 33 height 28
click at [1188, 136] on link "Modifier" at bounding box center [1228, 136] width 122 height 33
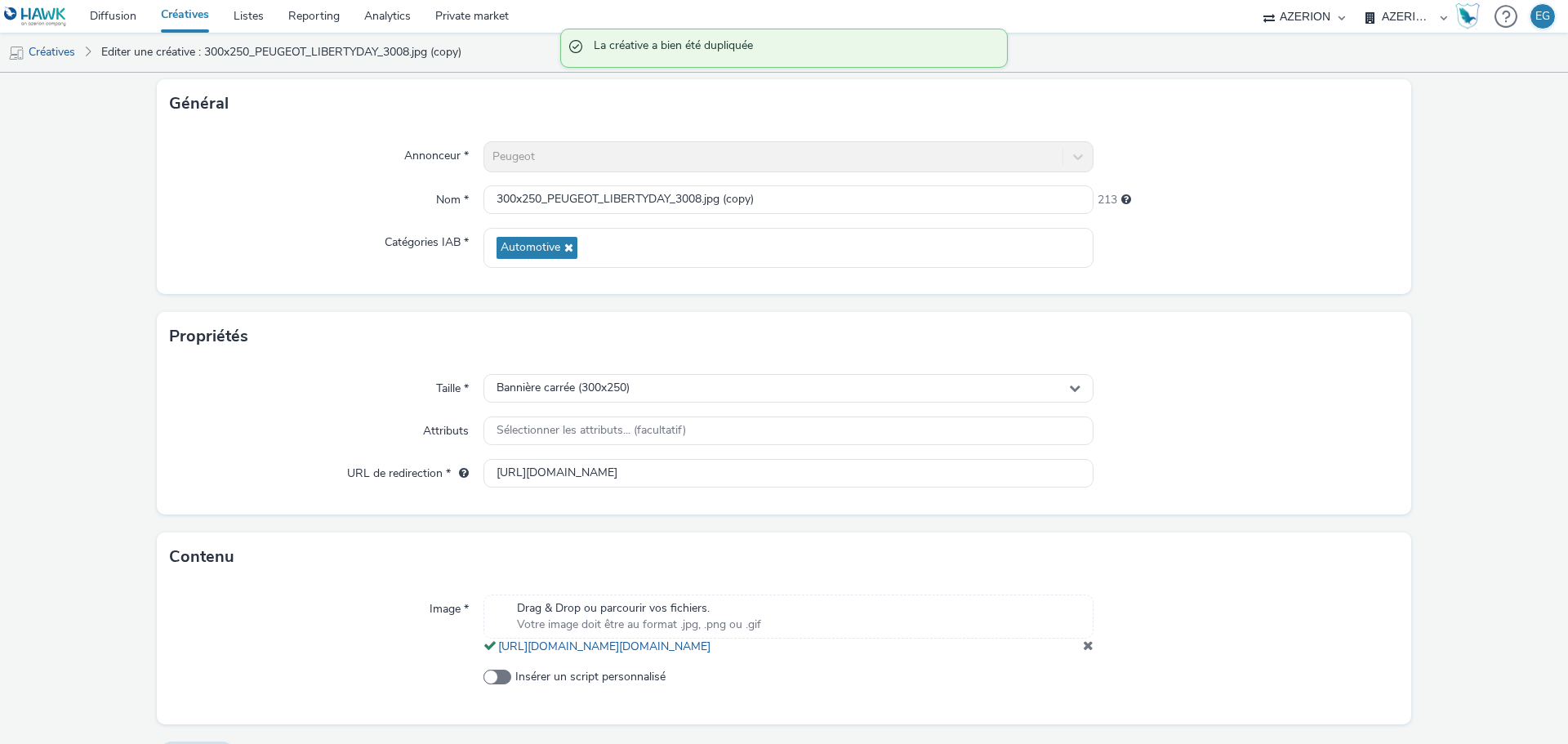
scroll to position [152, 0]
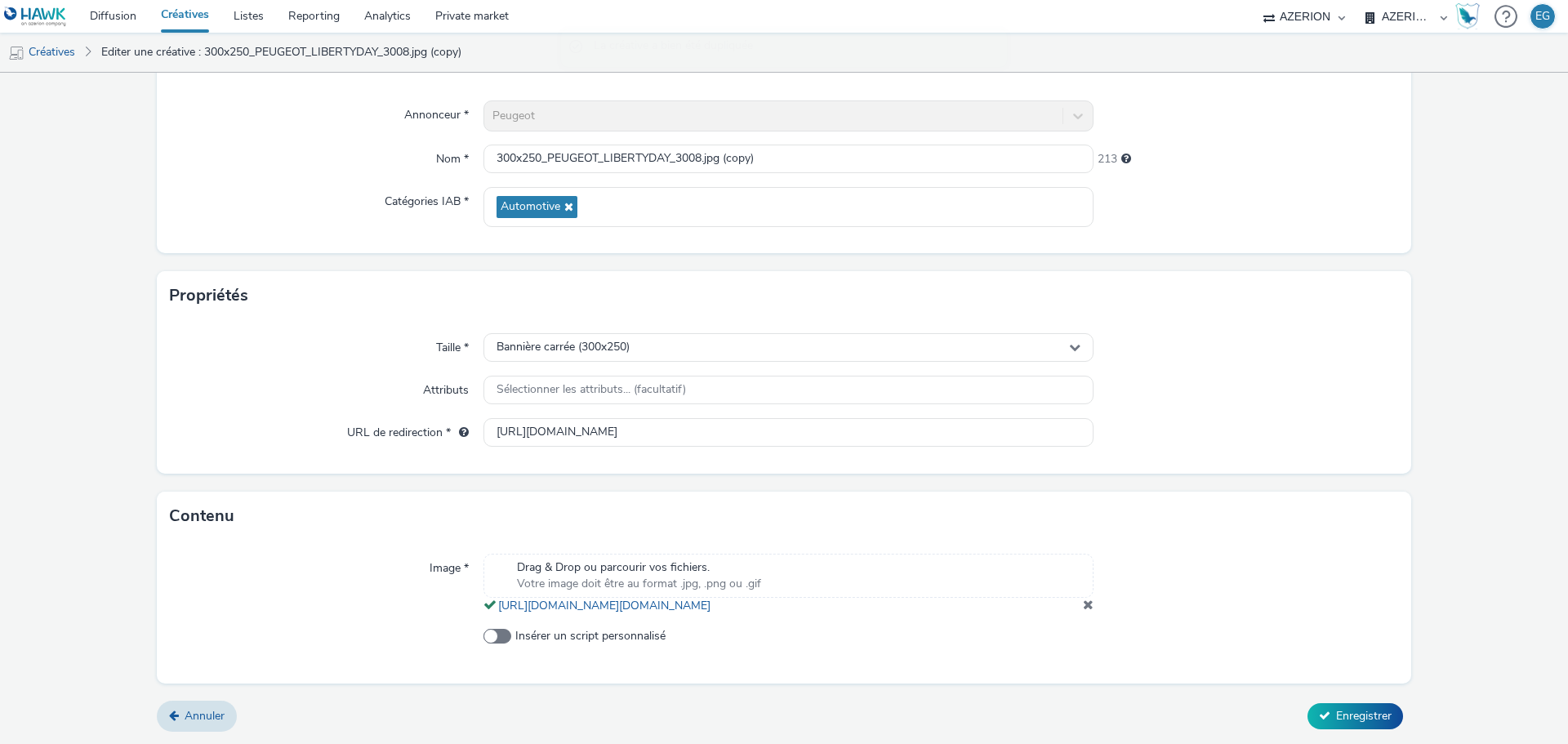
click at [1083, 599] on span at bounding box center [1087, 604] width 11 height 13
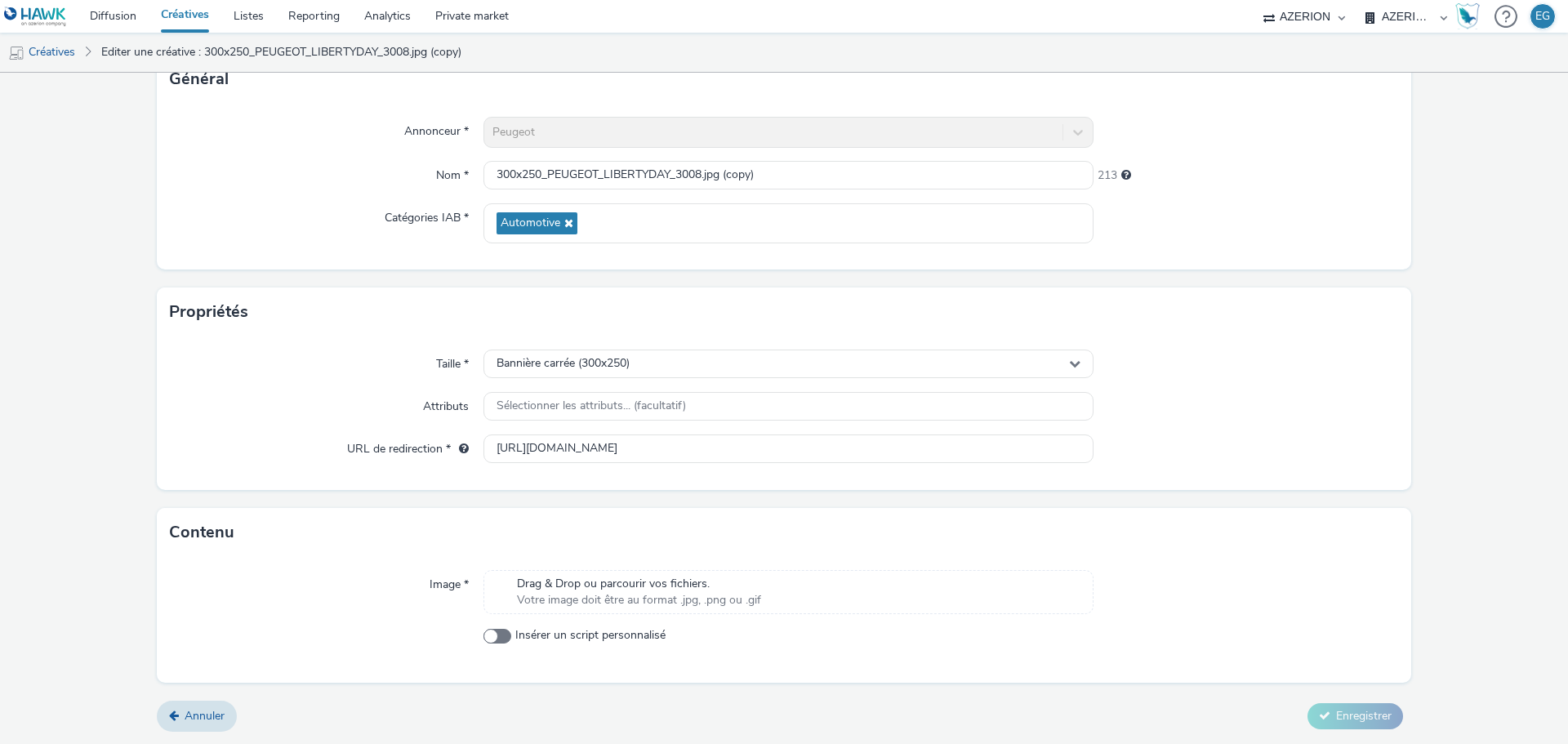
click at [696, 592] on span "Votre image doit être au format .jpg, .png ou .gif" at bounding box center [638, 600] width 244 height 17
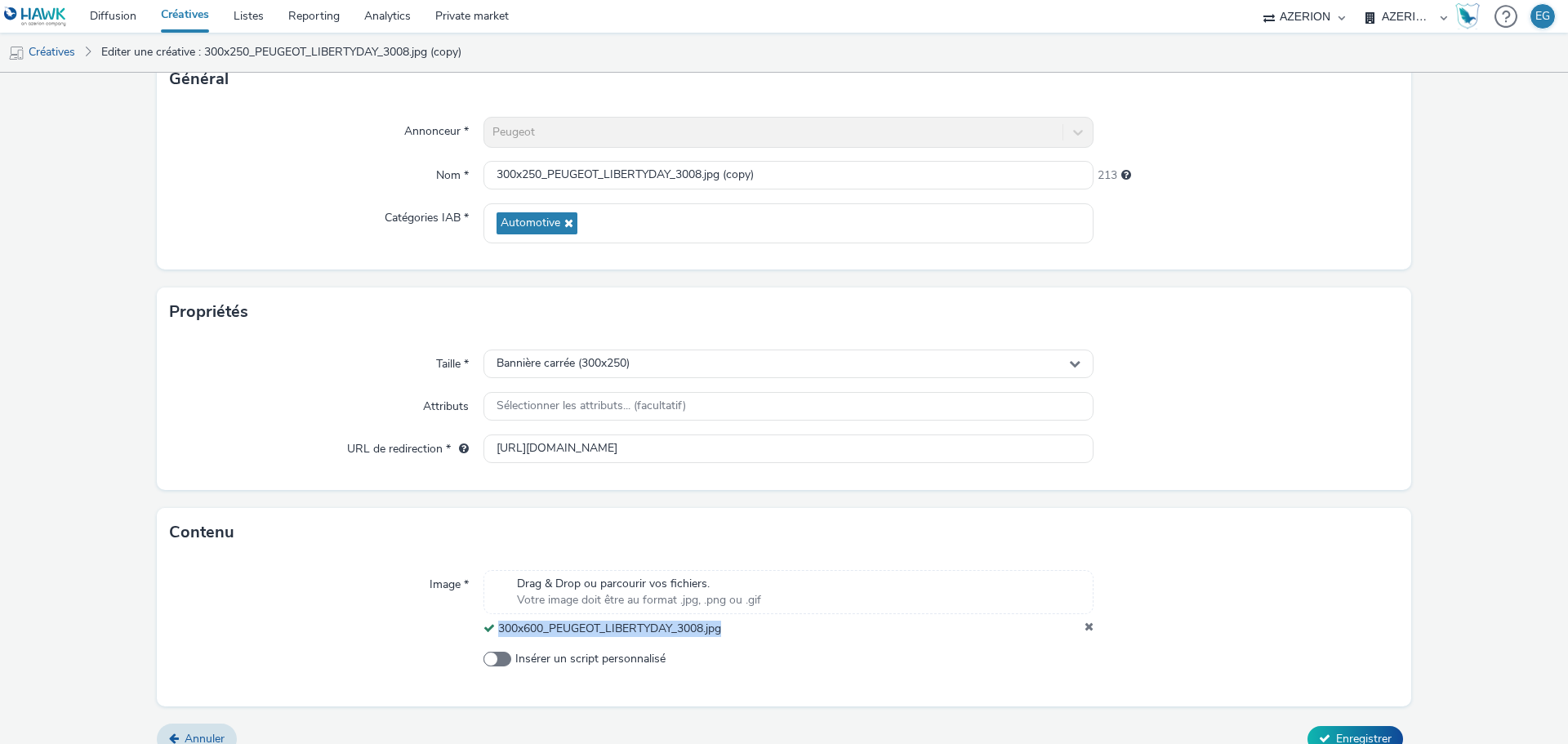
drag, startPoint x: 695, startPoint y: 624, endPoint x: 495, endPoint y: 630, distance: 200.1
click at [495, 630] on div "300x600_PEUGEOT_LIBERTYDAY_3008.jpg" at bounding box center [788, 628] width 610 height 17
copy span "300x600_PEUGEOT_LIBERTYDAY_3008.jpg"
click at [590, 178] on input "300x250_PEUGEOT_LIBERTYDAY_3008.jpg (copy)" at bounding box center [788, 175] width 610 height 28
paste input "600_PEUGEOT_LIBERTYDAY_3008.jpg"
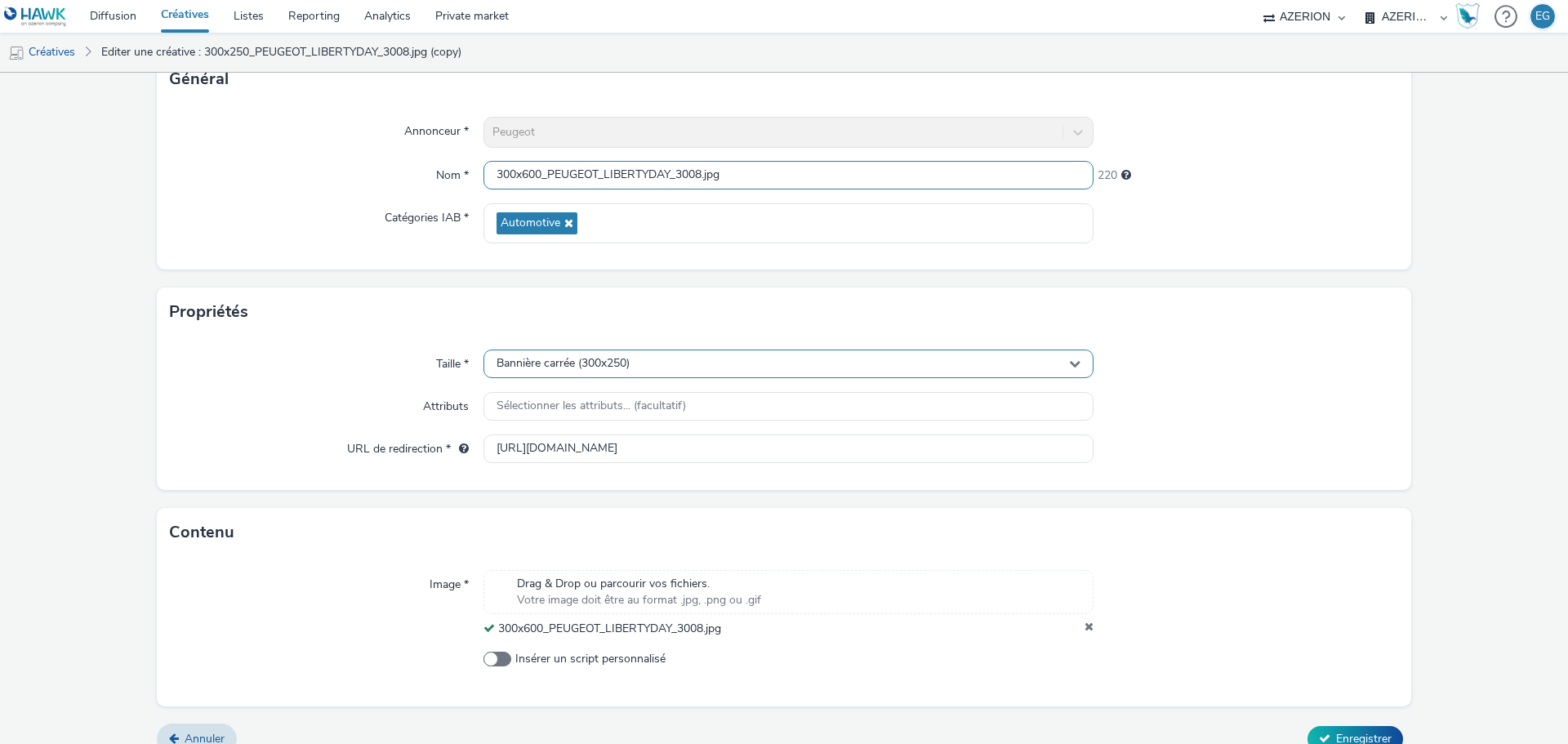
type input "300x600_PEUGEOT_LIBERTYDAY_3008.jpg"
click at [587, 355] on div "Bannière carrée (300x250)" at bounding box center [788, 363] width 610 height 28
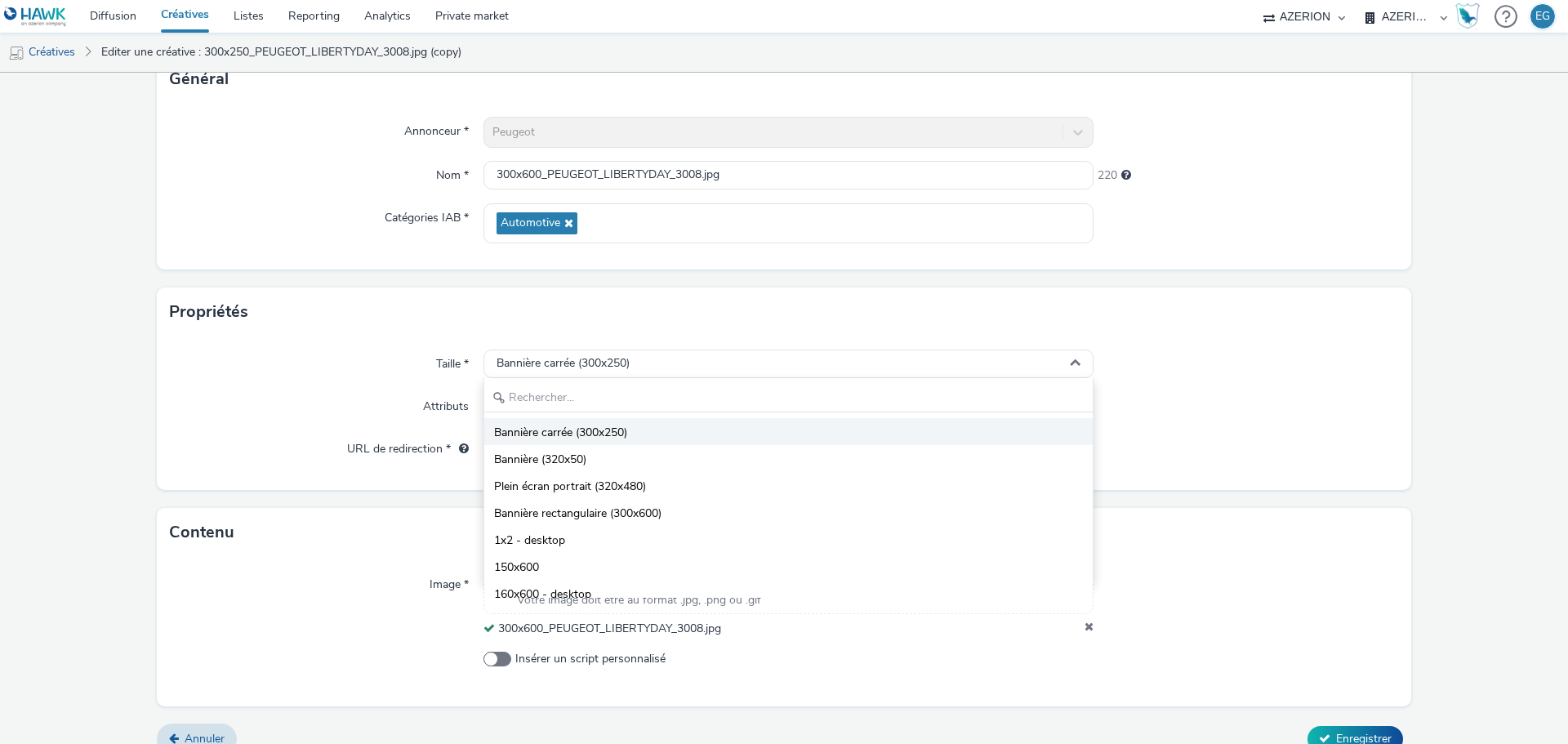
click at [583, 423] on li "Bannière carrée (300x250)" at bounding box center [788, 432] width 608 height 27
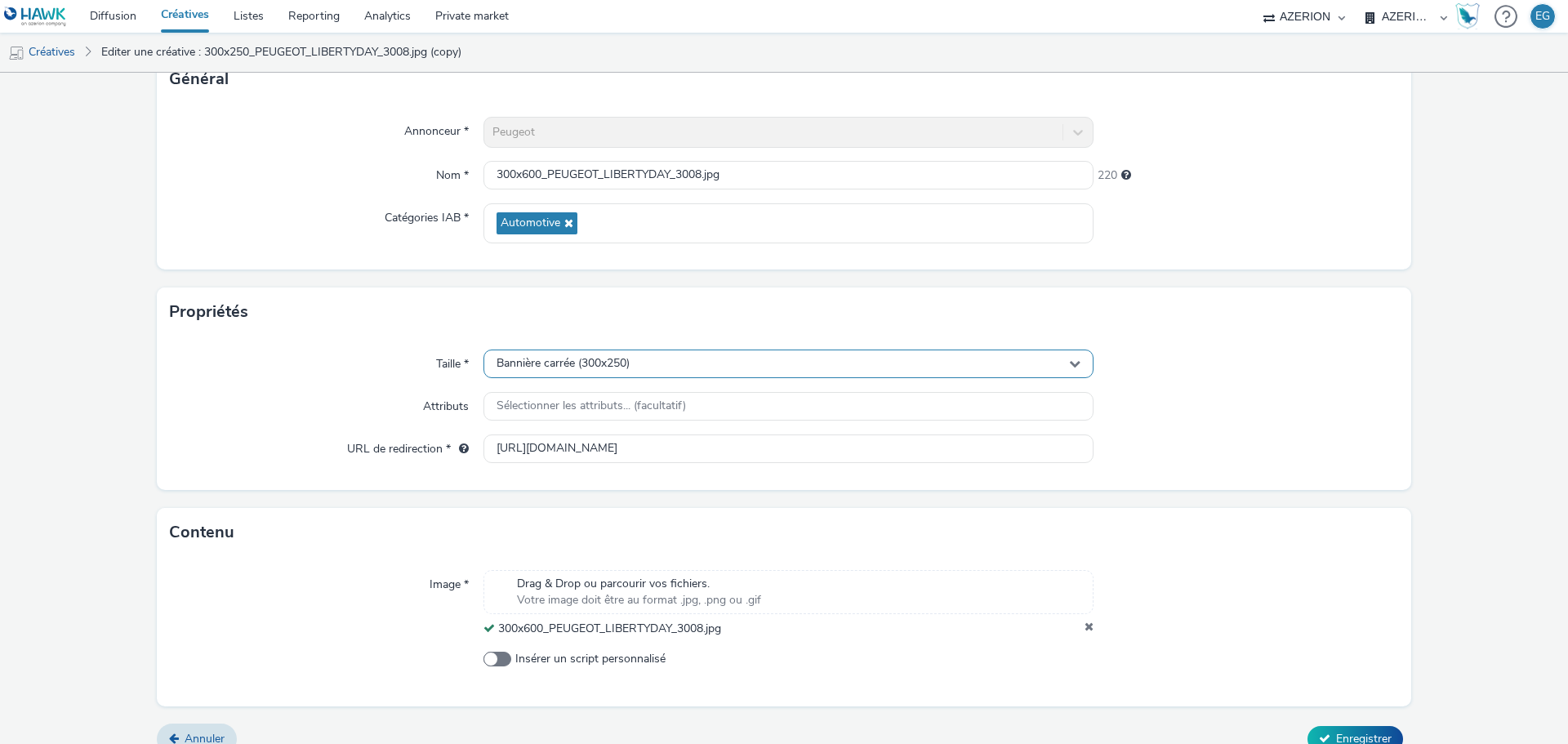
click at [583, 362] on span "Bannière carrée (300x250)" at bounding box center [562, 363] width 133 height 14
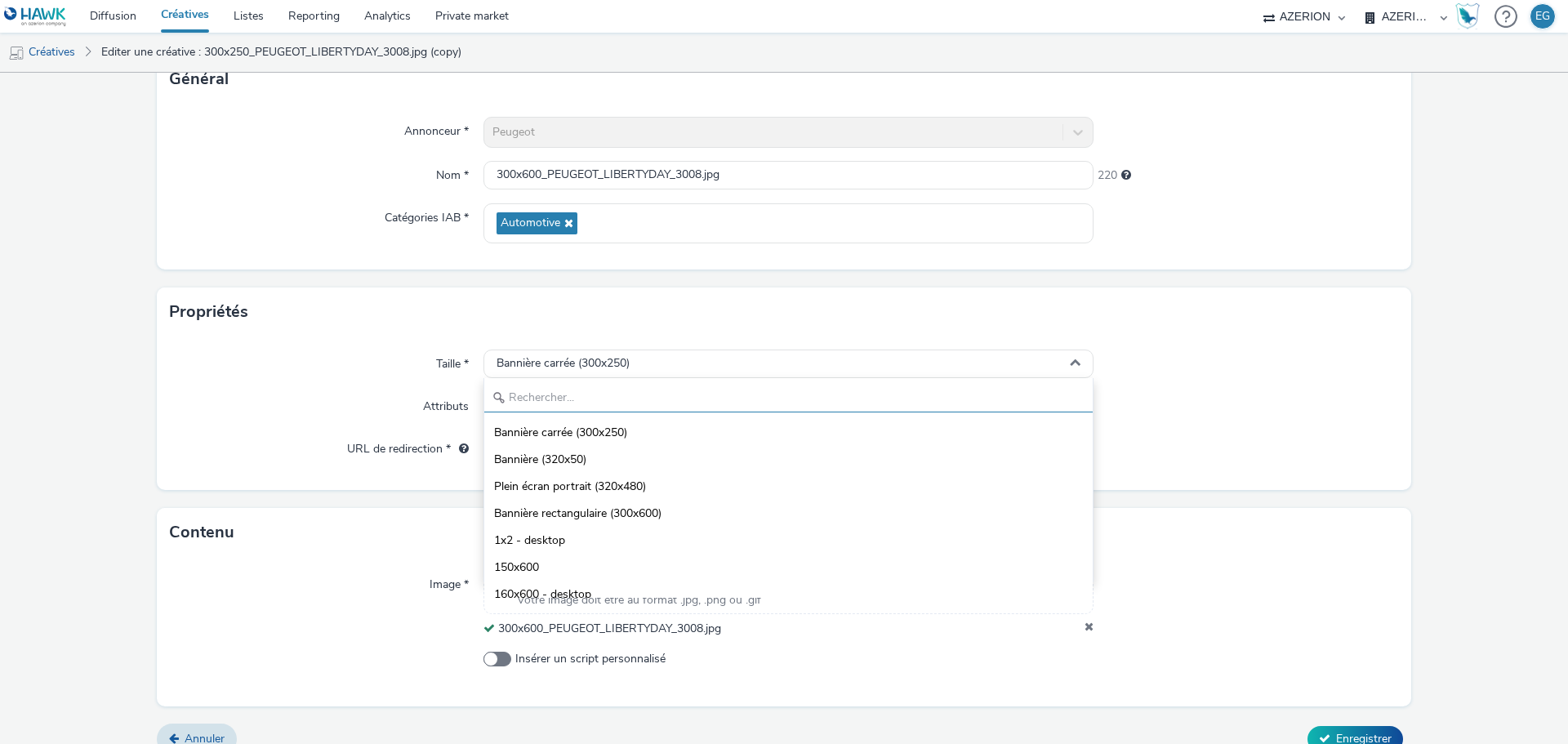
click at [571, 391] on input "text" at bounding box center [788, 397] width 608 height 28
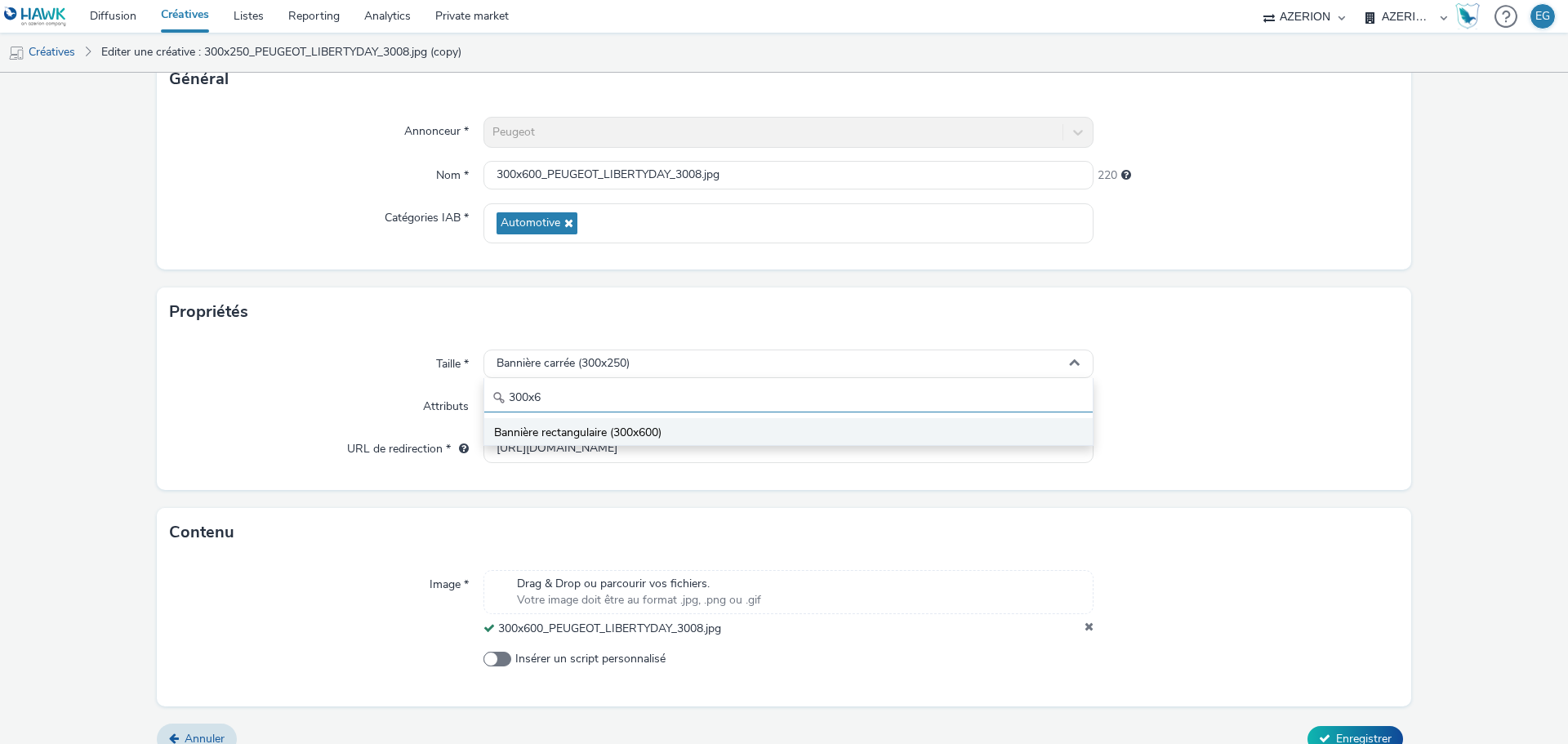
type input "300x6"
click at [584, 428] on span "Bannière rectangulaire (300x600)" at bounding box center [578, 432] width 167 height 17
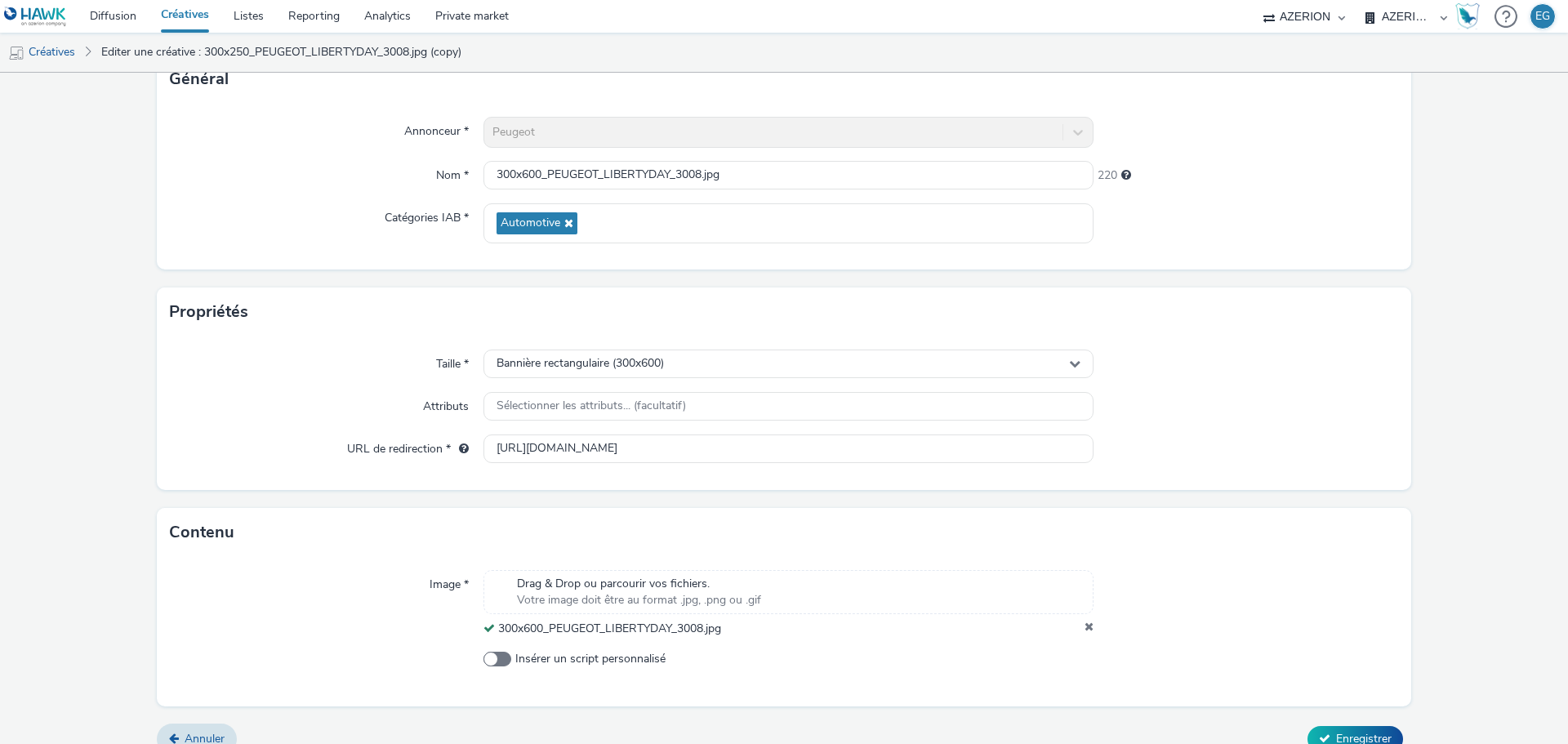
click at [1357, 722] on form "Editer une créative Général Annonceur * Peugeot Nom * 300x600_PEUGEOT_LIBERTYDA…" at bounding box center [784, 361] width 1568 height 812
click at [1356, 729] on button "Enregistrer" at bounding box center [1354, 739] width 95 height 26
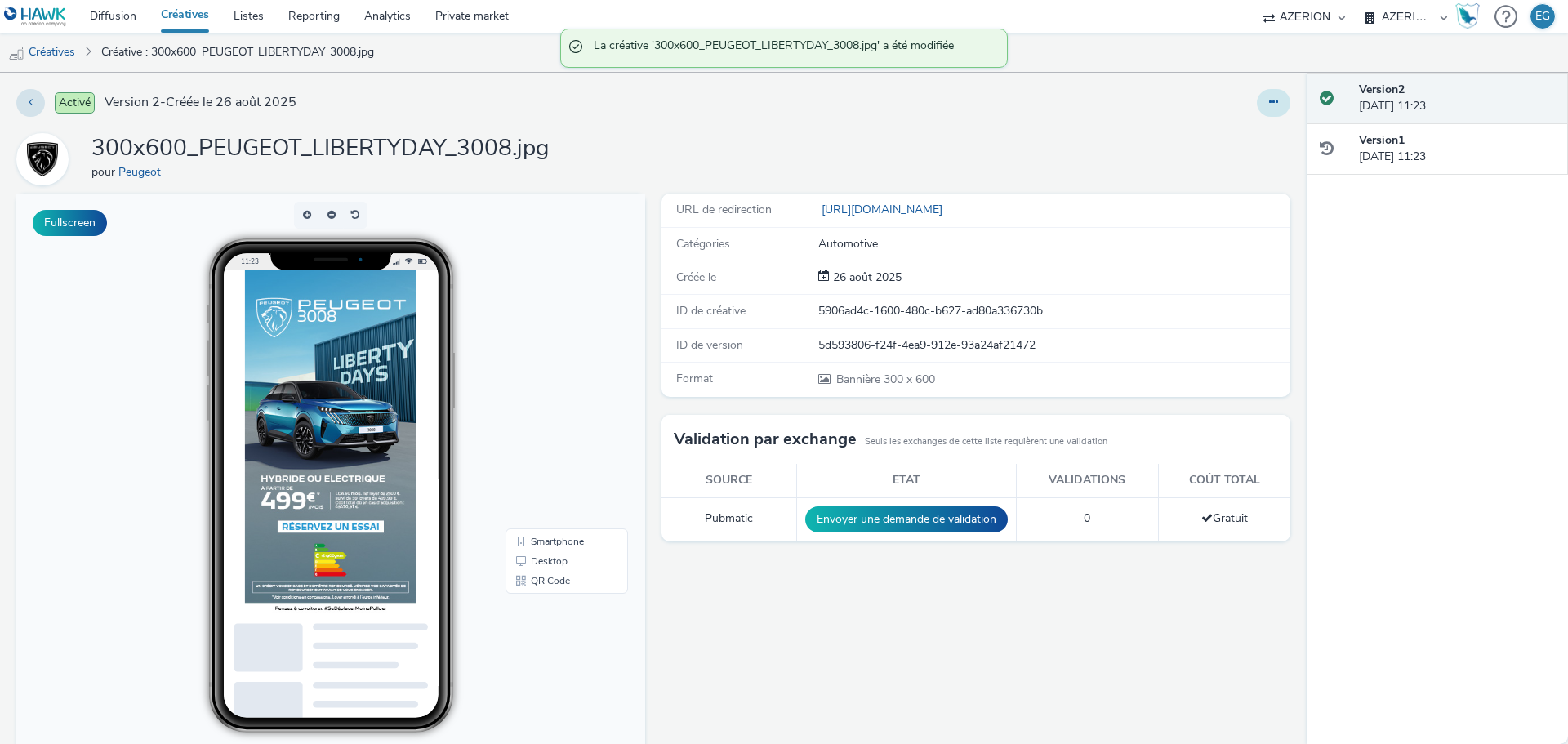
click at [1275, 104] on button at bounding box center [1273, 103] width 33 height 28
click at [1201, 164] on link "Dupliquer" at bounding box center [1228, 168] width 122 height 33
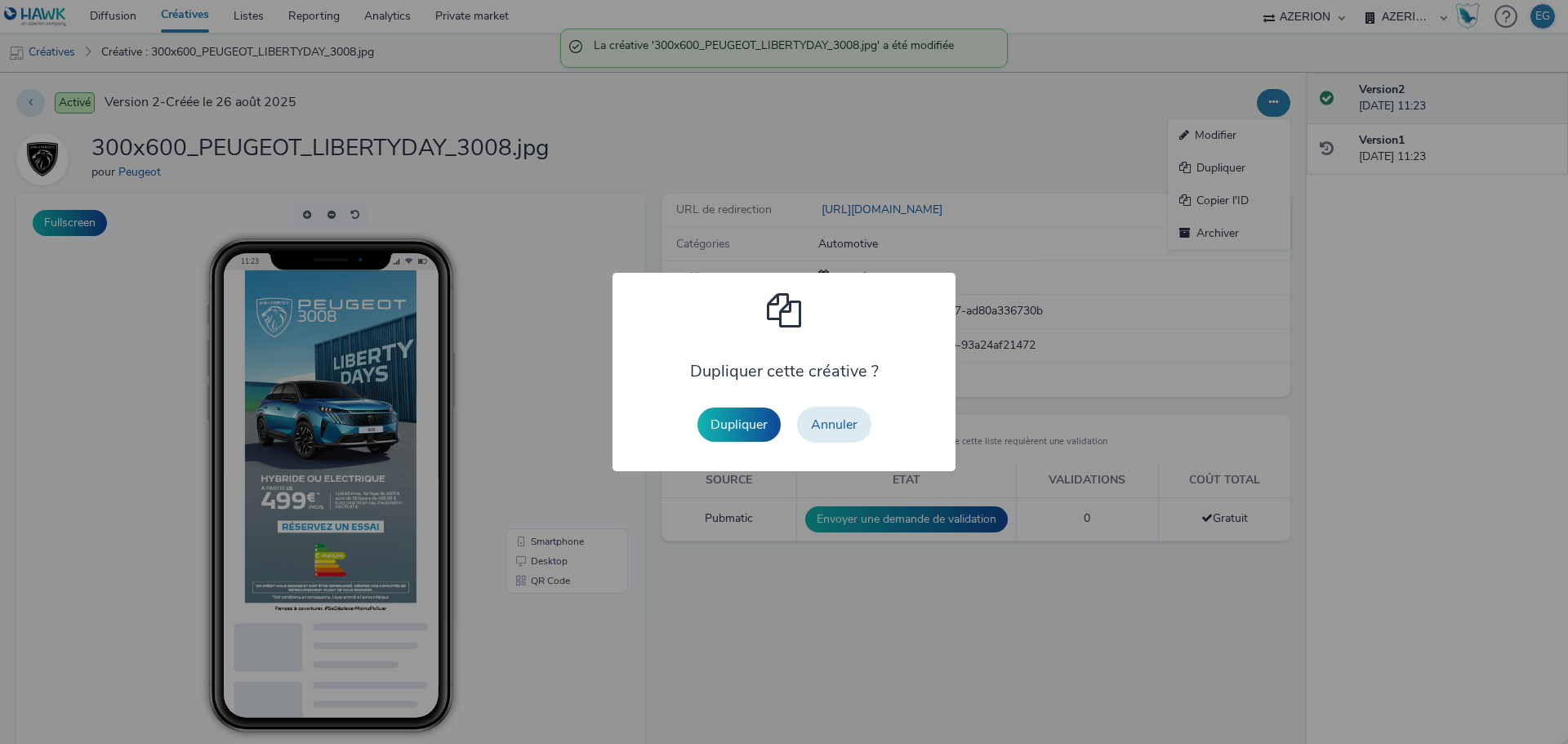
click at [729, 414] on button "Dupliquer" at bounding box center [739, 424] width 83 height 34
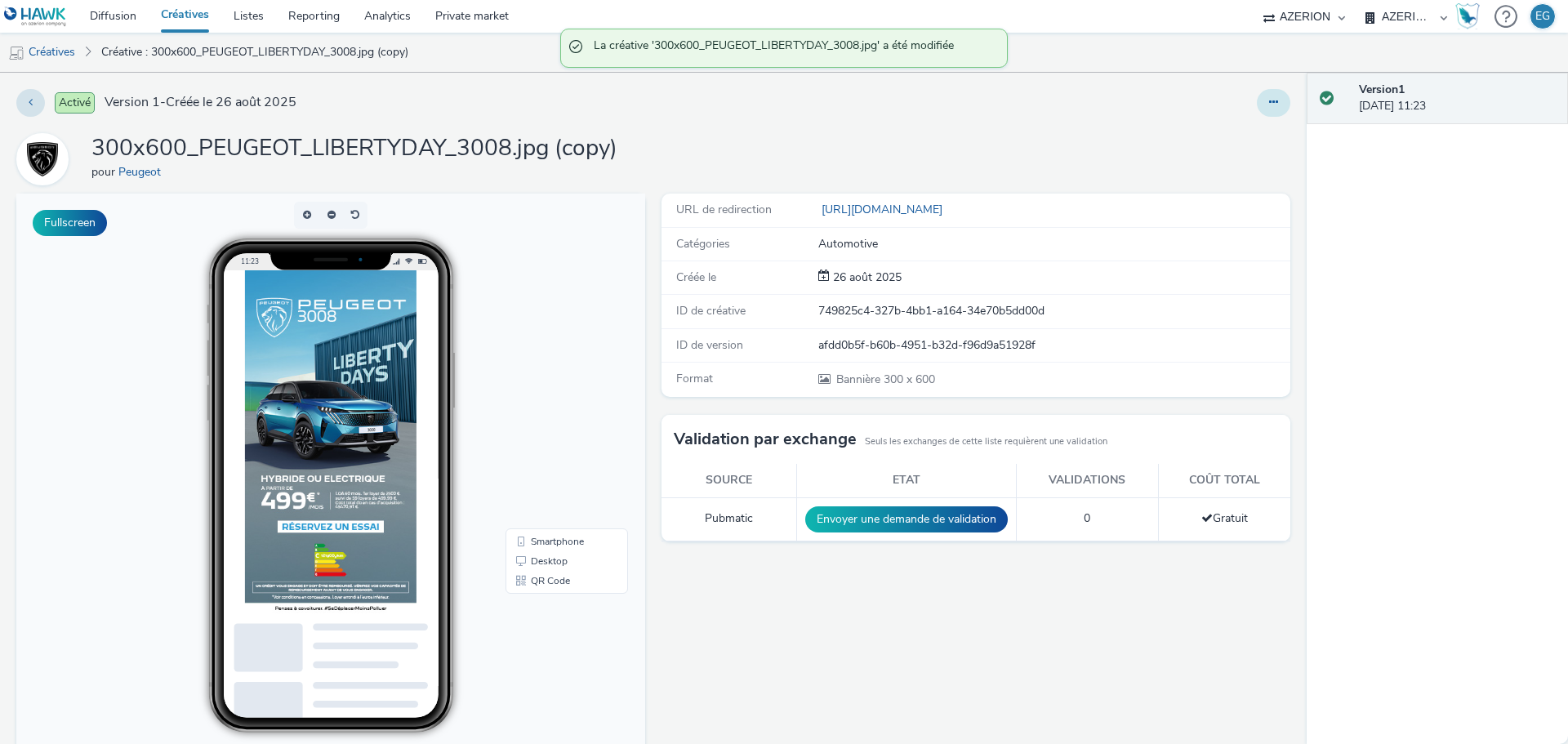
click at [1265, 116] on button at bounding box center [1273, 103] width 33 height 28
click at [1224, 140] on link "Modifier" at bounding box center [1228, 136] width 122 height 33
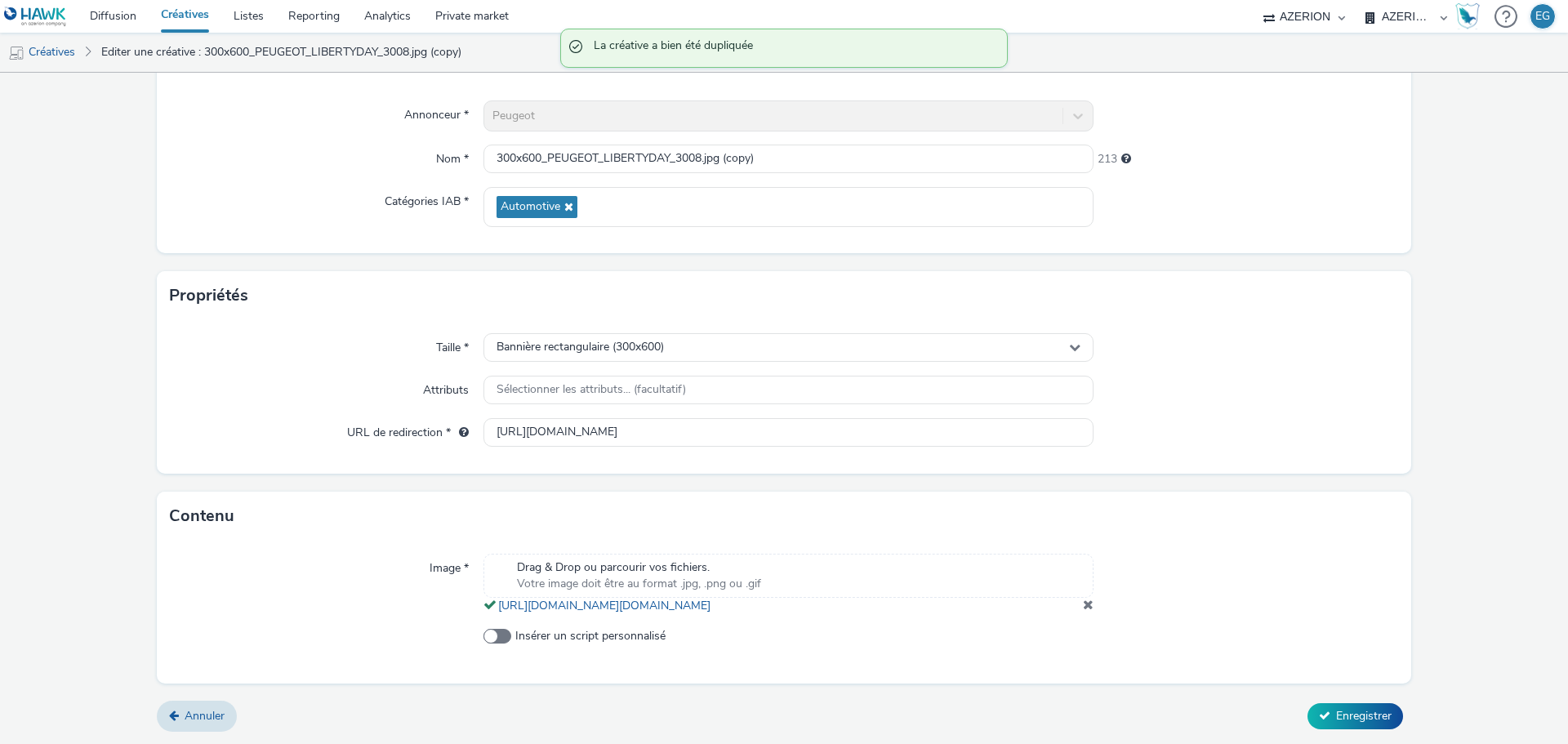
click at [1083, 608] on span at bounding box center [1087, 604] width 11 height 13
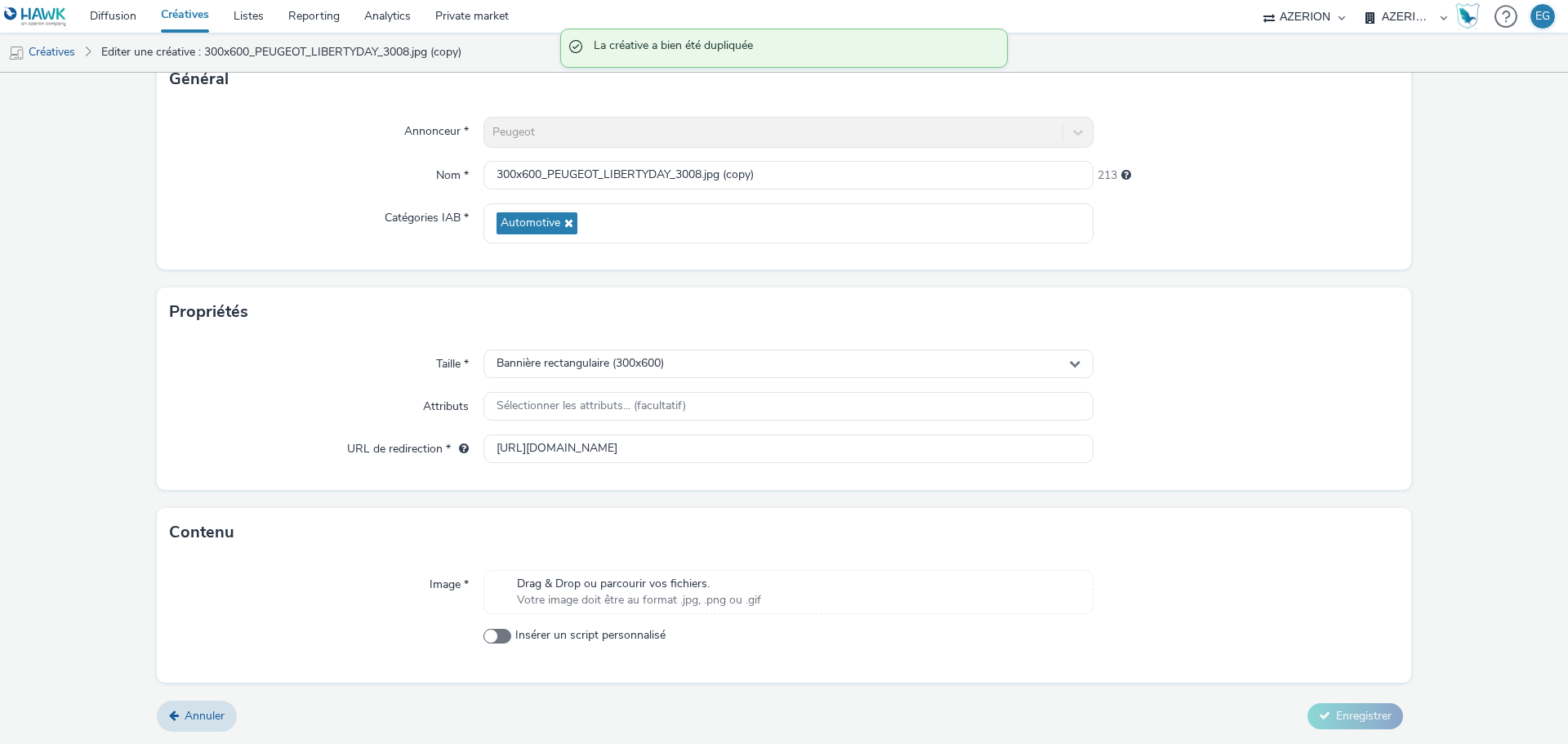
scroll to position [118, 0]
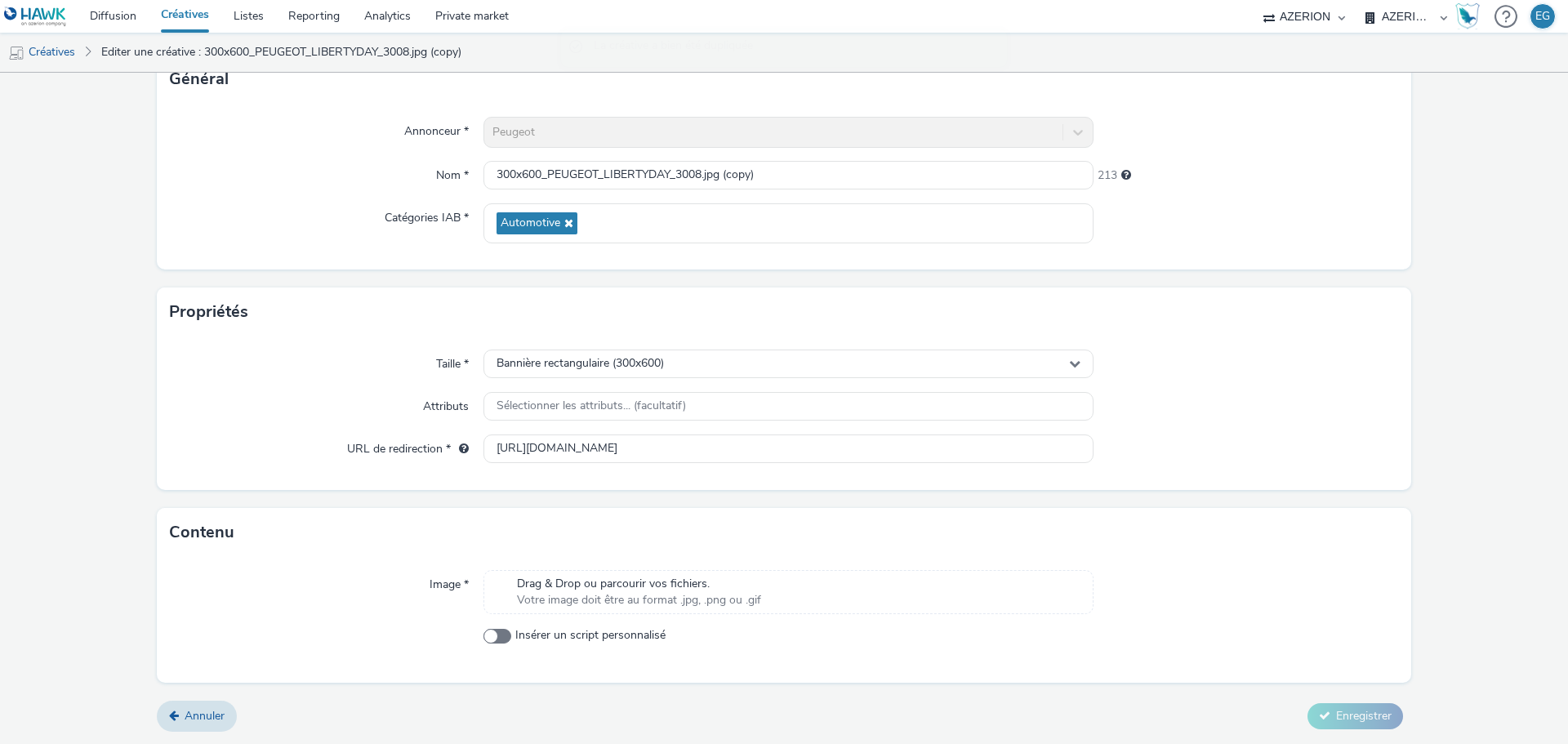
click at [694, 600] on span "Votre image doit être au format .jpg, .png ou .gif" at bounding box center [638, 600] width 244 height 17
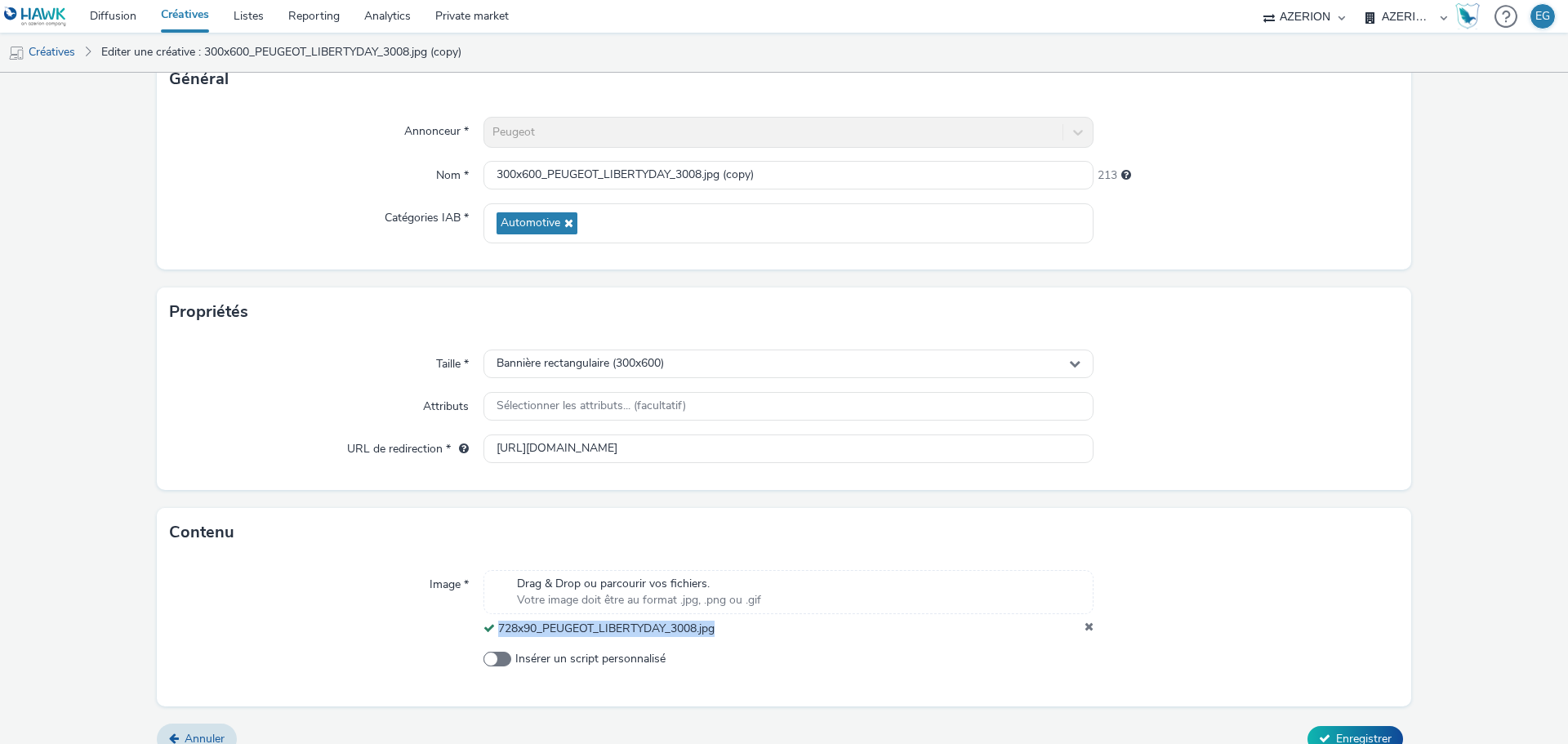
drag, startPoint x: 652, startPoint y: 627, endPoint x: 495, endPoint y: 624, distance: 157.0
click at [495, 624] on div "728x90_PEUGEOT_LIBERTYDAY_3008.jpg" at bounding box center [788, 628] width 610 height 17
click at [570, 159] on div "Annonceur * Peugeot Nom * 300x600_PEUGEOT_LIBERTYDAY_3008.jpg (copy) 213 Catégo…" at bounding box center [784, 186] width 1254 height 166
click at [570, 163] on input "300x600_PEUGEOT_LIBERTYDAY_3008.jpg (copy)" at bounding box center [788, 175] width 610 height 28
paste input "728x90_PEUGEOT_LIBERTYDAY_3008.jpg"
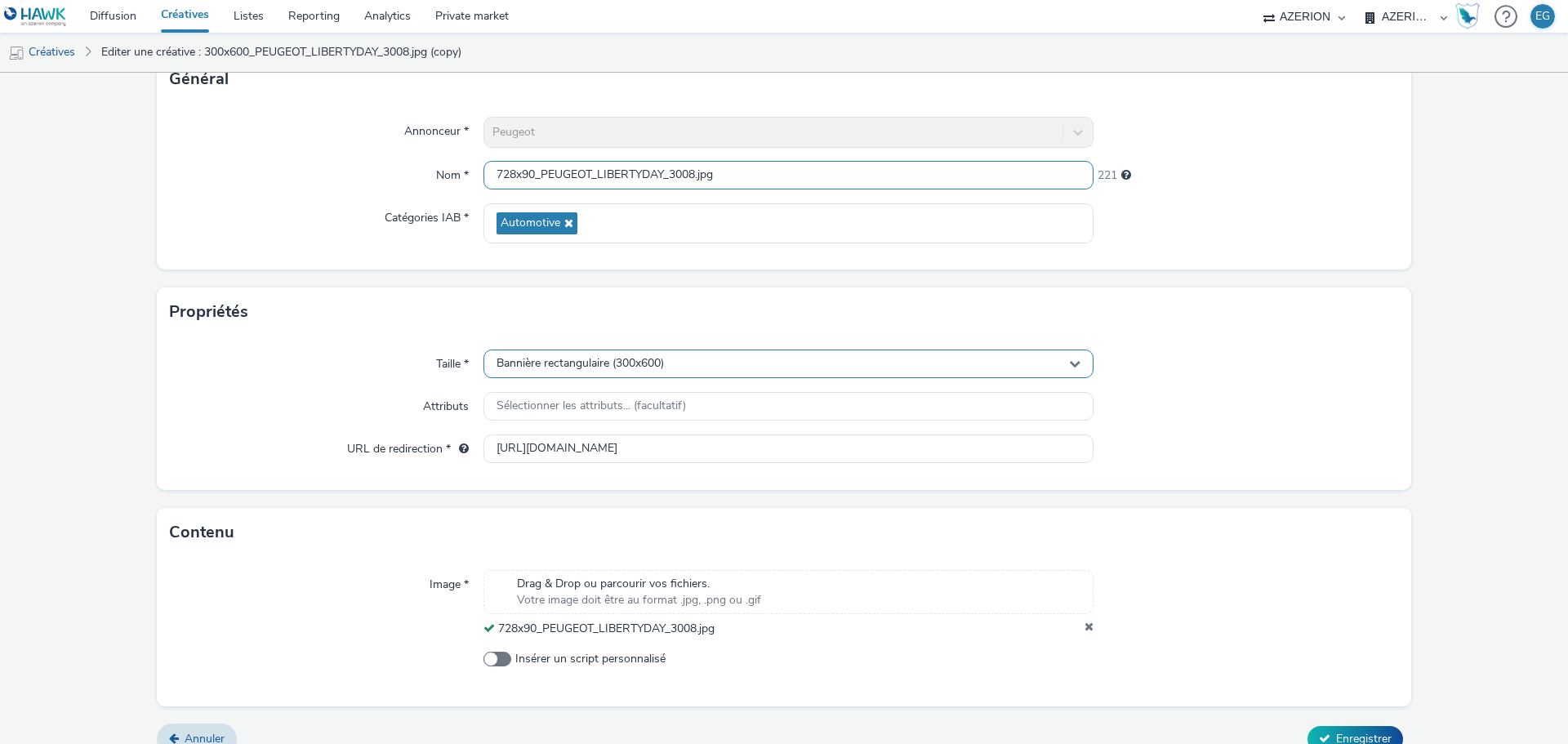
type input "728x90_PEUGEOT_LIBERTYDAY_3008.jpg"
click at [556, 358] on span "Bannière rectangulaire (300x600)" at bounding box center [580, 363] width 167 height 14
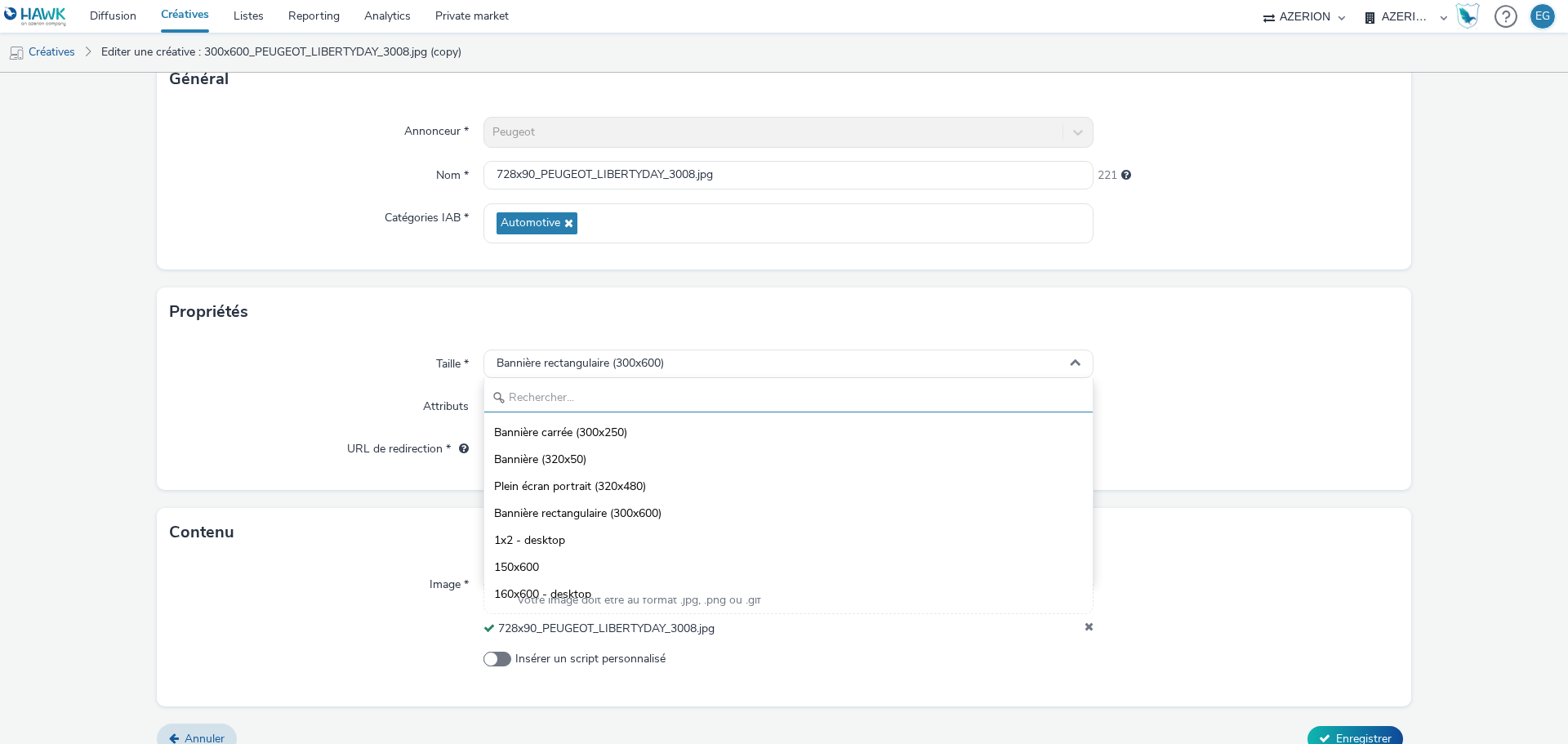
click at [556, 389] on input "text" at bounding box center [788, 397] width 608 height 28
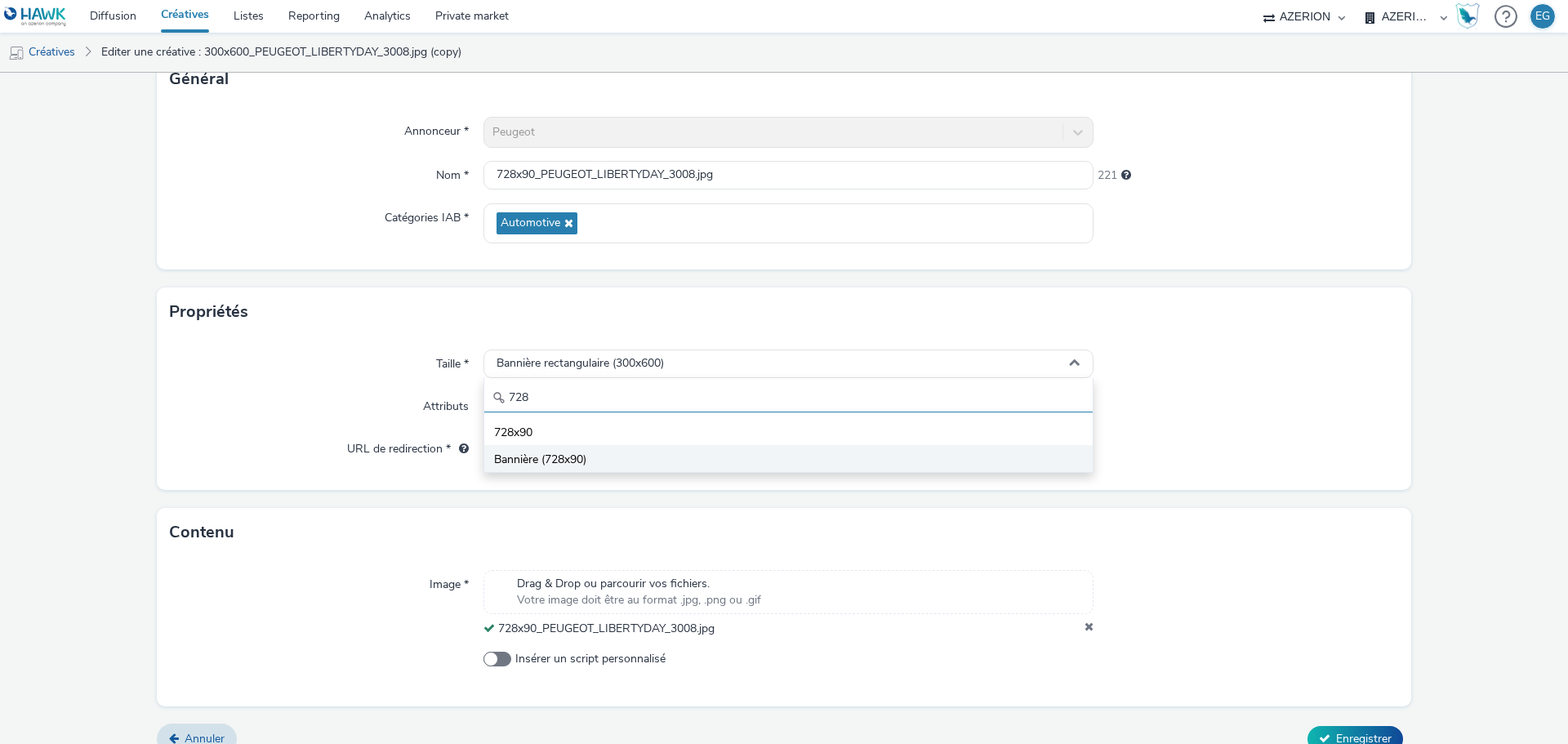
type input "728"
click at [542, 457] on span "Bannière (728x90)" at bounding box center [540, 459] width 92 height 17
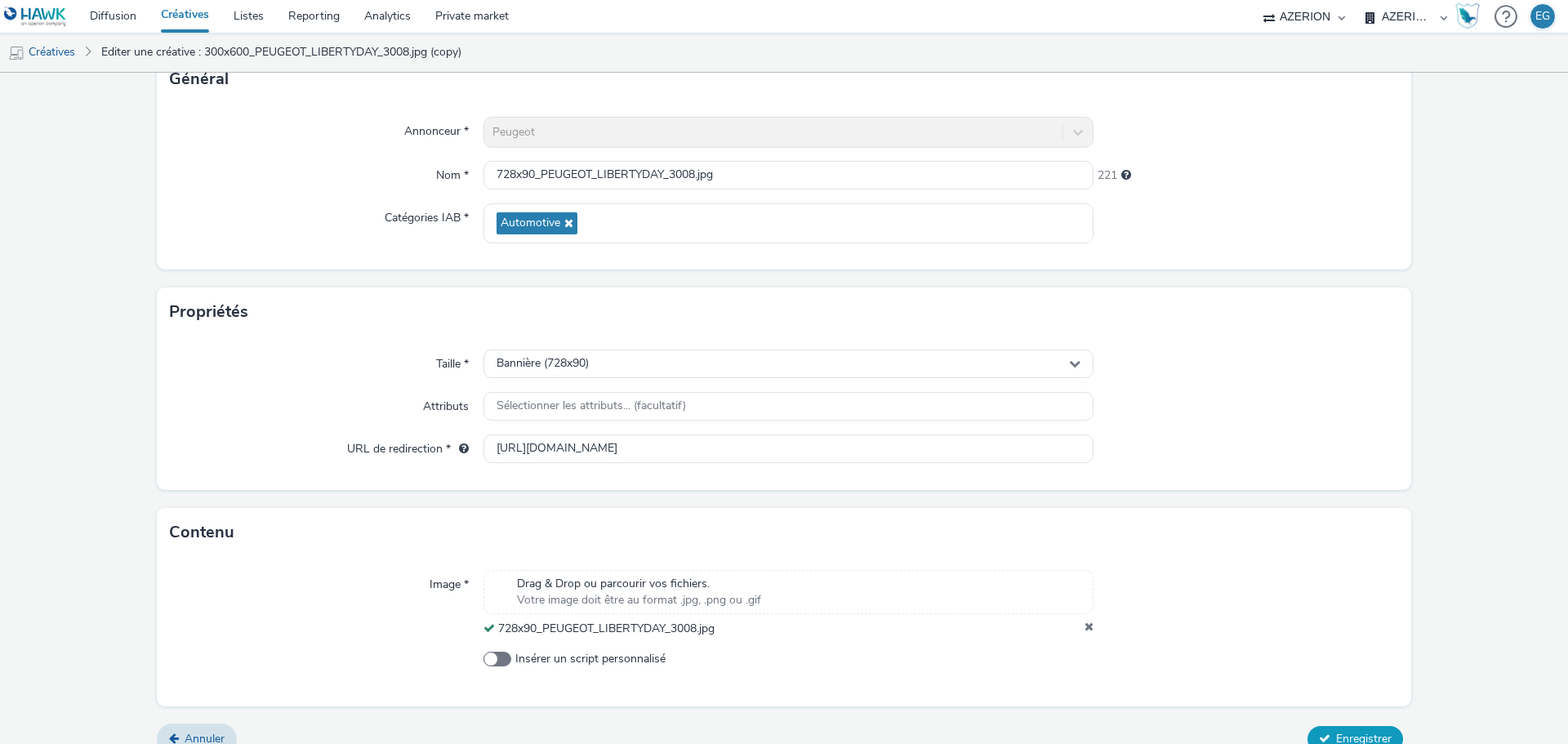
click at [1363, 730] on button "Enregistrer" at bounding box center [1354, 739] width 95 height 26
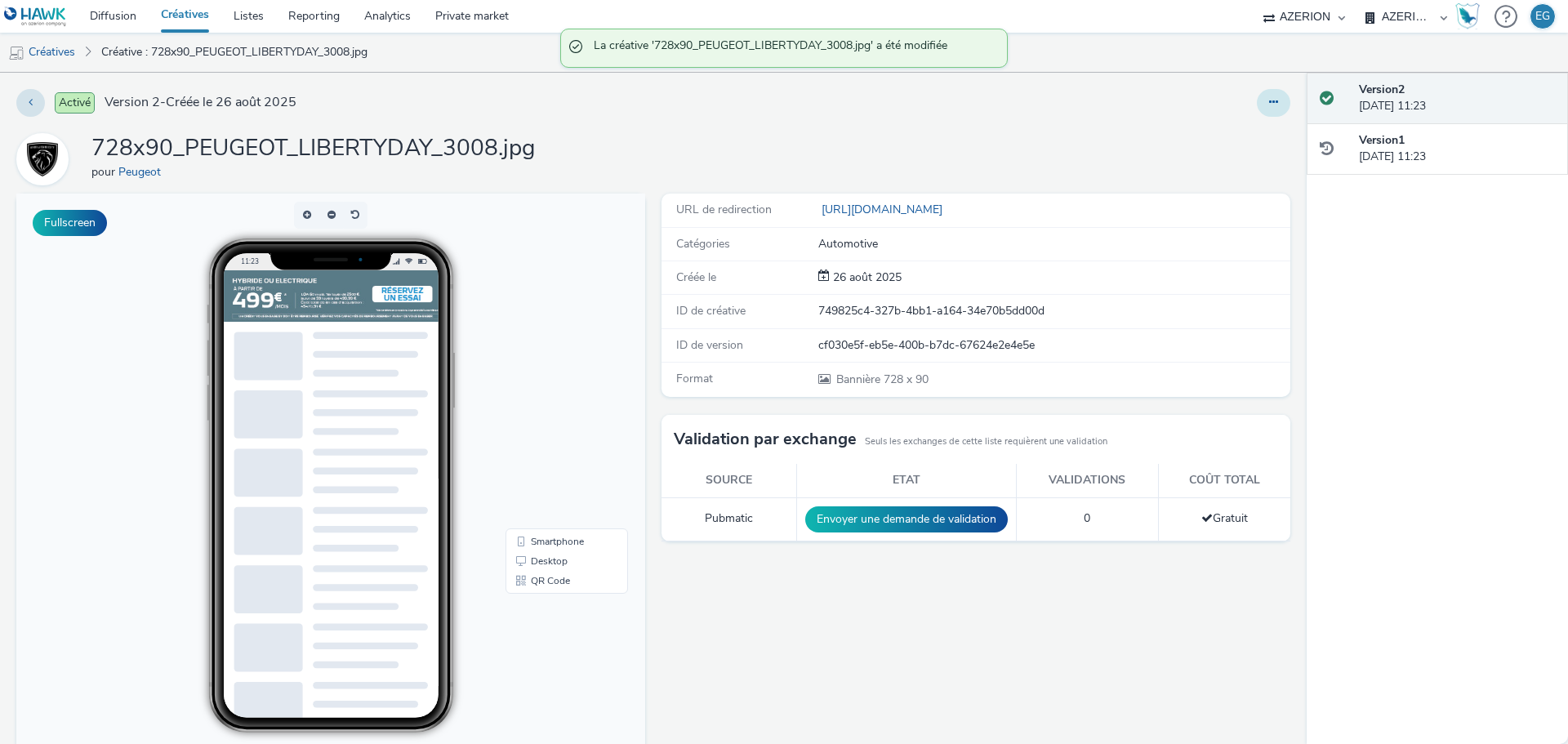
click at [1256, 94] on button at bounding box center [1273, 103] width 33 height 28
click at [1197, 162] on link "Dupliquer" at bounding box center [1228, 168] width 122 height 33
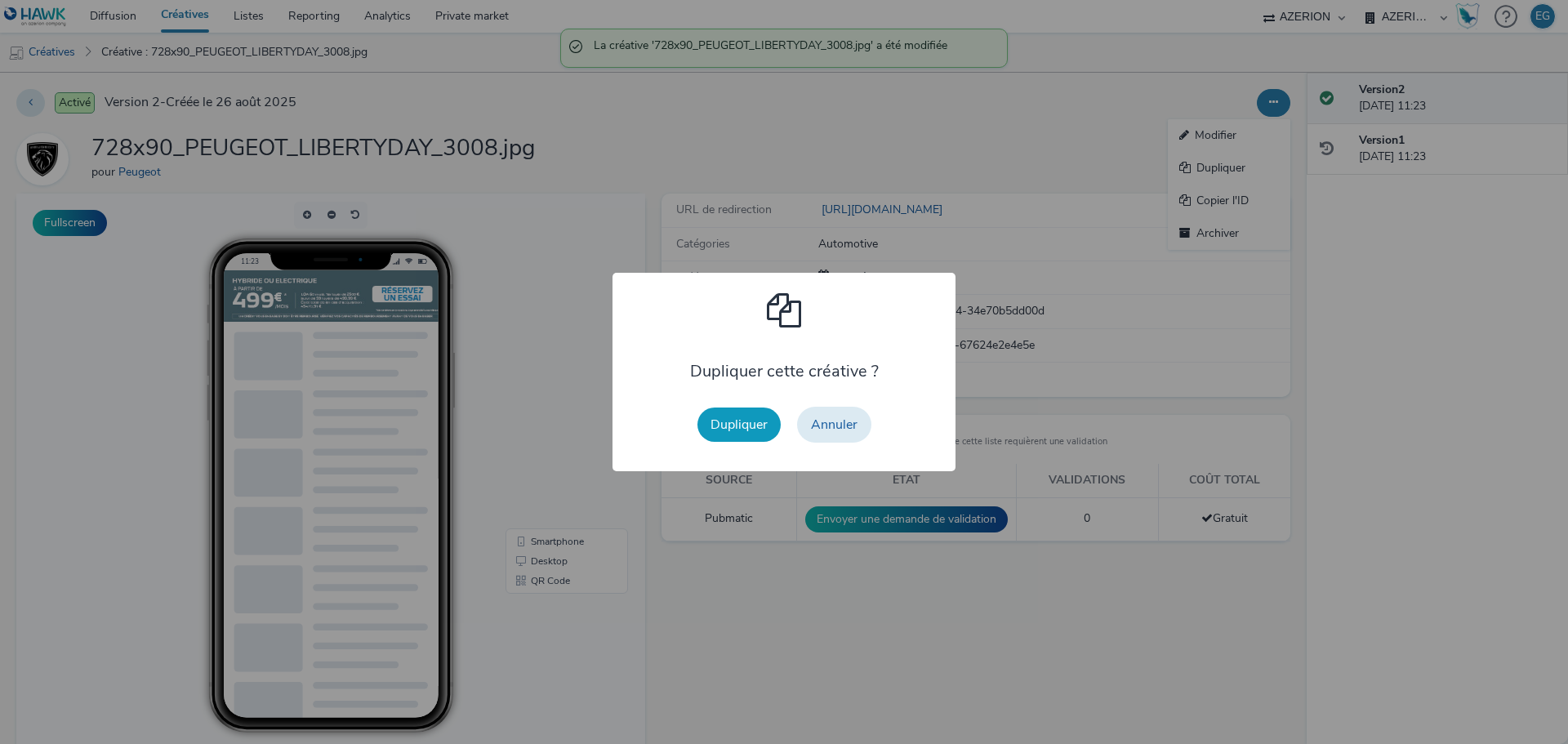
click at [749, 418] on button "Dupliquer" at bounding box center [739, 424] width 83 height 34
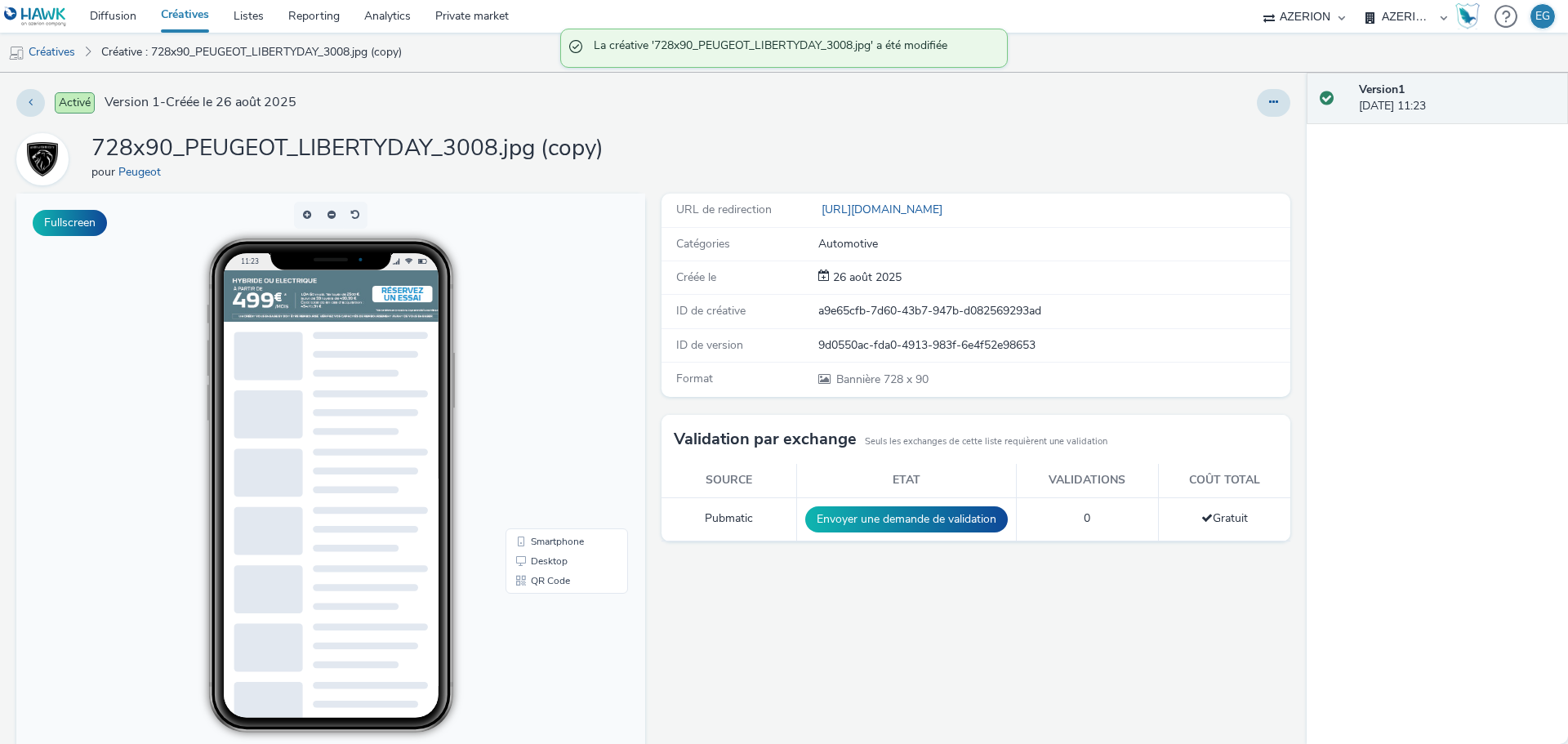
drag, startPoint x: 1251, startPoint y: 108, endPoint x: 1226, endPoint y: 117, distance: 26.6
click at [1256, 108] on button at bounding box center [1273, 103] width 33 height 28
click at [1186, 132] on link "Modifier" at bounding box center [1228, 136] width 122 height 33
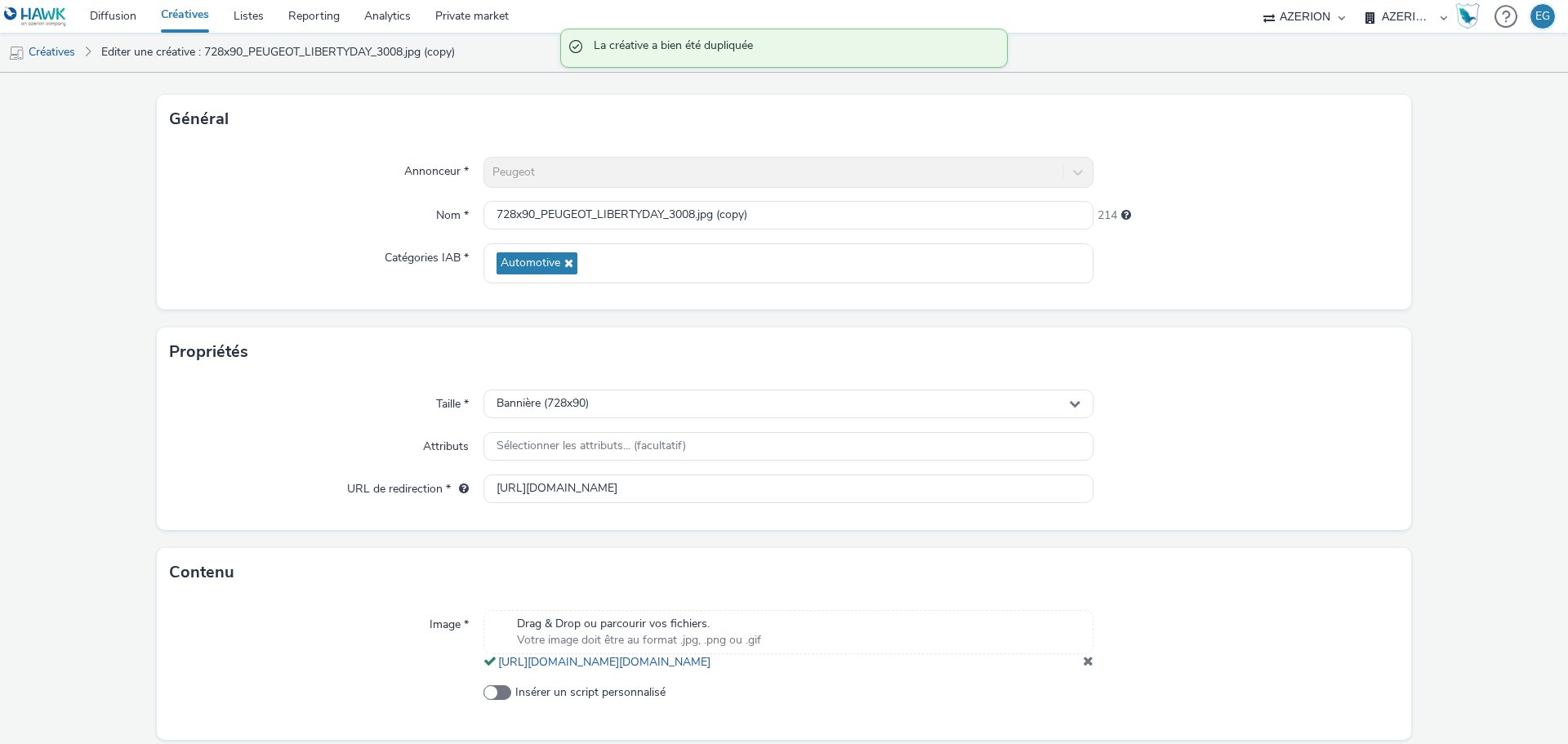
scroll to position [152, 0]
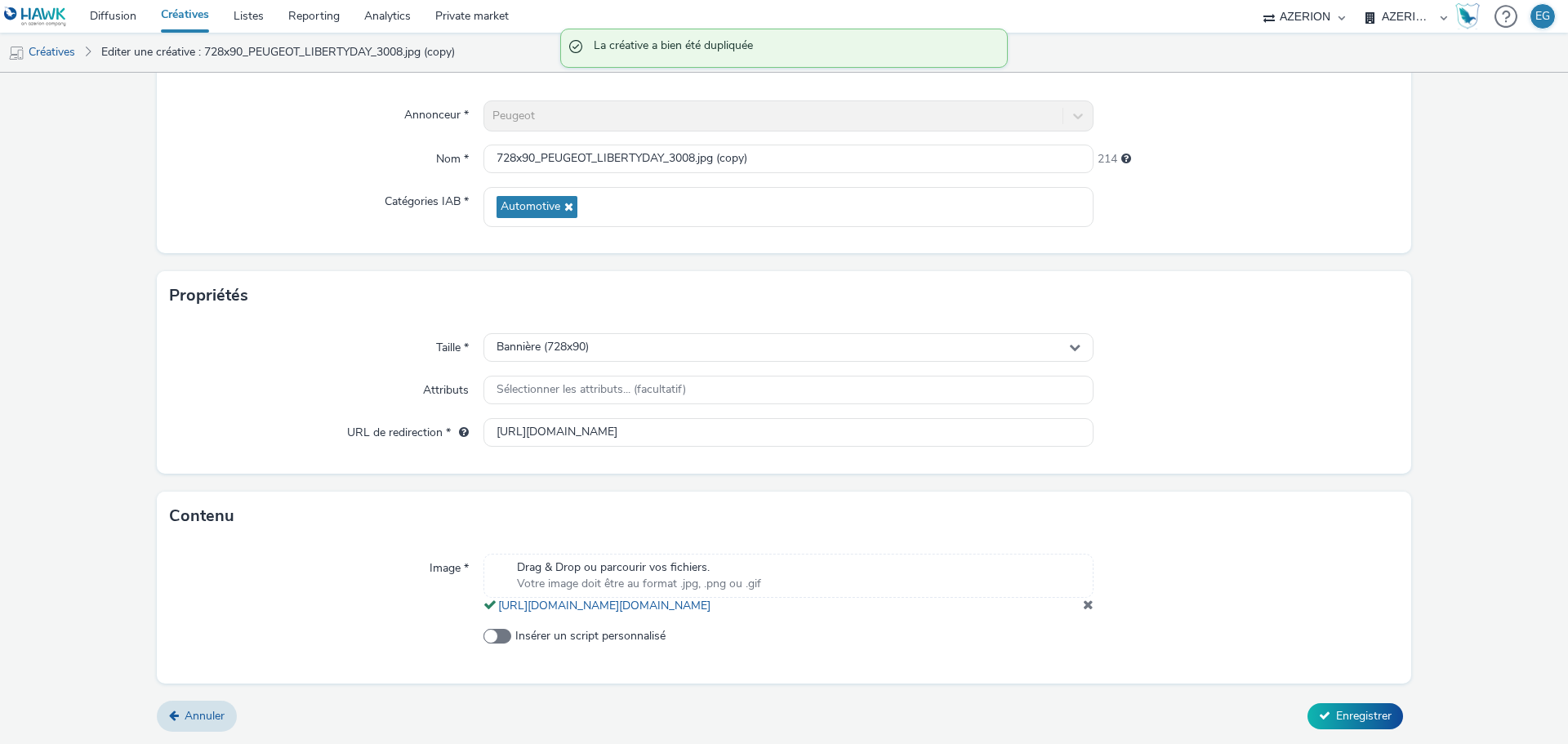
click at [1071, 603] on div "Drag & Drop ou parcourir vos fichiers. Votre image doit être au format .jpg, .p…" at bounding box center [788, 584] width 610 height 60
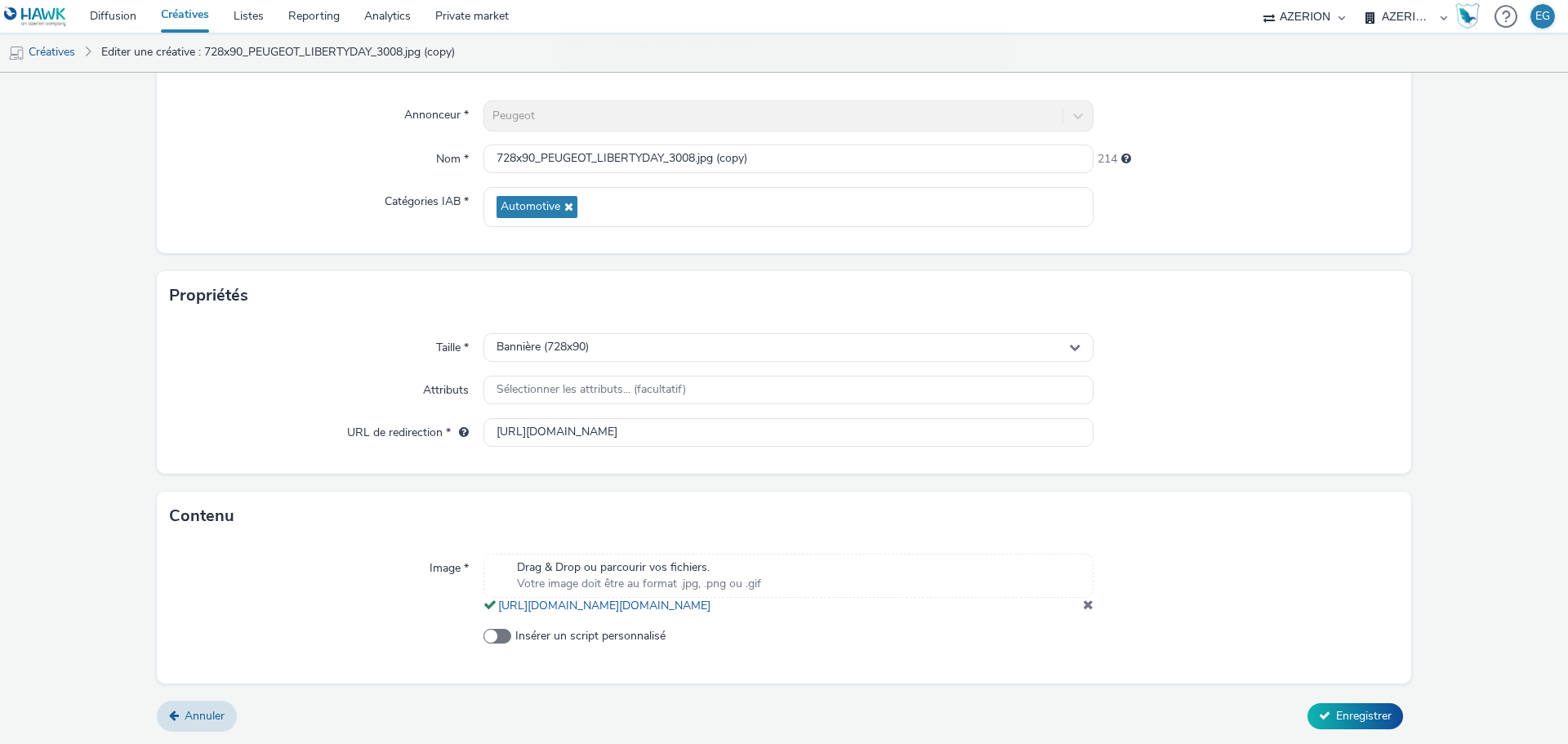
click at [1083, 608] on span at bounding box center [1087, 604] width 11 height 13
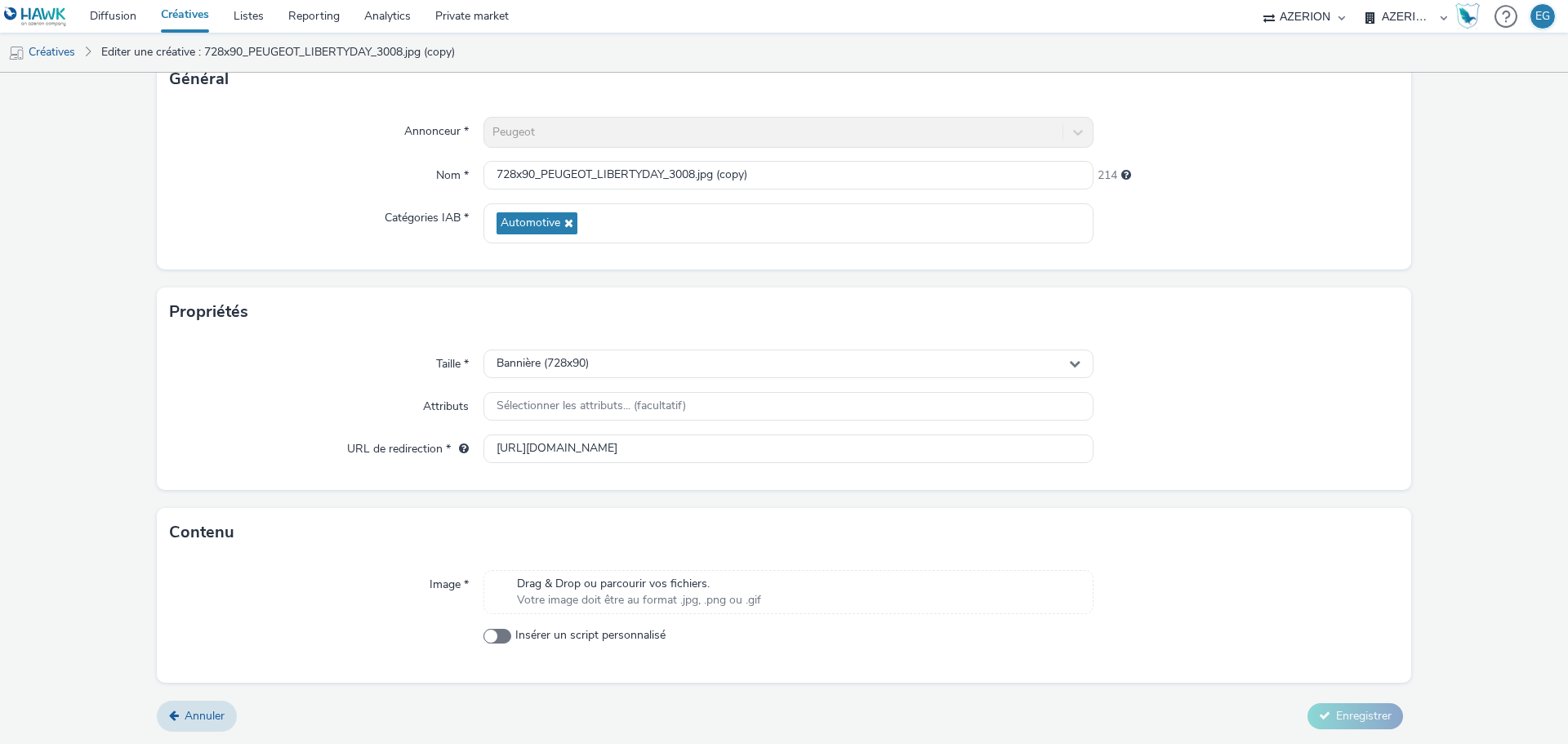
click at [743, 576] on span "Drag & Drop ou parcourir vos fichiers." at bounding box center [638, 584] width 244 height 17
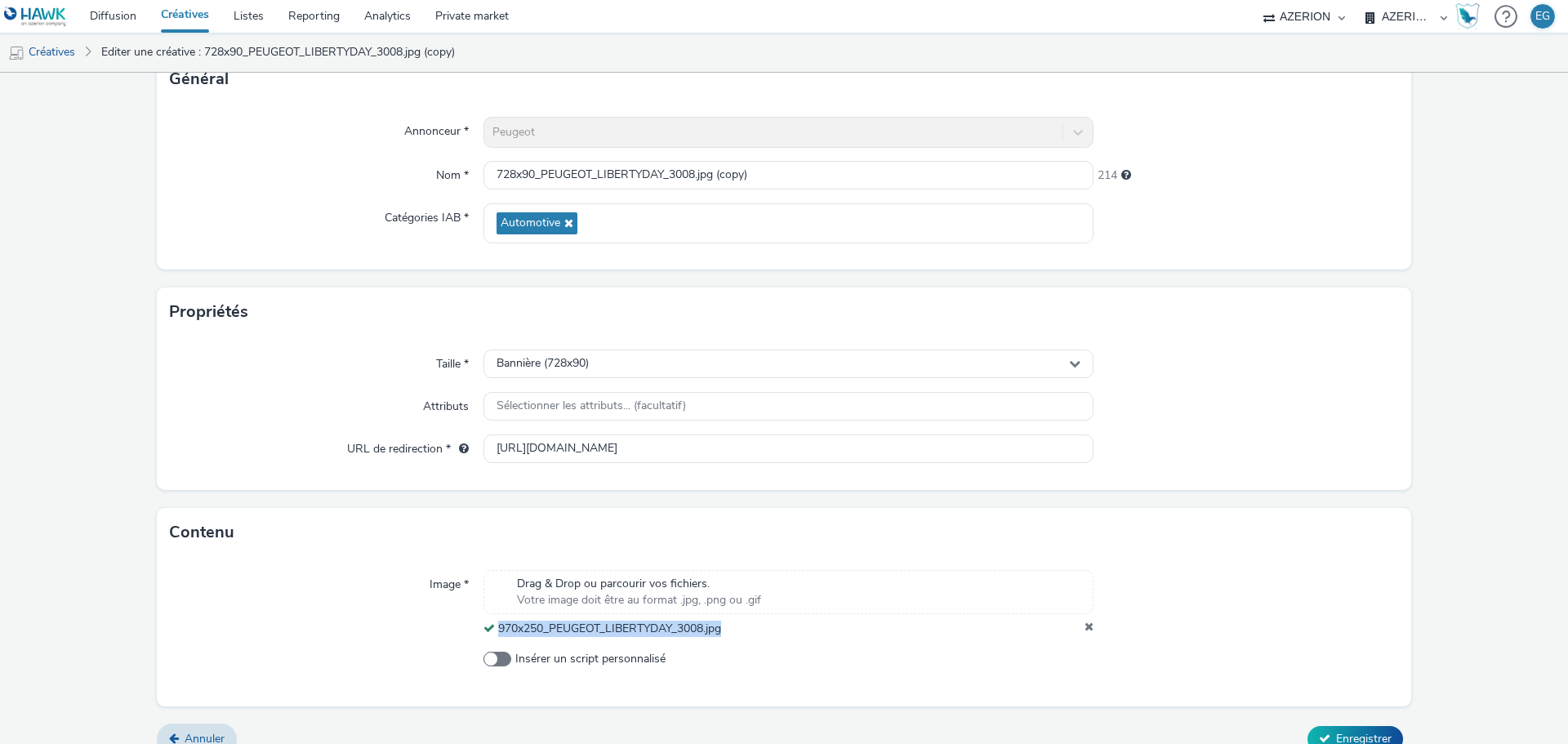
drag, startPoint x: 659, startPoint y: 629, endPoint x: 496, endPoint y: 634, distance: 163.1
click at [496, 634] on div "970x250_PEUGEOT_LIBERTYDAY_3008.jpg" at bounding box center [788, 628] width 610 height 17
click at [617, 177] on input "728x90_PEUGEOT_LIBERTYDAY_3008.jpg (copy)" at bounding box center [788, 175] width 610 height 28
paste input "970x250_PEUGEOT_LIBERTYDAY_3008.jpg"
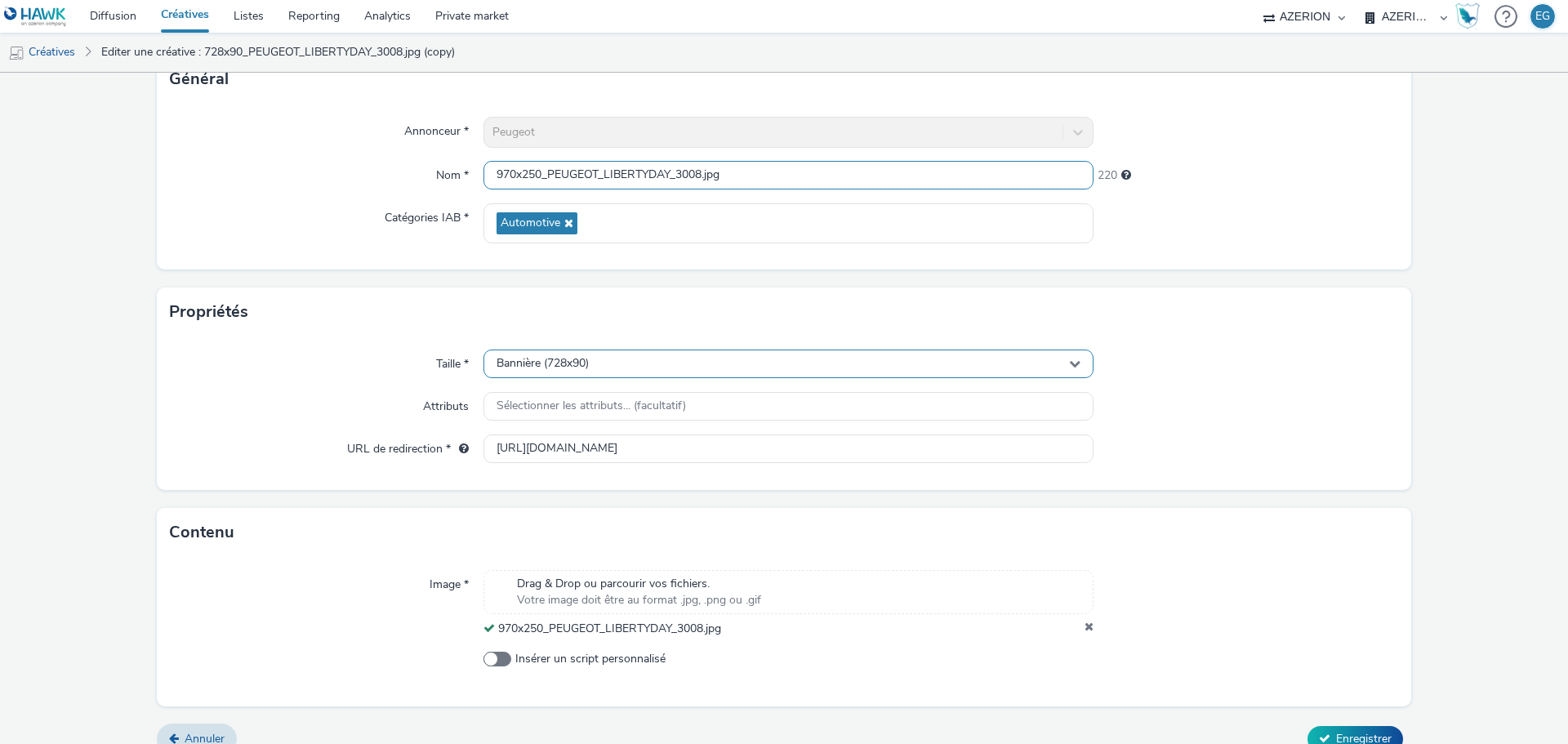
type input "970x250_PEUGEOT_LIBERTYDAY_3008.jpg"
click at [556, 365] on span "Bannière (728x90)" at bounding box center [542, 363] width 92 height 14
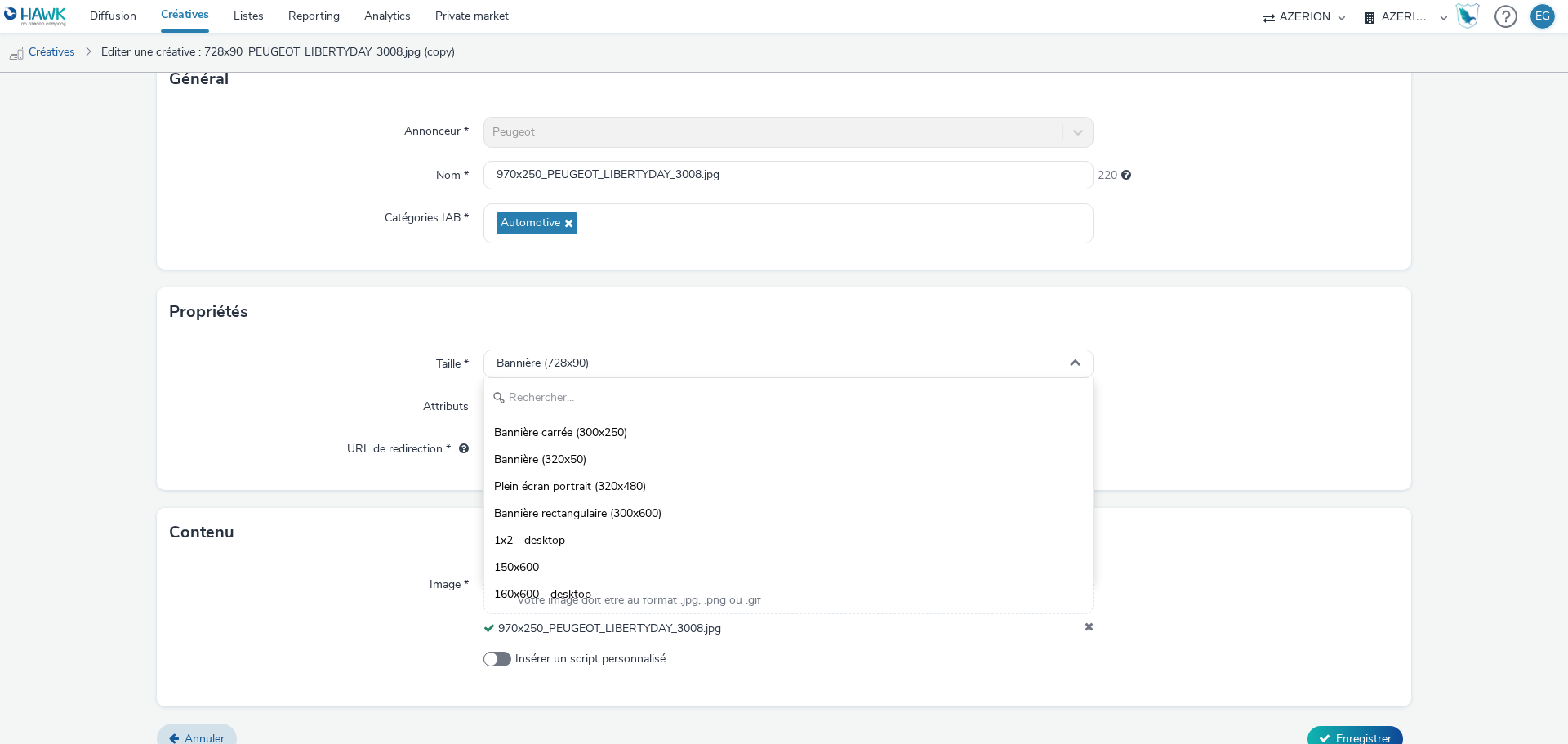
click at [550, 395] on input "text" at bounding box center [788, 397] width 608 height 28
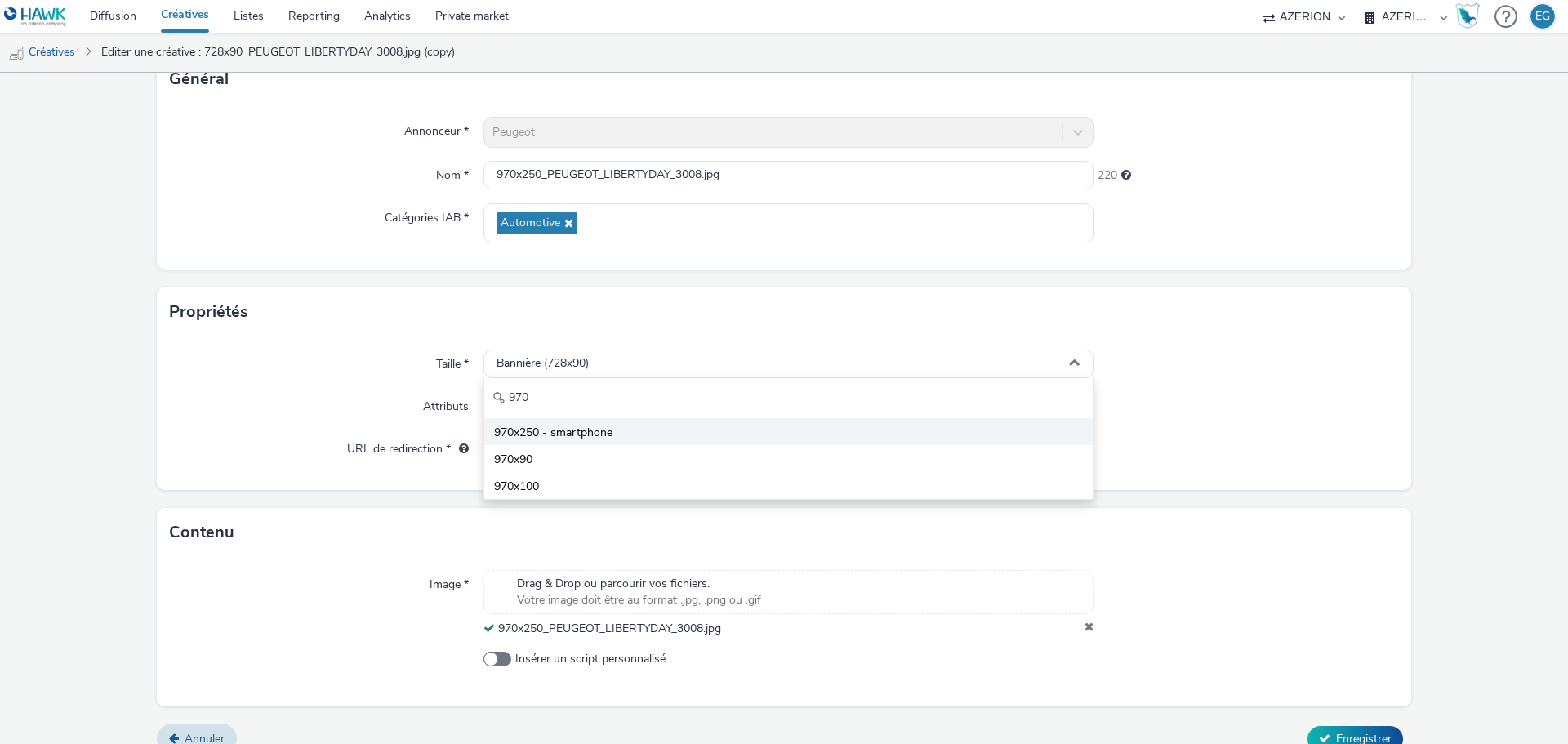
type input "970"
click at [603, 428] on span "970x250 - smartphone" at bounding box center [553, 432] width 118 height 17
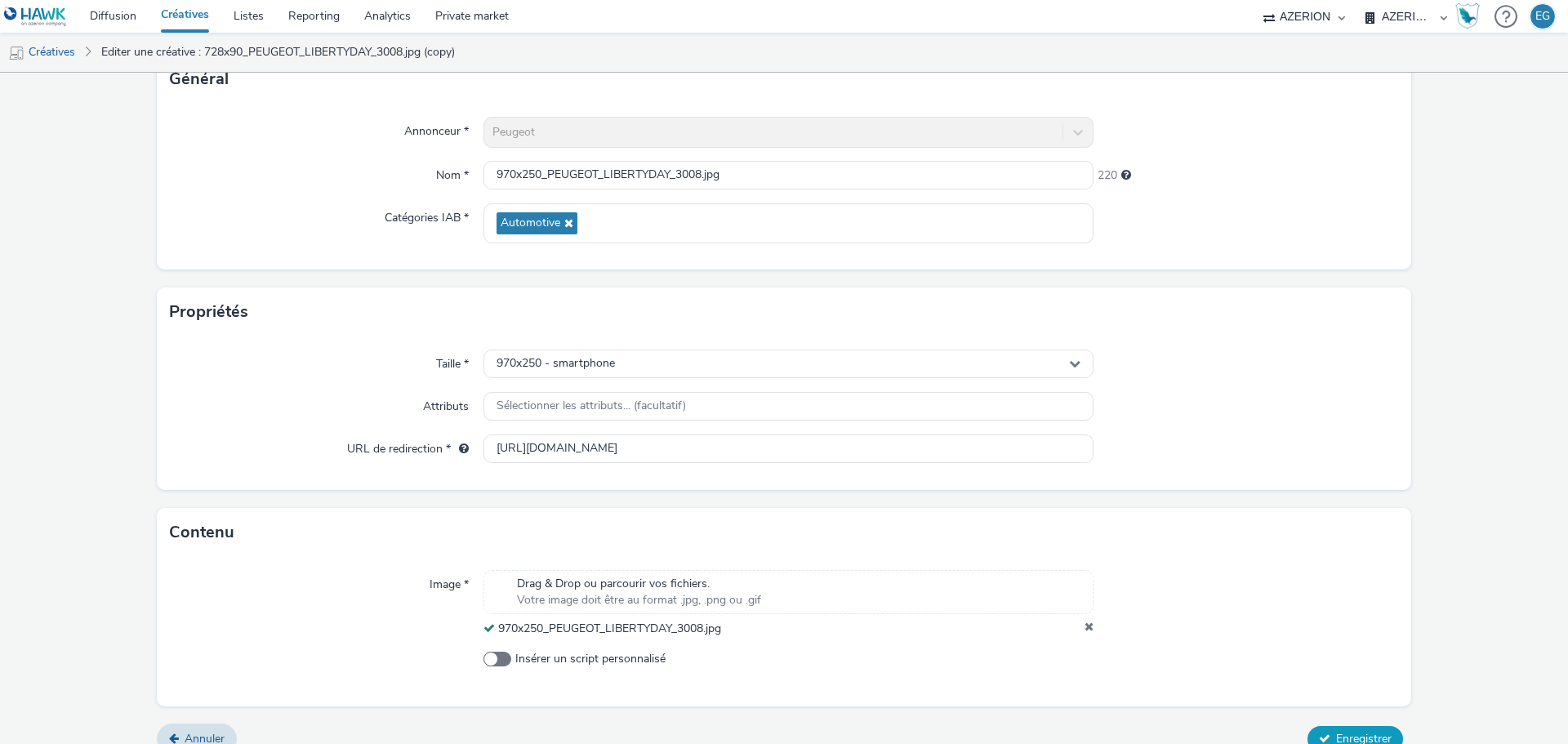
click at [1357, 737] on span "Enregistrer" at bounding box center [1363, 739] width 55 height 16
